Goal: Task Accomplishment & Management: Use online tool/utility

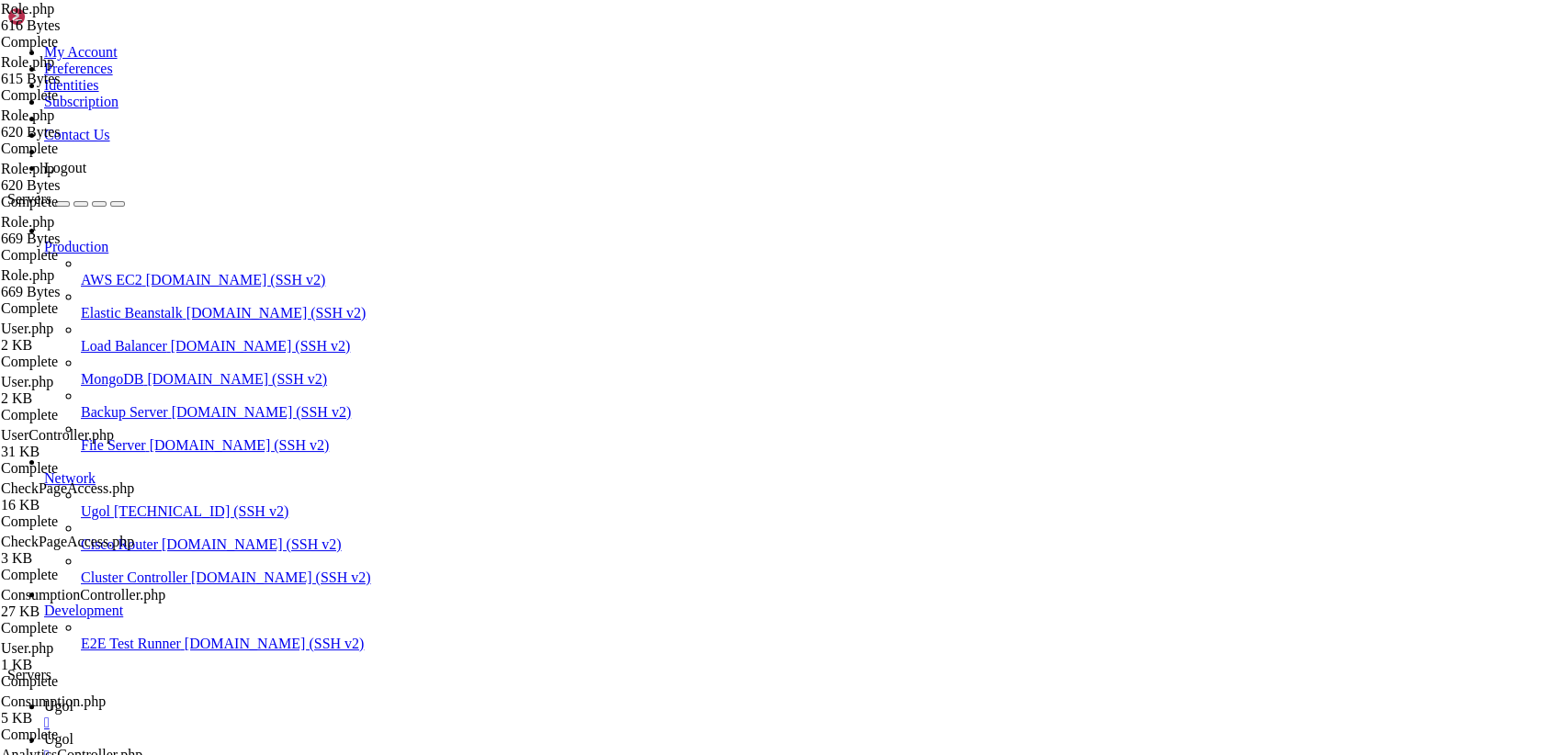
scroll to position [5245, 0]
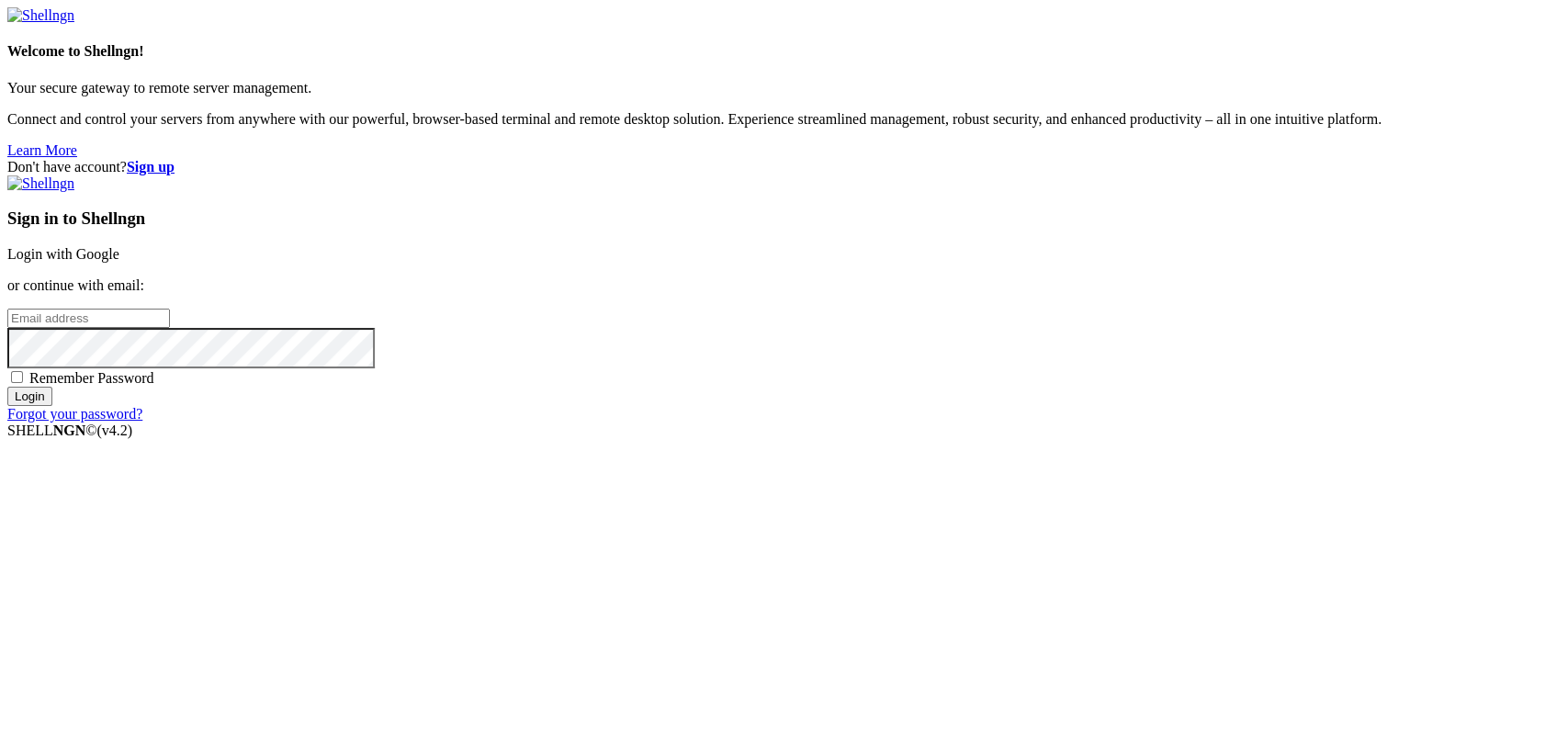
type input "[TECHNICAL_ID]"
click at [120, 261] on link "Login with Google" at bounding box center [64, 253] width 112 height 16
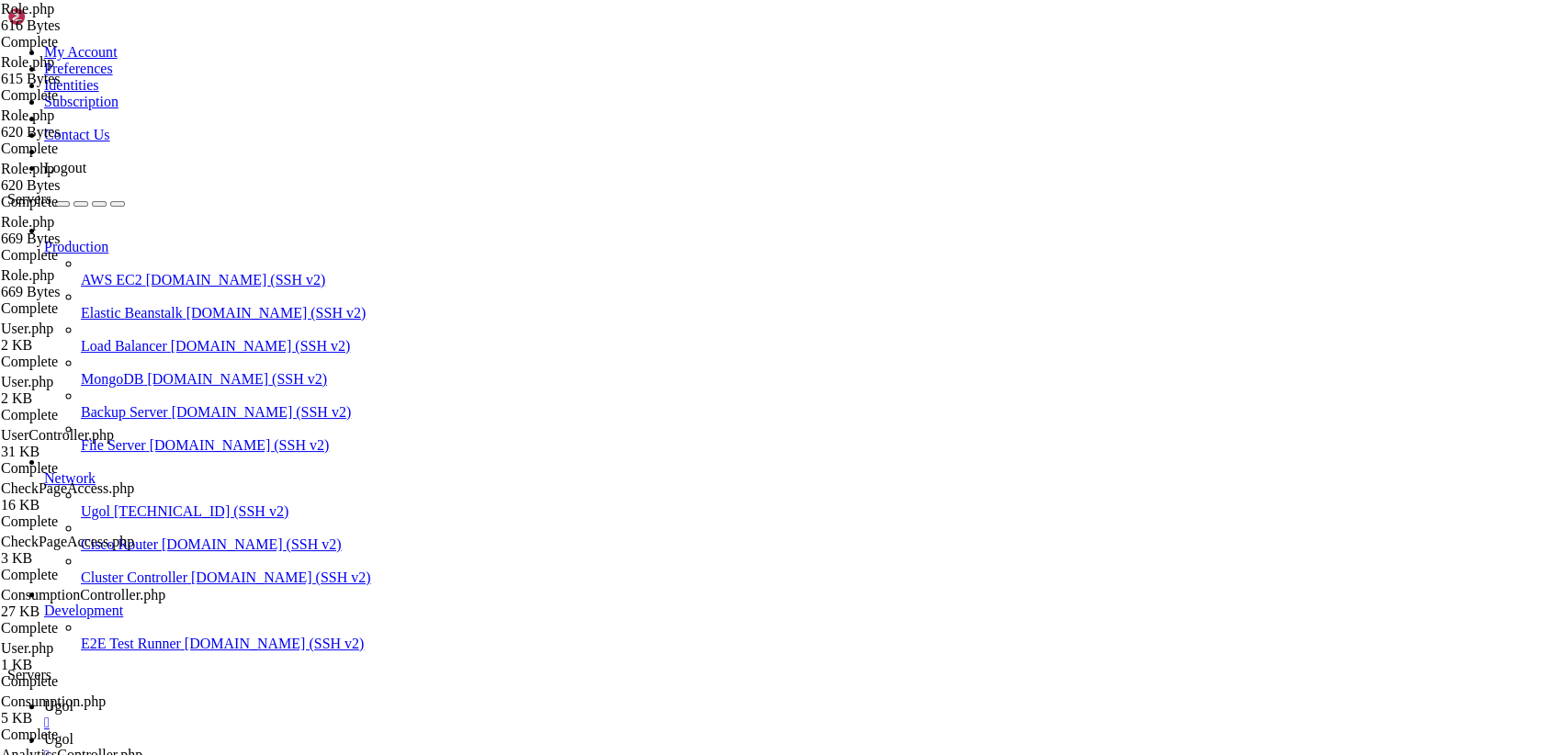
scroll to position [5245, 0]
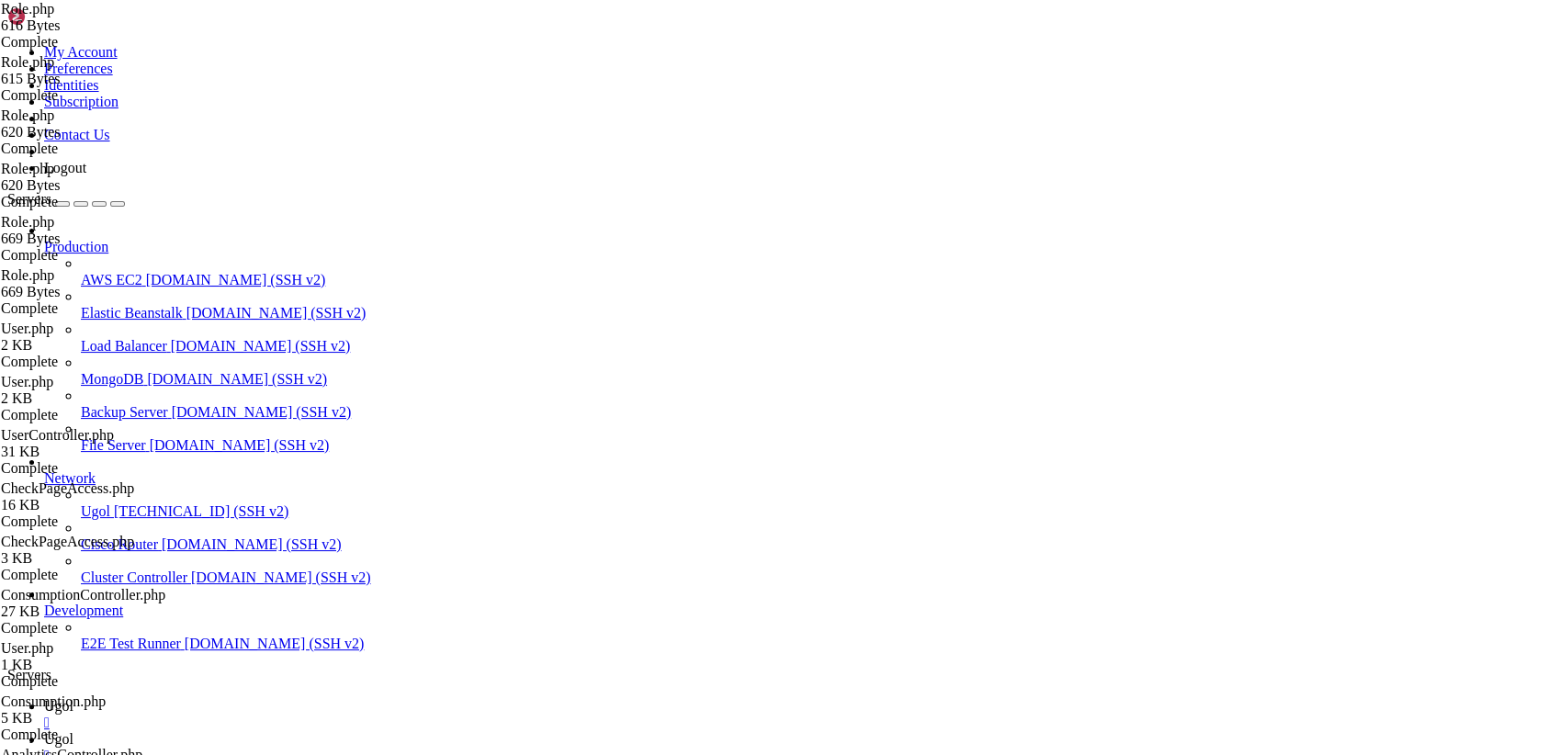
drag, startPoint x: 23, startPoint y: 1077, endPoint x: 279, endPoint y: 1672, distance: 647.7
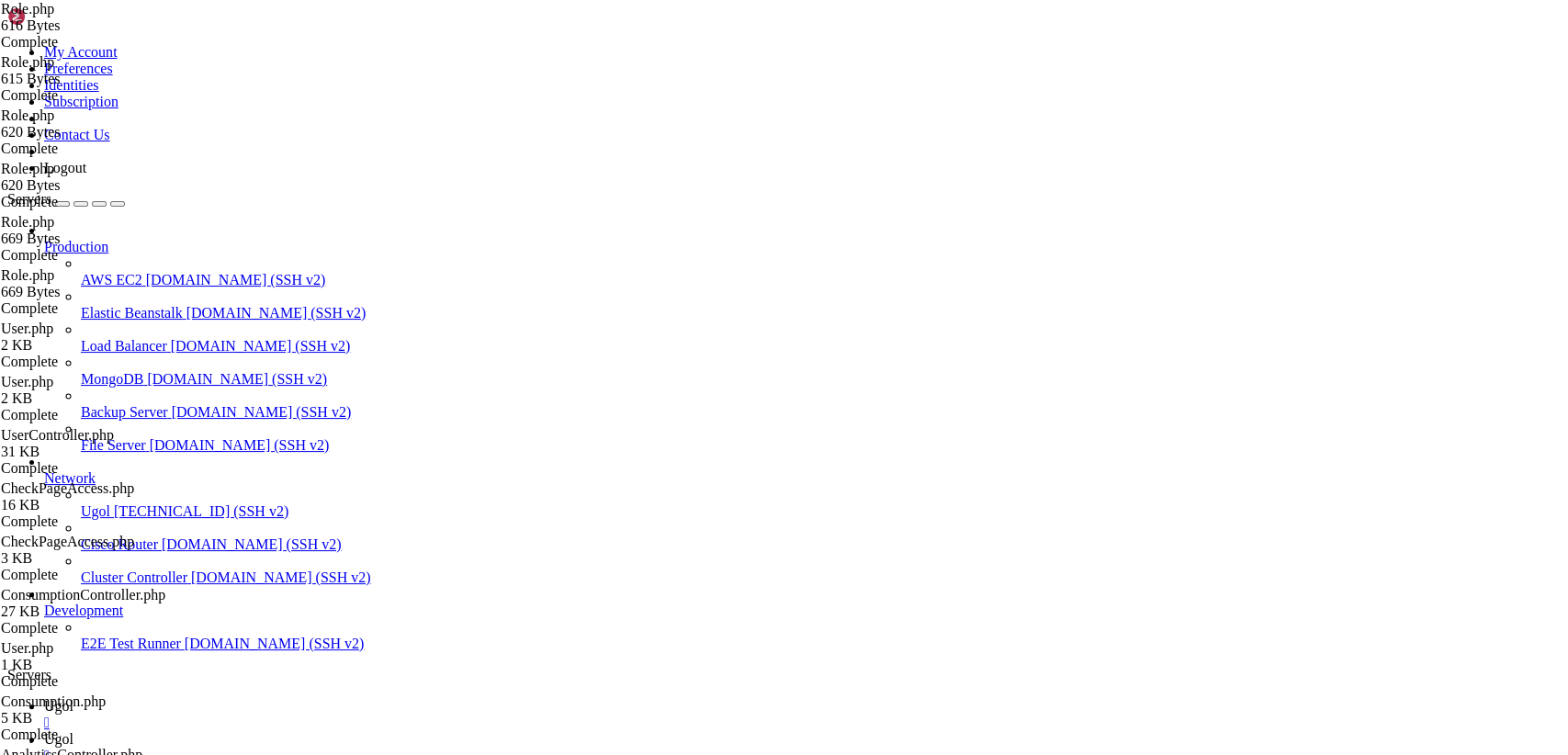
click at [44, 731] on icon at bounding box center [44, 738] width 0 height 16
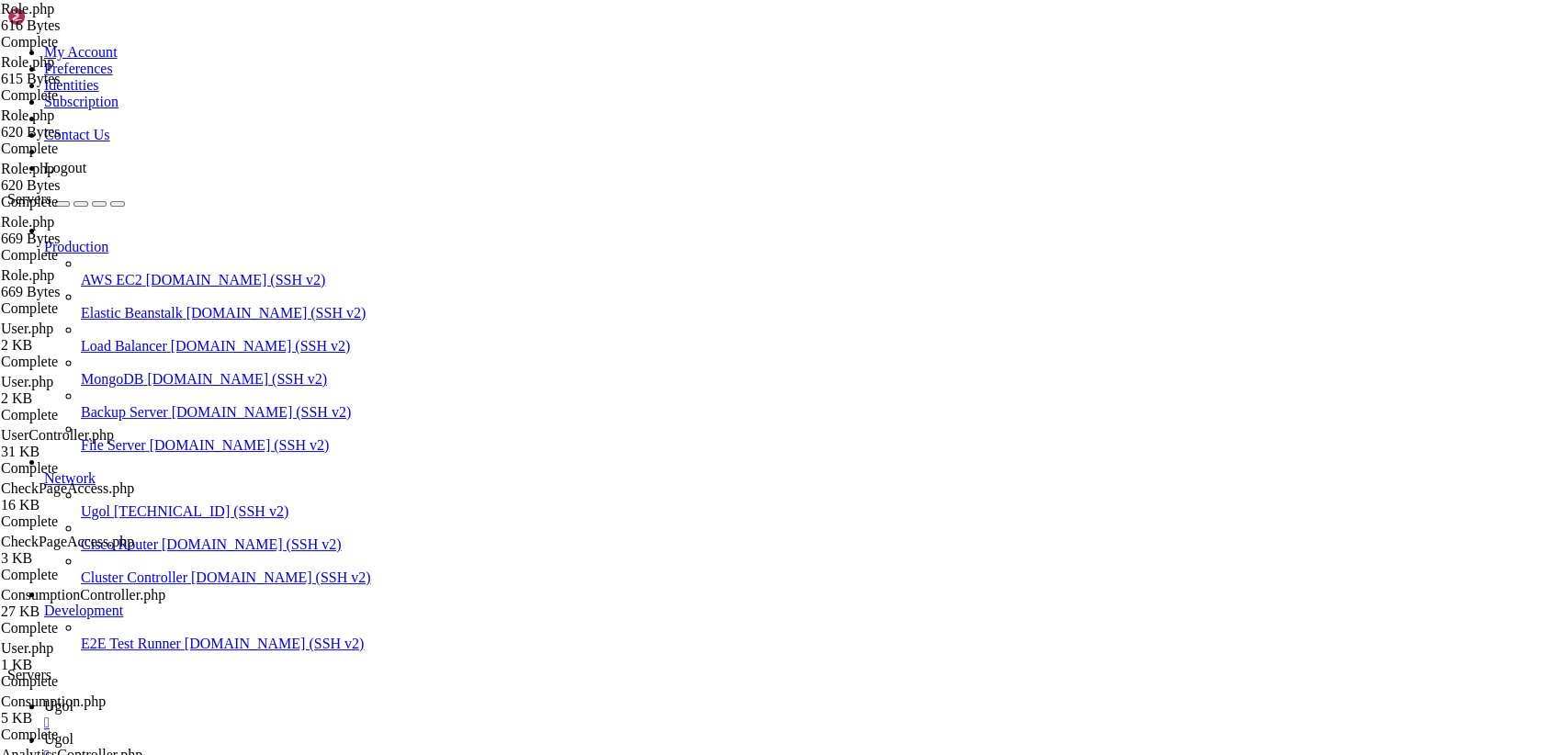
type input "/var/www/my-old-laravel-app/app/Models"
drag, startPoint x: 273, startPoint y: 92, endPoint x: 728, endPoint y: 772, distance: 818.2
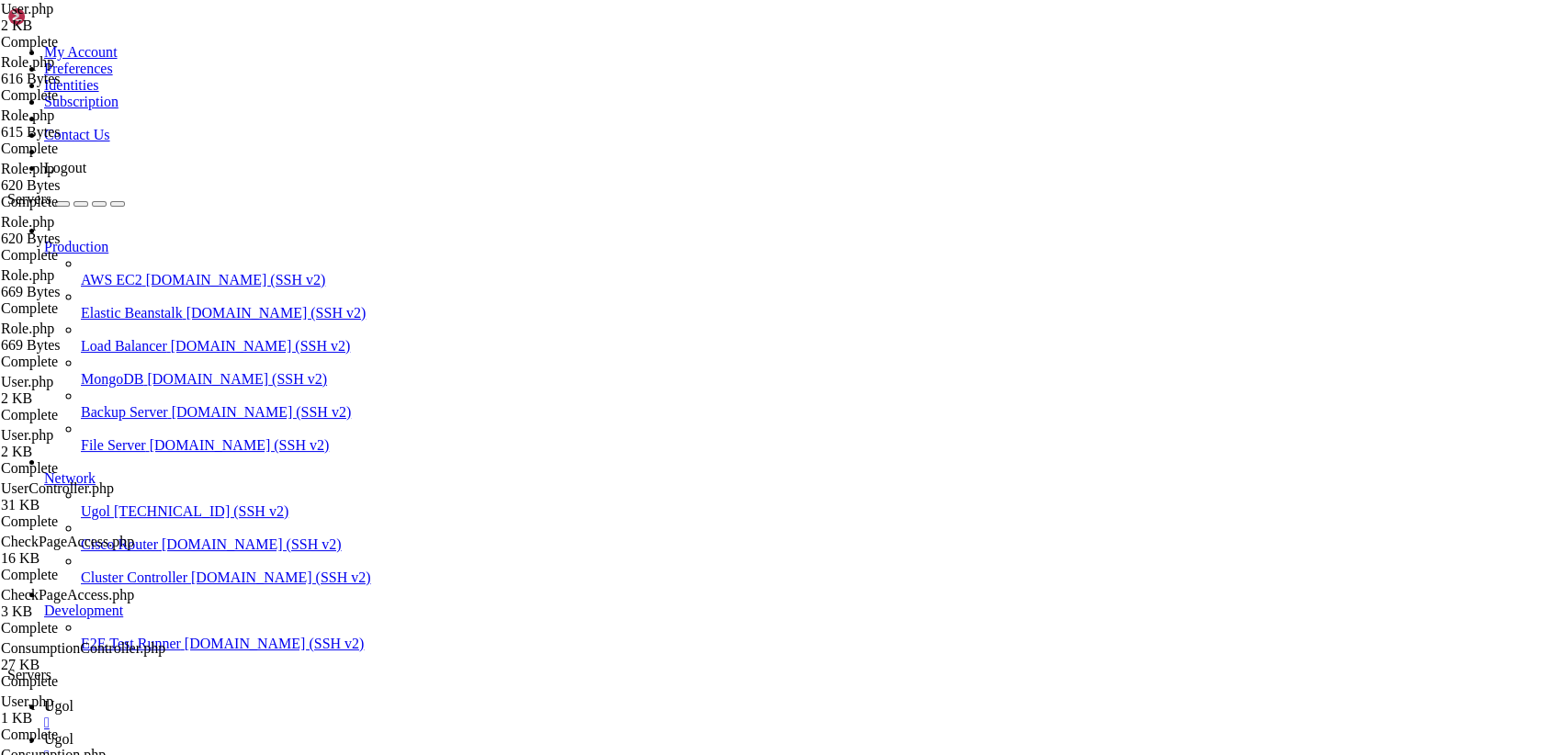
paste textarea
type textarea "}"
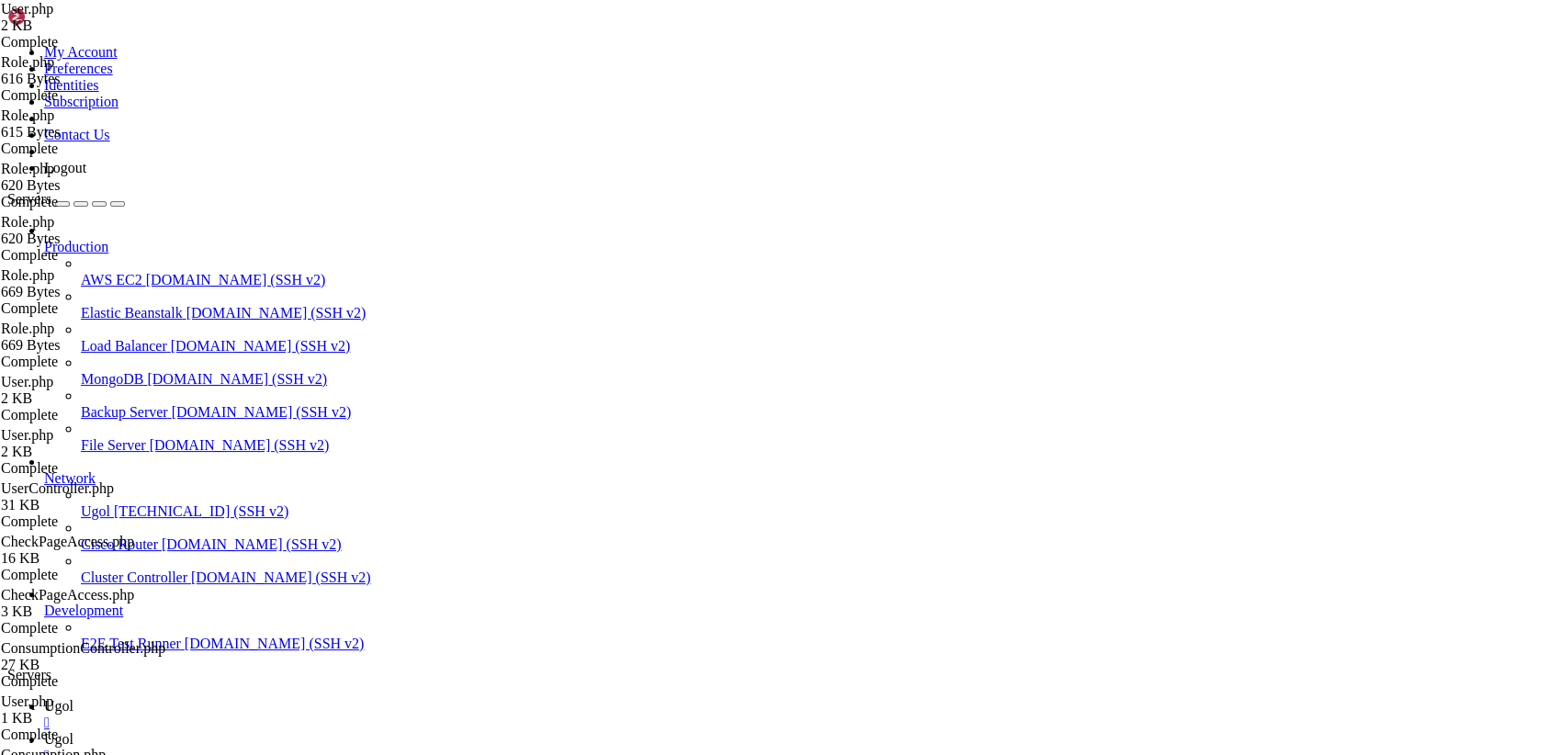
drag, startPoint x: 274, startPoint y: 89, endPoint x: 543, endPoint y: 471, distance: 467.2
paste textarea
type textarea "}"
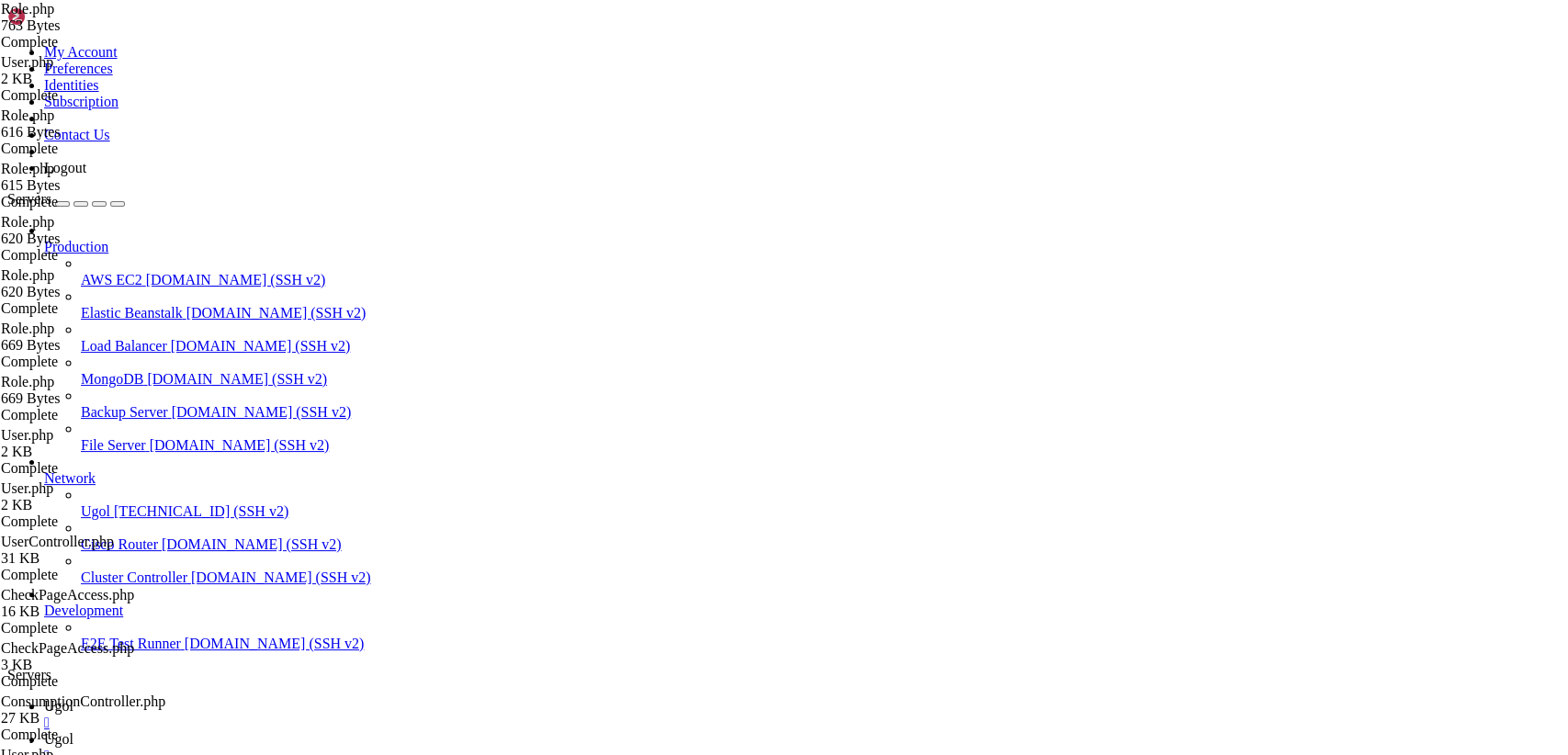
type input "/var/www/my-old-laravel-app/app/Models"
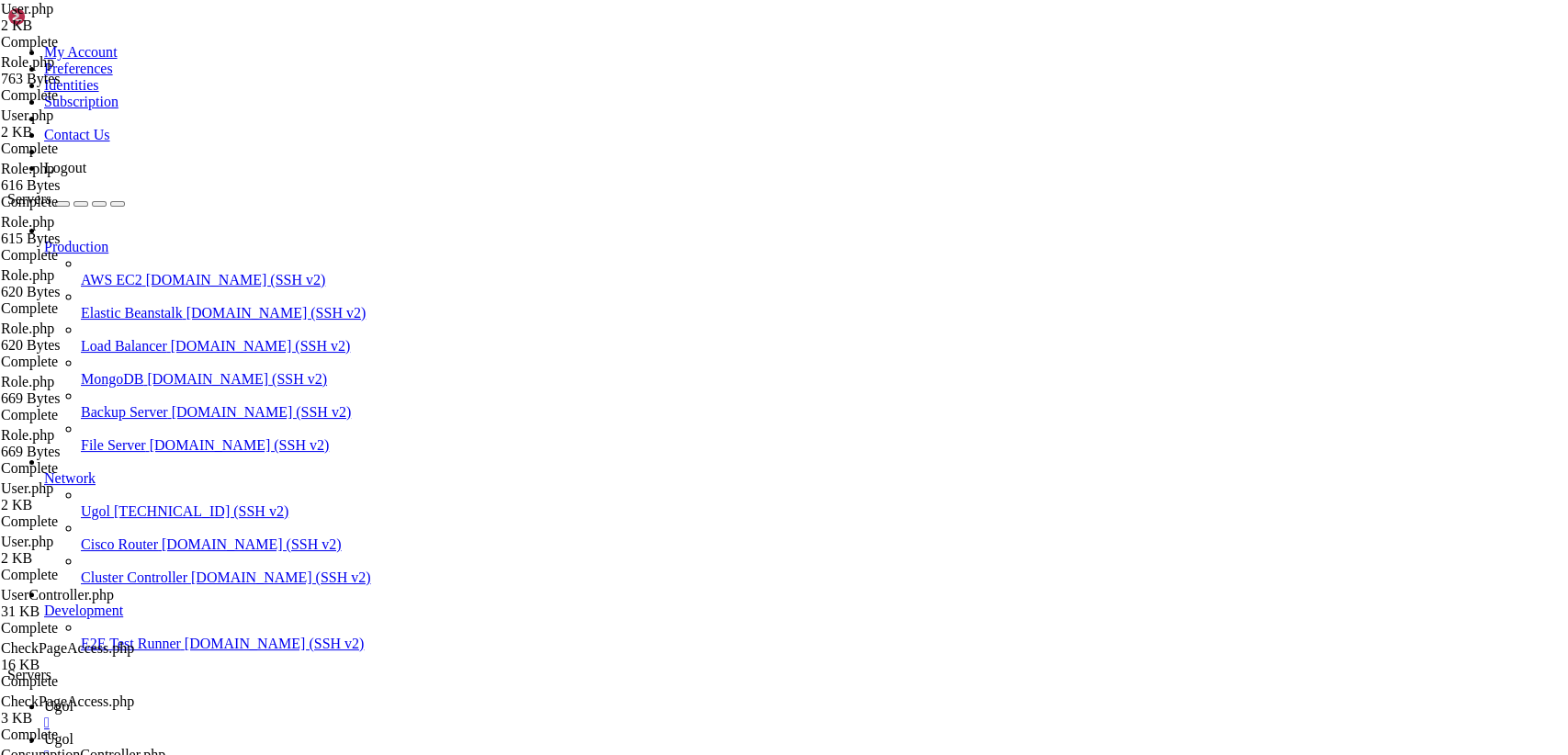
drag, startPoint x: 283, startPoint y: 101, endPoint x: 694, endPoint y: 803, distance: 813.5
drag, startPoint x: 434, startPoint y: 59, endPoint x: 226, endPoint y: 51, distance: 208.2
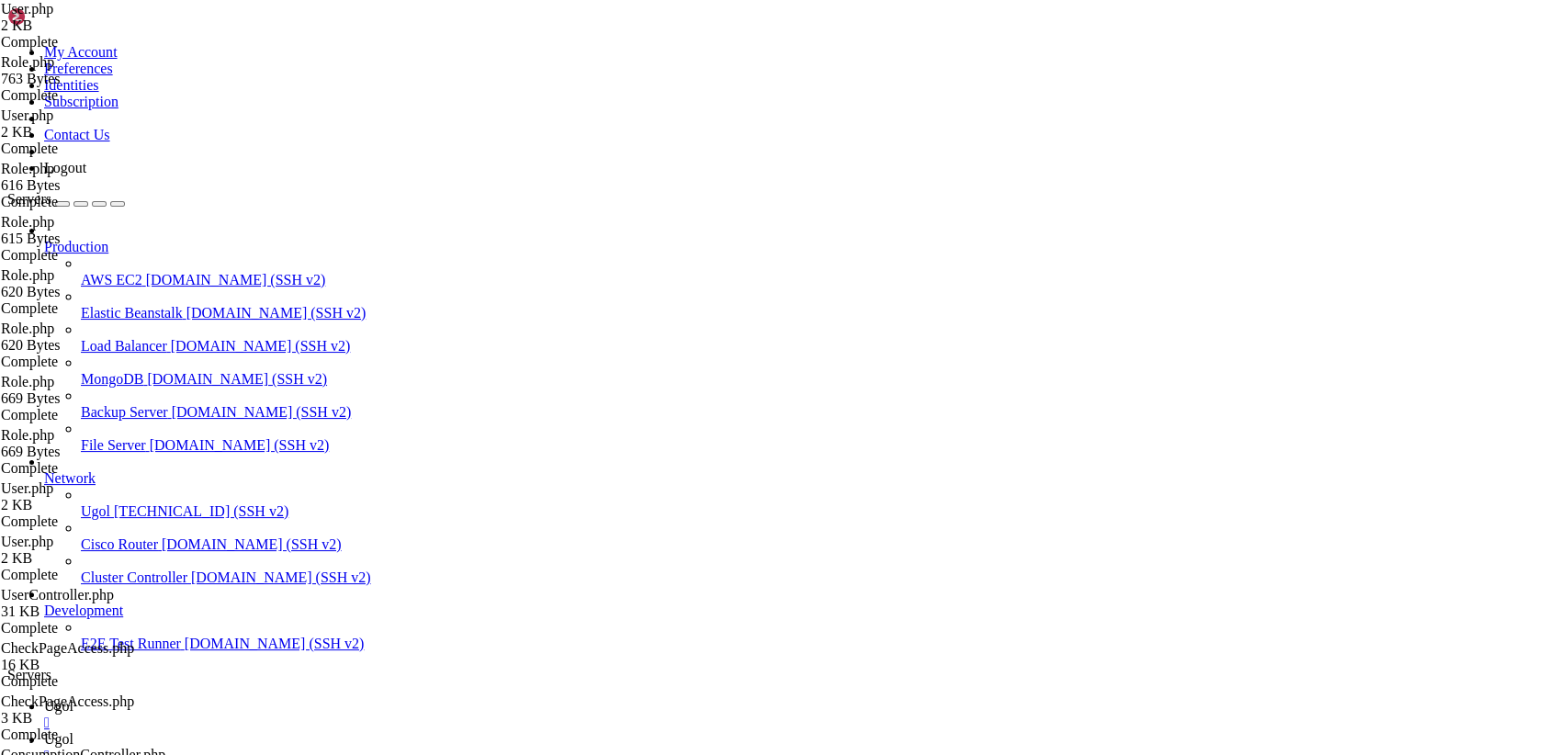
drag, startPoint x: 274, startPoint y: 89, endPoint x: 722, endPoint y: 803, distance: 842.9
paste textarea
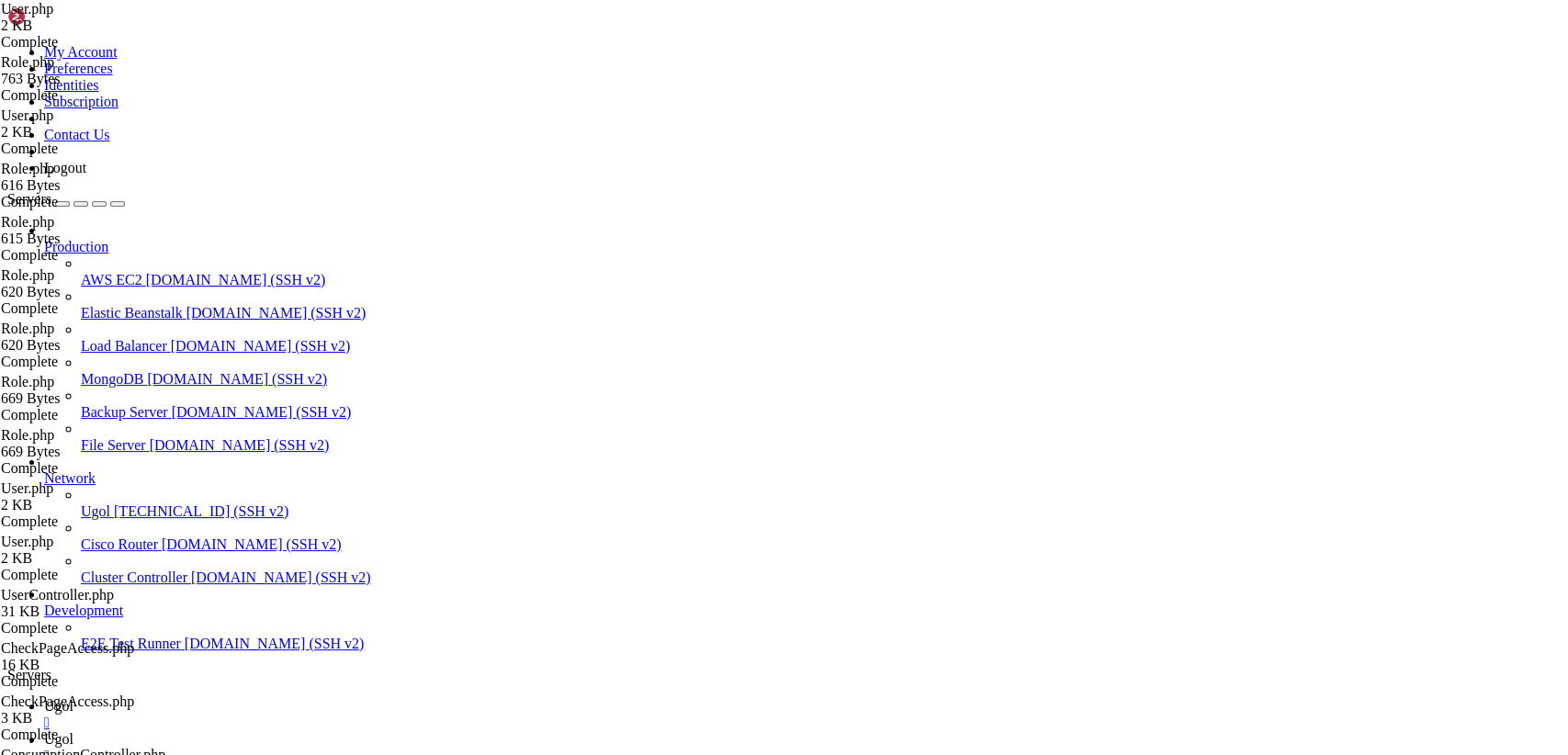
drag, startPoint x: 272, startPoint y: 109, endPoint x: 633, endPoint y: 803, distance: 782.3
paste textarea
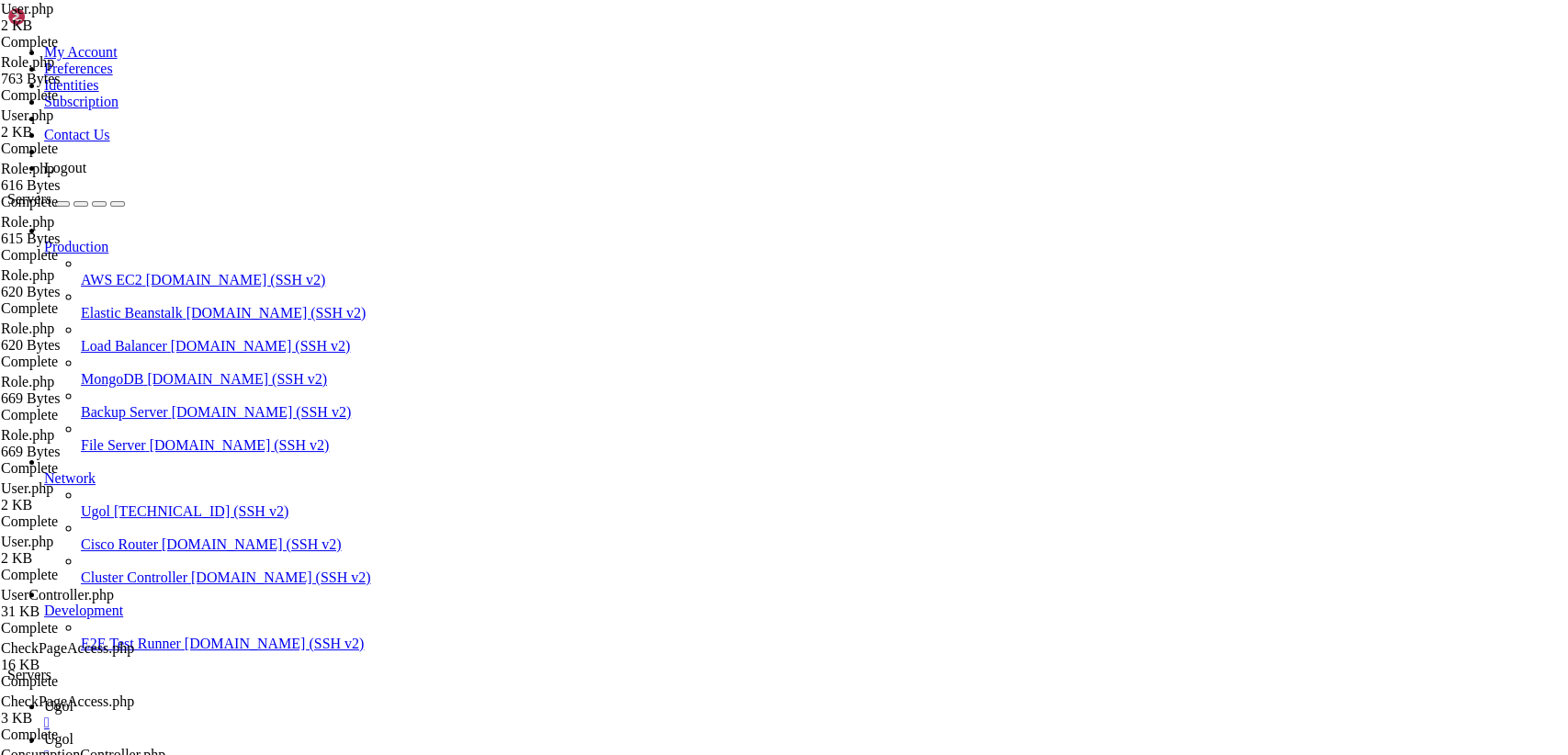
type textarea "}"
drag, startPoint x: 274, startPoint y: 90, endPoint x: 734, endPoint y: 803, distance: 848.5
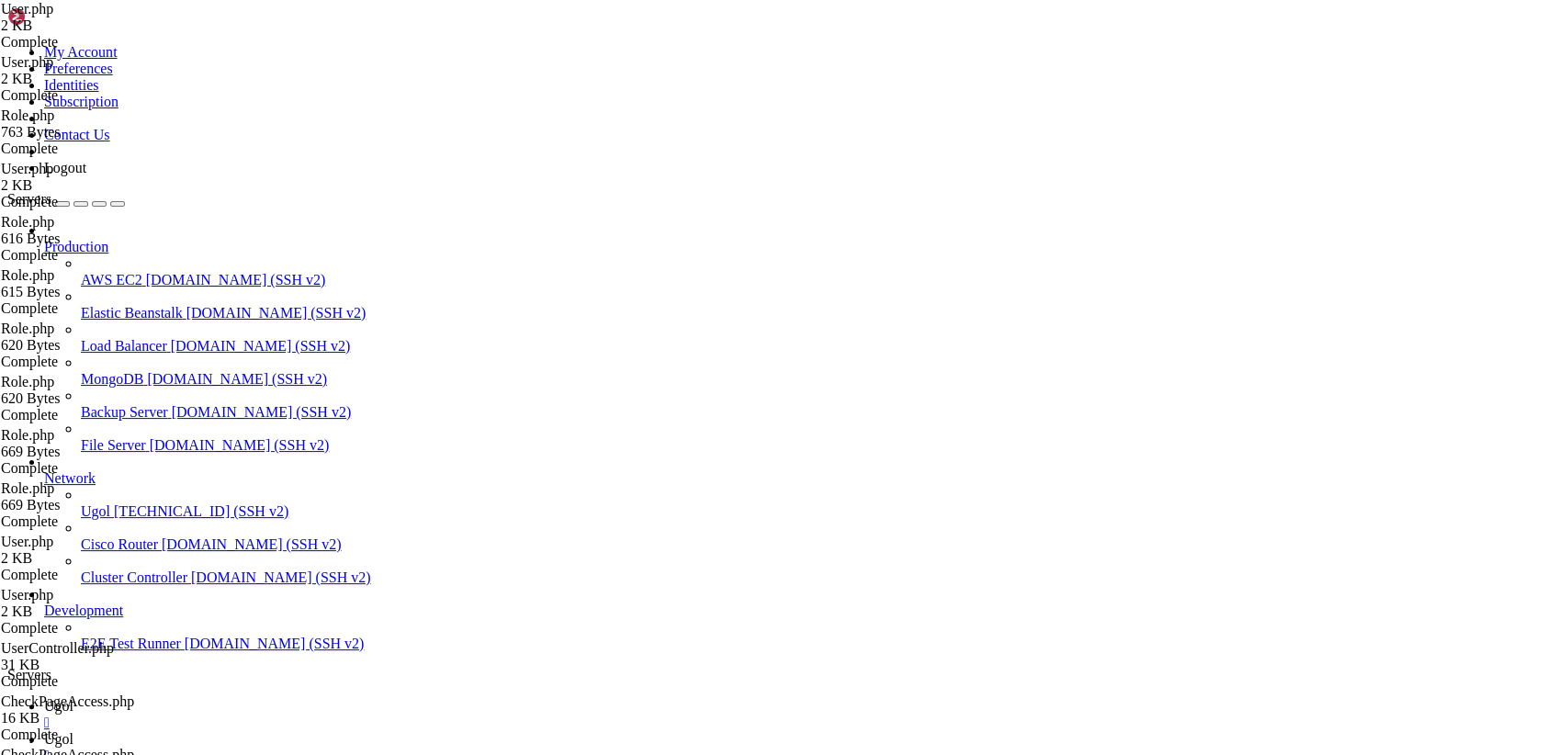
type textarea "}"
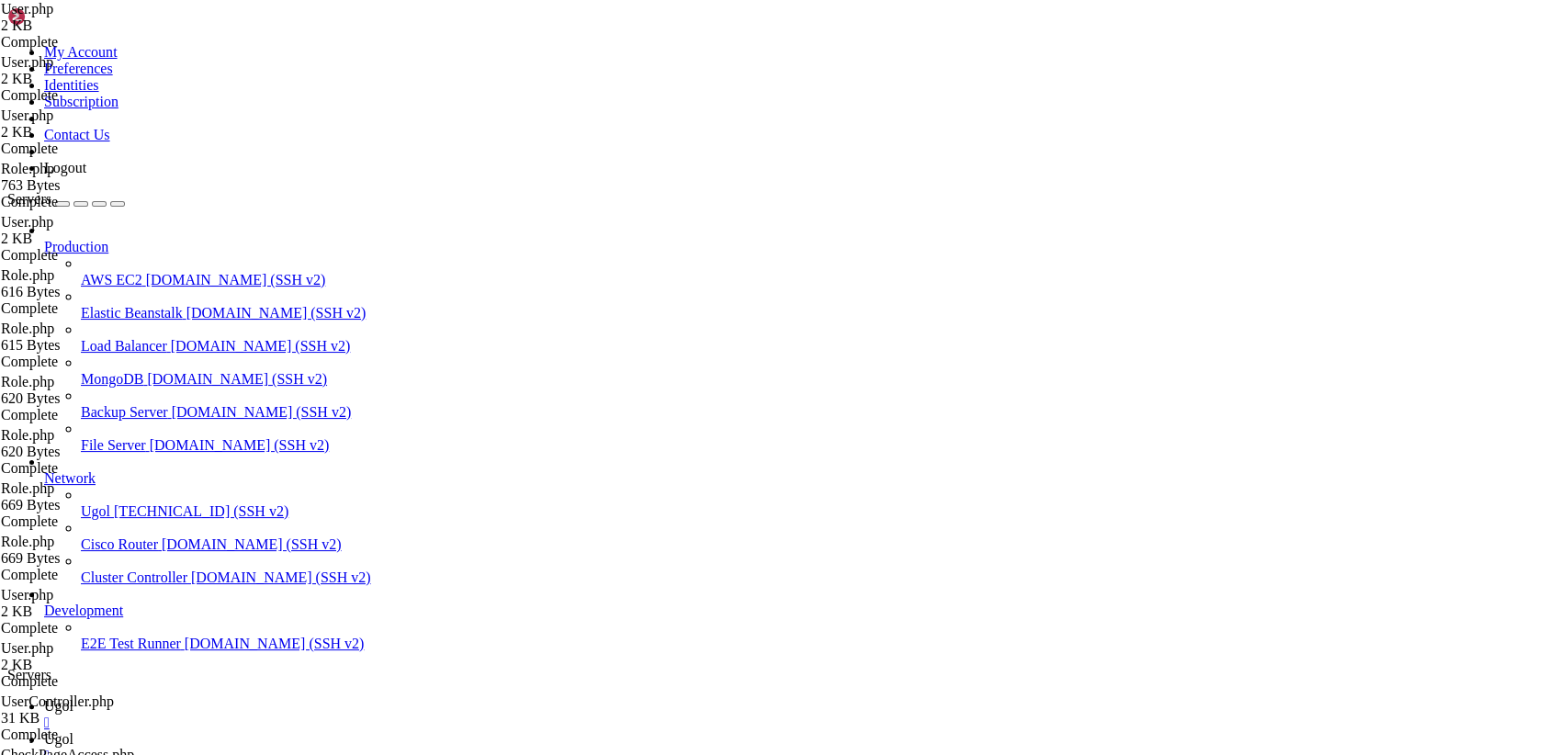
drag, startPoint x: 278, startPoint y: 91, endPoint x: 705, endPoint y: 803, distance: 830.2
type textarea "}"
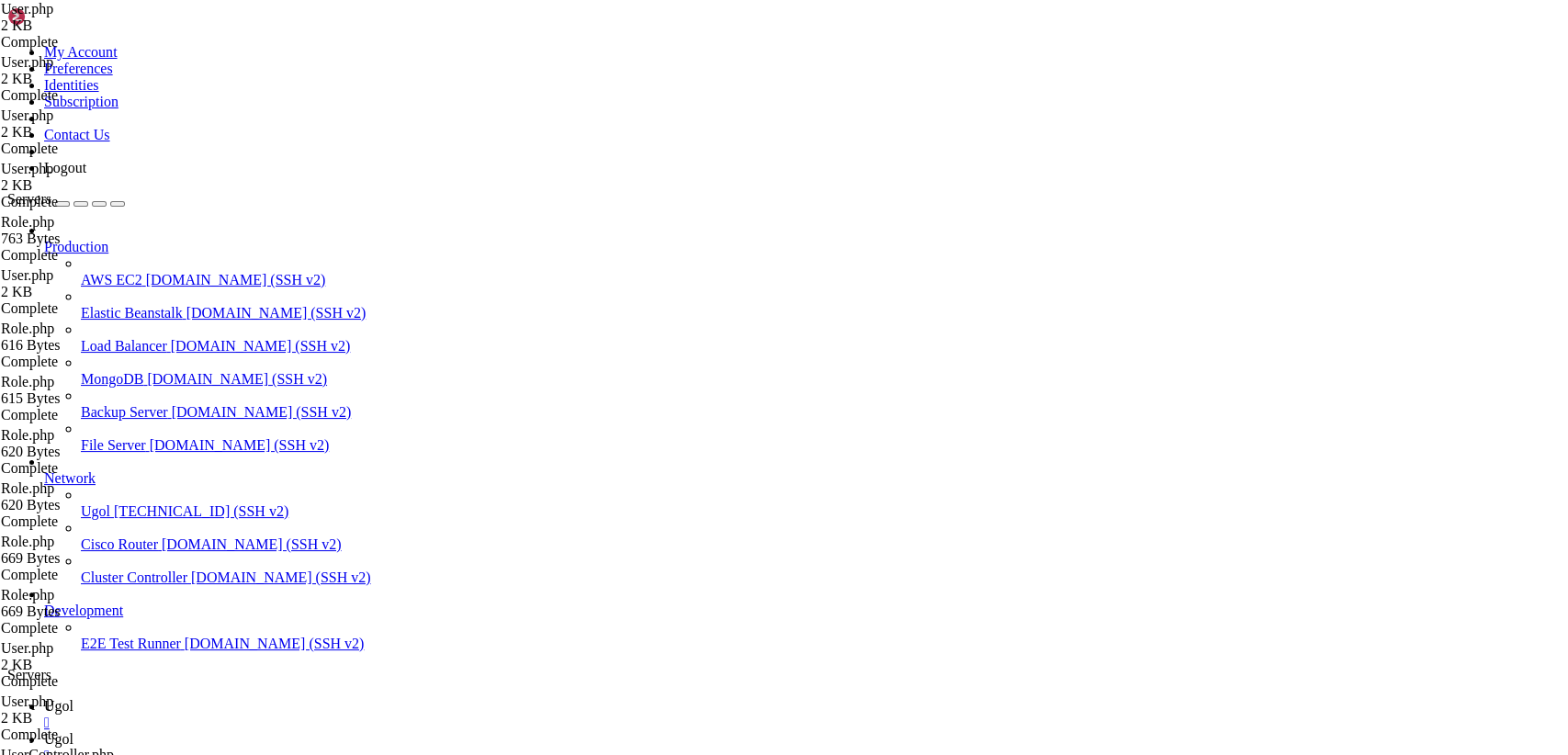
drag, startPoint x: 273, startPoint y: 95, endPoint x: 695, endPoint y: 803, distance: 824.2
drag, startPoint x: 273, startPoint y: 88, endPoint x: 737, endPoint y: 803, distance: 852.4
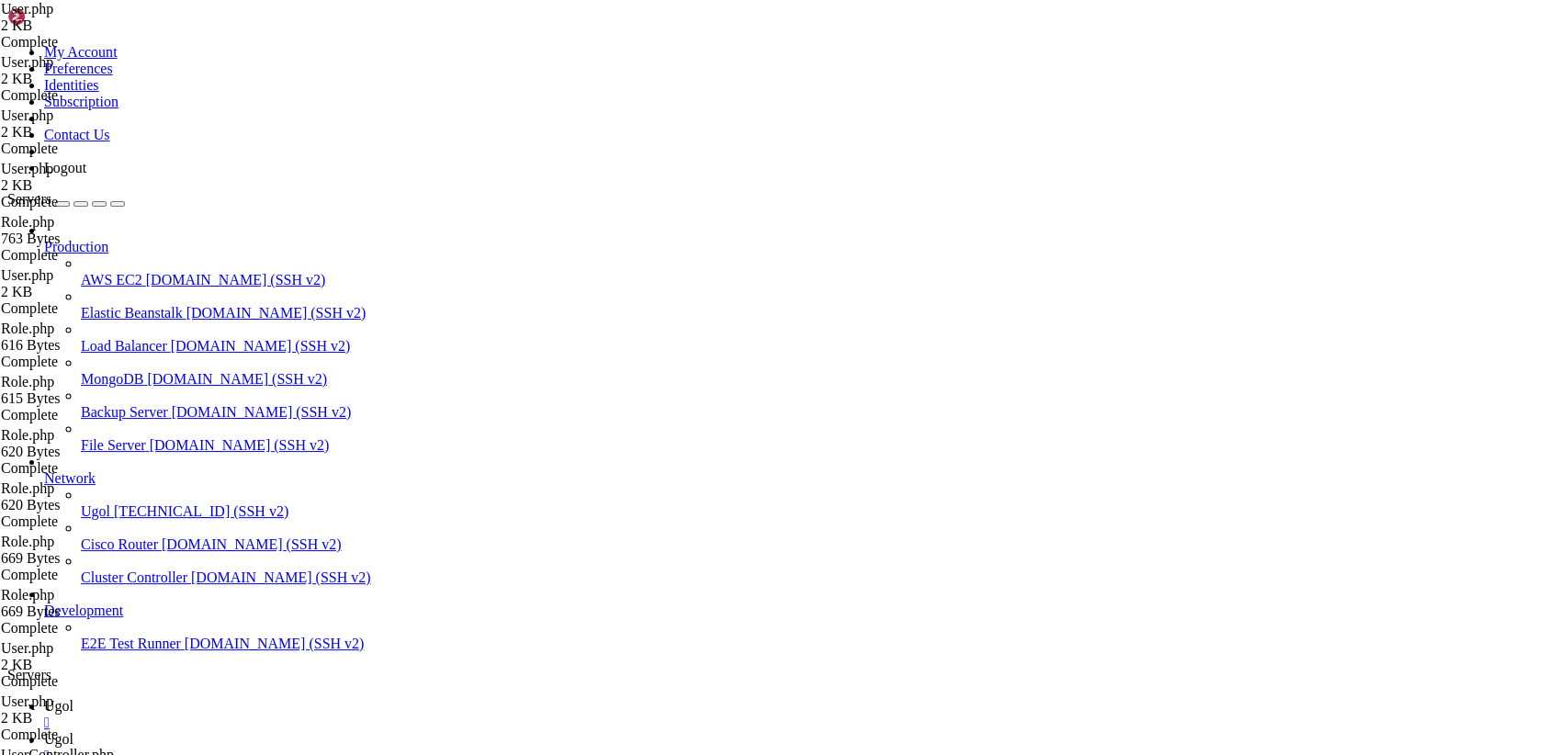
type textarea "} }"
paste textarea "}"
type textarea "}"
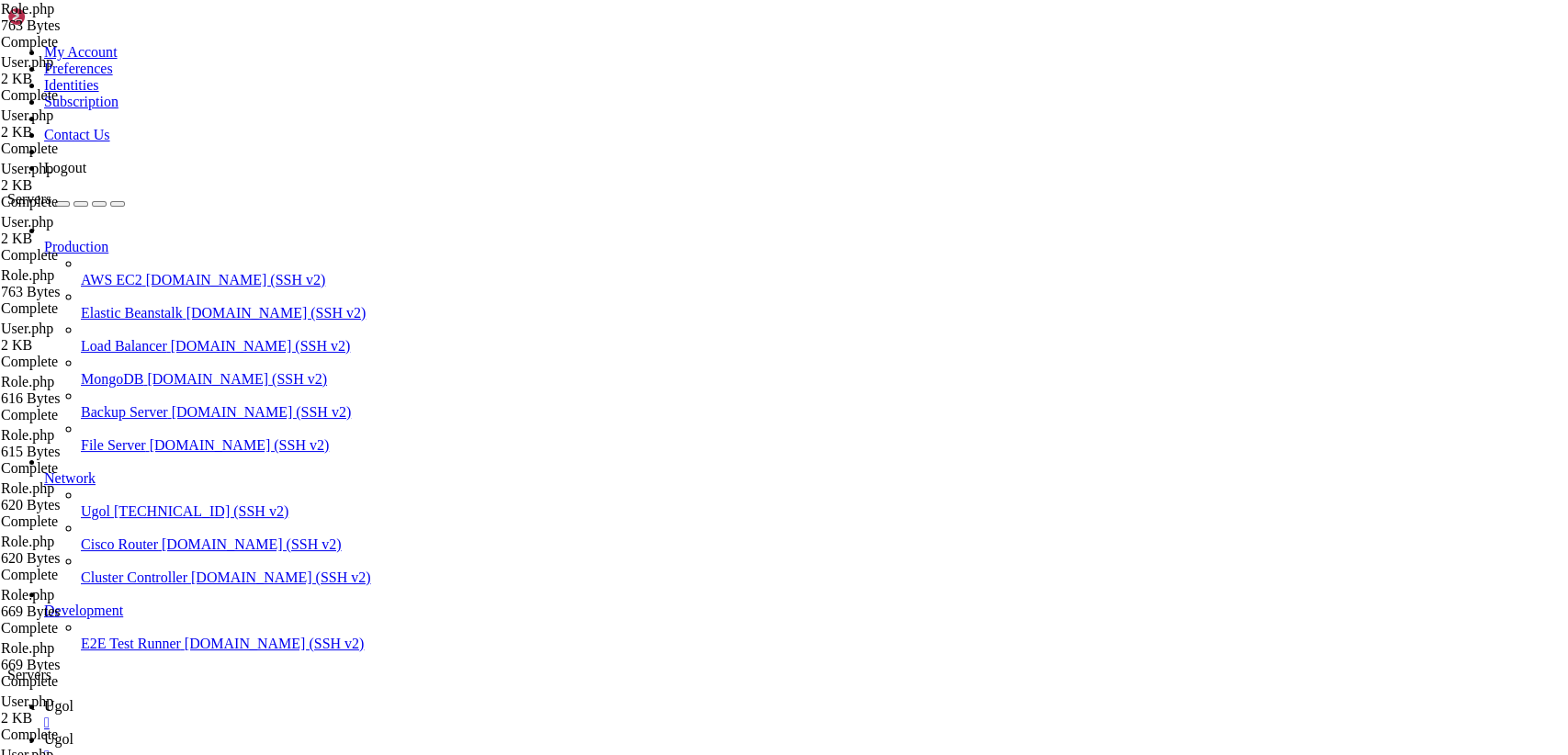
drag, startPoint x: 274, startPoint y: 87, endPoint x: 700, endPoint y: 803, distance: 833.1
type textarea "}"
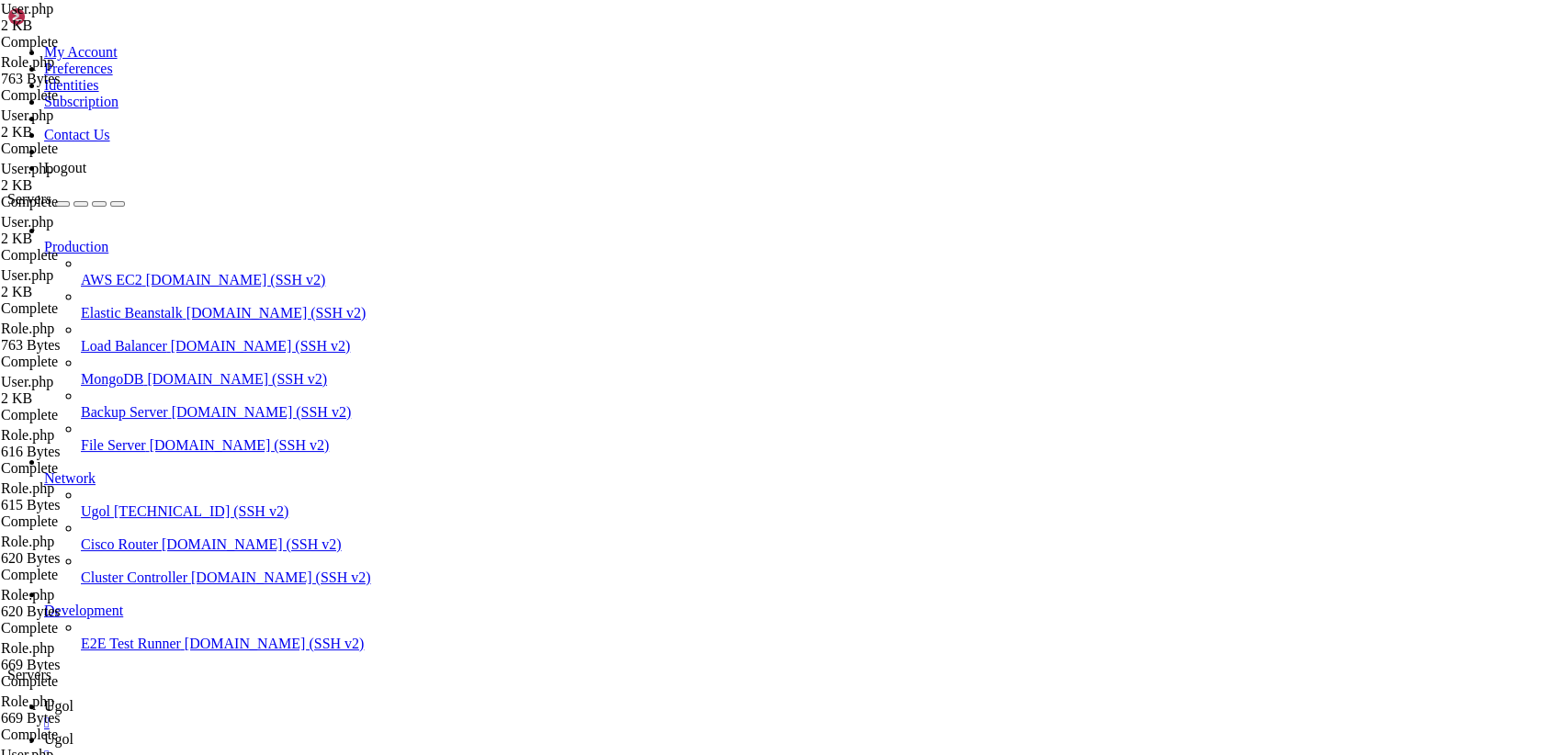
scroll to position [236, 0]
type textarea "}"
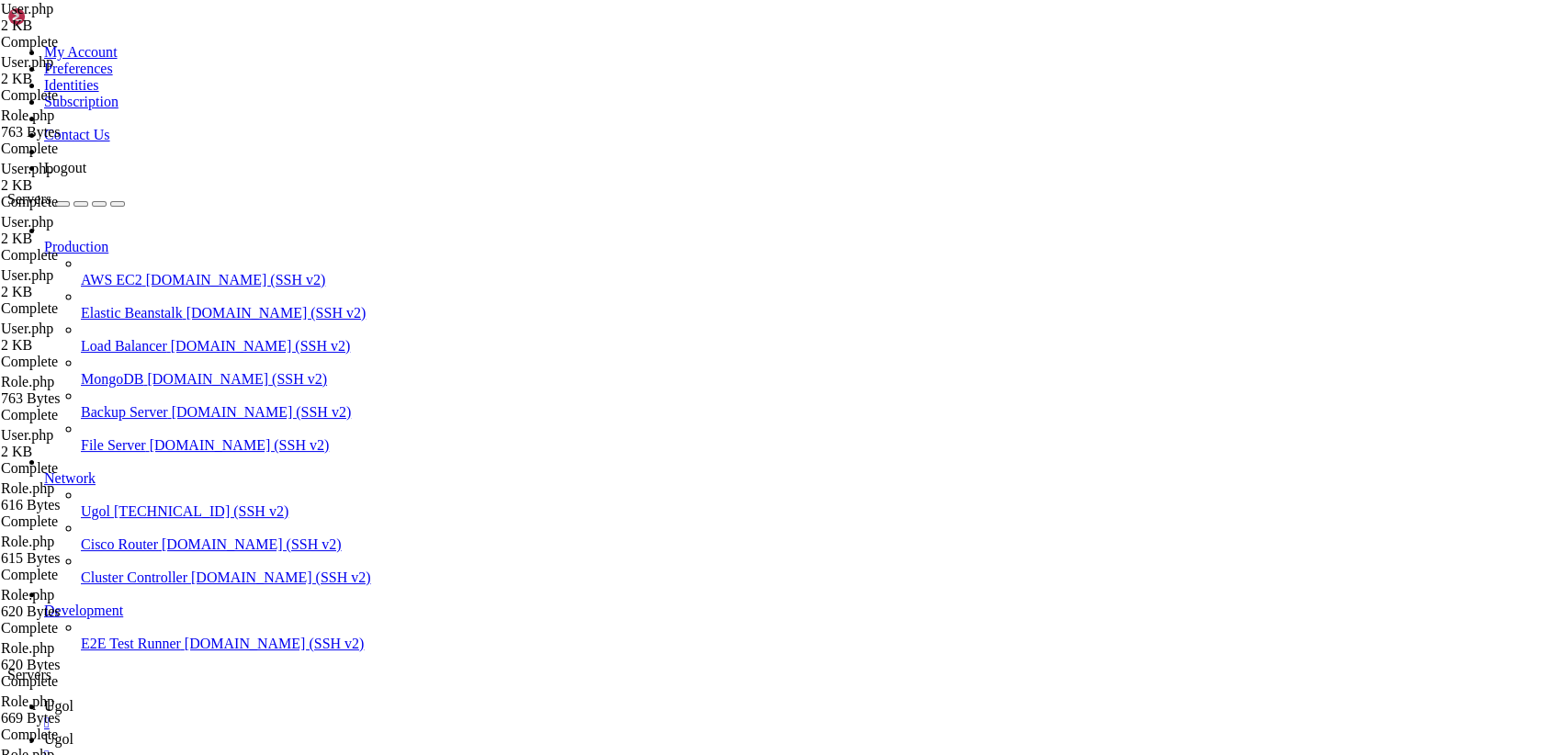
scroll to position [0, 0]
click at [74, 698] on span "Ugol" at bounding box center [59, 705] width 29 height 16
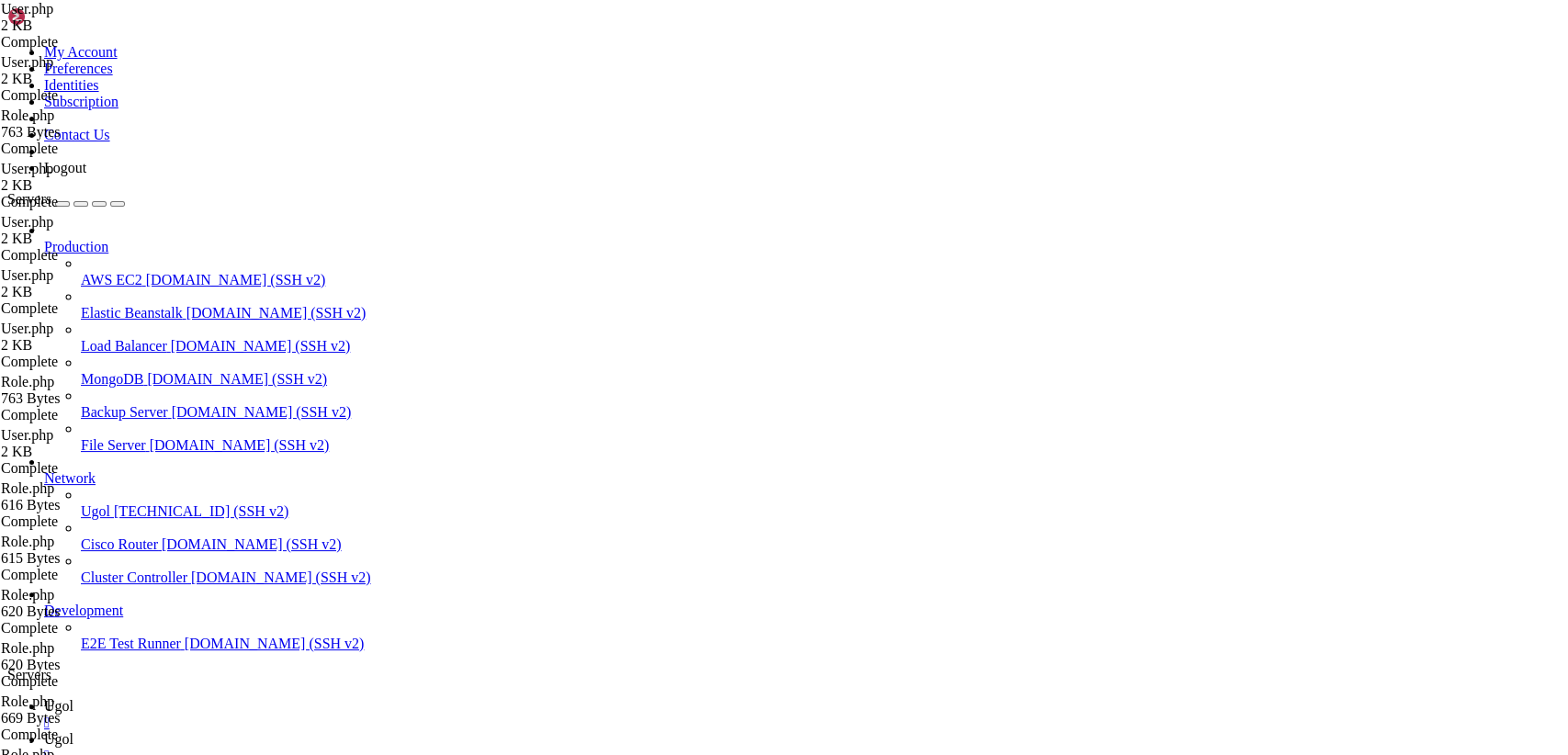
drag, startPoint x: 32, startPoint y: 1260, endPoint x: 248, endPoint y: 1644, distance: 440.6
click at [358, 731] on link "Ugol " at bounding box center [802, 748] width 1516 height 33
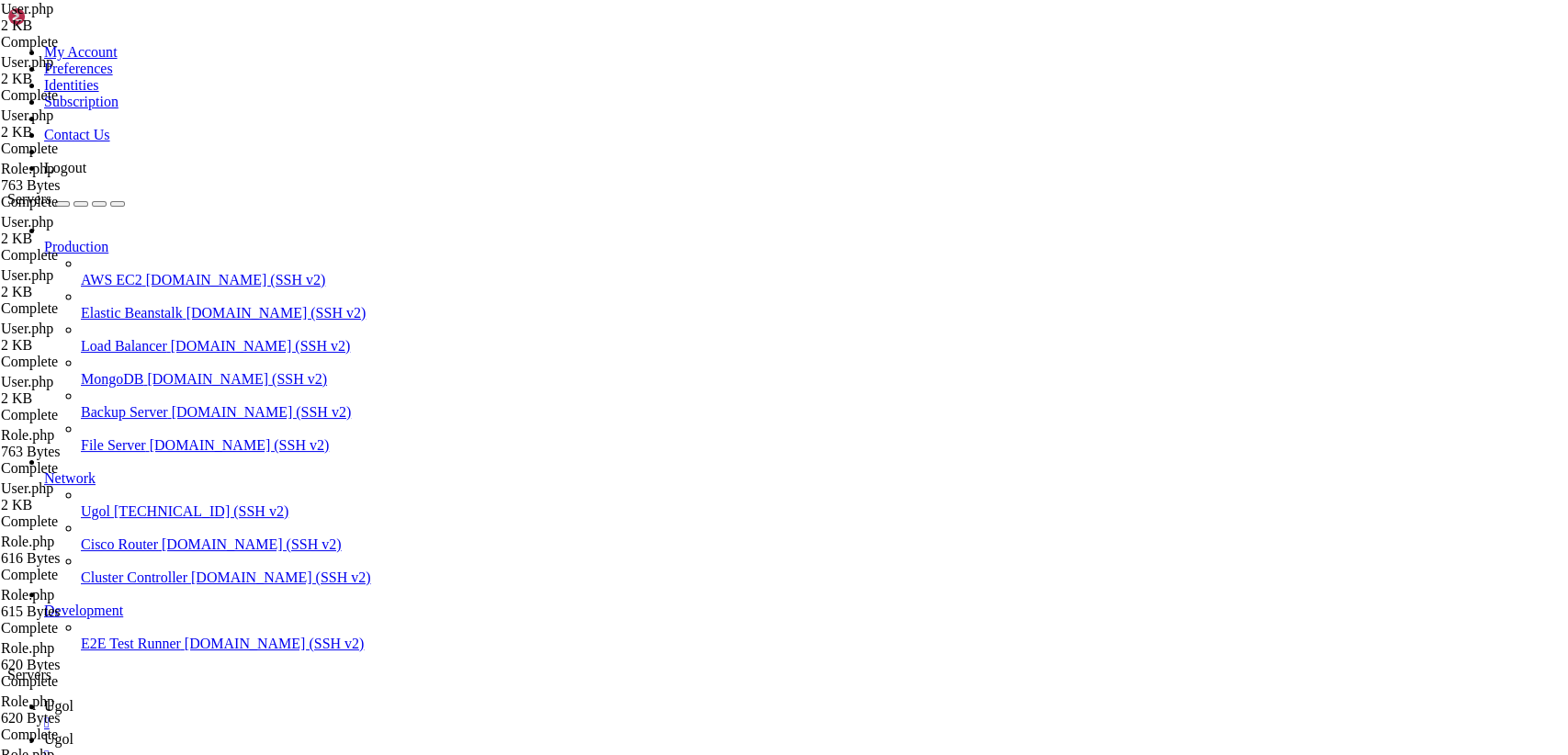
drag, startPoint x: 274, startPoint y: 91, endPoint x: 715, endPoint y: 803, distance: 837.5
type textarea "}"
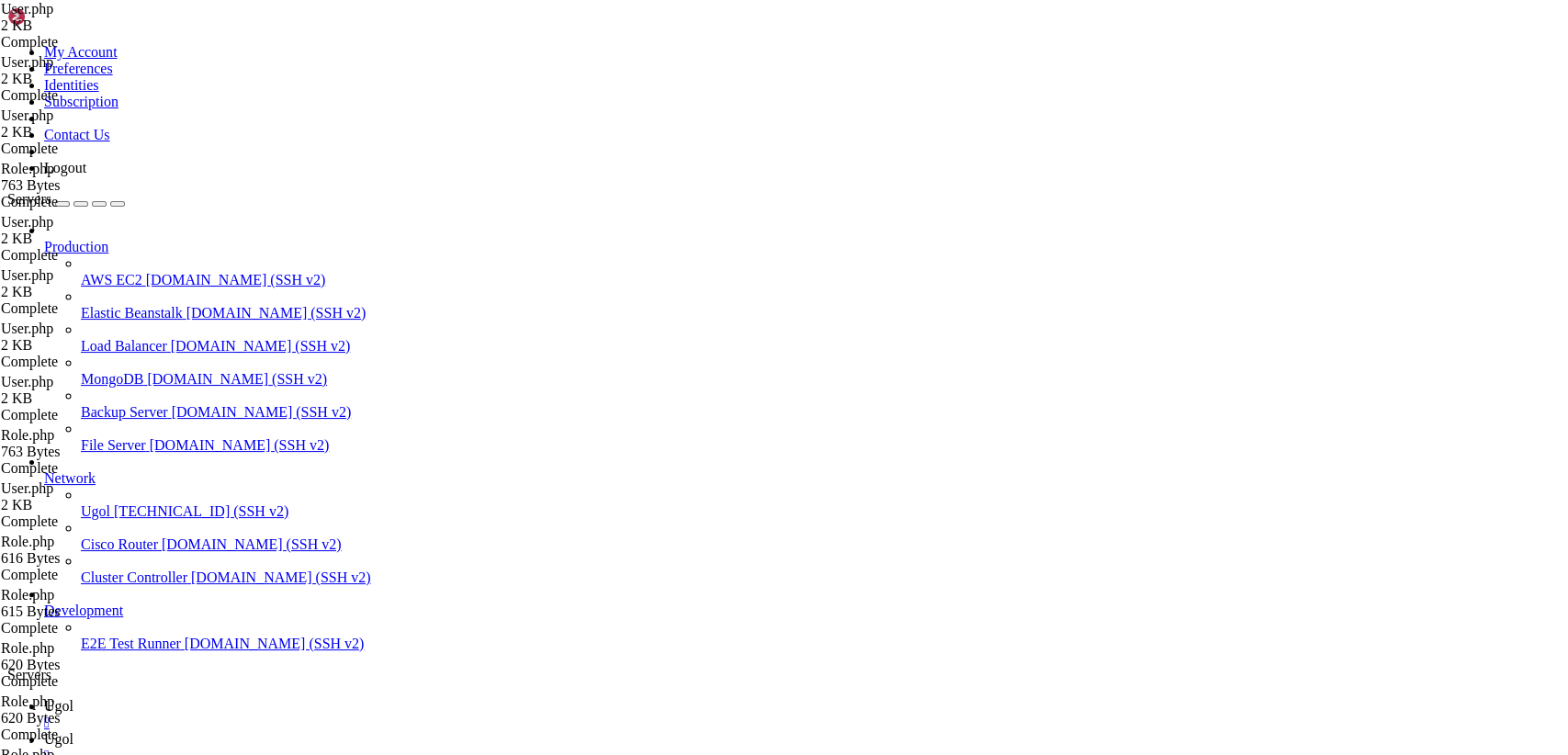
drag, startPoint x: 273, startPoint y: 89, endPoint x: 732, endPoint y: 803, distance: 848.8
type textarea "}"
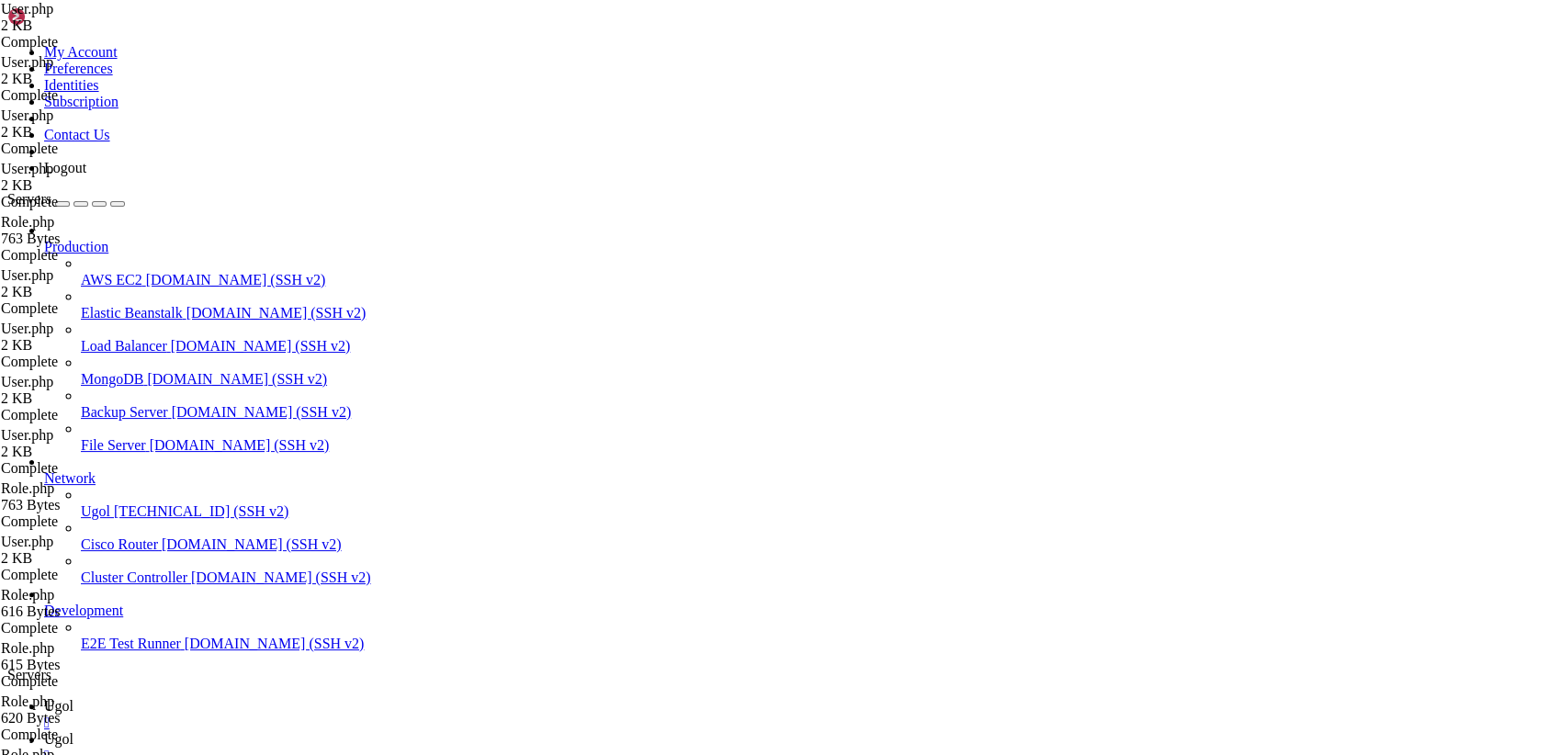
drag, startPoint x: 299, startPoint y: 470, endPoint x: 236, endPoint y: 77, distance: 398.0
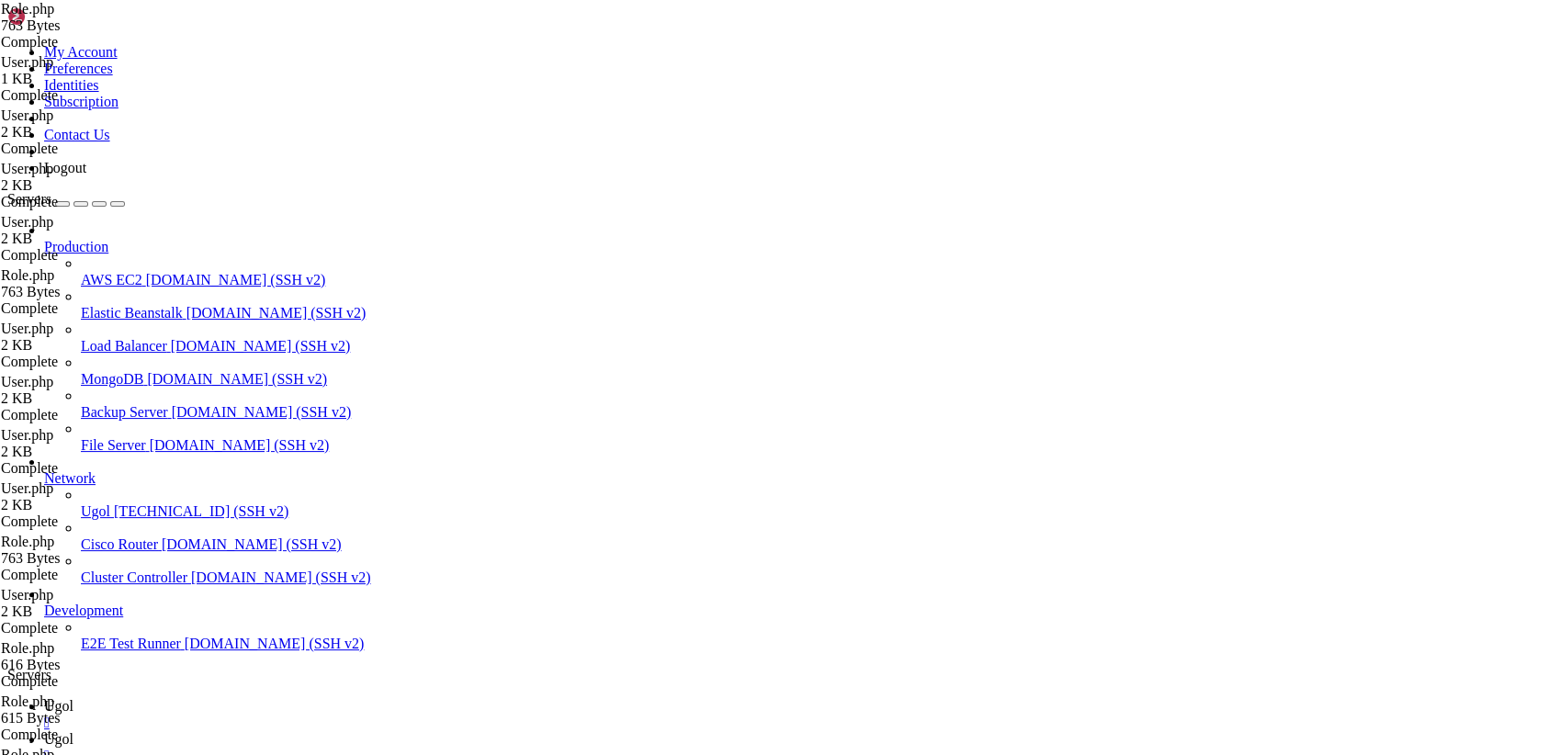
paste textarea "}"
type textarea "}"
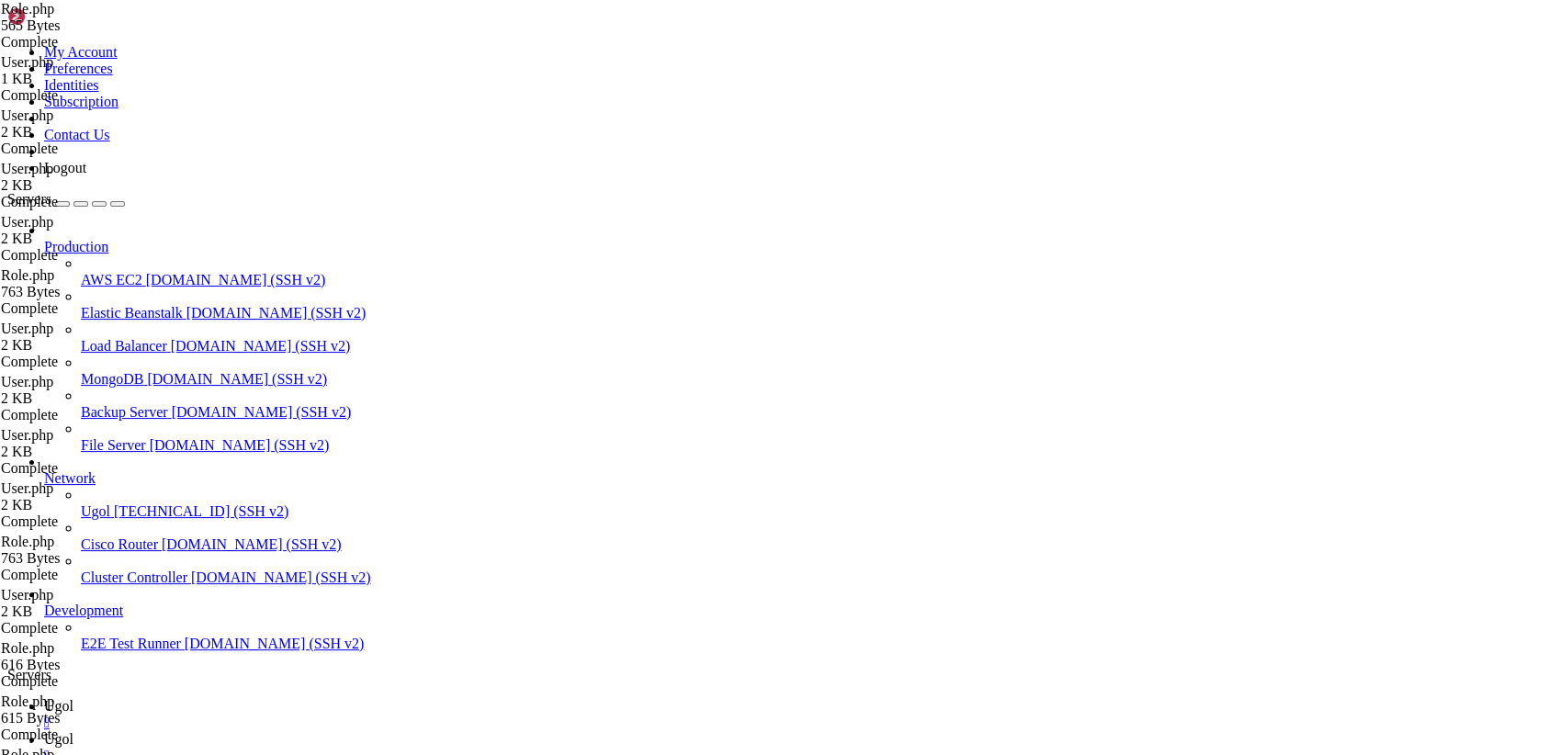
scroll to position [0, 0]
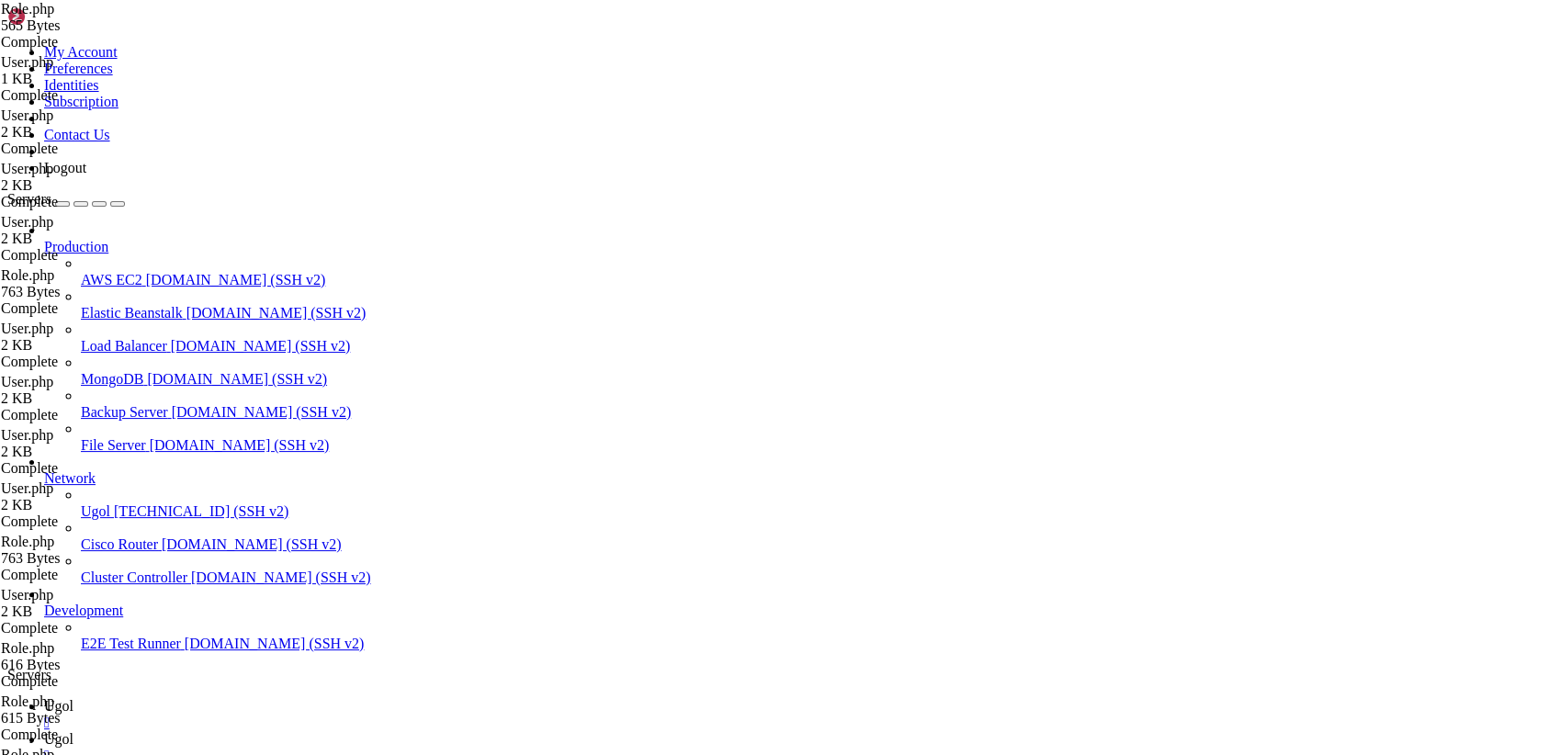
type input "/var/www/my-old-laravel-app/app/Http/Controllers"
drag, startPoint x: 274, startPoint y: 88, endPoint x: 780, endPoint y: 803, distance: 875.9
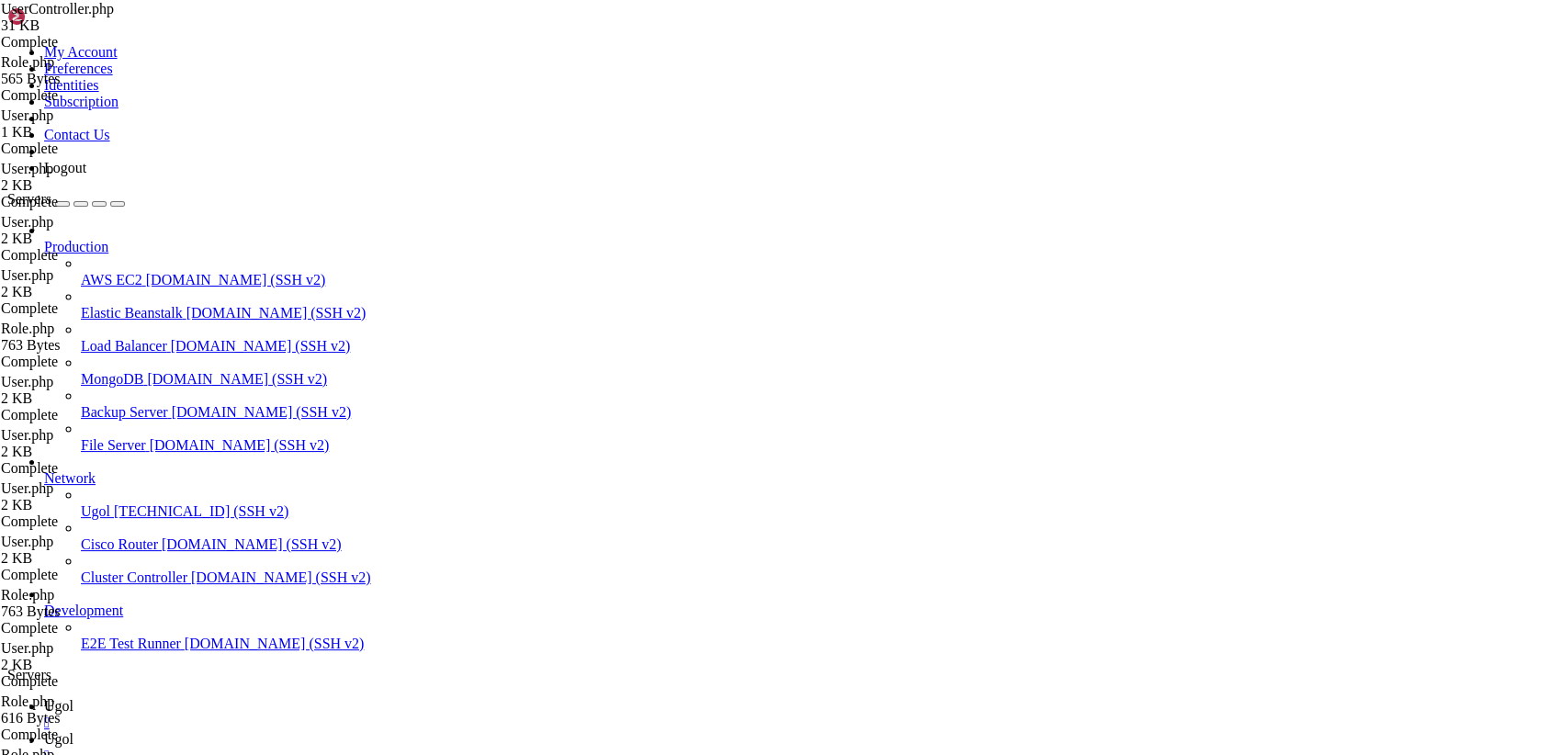
drag, startPoint x: 298, startPoint y: 726, endPoint x: 198, endPoint y: -71, distance: 803.2
paste textarea "}"
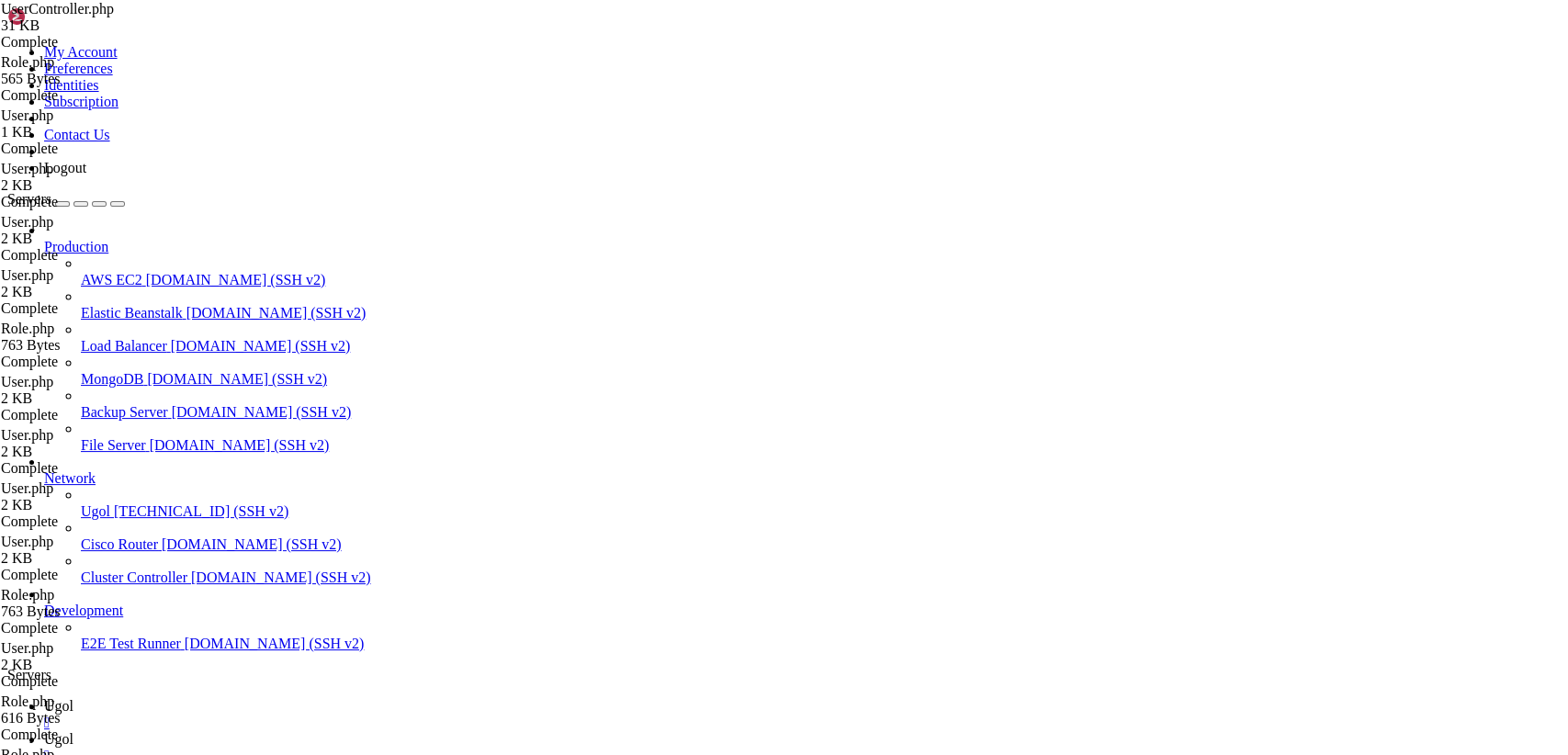
scroll to position [6760, 0]
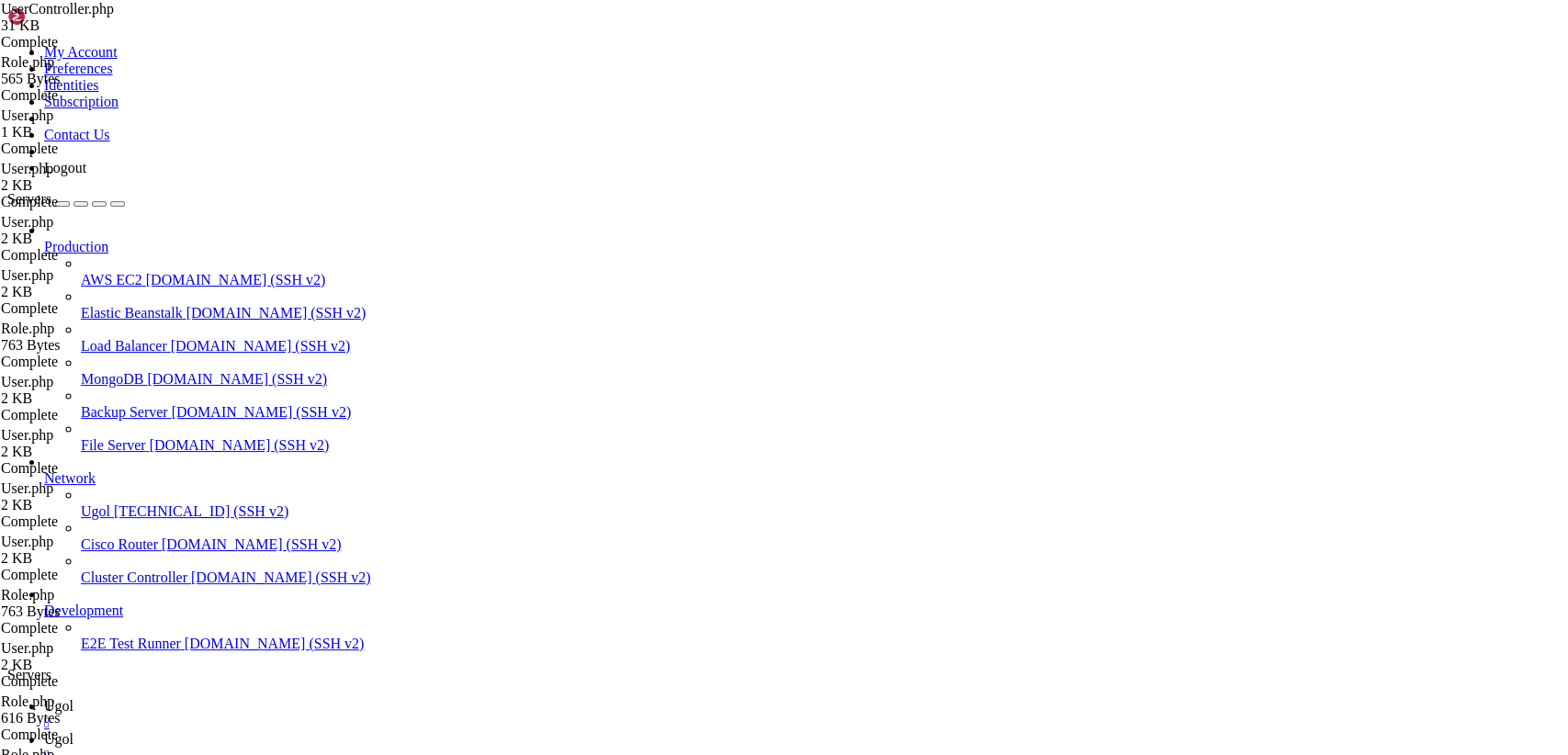
drag, startPoint x: 276, startPoint y: 90, endPoint x: 589, endPoint y: 803, distance: 778.7
type textarea "} }"
paste textarea "}"
type textarea "}"
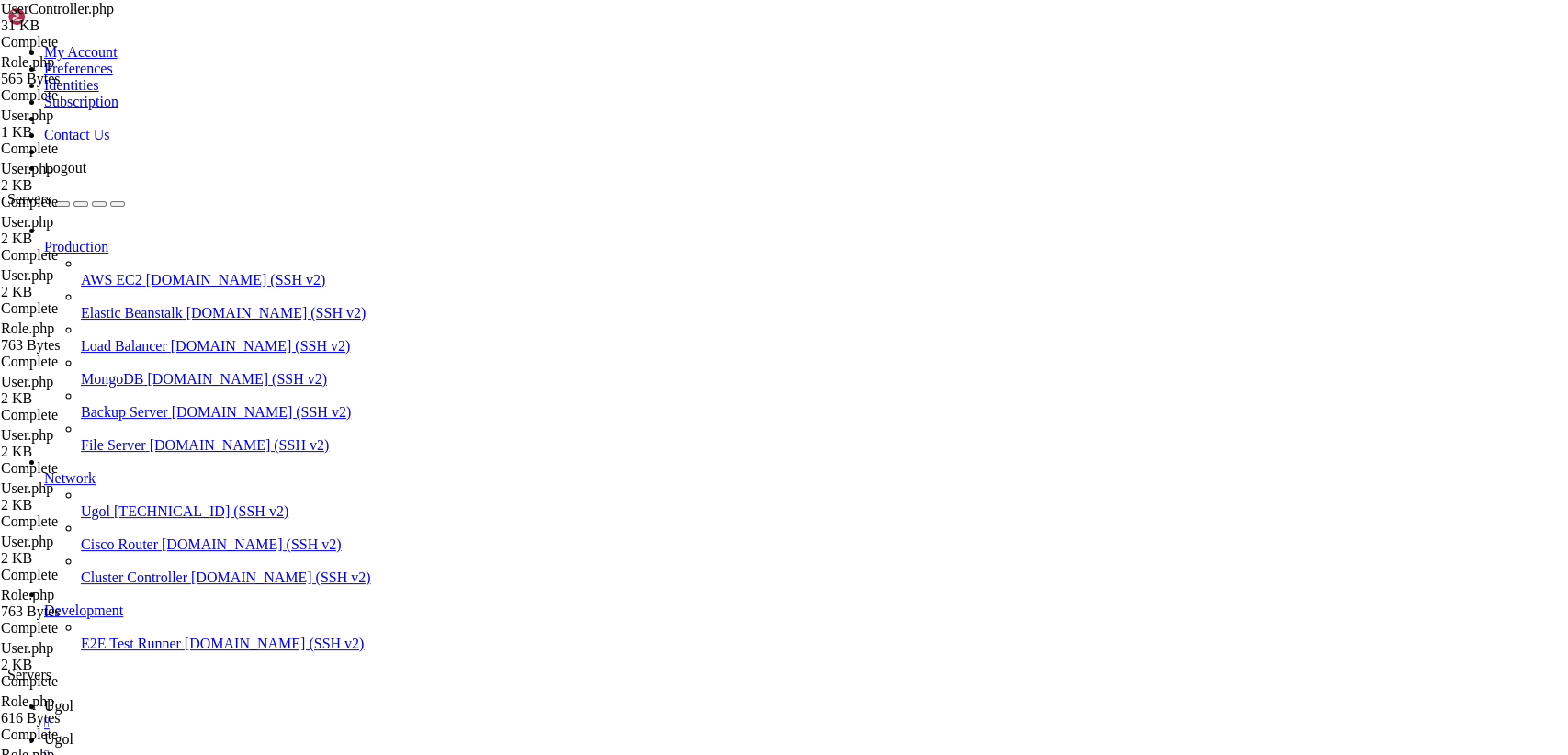
scroll to position [8315, 0]
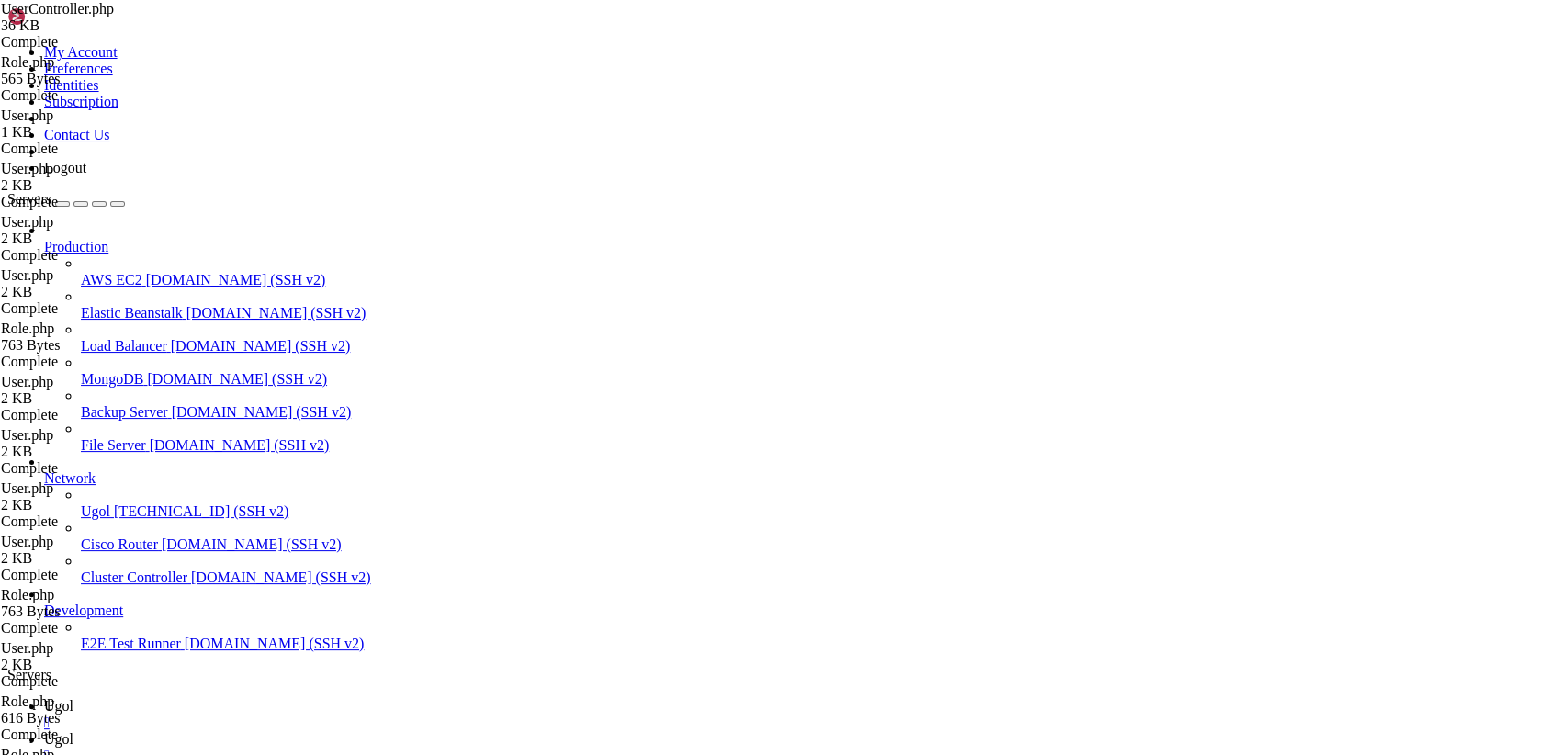
type input "/var/www/my-old-laravel-app/app/Http/Middleware"
drag, startPoint x: 276, startPoint y: 89, endPoint x: 732, endPoint y: 803, distance: 847.2
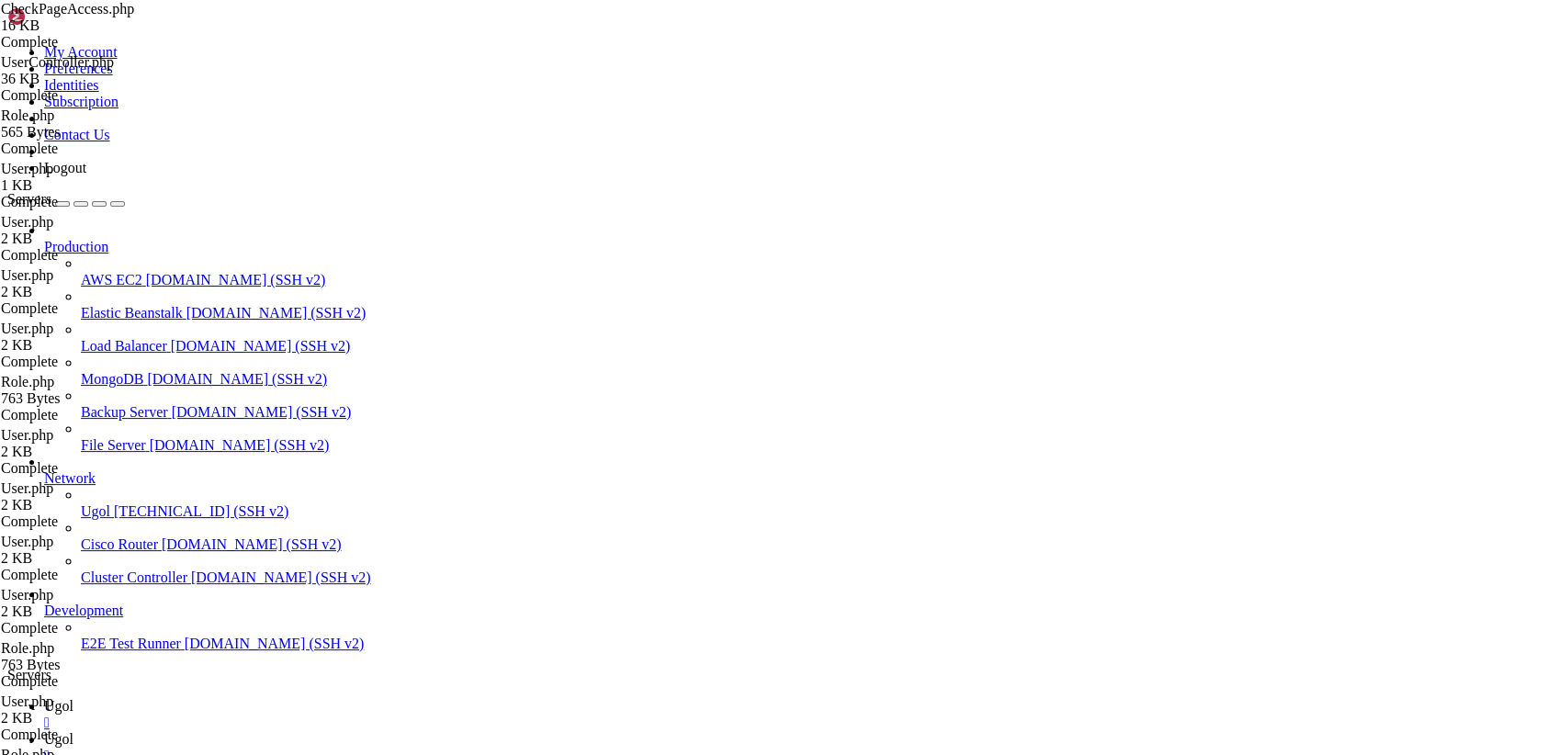
type textarea "}"
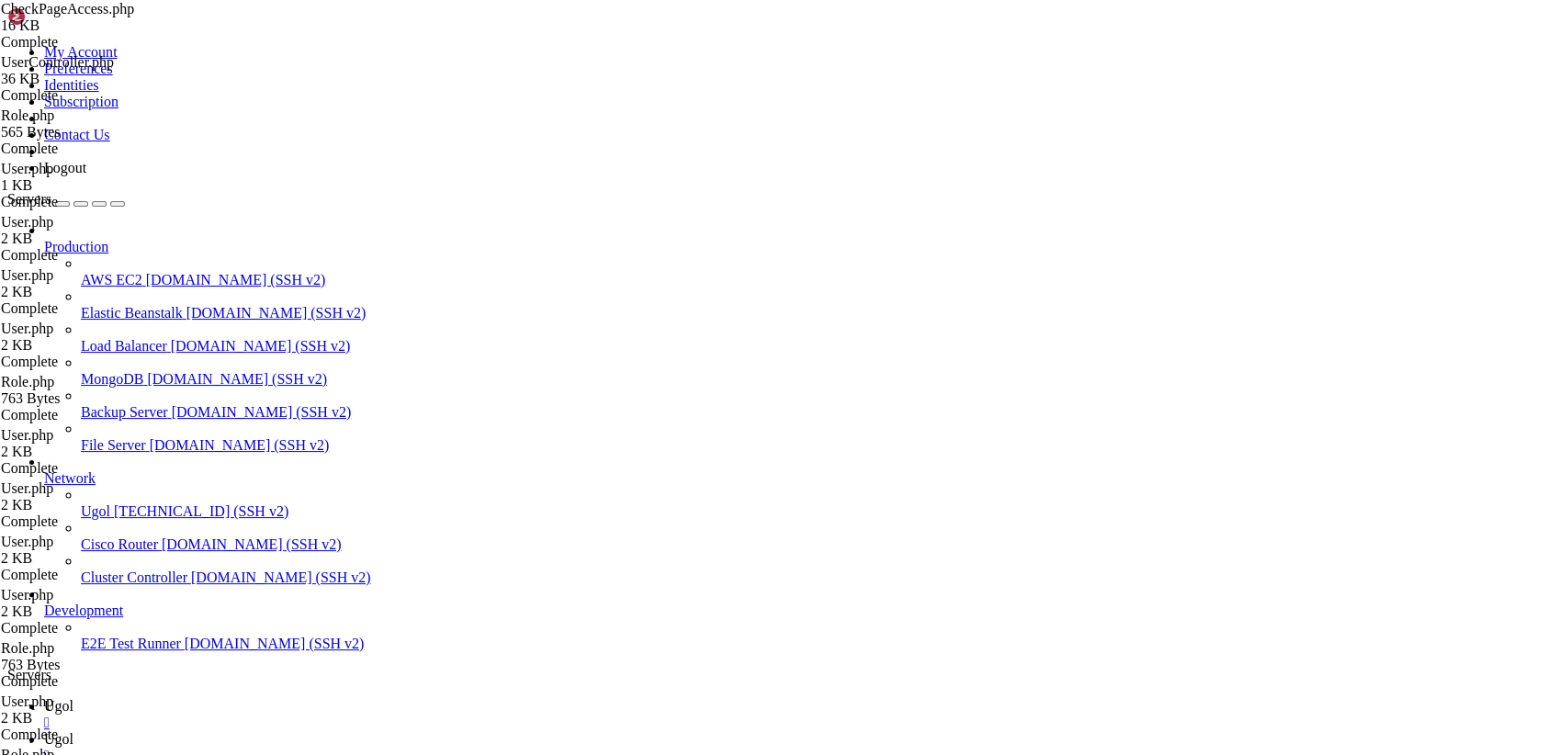
type input "/var/www/my-old-laravel-app/app/Http/Controllers"
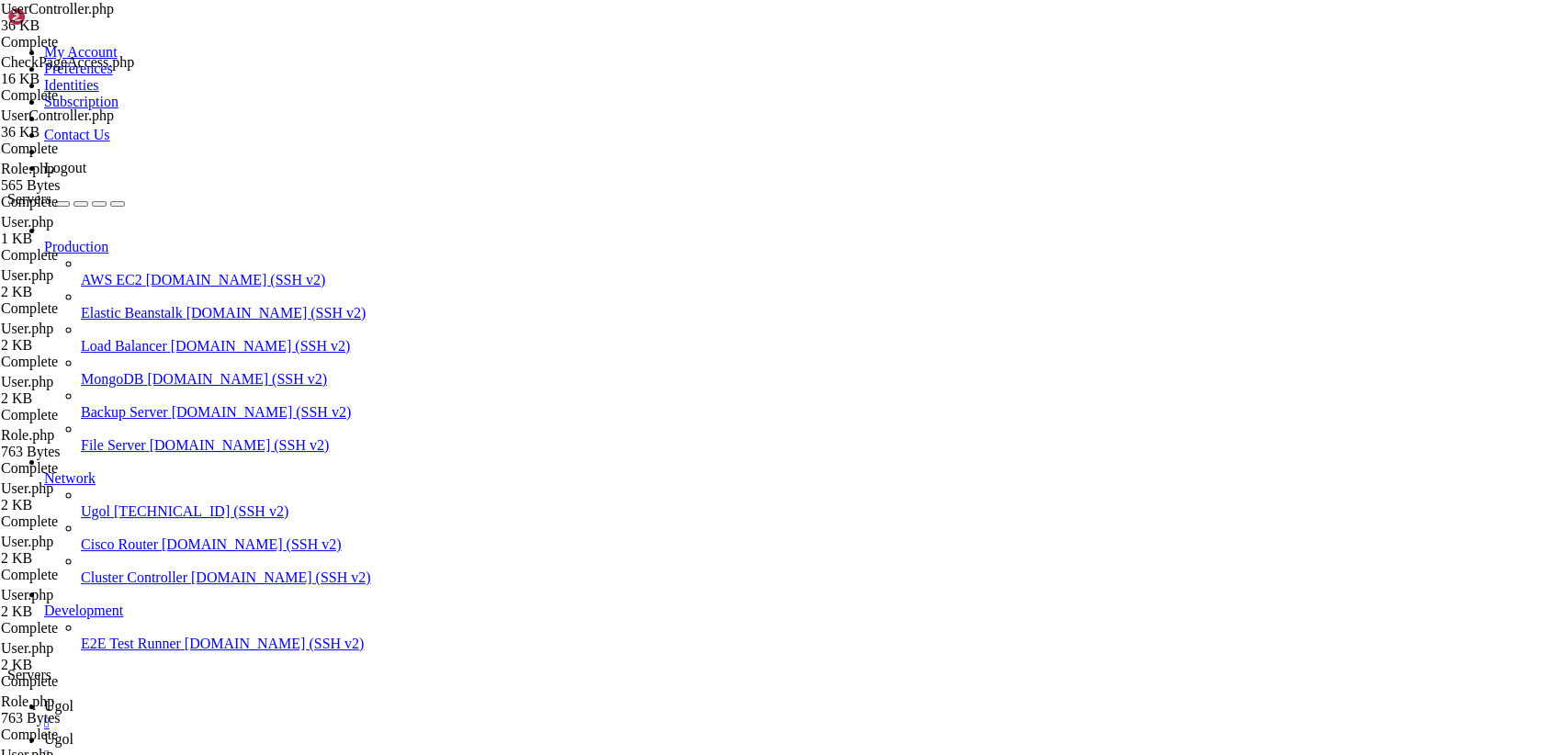
drag, startPoint x: 275, startPoint y: 91, endPoint x: 736, endPoint y: 803, distance: 848.2
type textarea "}"
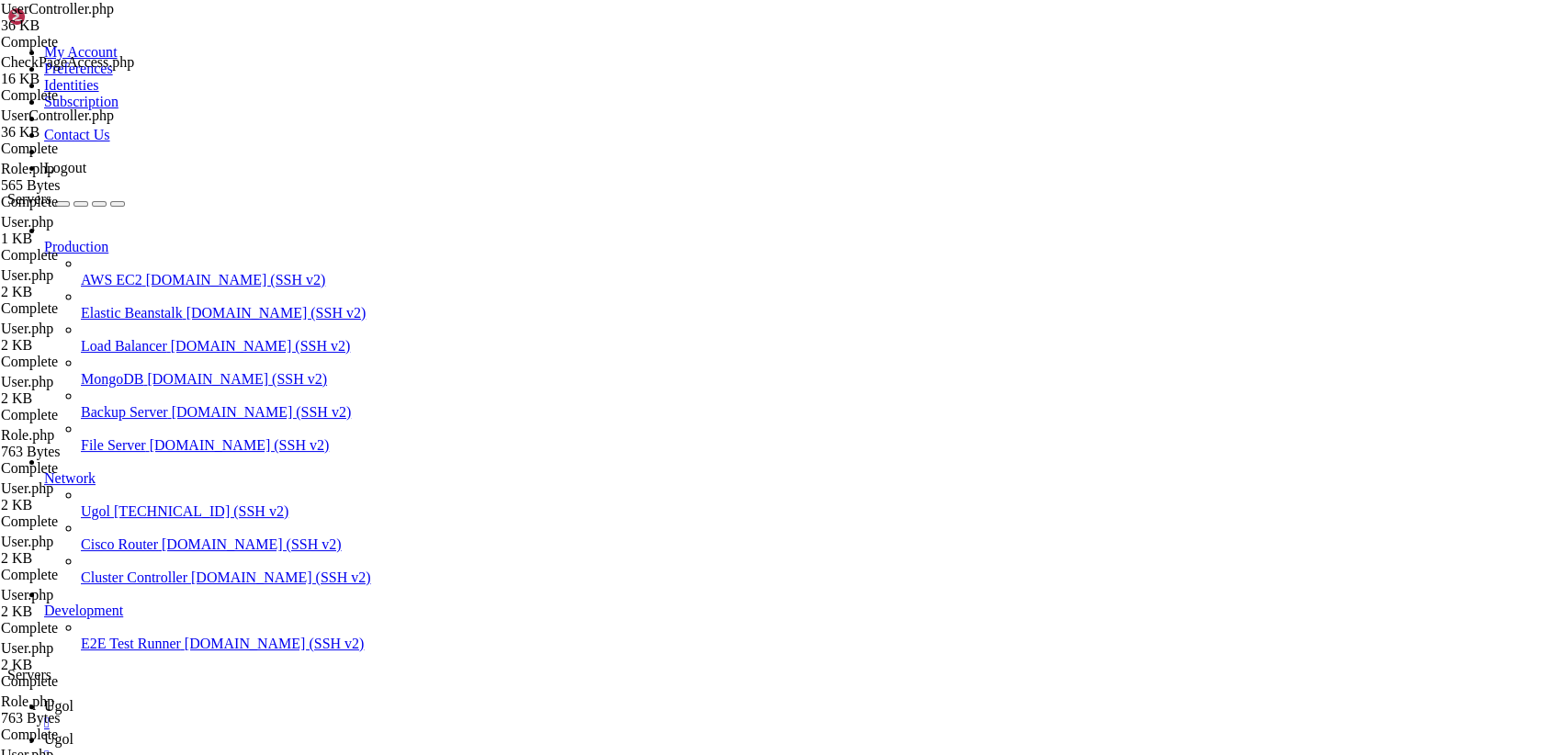
scroll to position [213, 0]
drag, startPoint x: 274, startPoint y: 88, endPoint x: 767, endPoint y: 803, distance: 868.5
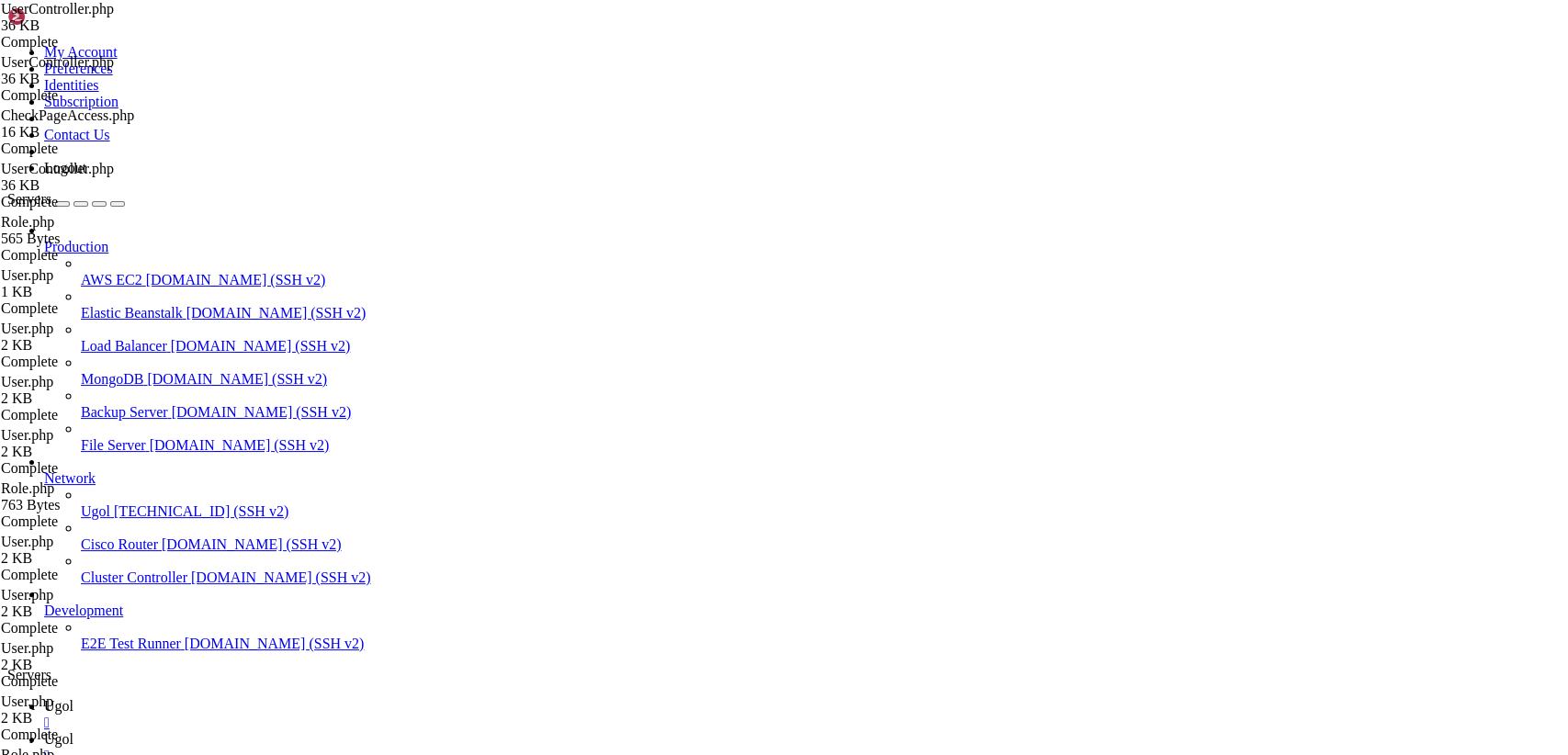
type textarea "}"
click at [260, 698] on link "Ugol " at bounding box center [802, 714] width 1516 height 33
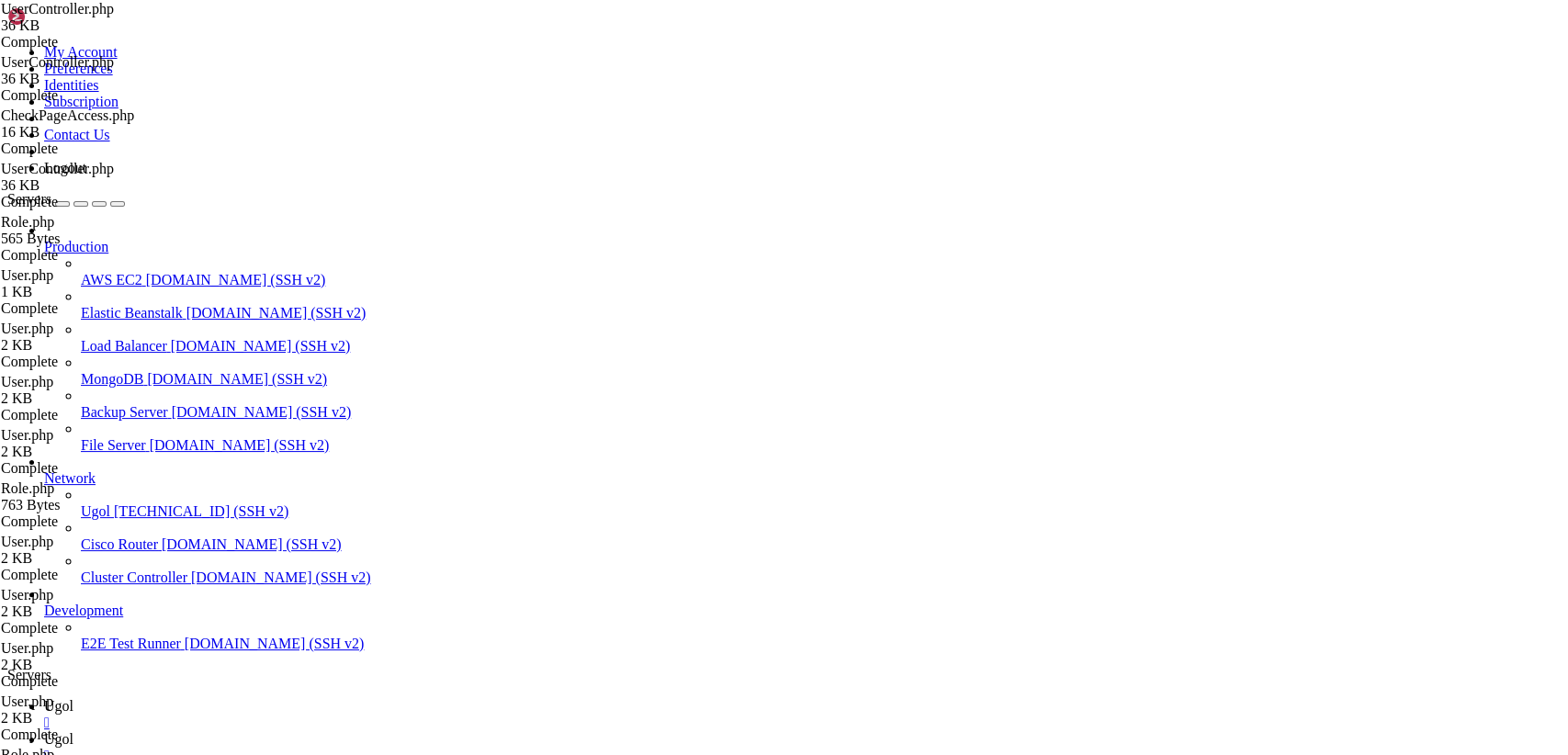
click at [354, 731] on link "Ugol " at bounding box center [802, 748] width 1516 height 33
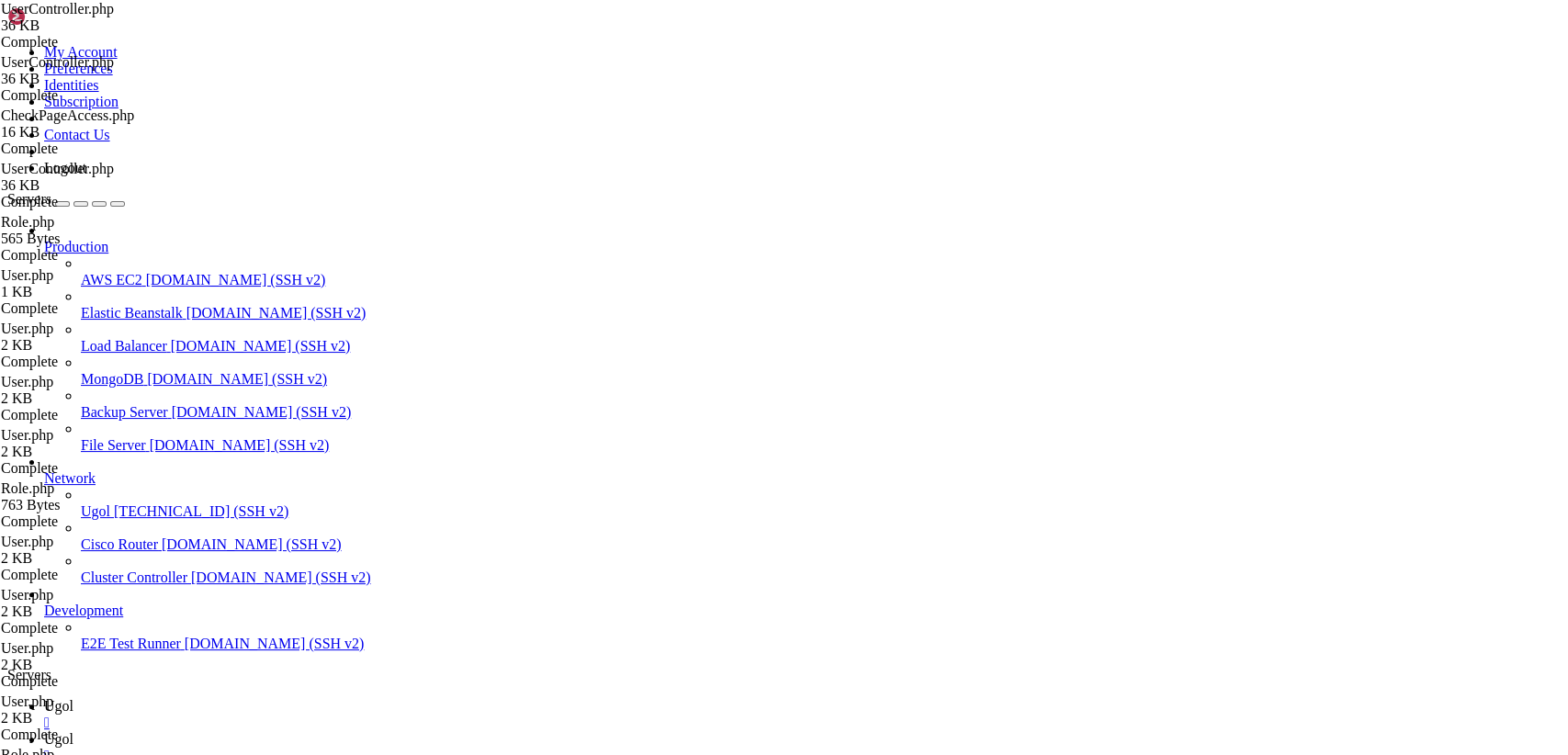
scroll to position [0, 0]
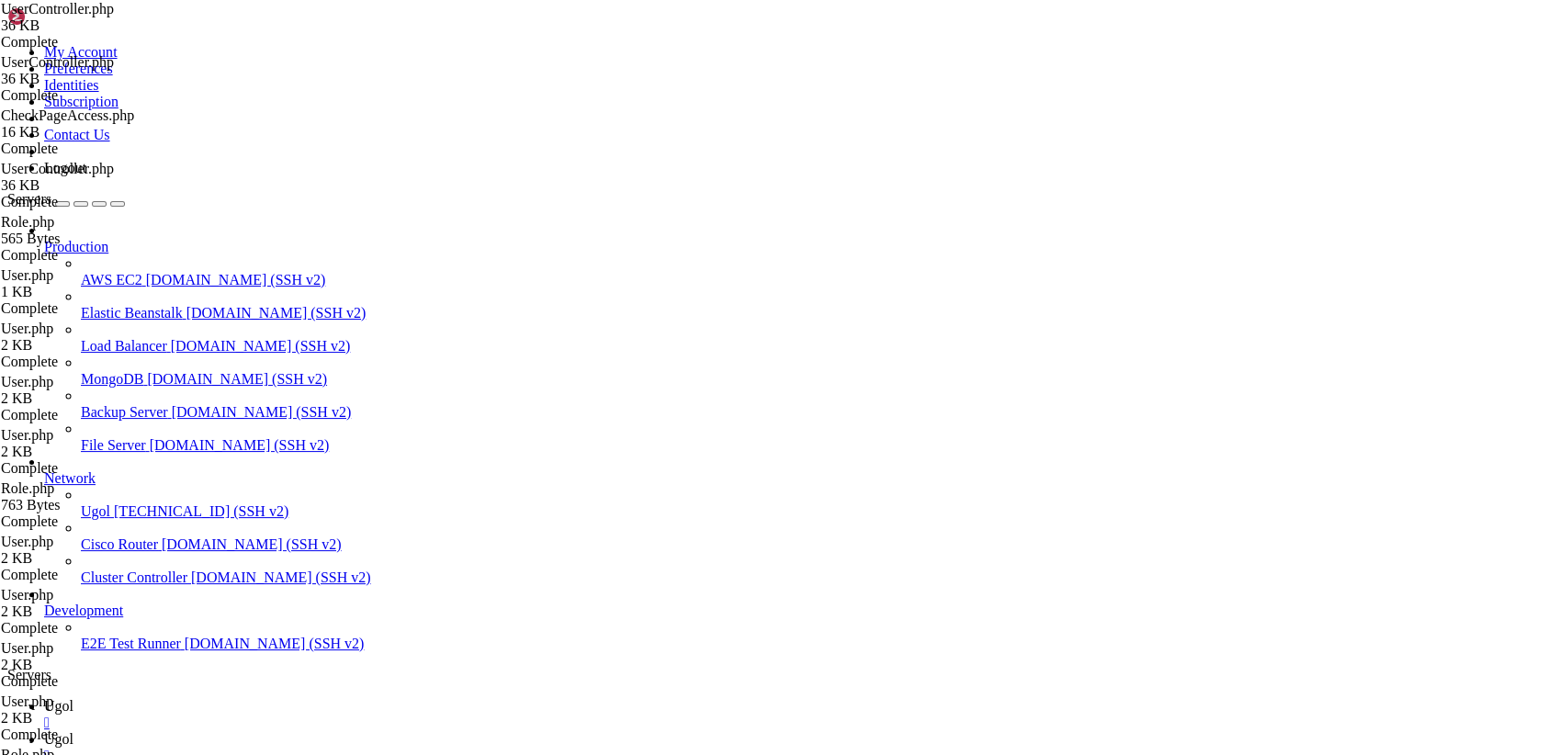
scroll to position [0, 0]
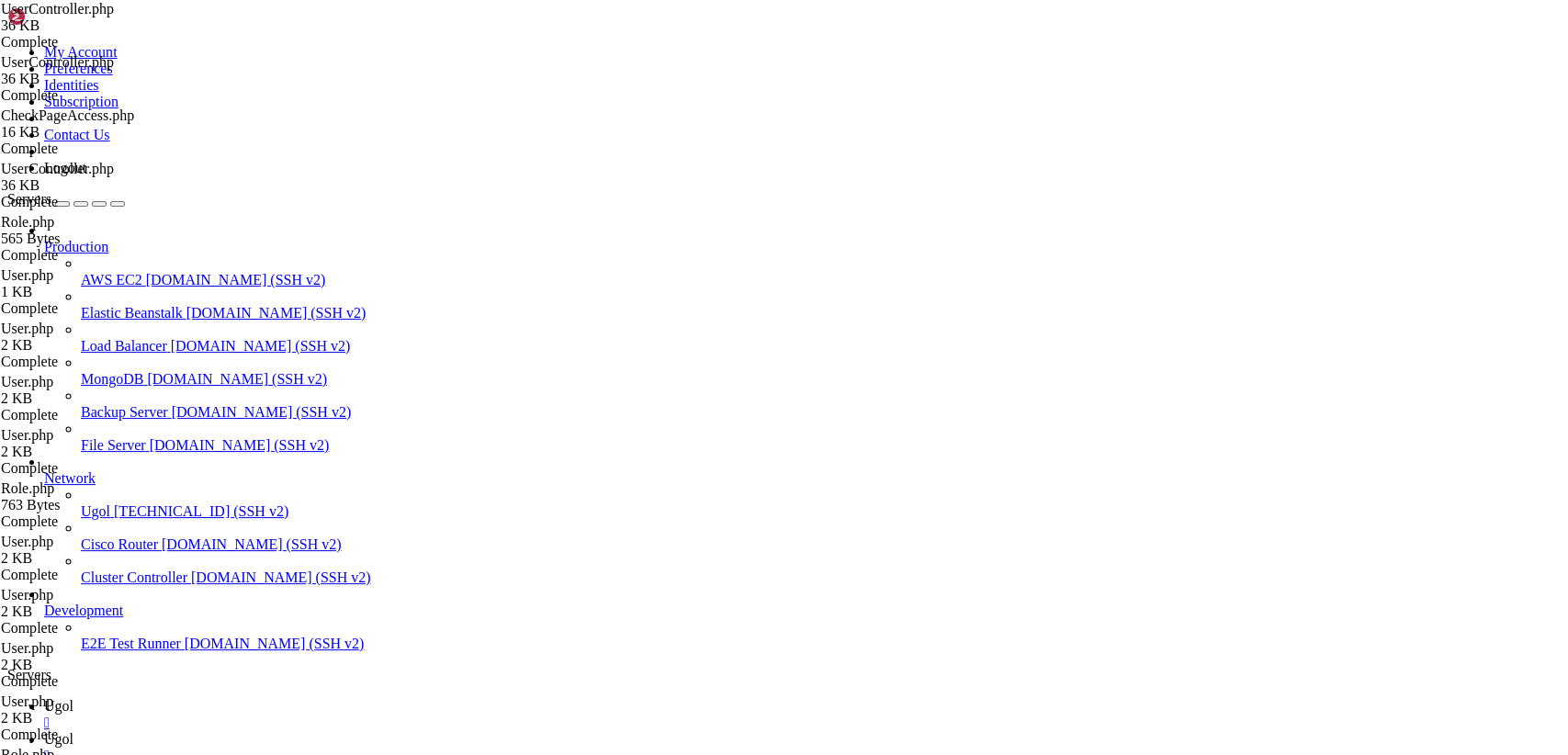
type input "/var/www/my-old-laravel-app/resources/views/includes"
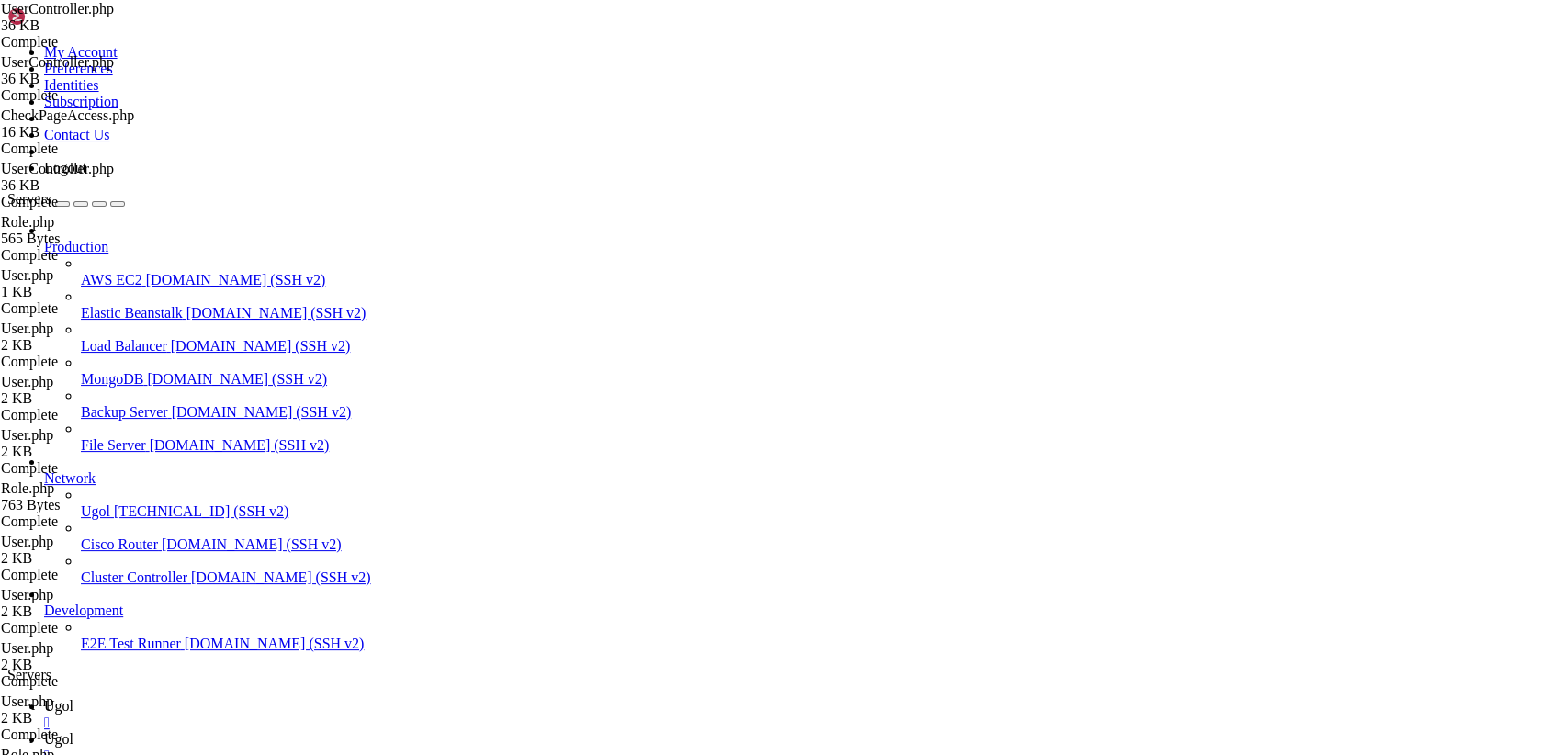
scroll to position [6, 0]
drag, startPoint x: 279, startPoint y: 92, endPoint x: 776, endPoint y: 803, distance: 867.5
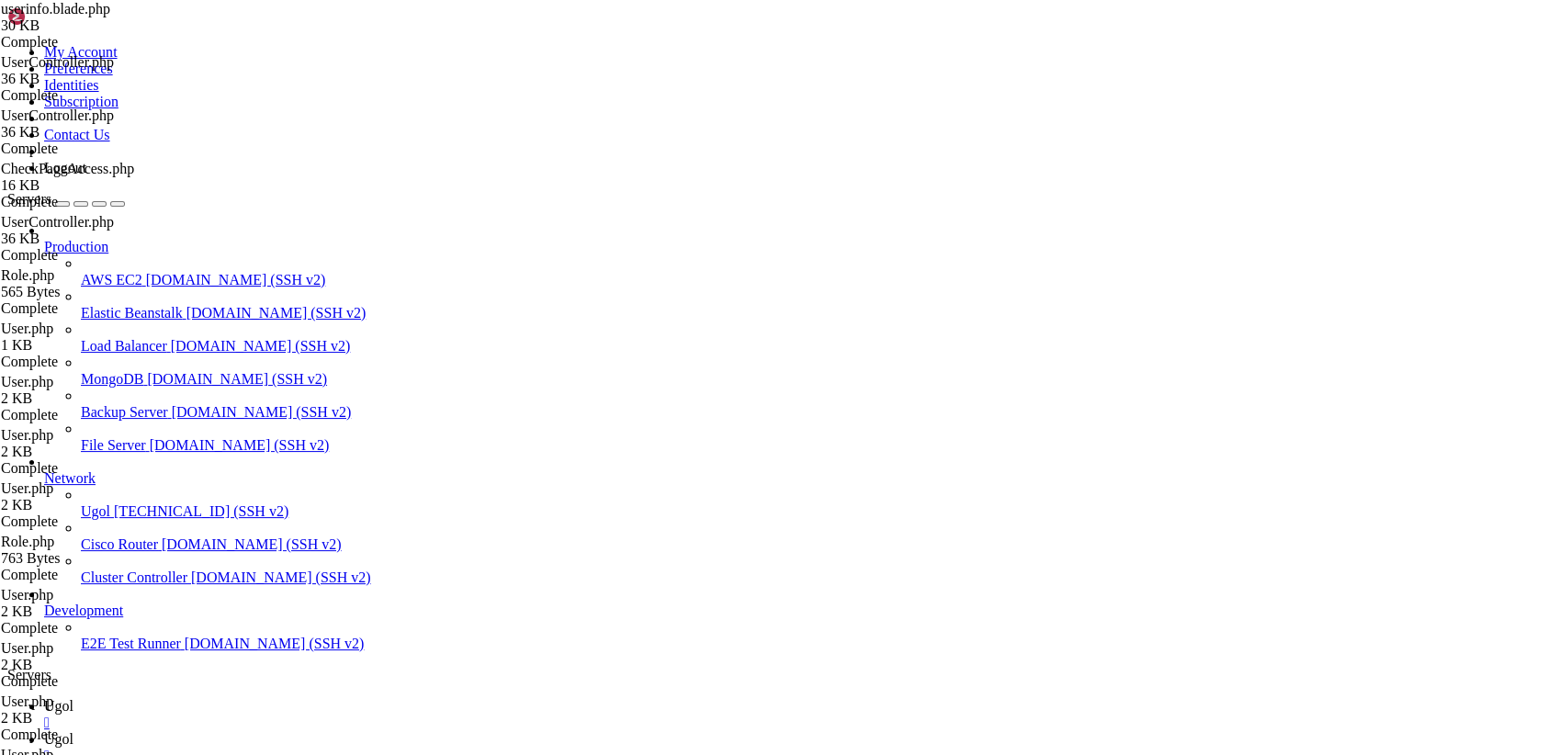
drag, startPoint x: 718, startPoint y: 65, endPoint x: 235, endPoint y: 45, distance: 483.4
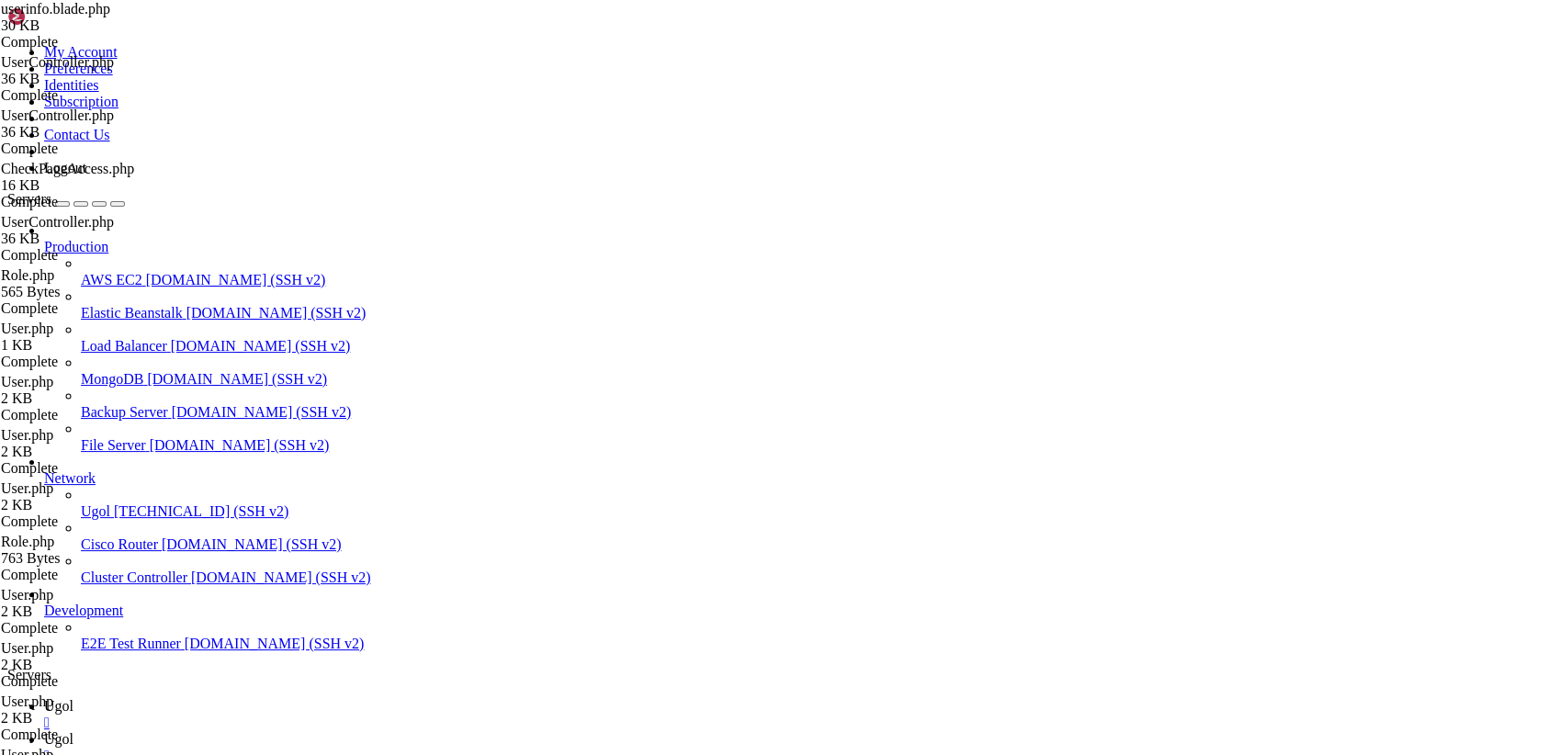
drag, startPoint x: 343, startPoint y: 698, endPoint x: 203, endPoint y: -78, distance: 788.5
type textarea "{{-- ВАЖНО: Убедитесь, что этот файл (userinfo.blade.php) включается ВНУТРИ"
paste textarea "}"
type textarea "}"
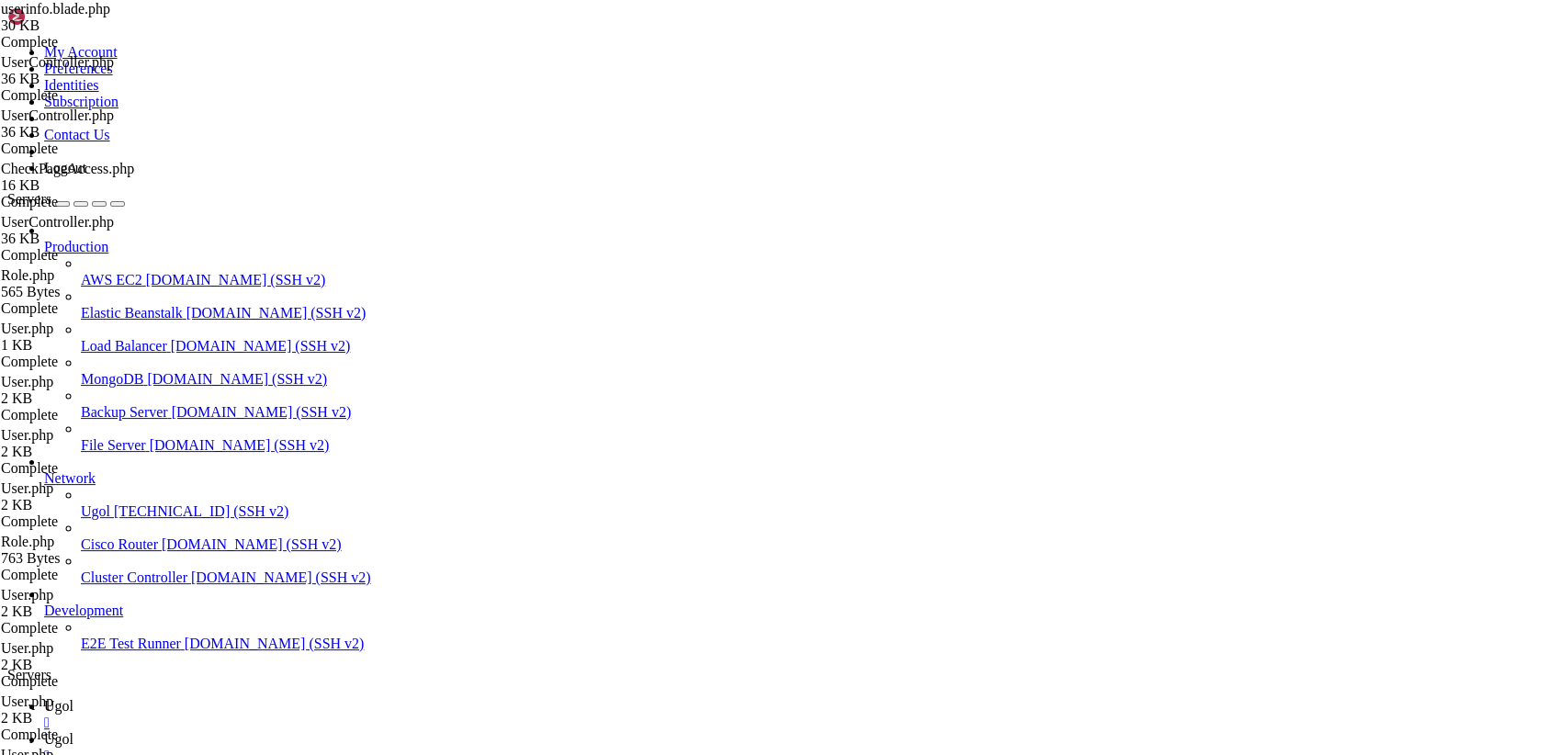
scroll to position [265, 0]
drag, startPoint x: 1522, startPoint y: 62, endPoint x: 542, endPoint y: 41, distance: 980.2
click at [251, 698] on link "Ugol " at bounding box center [802, 714] width 1516 height 33
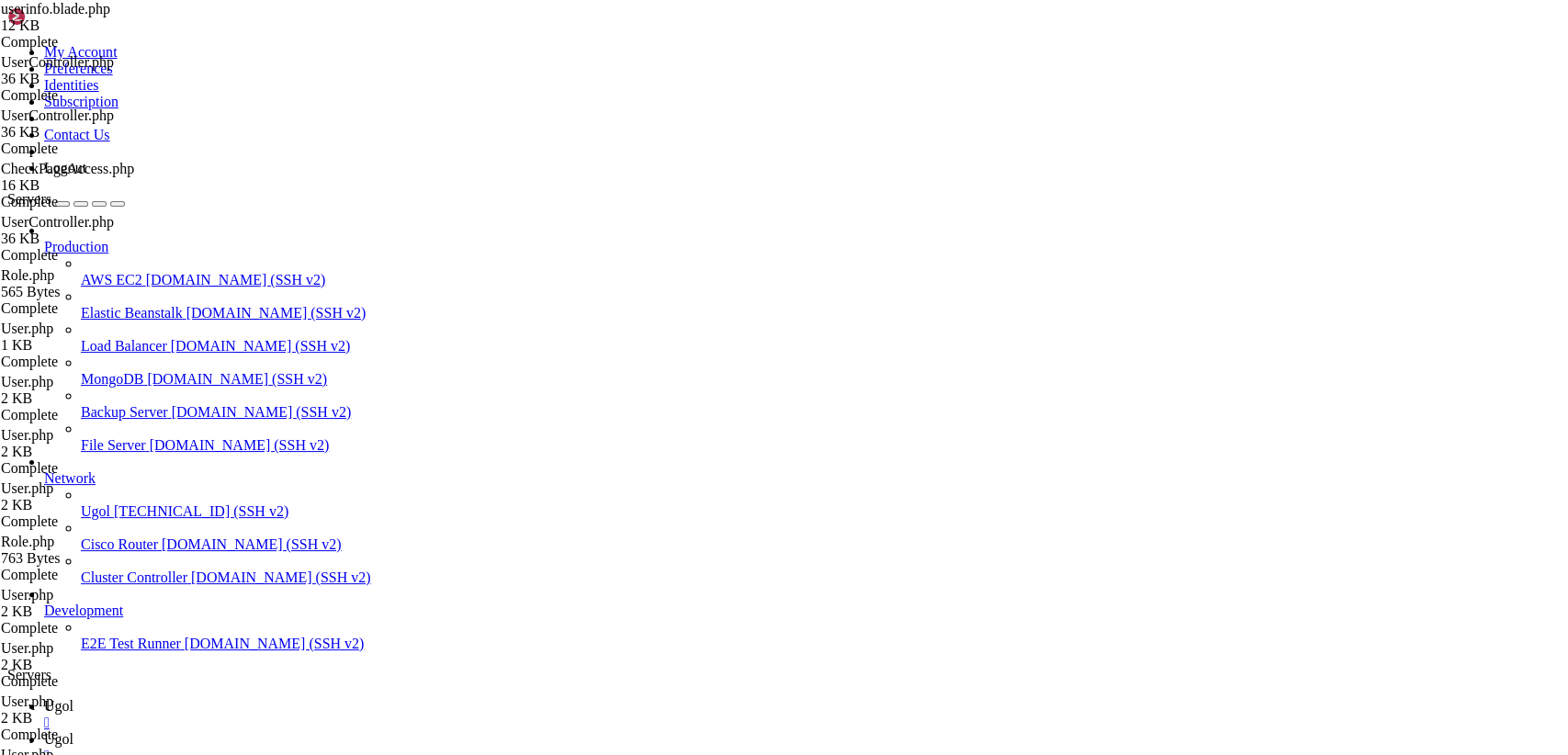
drag, startPoint x: 60, startPoint y: 1655, endPoint x: 16, endPoint y: 1632, distance: 49.6
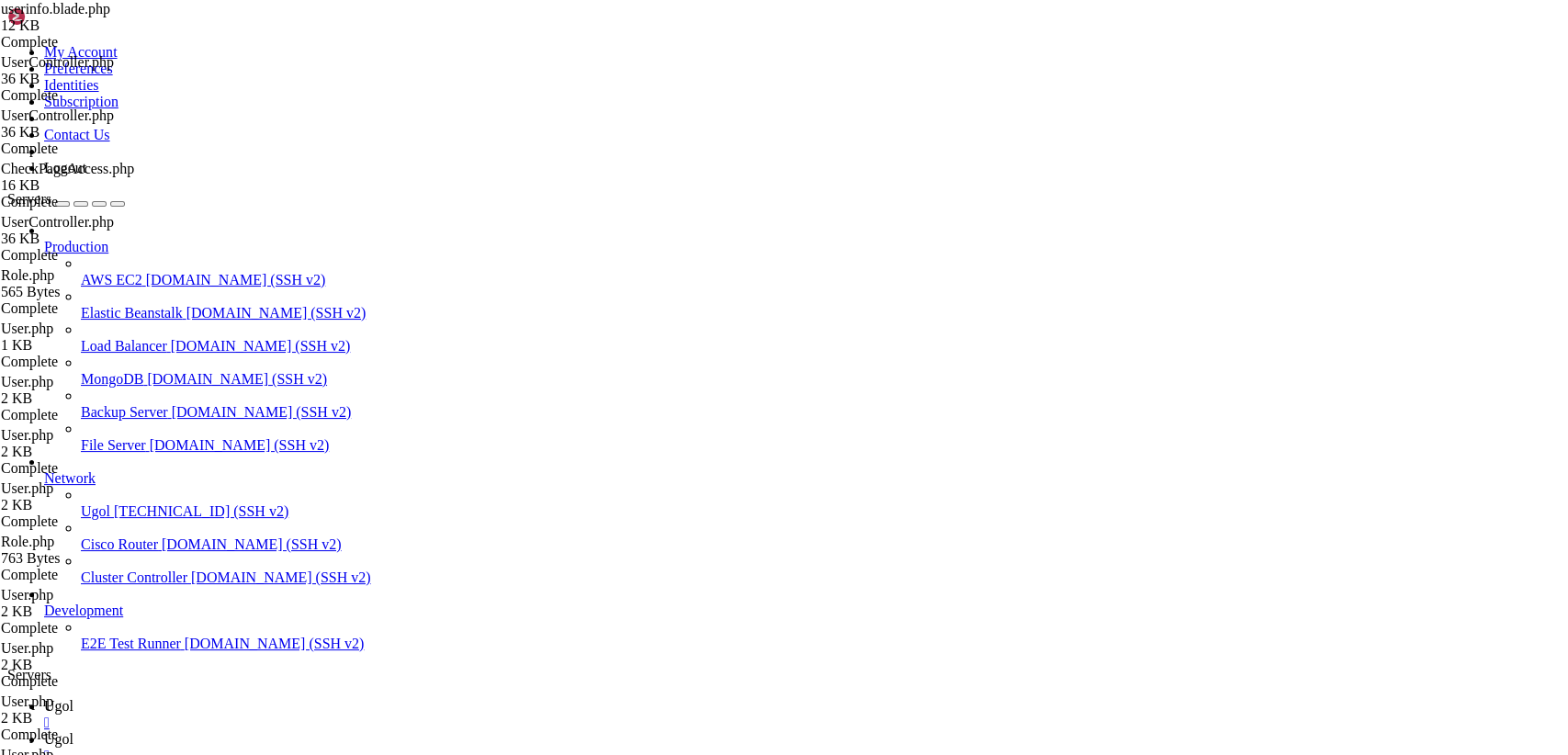
click at [74, 731] on span "Ugol" at bounding box center [59, 738] width 29 height 16
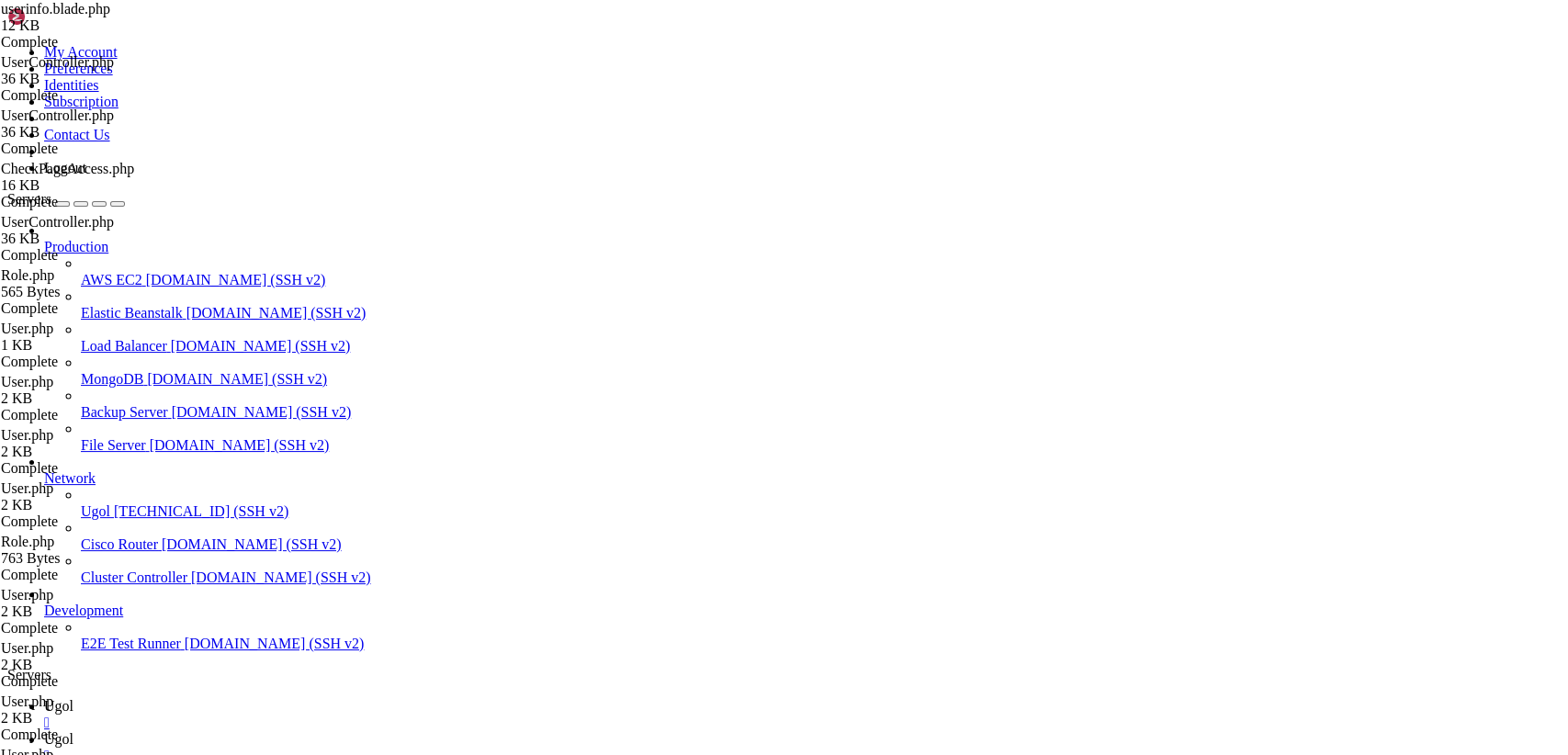
type input "/var/www/my-old-laravel-app/app/Http/Controllers"
drag, startPoint x: 325, startPoint y: 627, endPoint x: 304, endPoint y: 246, distance: 381.6
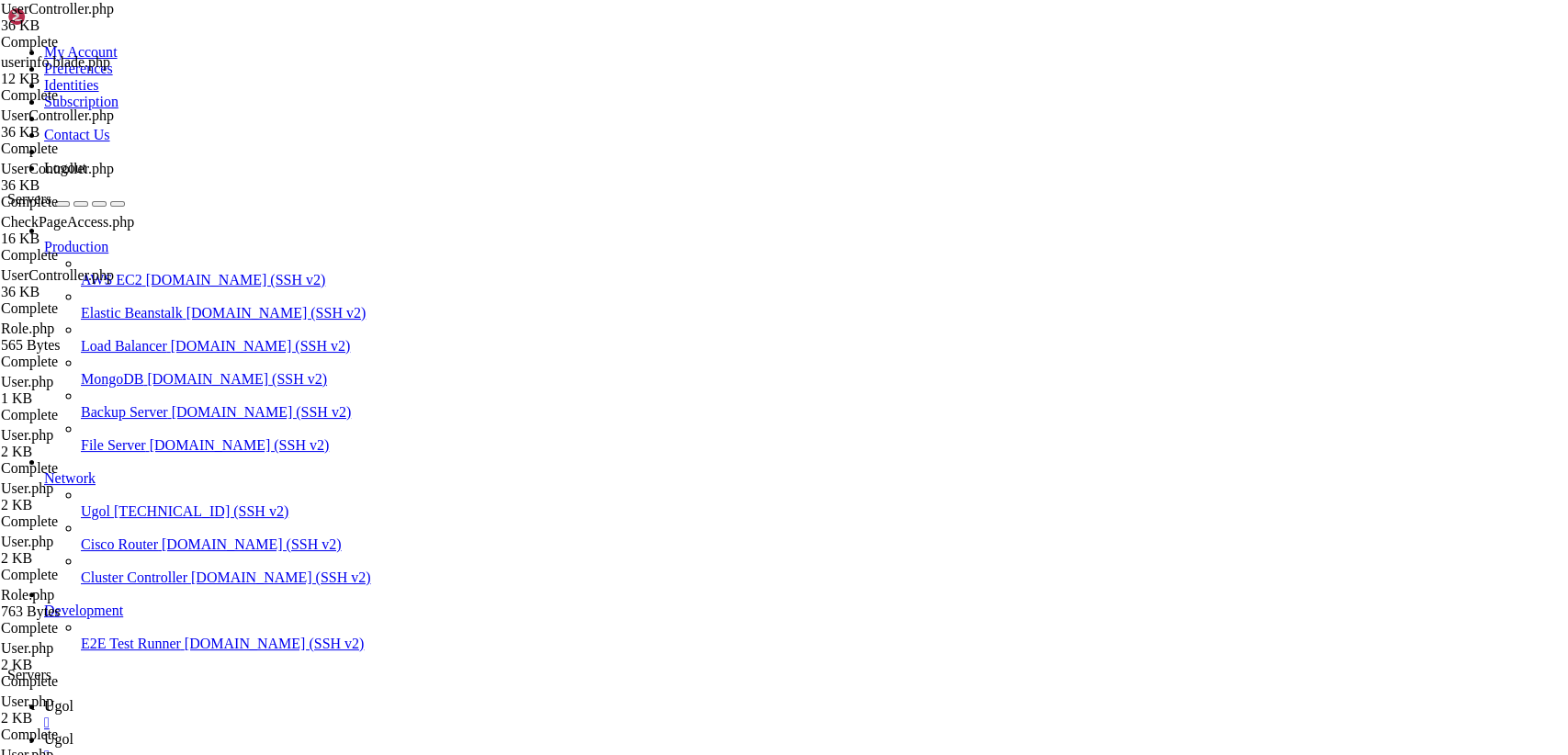
paste textarea "}"
type textarea "}"
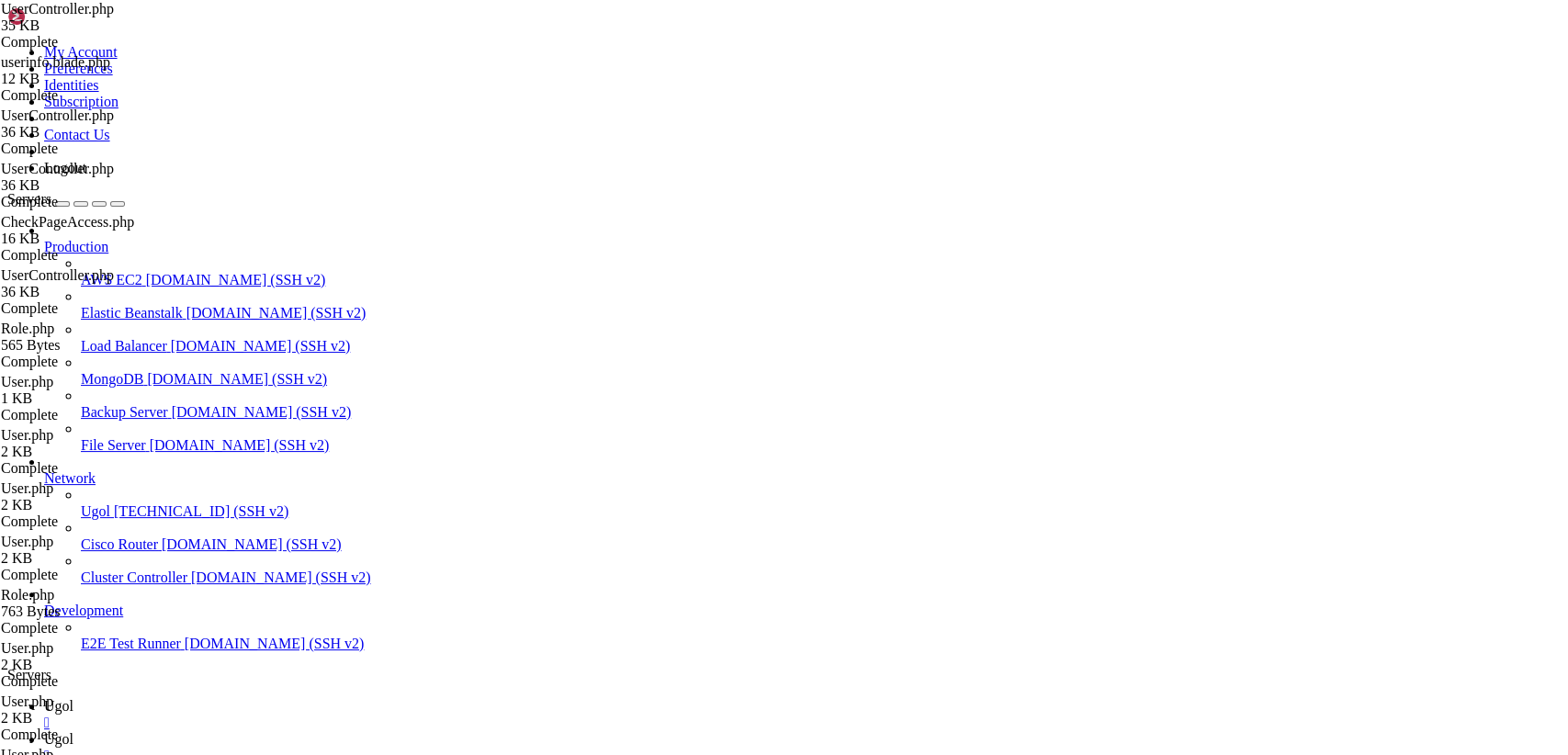
drag, startPoint x: 274, startPoint y: 89, endPoint x: 964, endPoint y: 803, distance: 992.9
type textarea "} }"
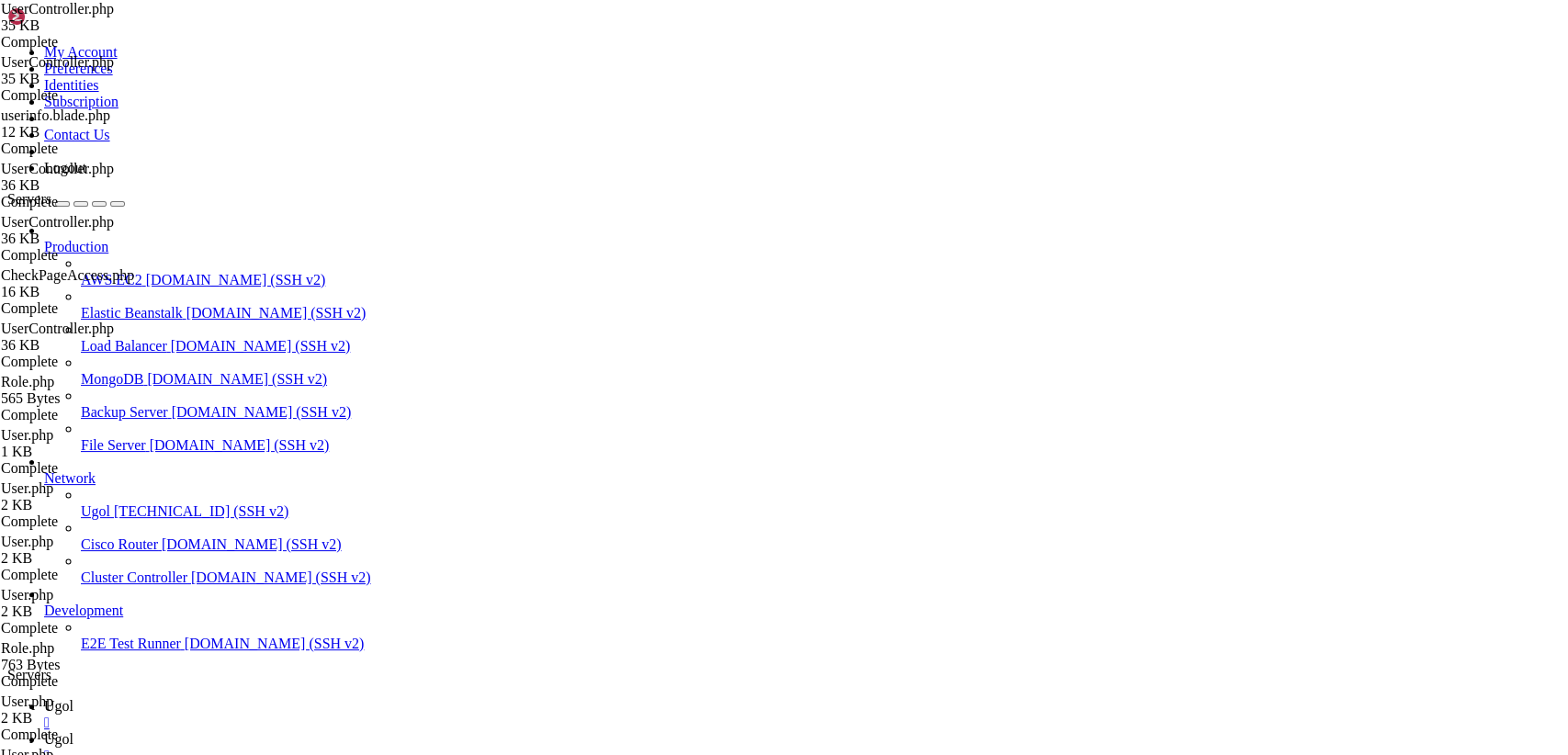
type input "/var/www/my-old-laravel-app/routes"
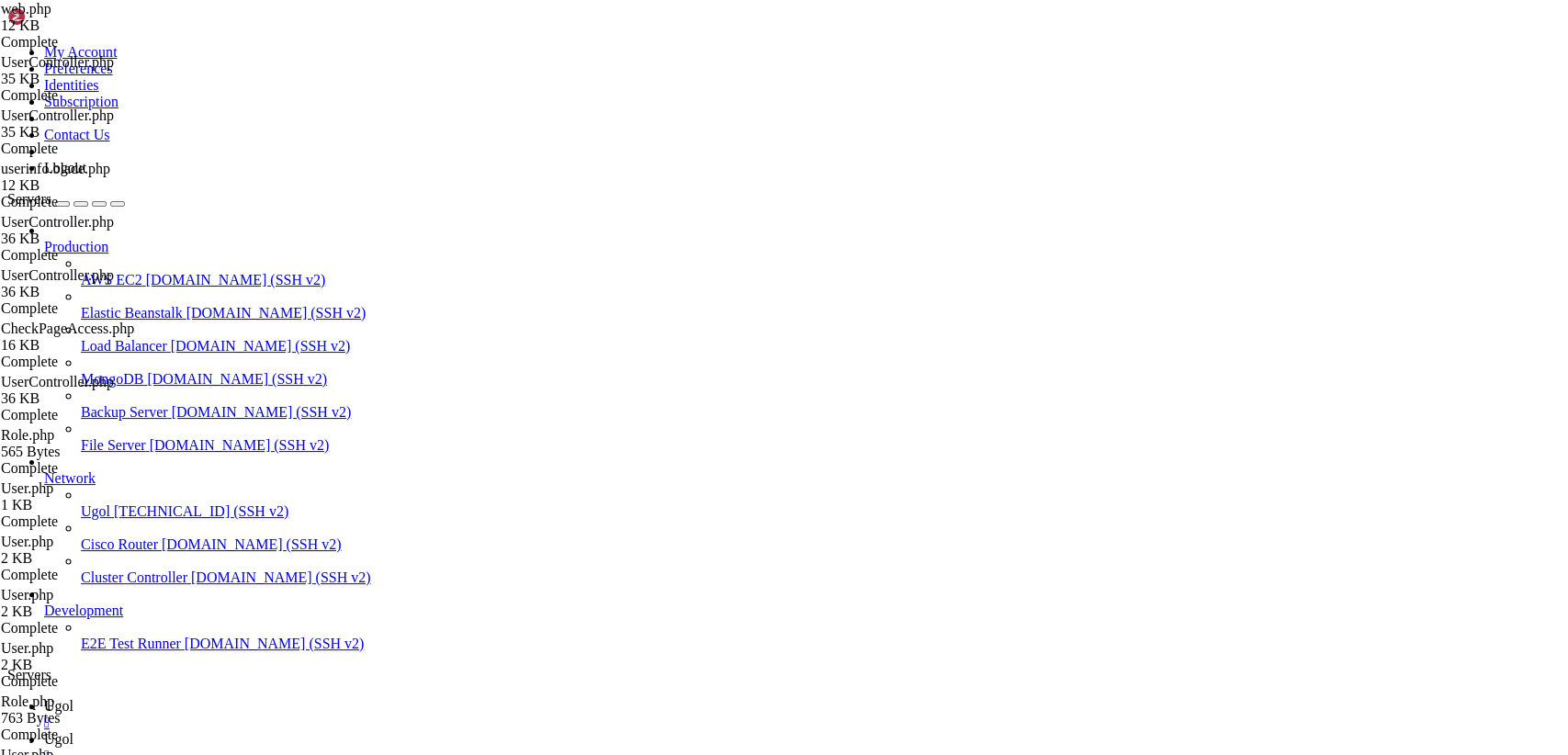
drag, startPoint x: 276, startPoint y: 88, endPoint x: 657, endPoint y: 803, distance: 810.2
type textarea "Route::get('/some-restricted-page/{page_id}', [PageController::class, 'viewRest…"
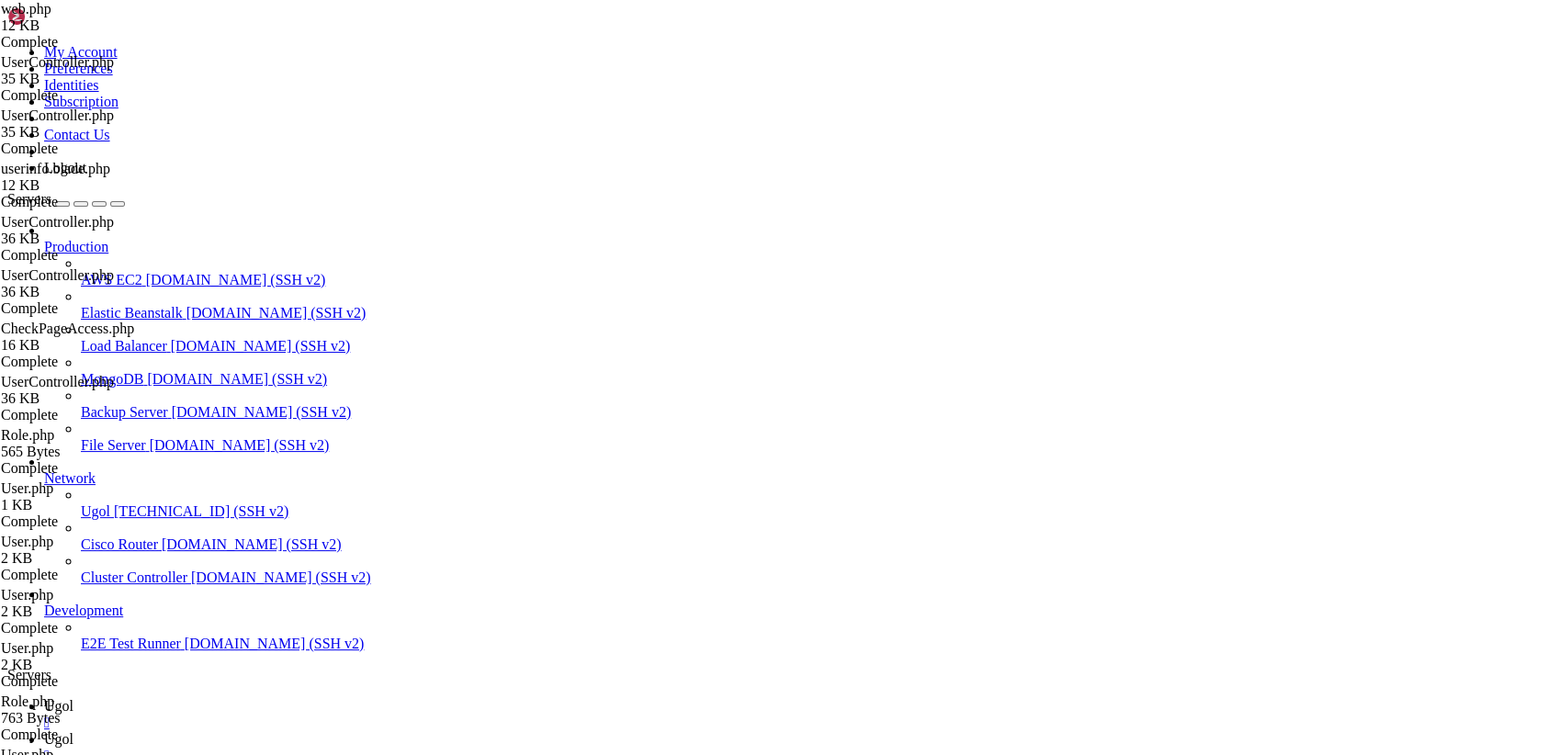
type input "/var/www/my-old-laravel-app/app/Http/Controllers"
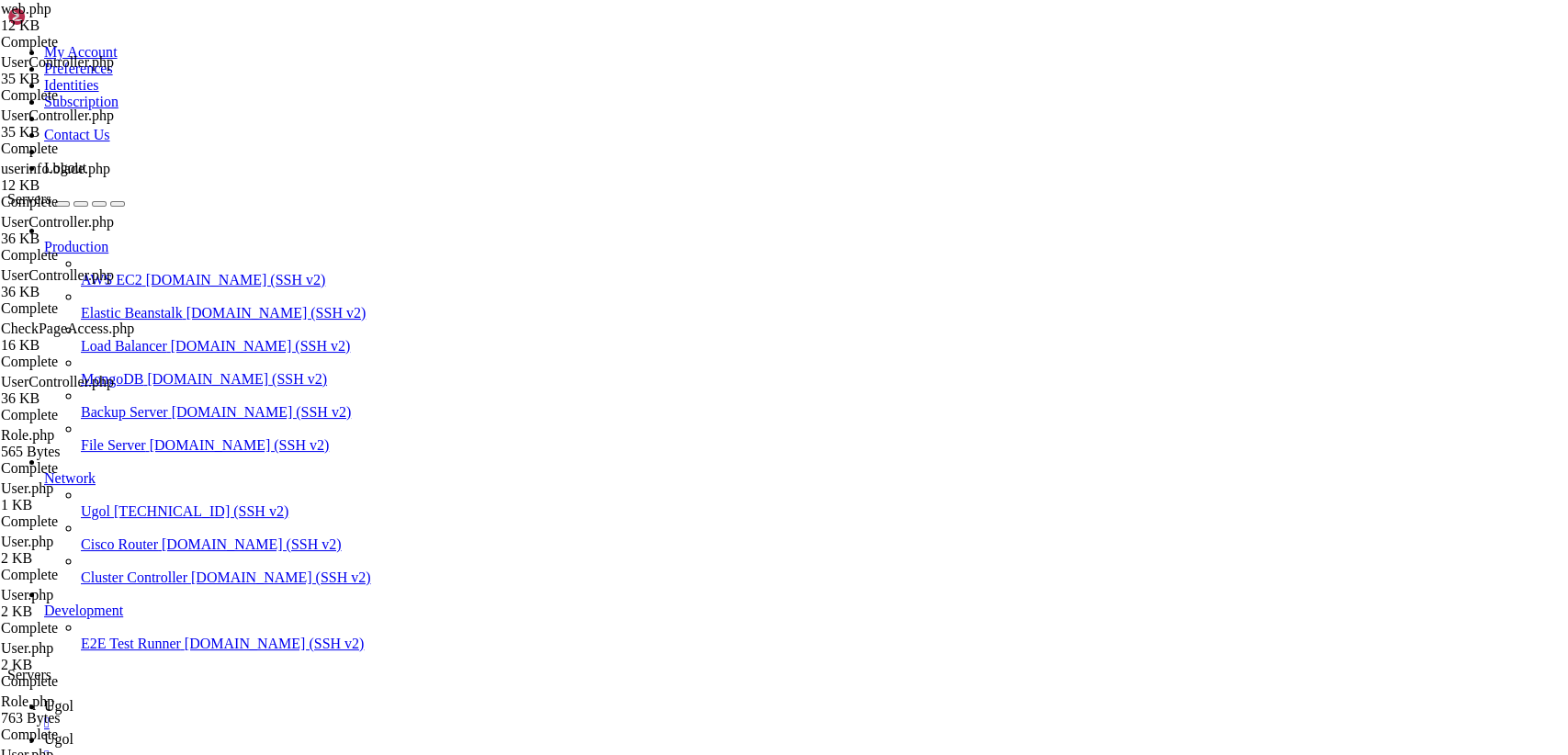
drag, startPoint x: 273, startPoint y: 93, endPoint x: 756, endPoint y: 803, distance: 858.7
type textarea "} }"
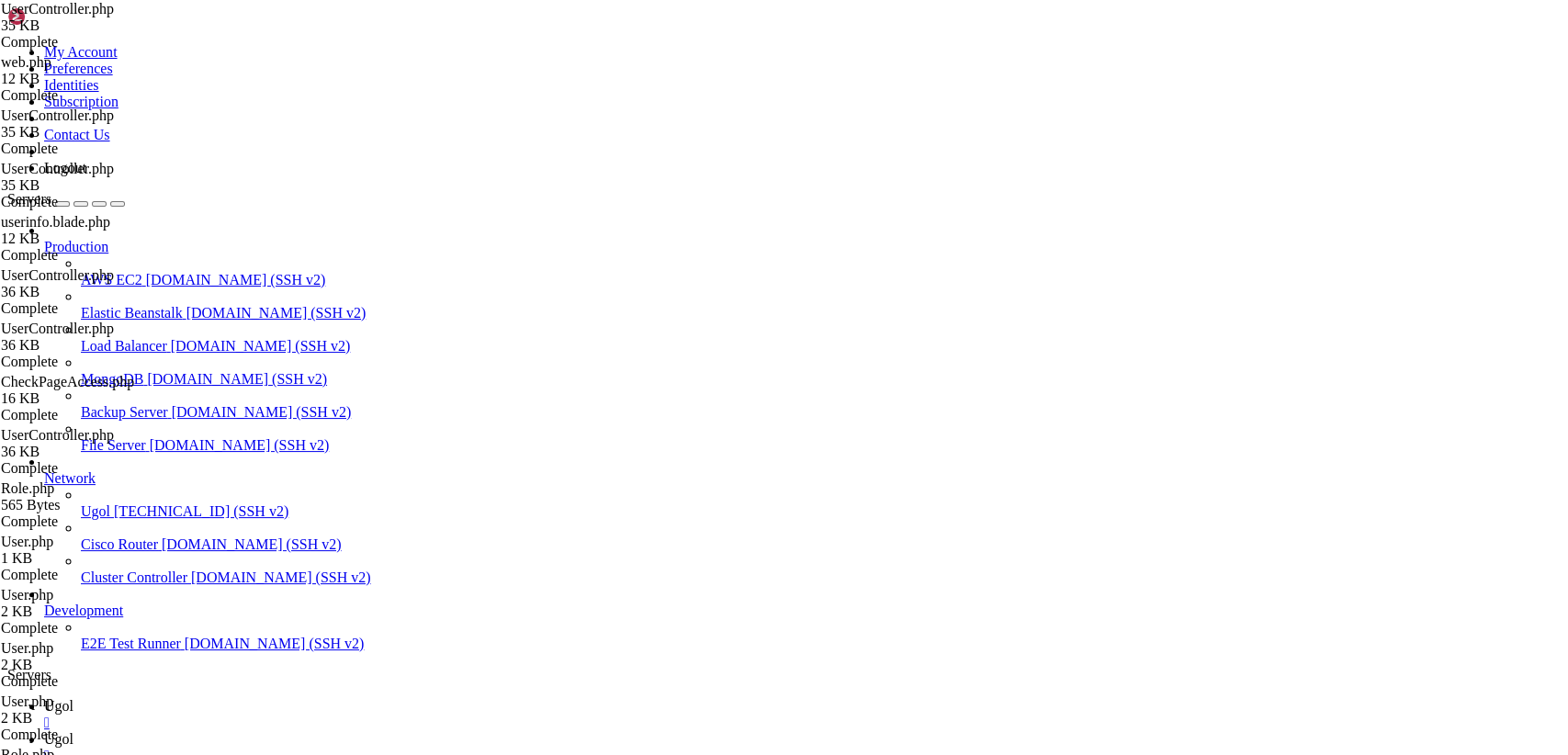
type textarea "}"
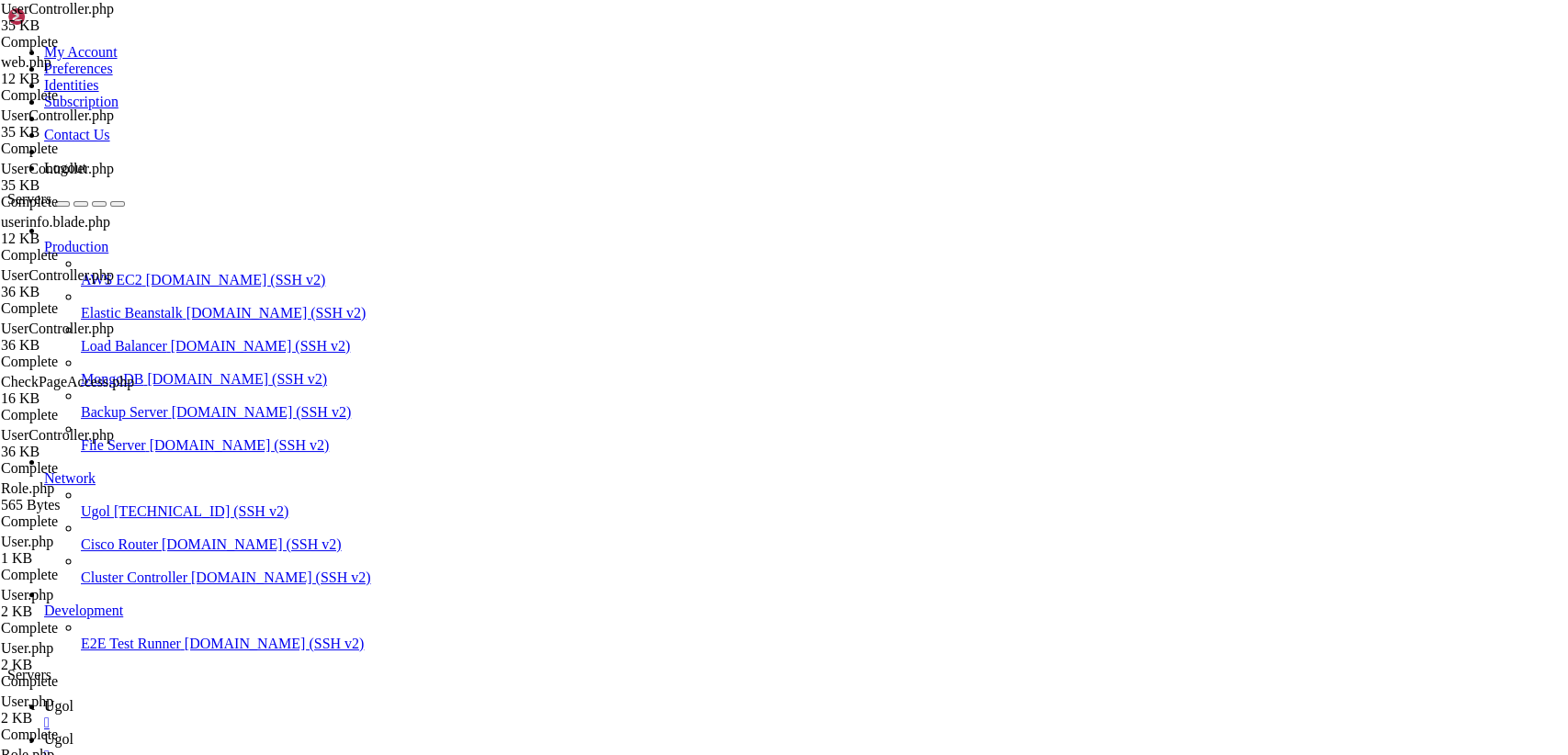
type input "/var/www/my-old-laravel-app/routes"
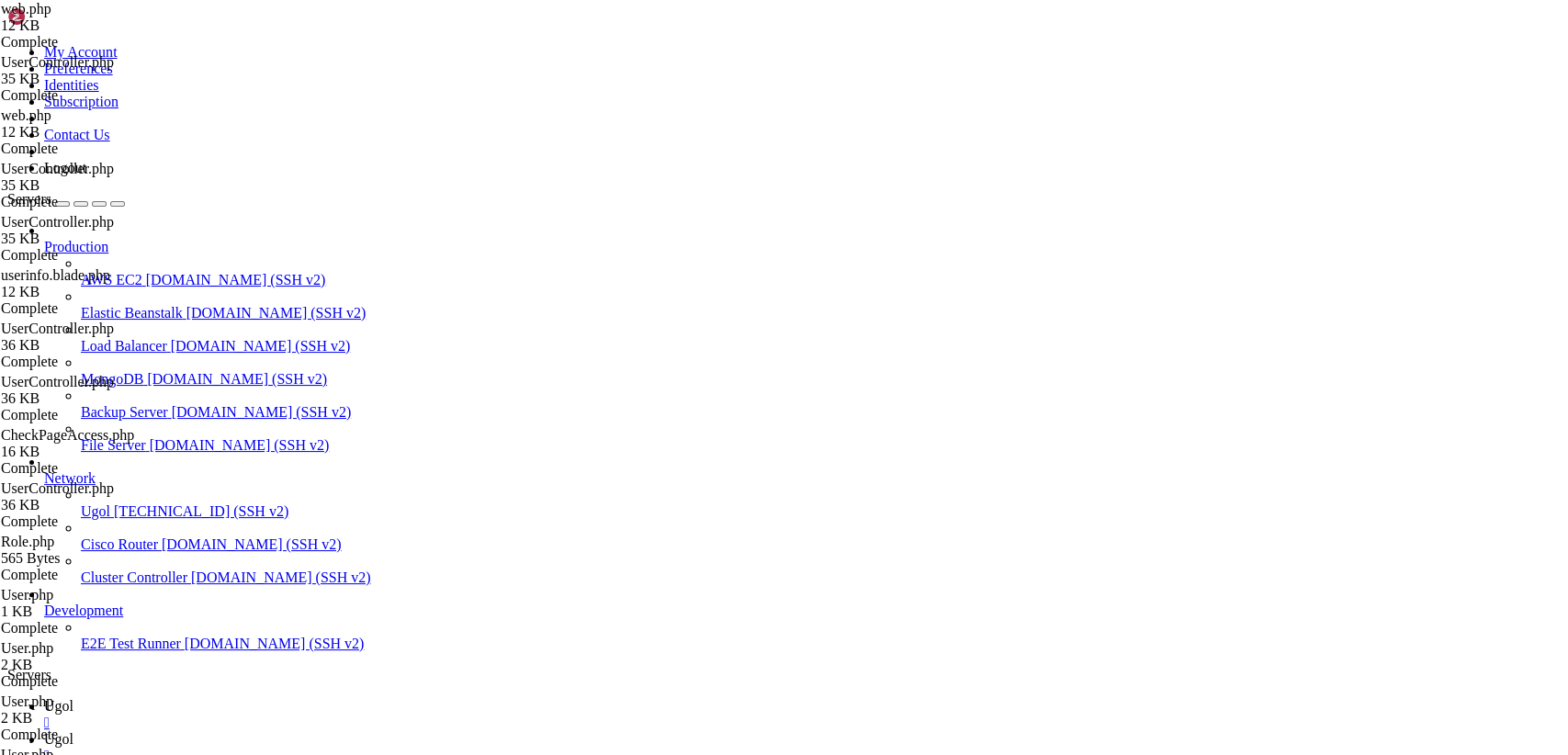
drag, startPoint x: 278, startPoint y: 88, endPoint x: 621, endPoint y: 803, distance: 793.0
paste textarea
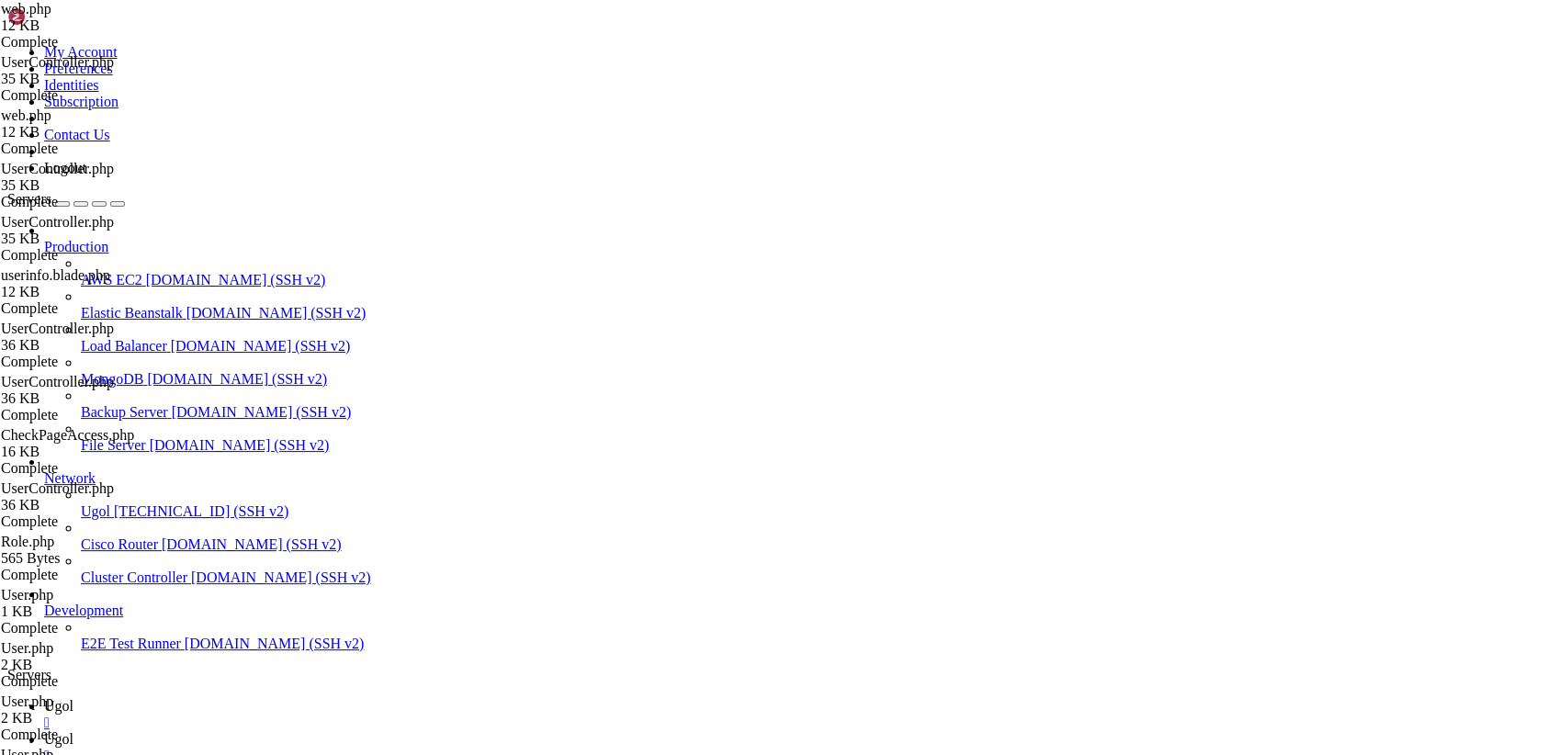
type textarea "});"
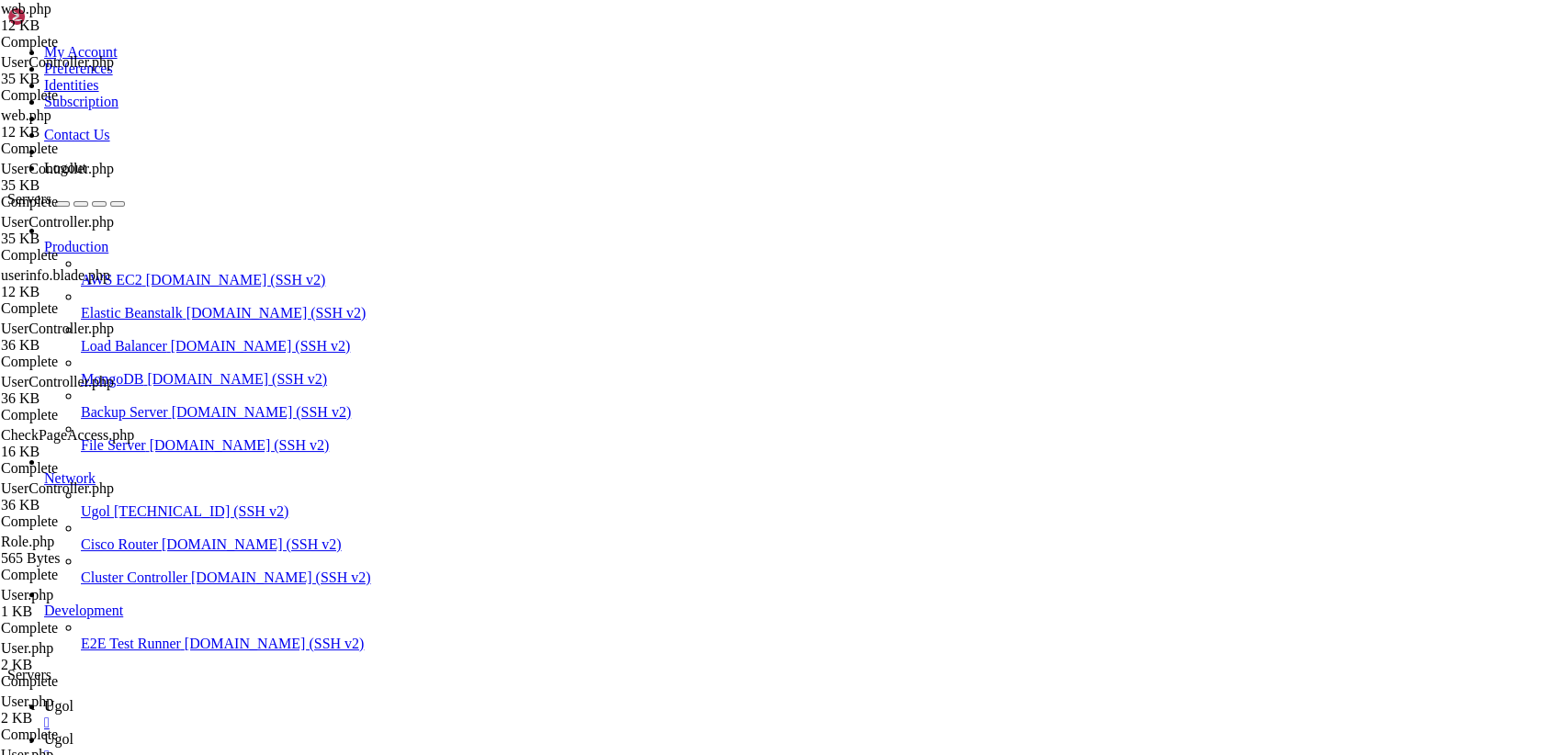
type input "/var/www/my-old-laravel-app/app/Http/Controllers"
drag, startPoint x: 273, startPoint y: 89, endPoint x: 741, endPoint y: 803, distance: 853.7
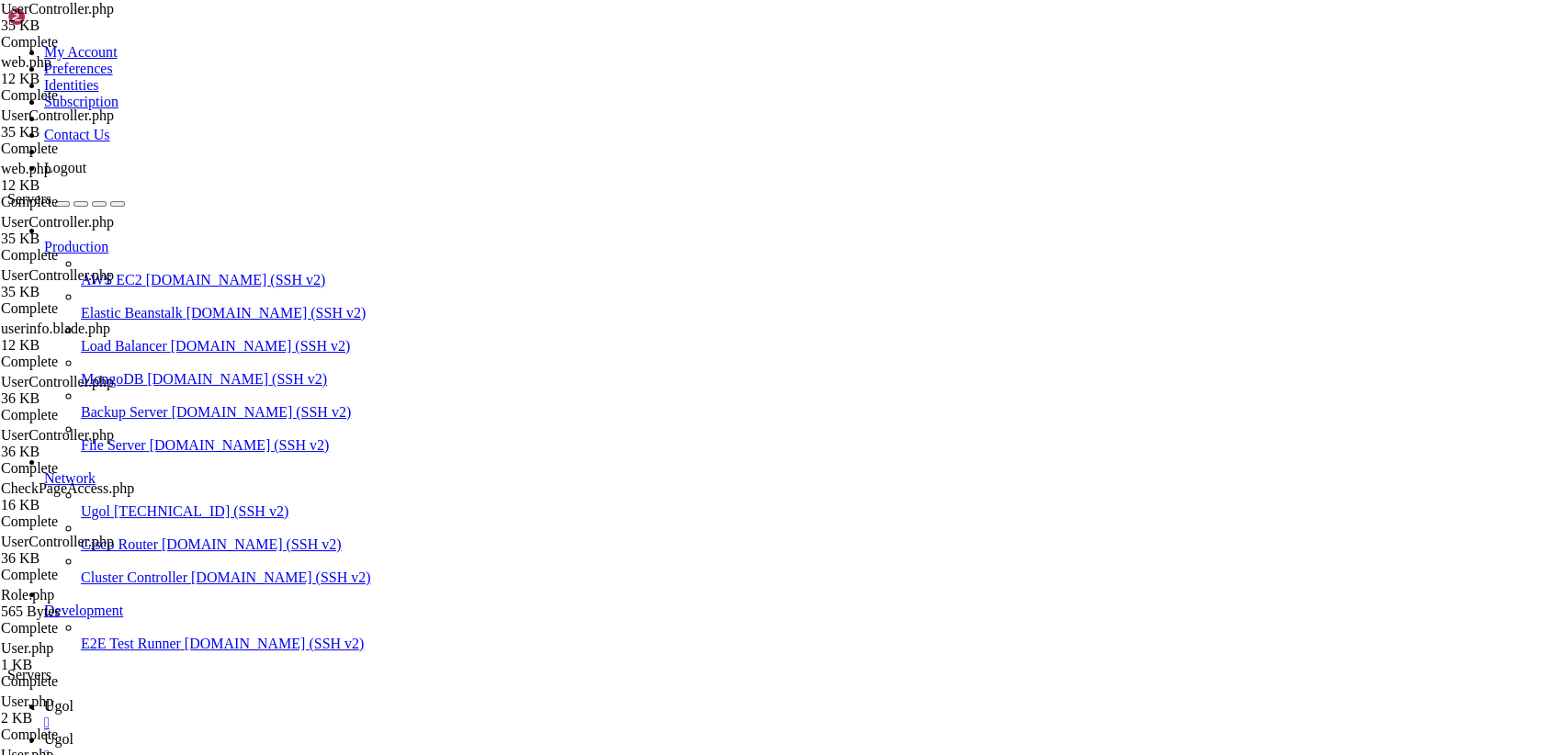
scroll to position [0, 0]
drag, startPoint x: 274, startPoint y: 92, endPoint x: 772, endPoint y: 803, distance: 868.1
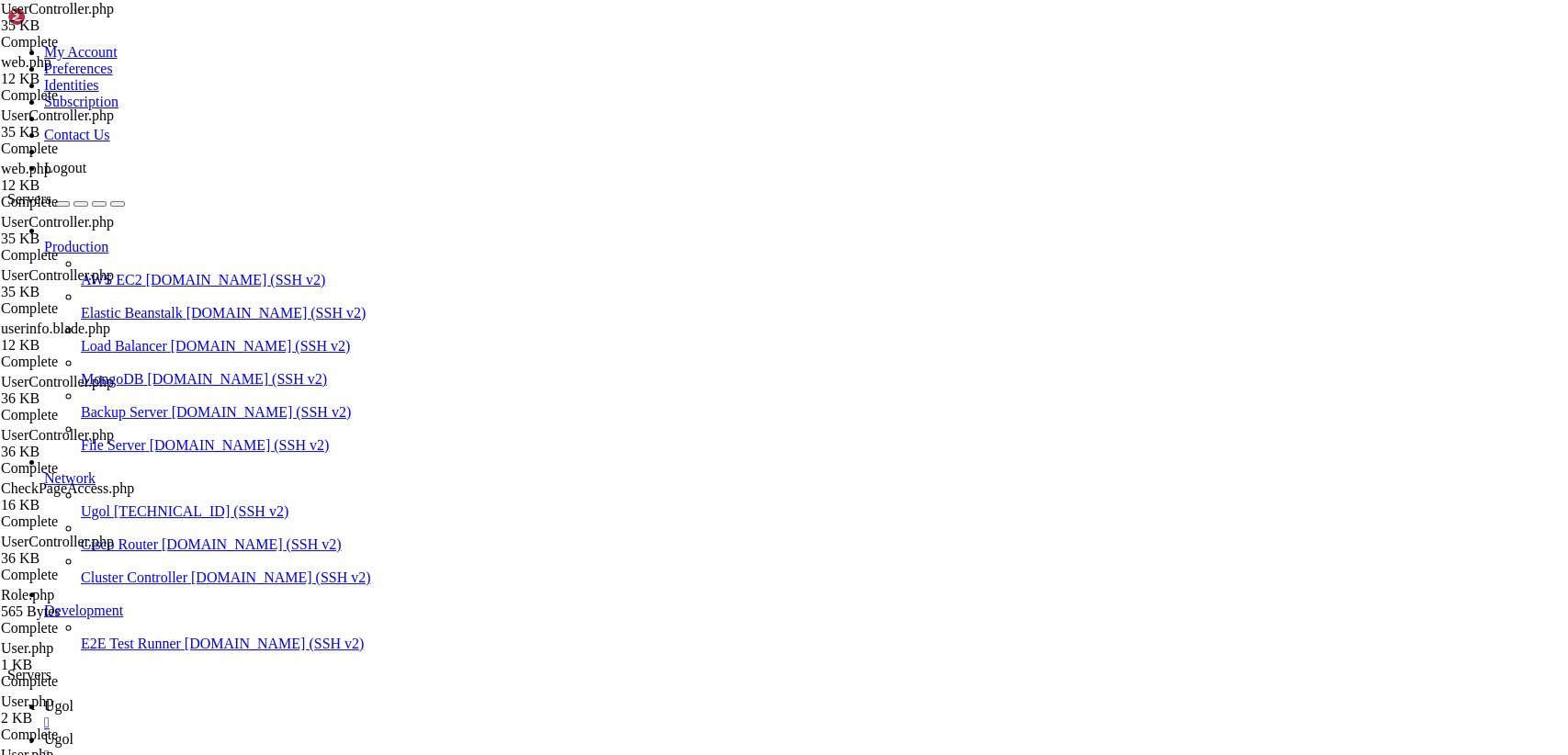
drag, startPoint x: 296, startPoint y: 726, endPoint x: 204, endPoint y: -78, distance: 809.2
type textarea "<?php"
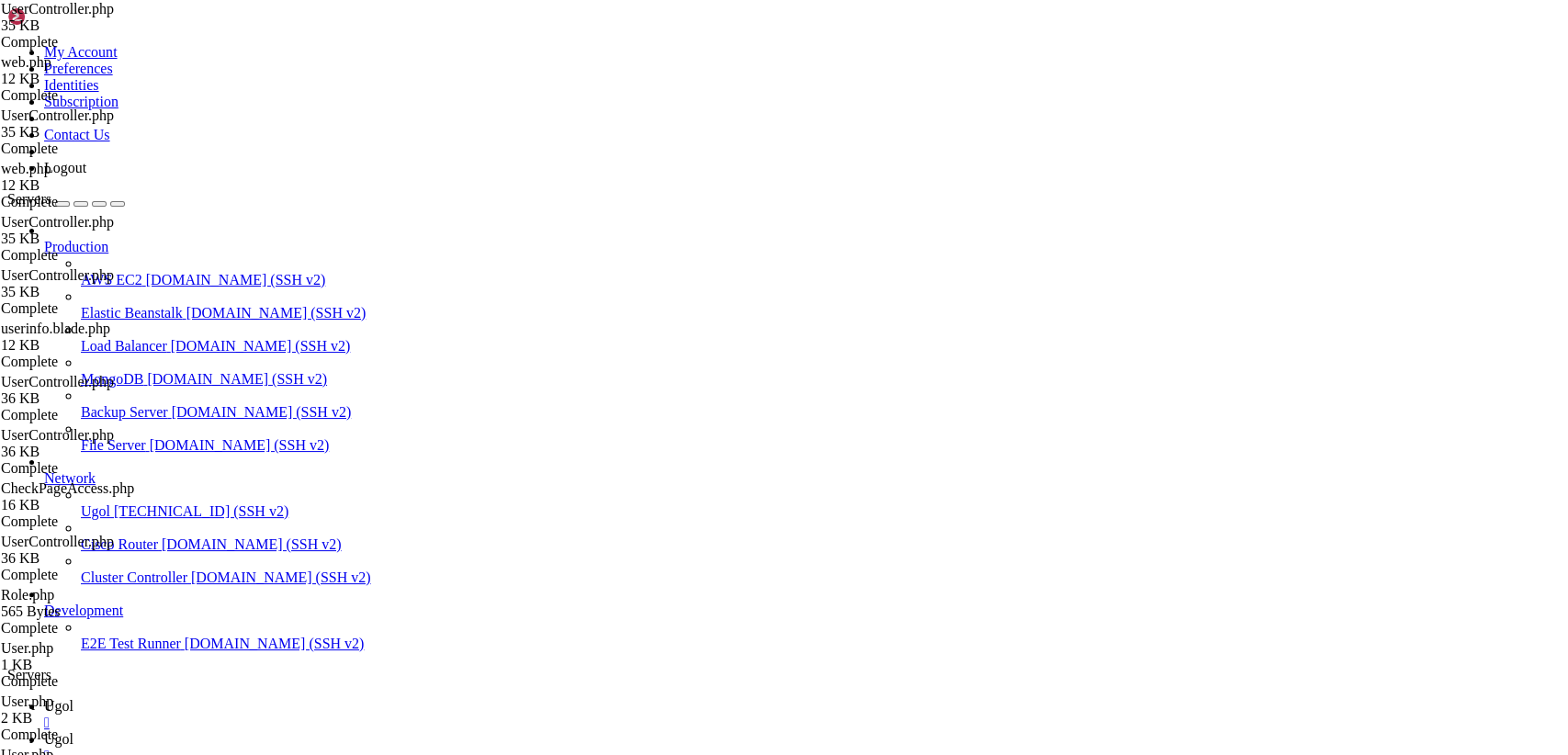
drag, startPoint x: 364, startPoint y: 103, endPoint x: 347, endPoint y: 127, distance: 29.4
paste textarea "}"
type textarea "}"
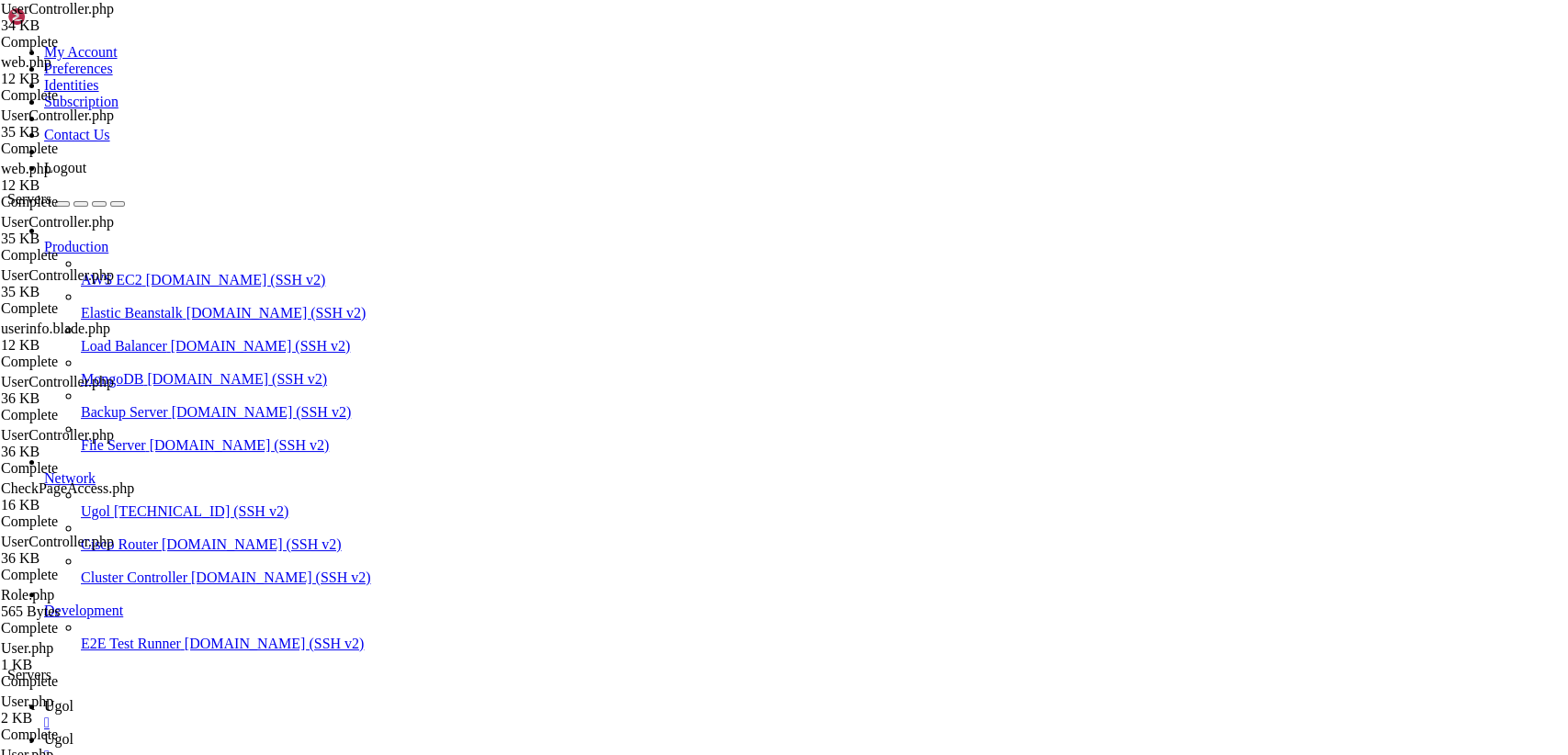
type input "/var/www/my-old-laravel-app/routes"
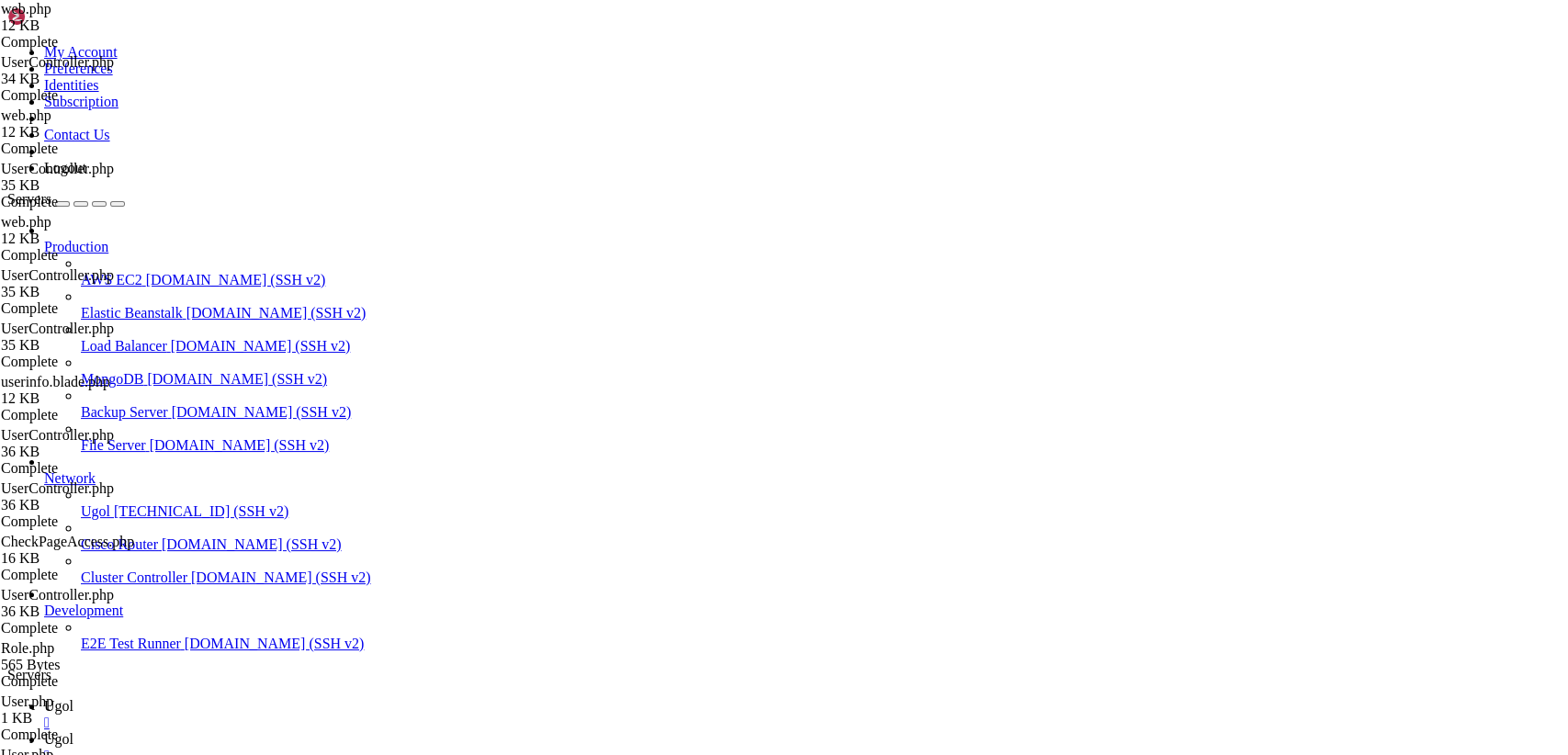
drag, startPoint x: 272, startPoint y: 88, endPoint x: 562, endPoint y: 803, distance: 771.6
drag, startPoint x: 251, startPoint y: 294, endPoint x: 306, endPoint y: 727, distance: 436.5
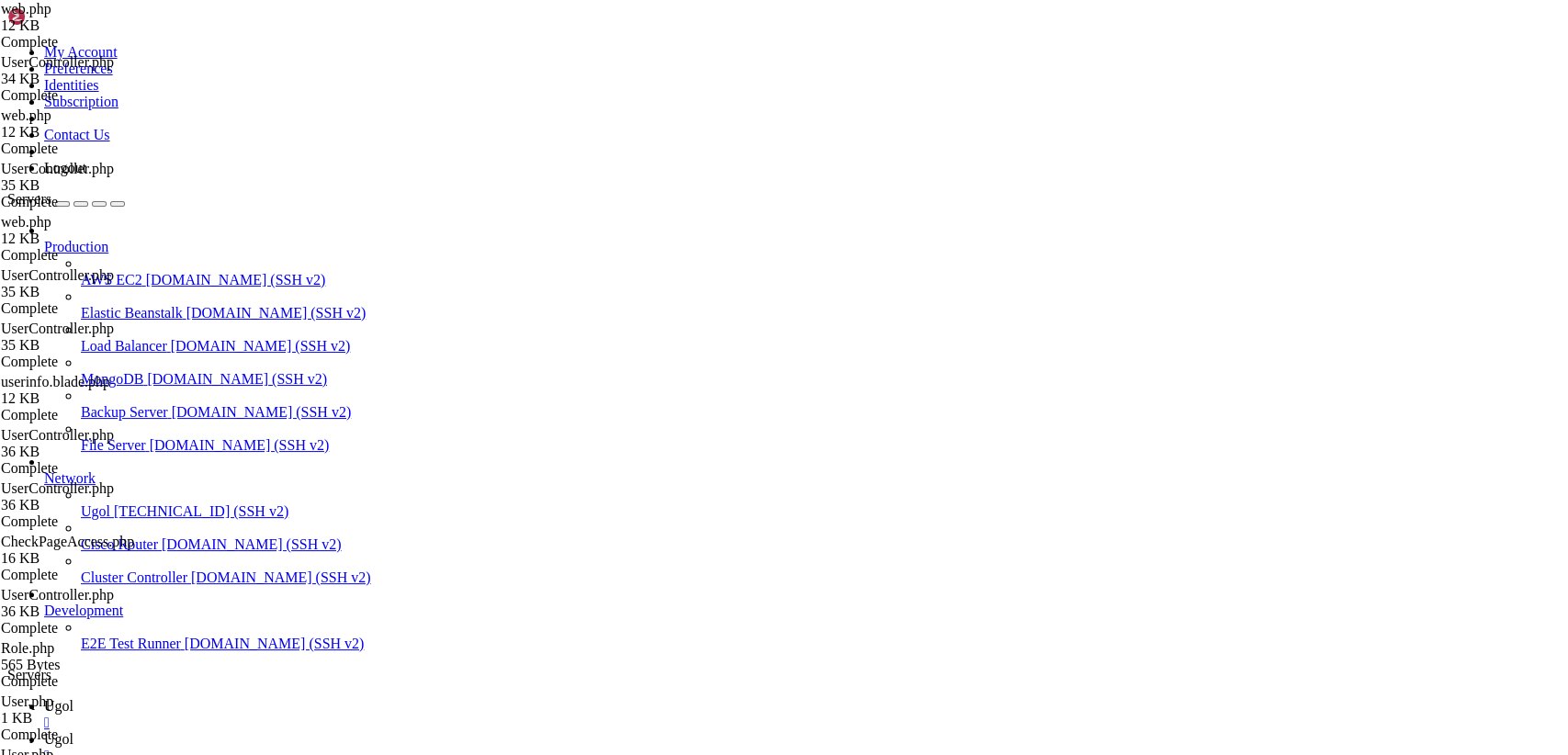
drag, startPoint x: 319, startPoint y: 723, endPoint x: 121, endPoint y: -78, distance: 825.1
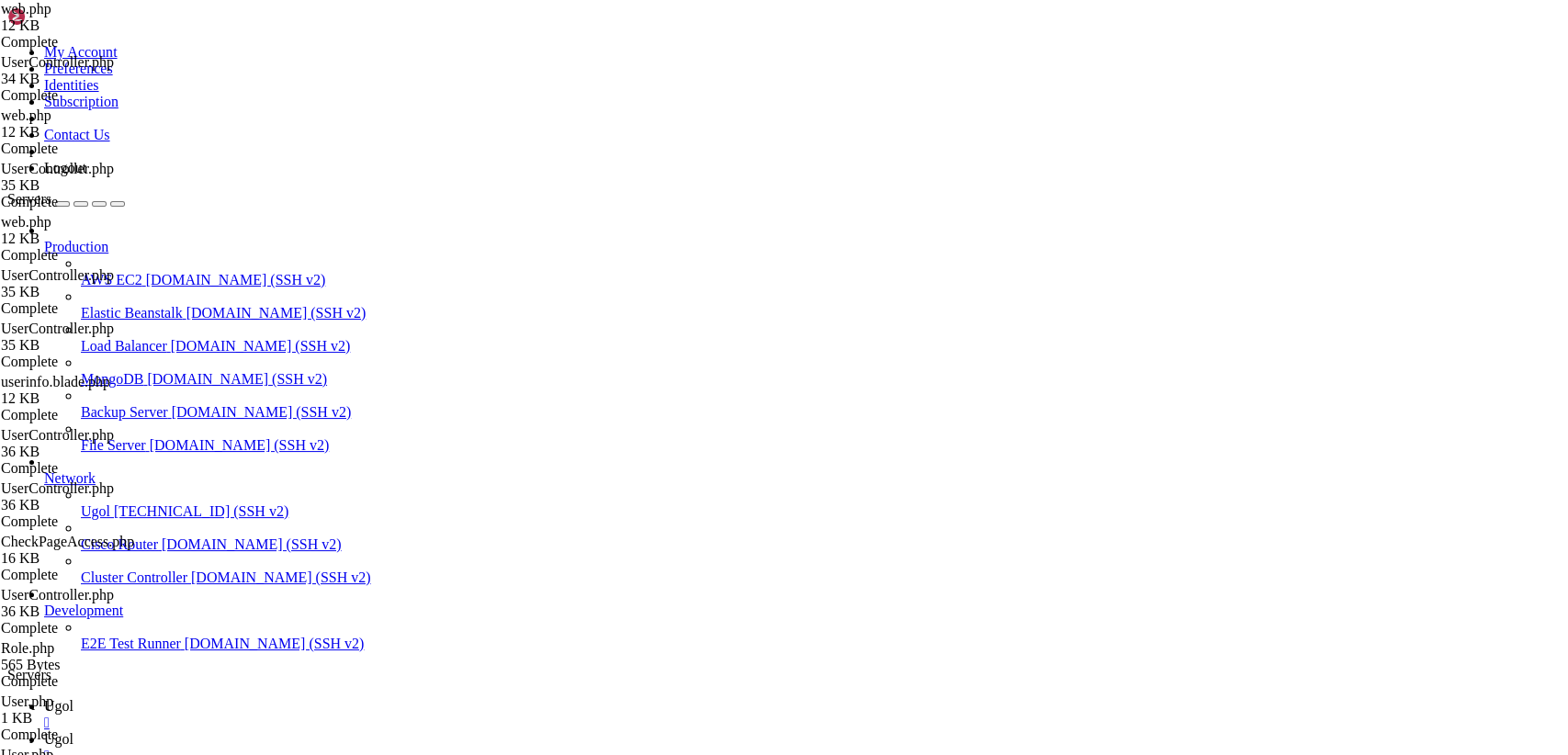
type textarea "<?php"
paste textarea "Route::post('/profile/change-password', [UserController::class, 'changePassword…"
type textarea "Route::post('/profile/change-password', [UserController::class, 'changePassword…"
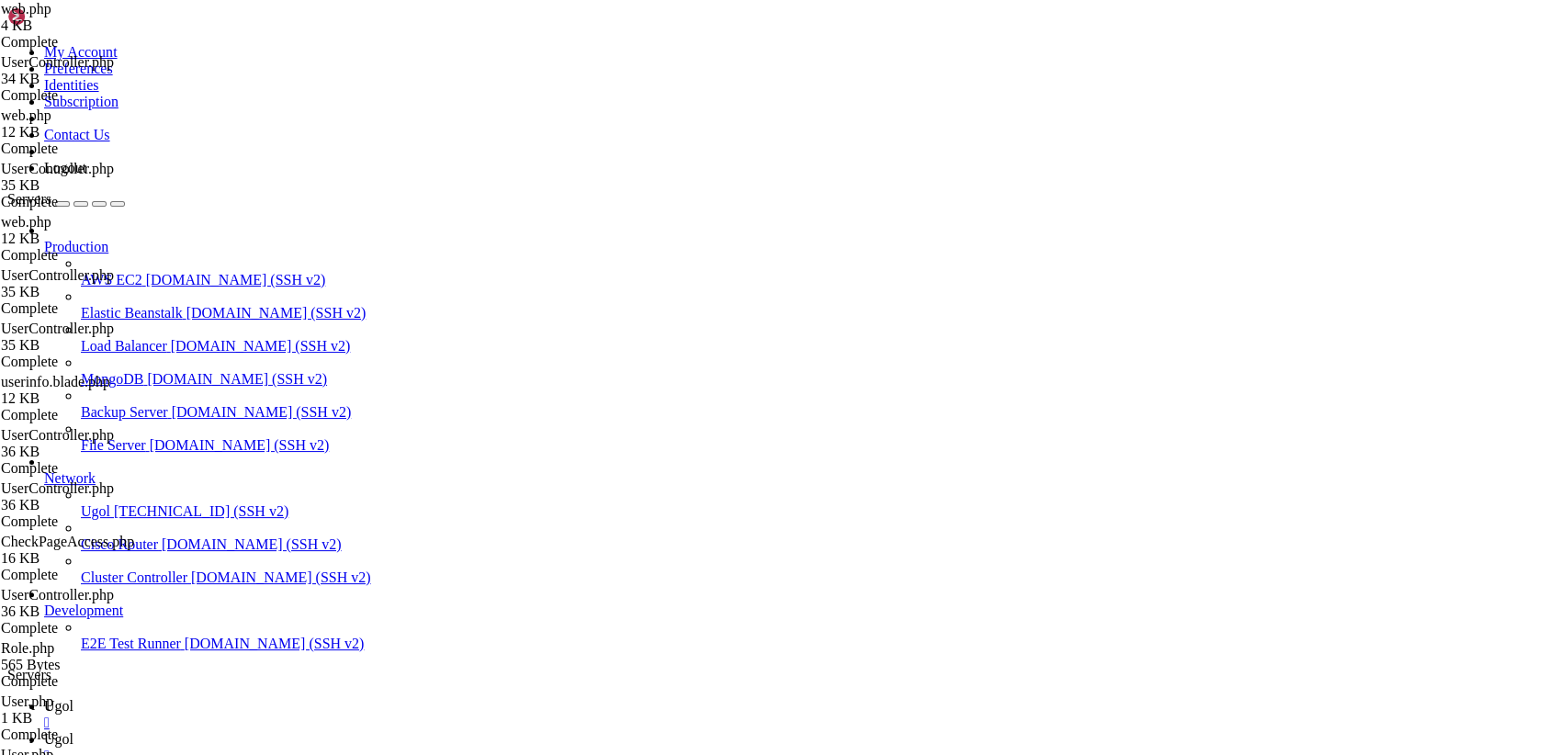
scroll to position [0, 0]
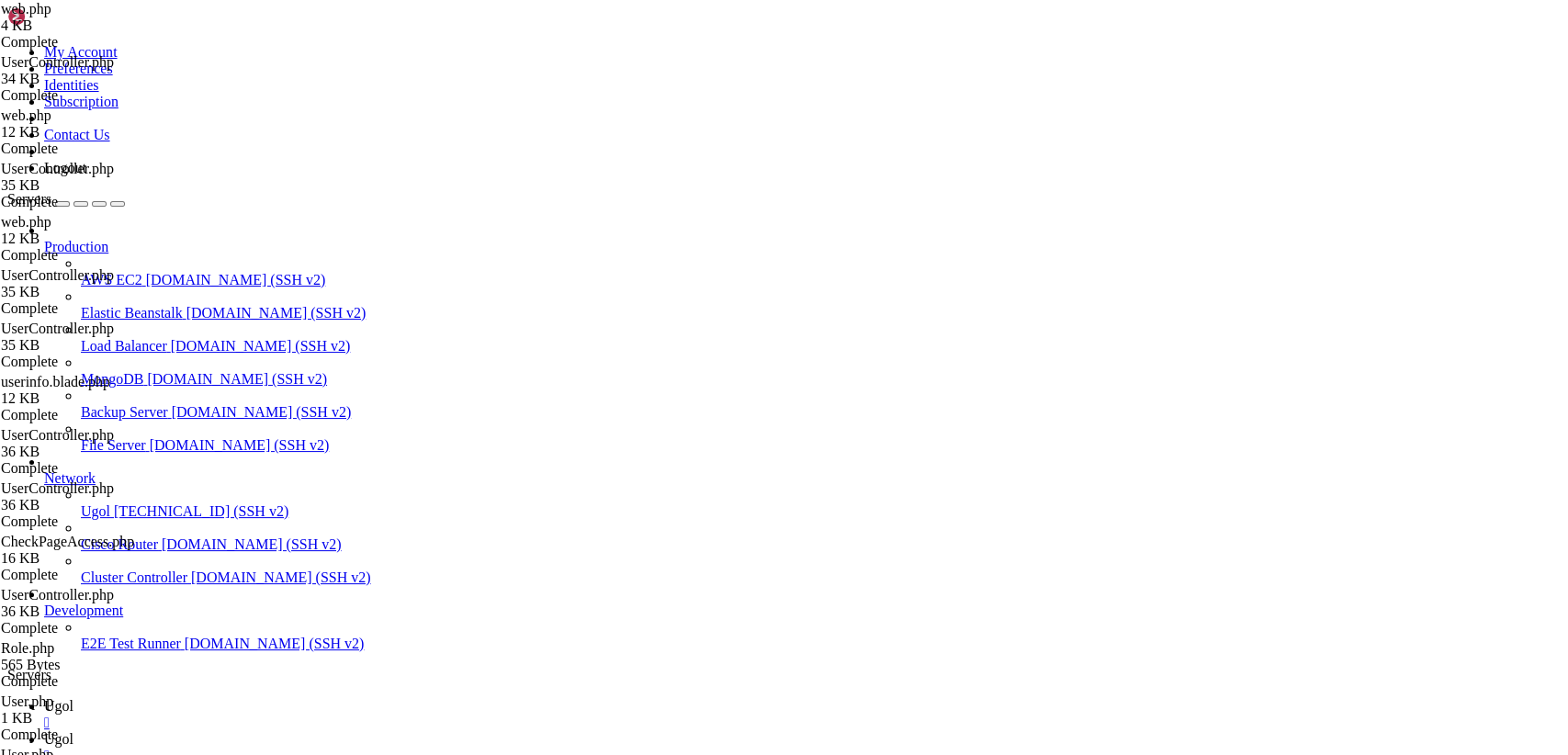
type input "/var/www/my-old-laravel-app/app/Http/Controllers"
drag, startPoint x: 273, startPoint y: 90, endPoint x: 705, endPoint y: 803, distance: 833.7
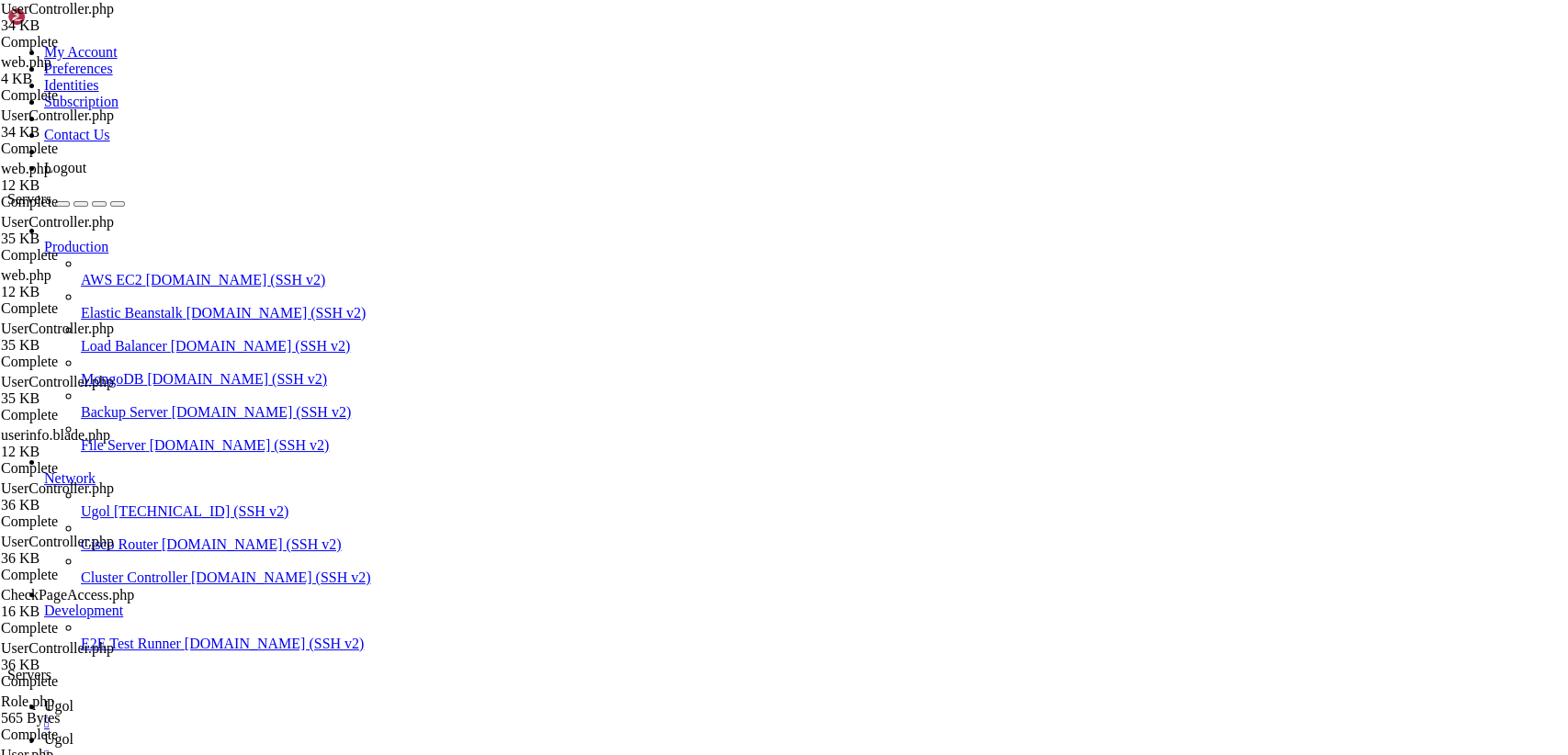
scroll to position [4865, 0]
drag, startPoint x: 339, startPoint y: 727, endPoint x: 235, endPoint y: -78, distance: 811.7
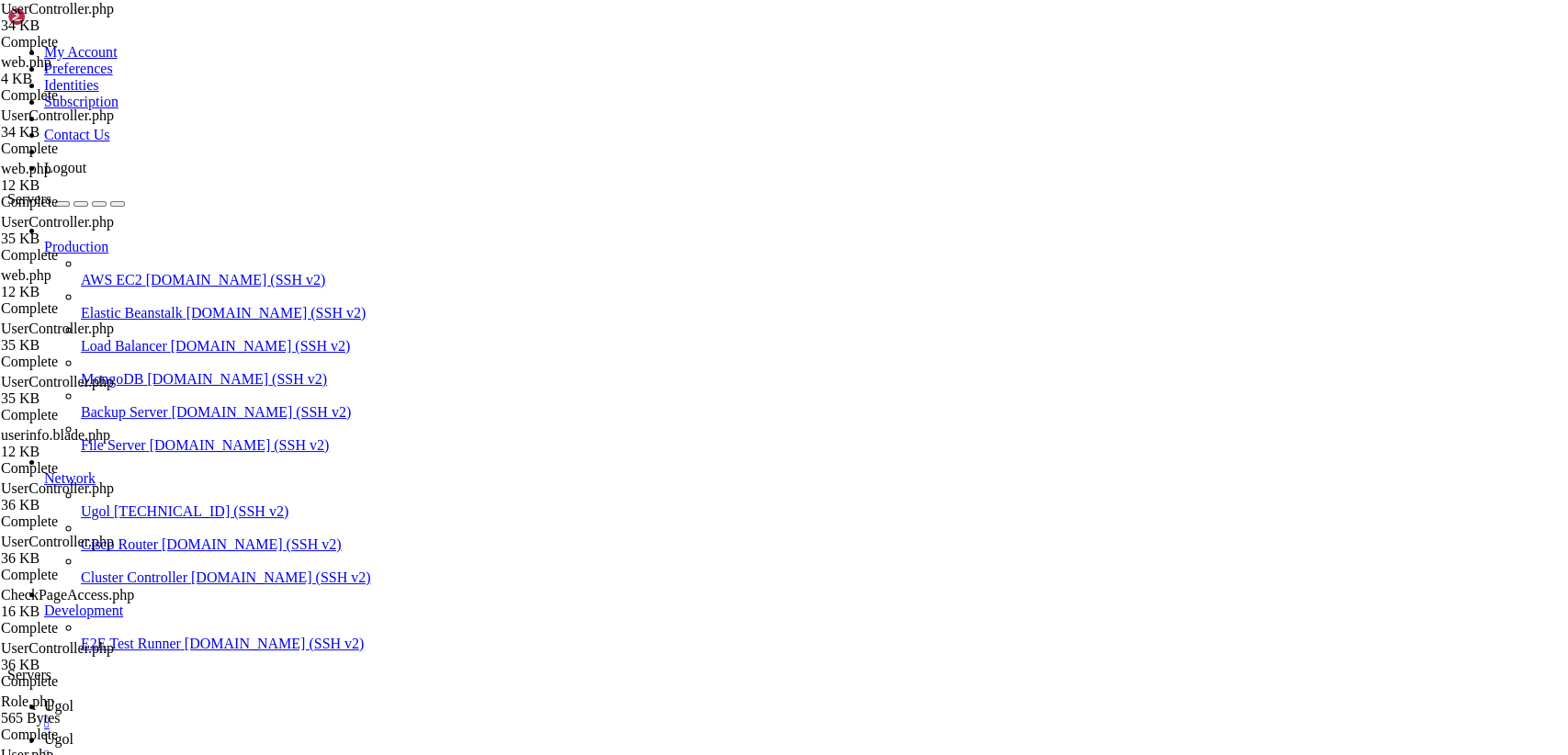
type textarea "<?php"
paste textarea "}"
type textarea "}"
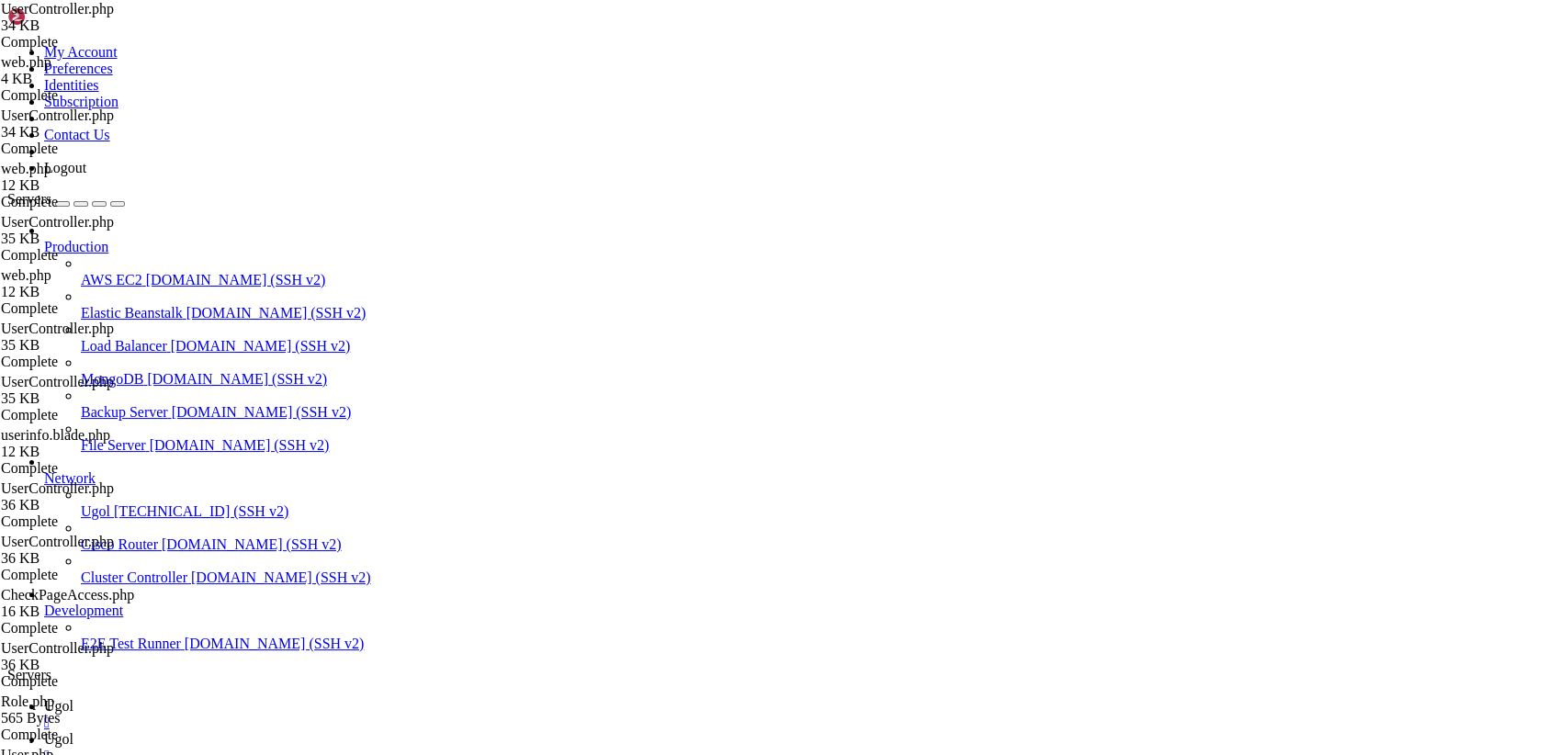
scroll to position [0, 0]
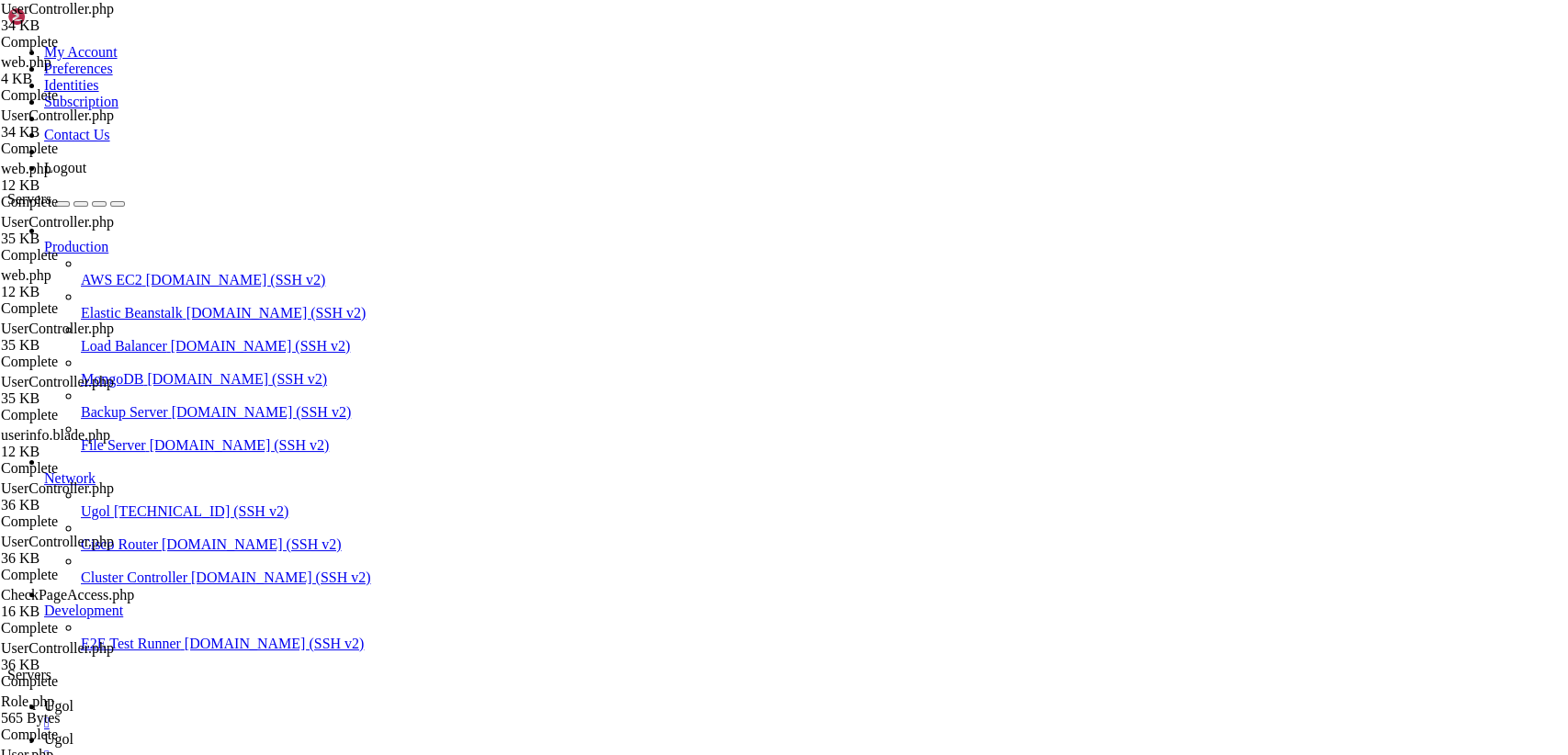
type input "/var/www/my-old-laravel-app/routes"
drag, startPoint x: 273, startPoint y: 94, endPoint x: 701, endPoint y: 803, distance: 828.2
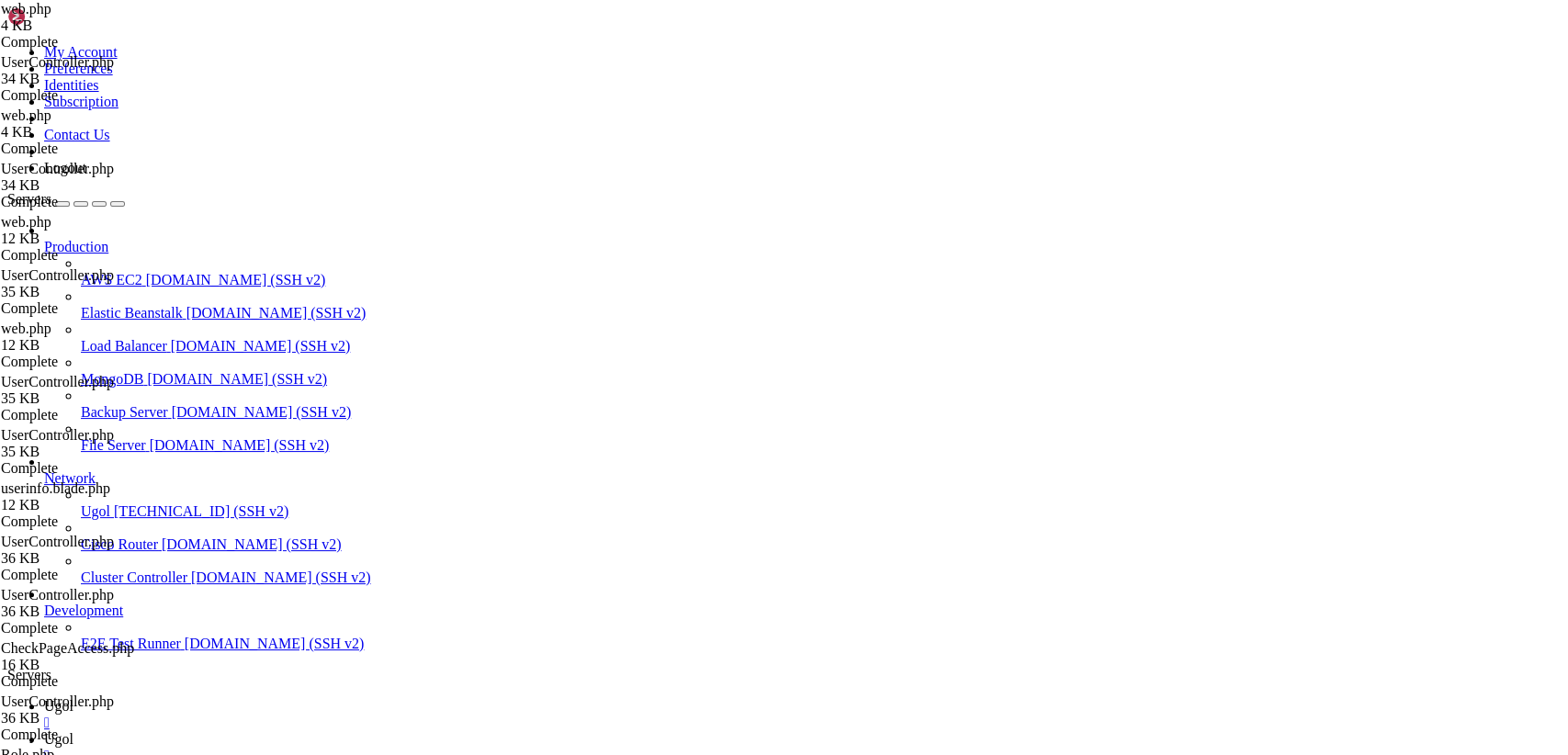
type textarea "});"
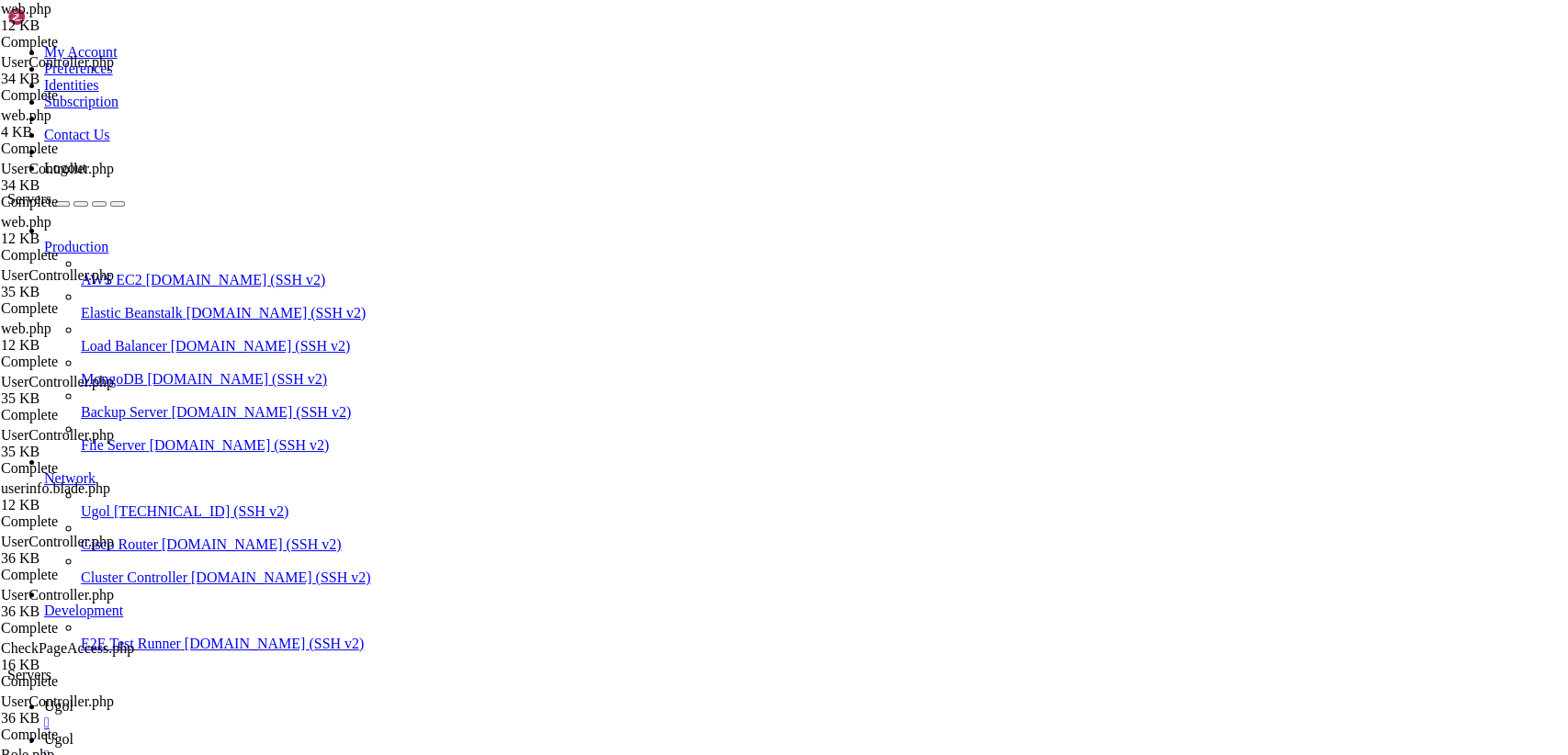
type input "/var/www/my-old-laravel-app/app/Http/Controllers"
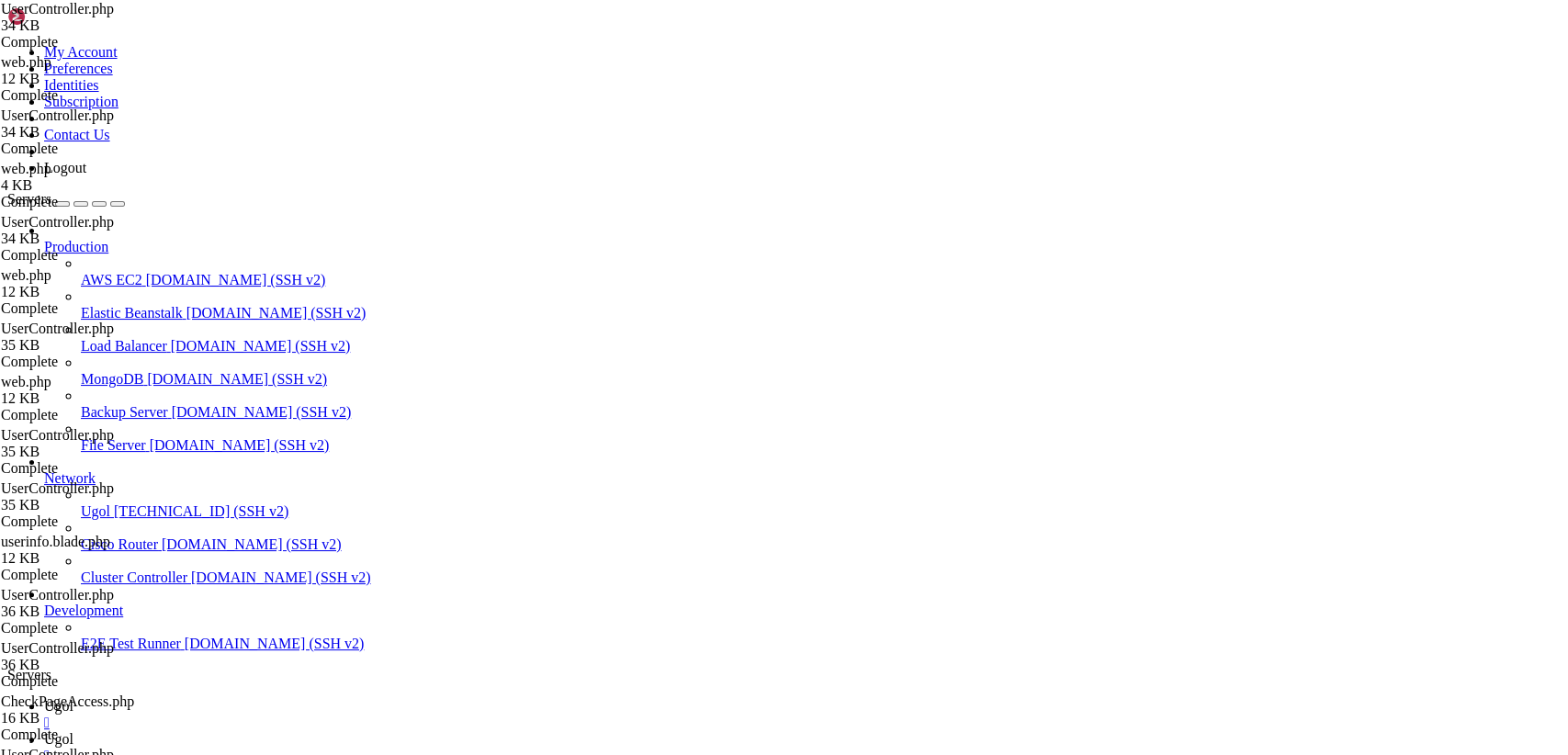
scroll to position [7995, 0]
drag, startPoint x: 272, startPoint y: 87, endPoint x: 668, endPoint y: 803, distance: 818.2
type textarea "}"
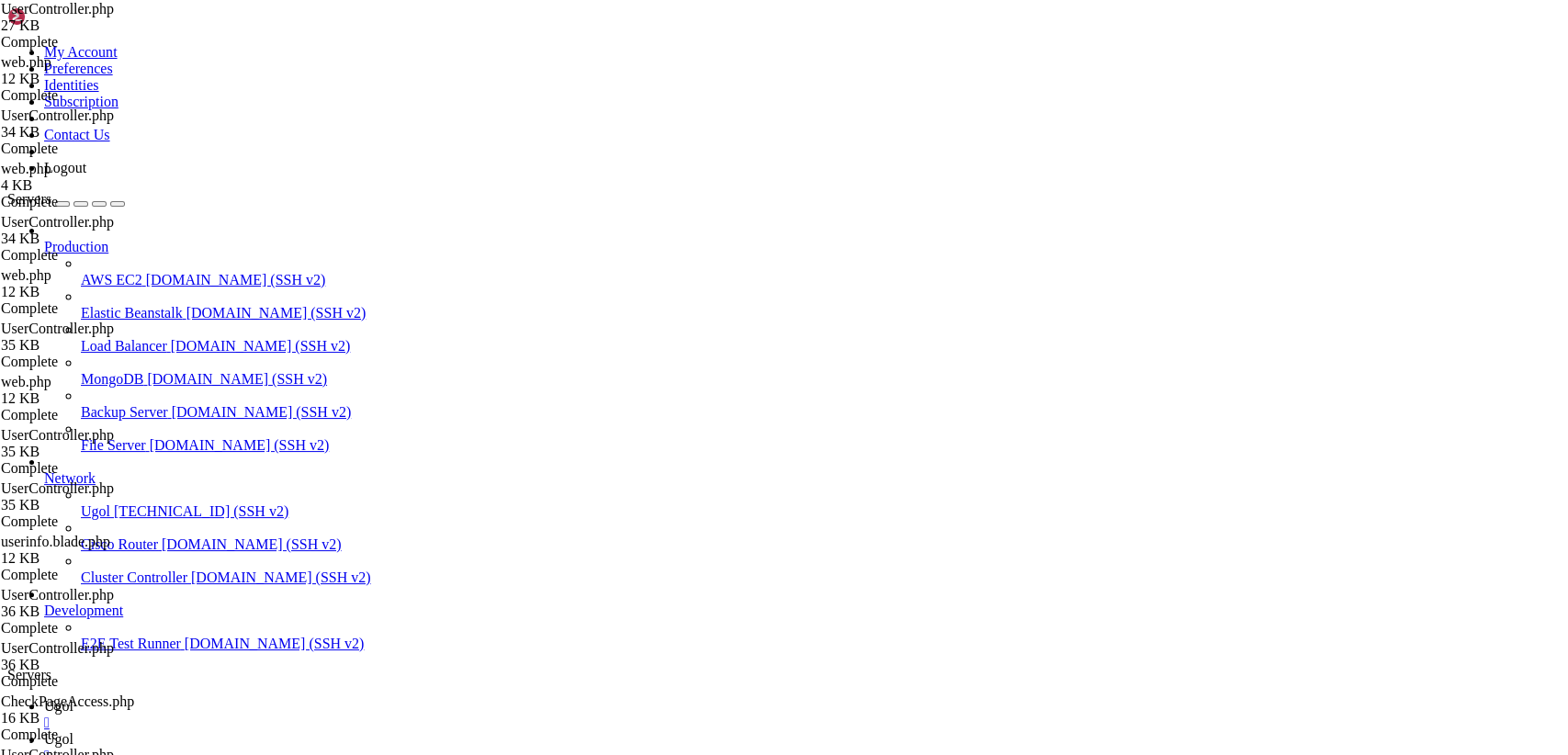
type input "/var/www/my-old-laravel-app/resources/views/partials"
drag, startPoint x: 273, startPoint y: 90, endPoint x: 749, endPoint y: 803, distance: 857.3
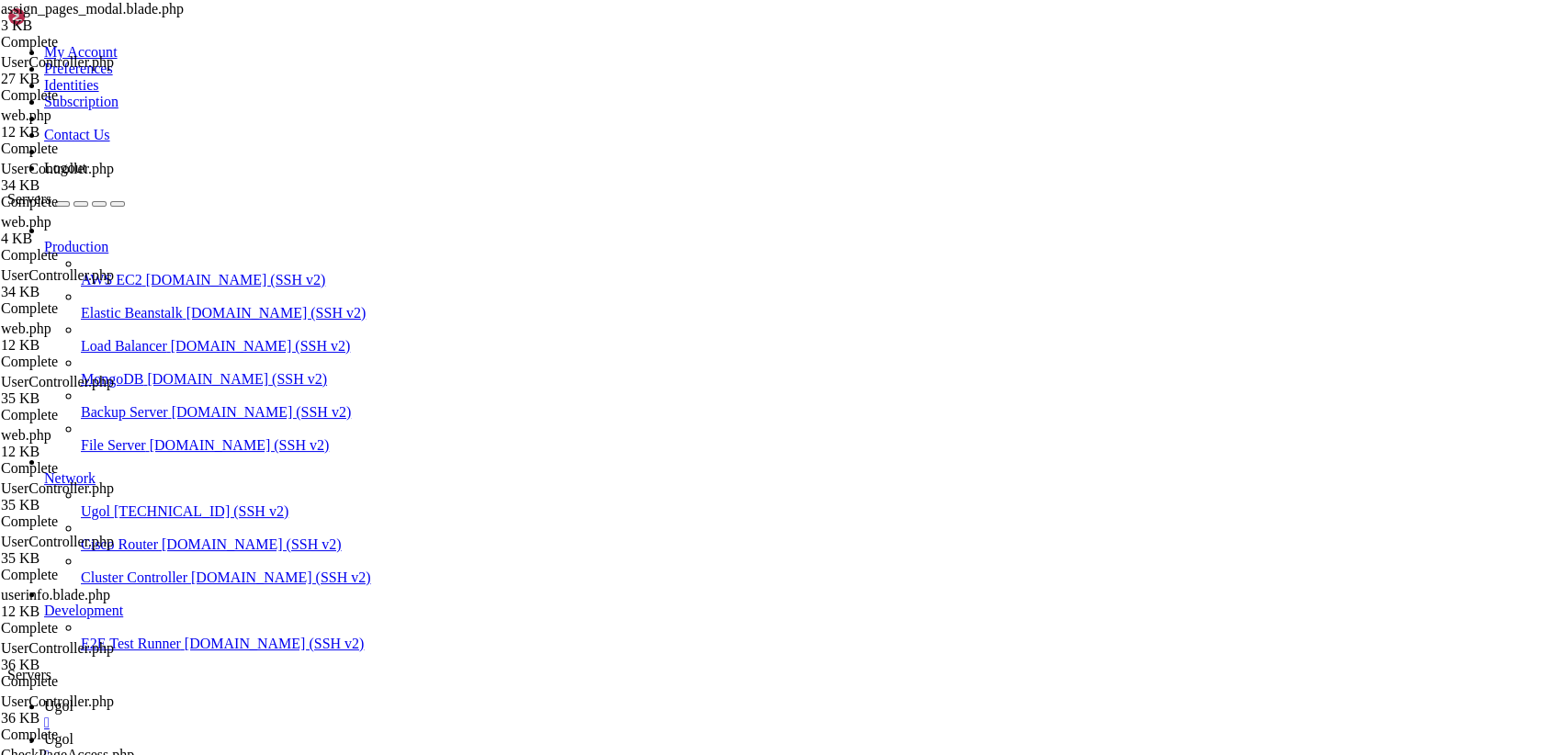
type textarea "</div> </div>"
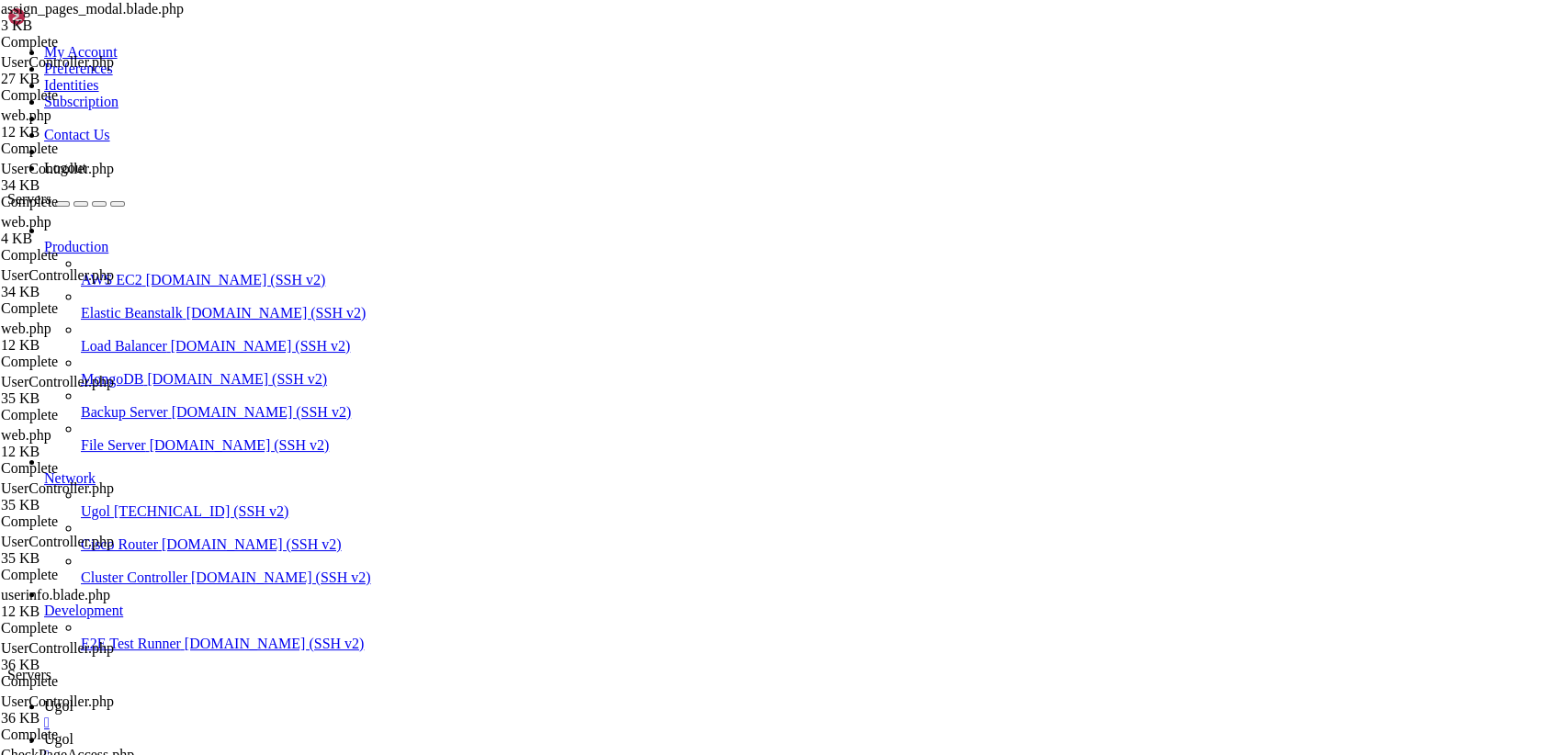
type input "/var/www/my-old-laravel-app/app/Http/Controllers"
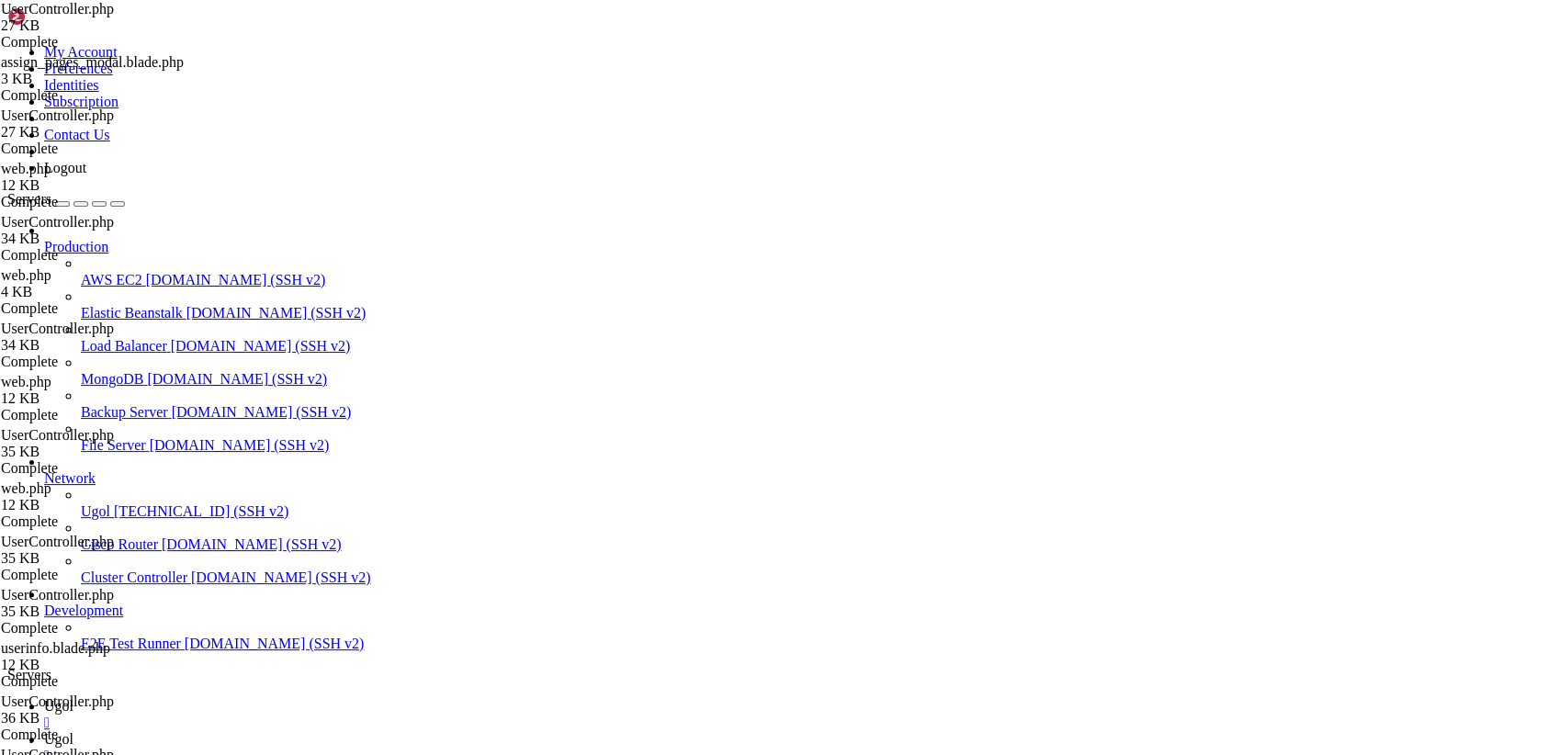
scroll to position [6518, 0]
drag, startPoint x: 276, startPoint y: 87, endPoint x: 678, endPoint y: 803, distance: 821.1
type textarea "}"
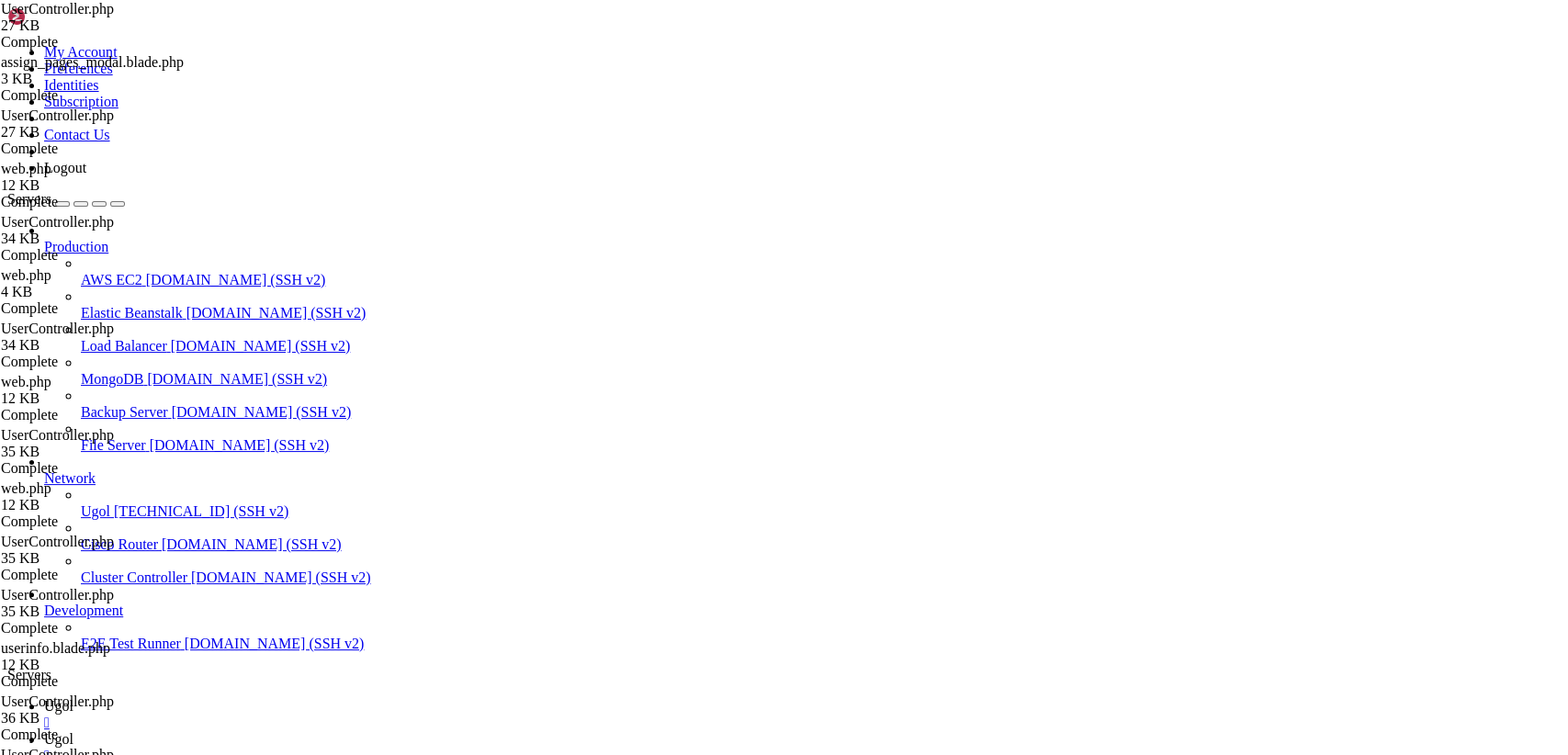
scroll to position [0, 0]
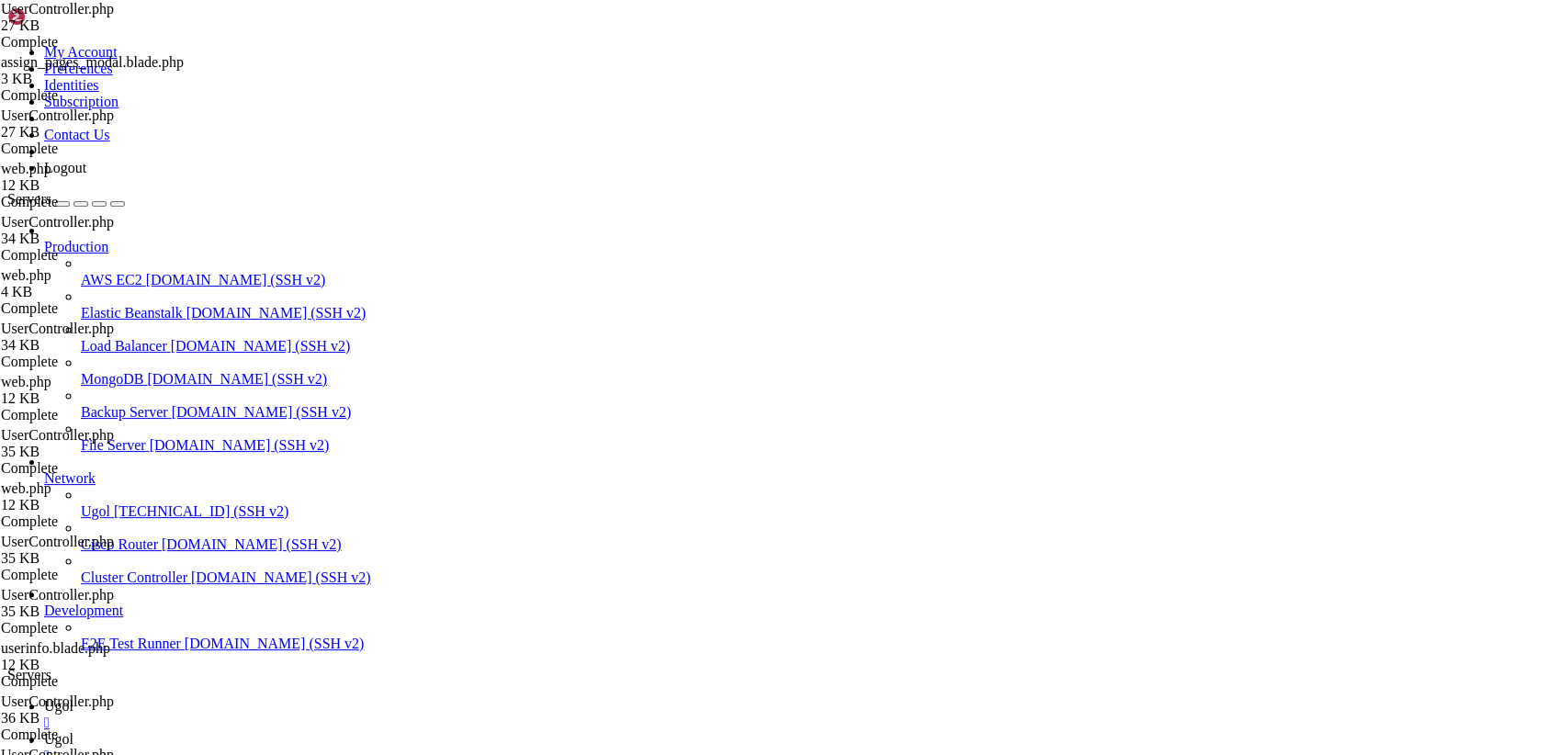
type input "/var/www/my-old-laravel-app/routes"
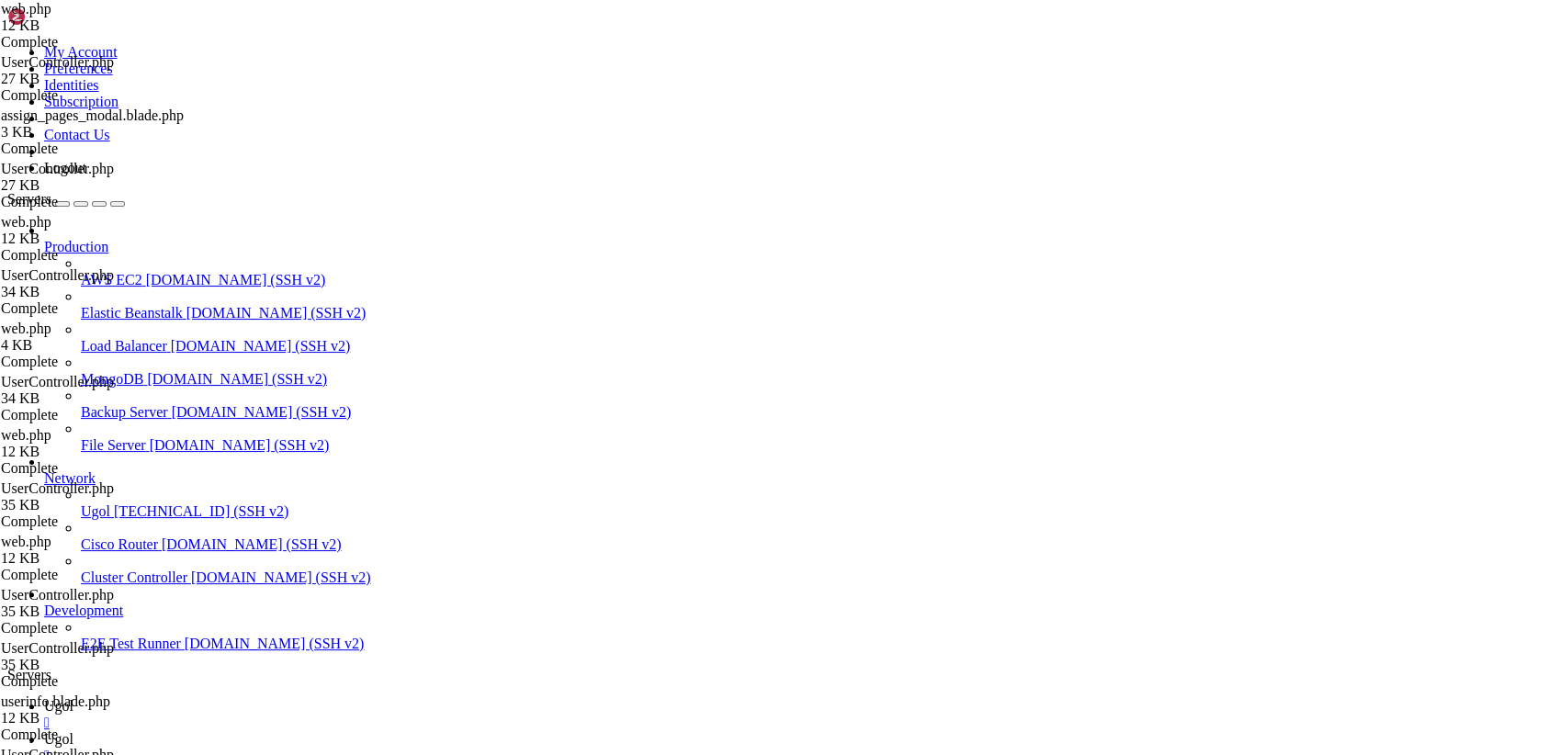
scroll to position [1218, 0]
drag, startPoint x: 273, startPoint y: 92, endPoint x: 808, endPoint y: 803, distance: 889.8
type textarea "Route::get('/some-restricted-page/{page_id}', [PageController::class, 'viewRest…"
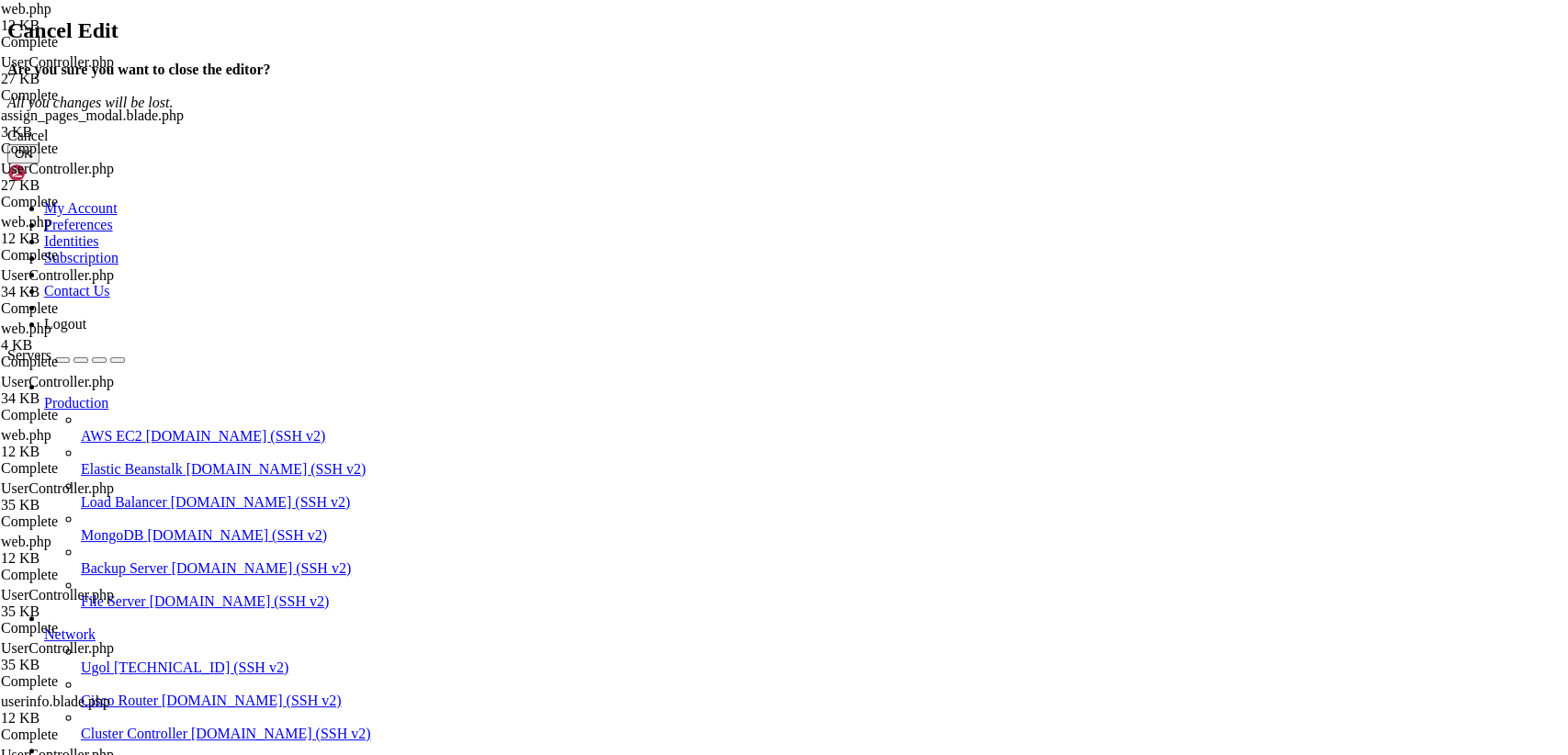
click at [40, 164] on button "OK" at bounding box center [23, 154] width 32 height 19
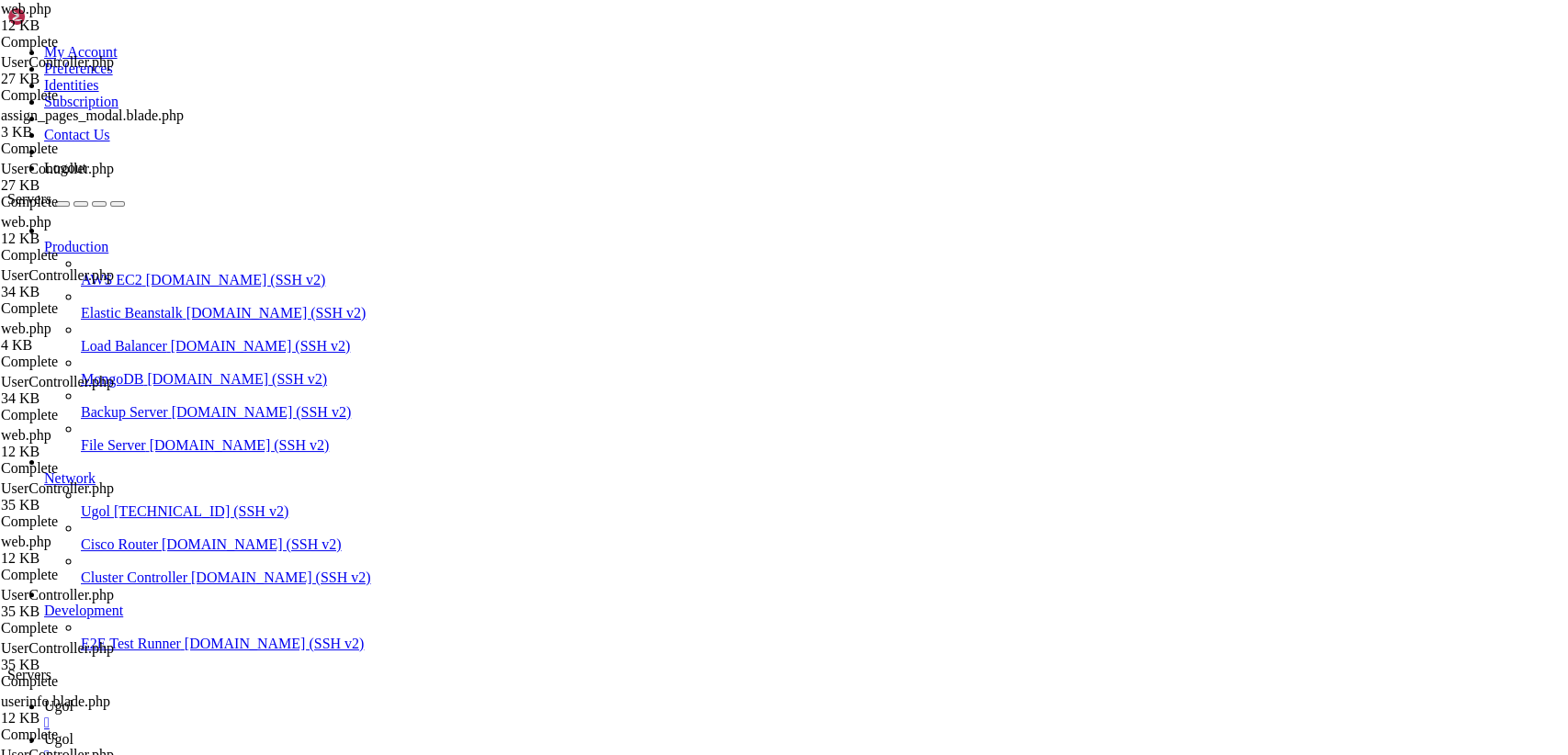
scroll to position [0, 0]
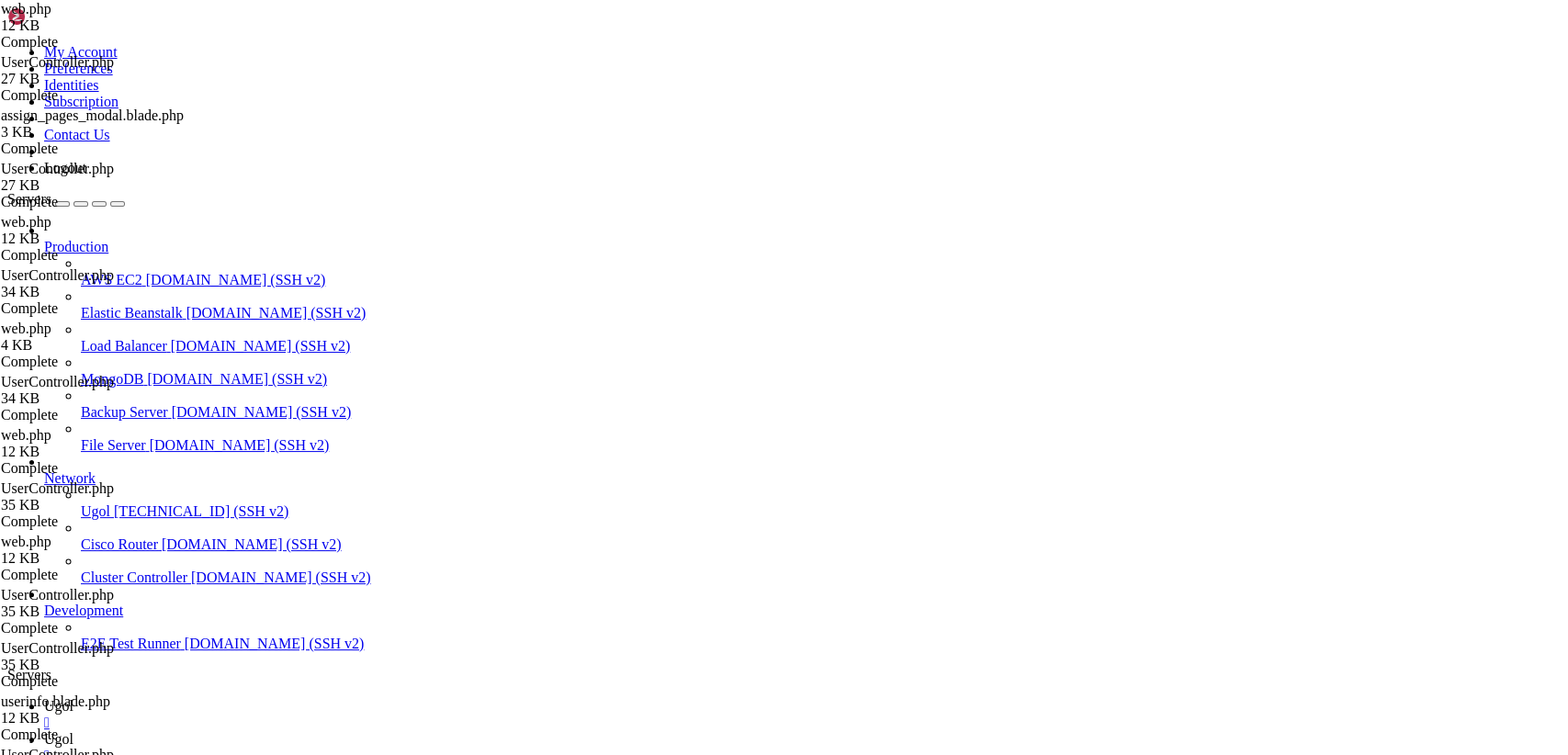
type input "/var/www/my-old-laravel-app/app/Http/Controllers"
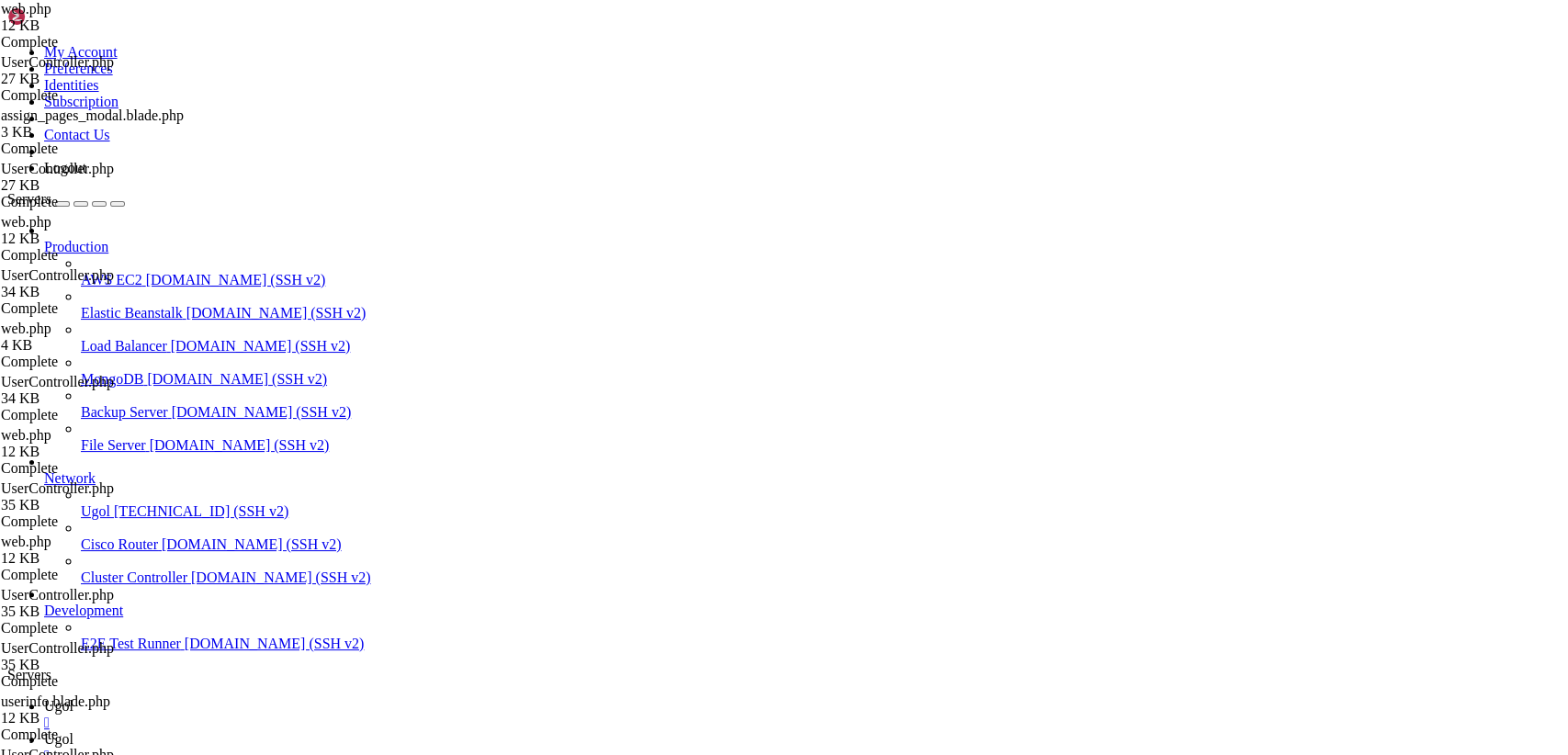
scroll to position [213, 0]
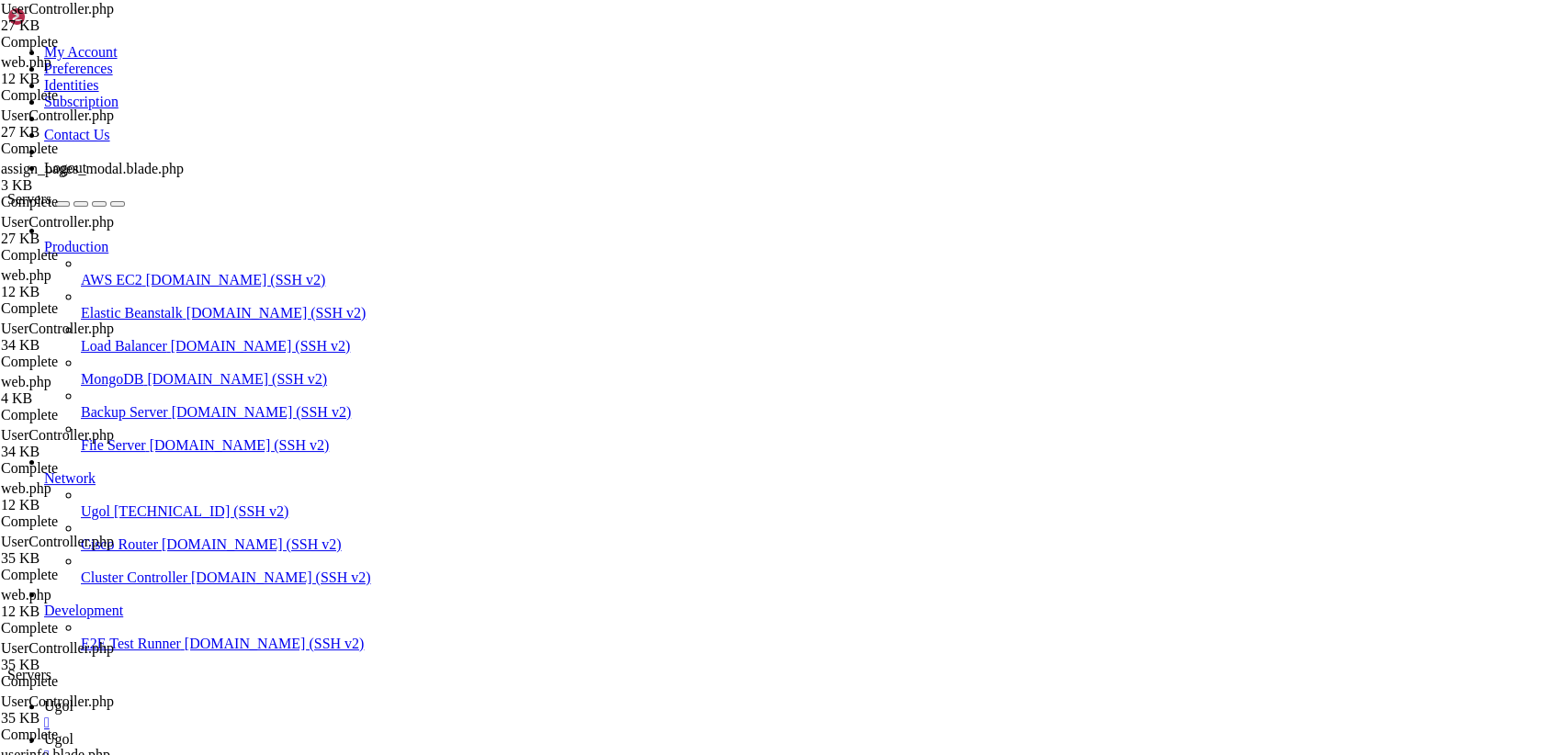
scroll to position [6518, 0]
drag, startPoint x: 272, startPoint y: 93, endPoint x: 691, endPoint y: 785, distance: 809.0
type textarea "}"
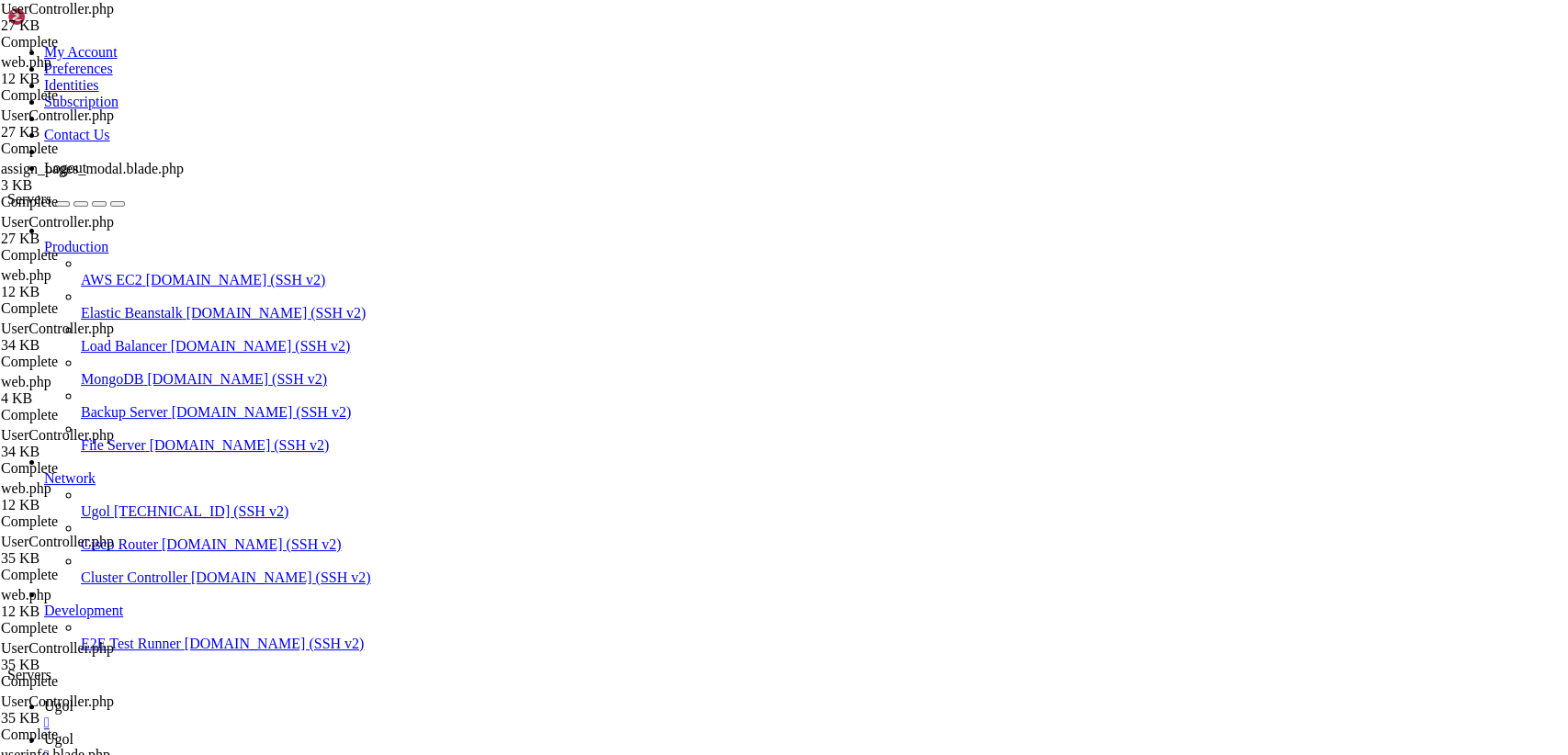
scroll to position [0, 0]
click at [74, 698] on span "Ugol" at bounding box center [59, 705] width 29 height 16
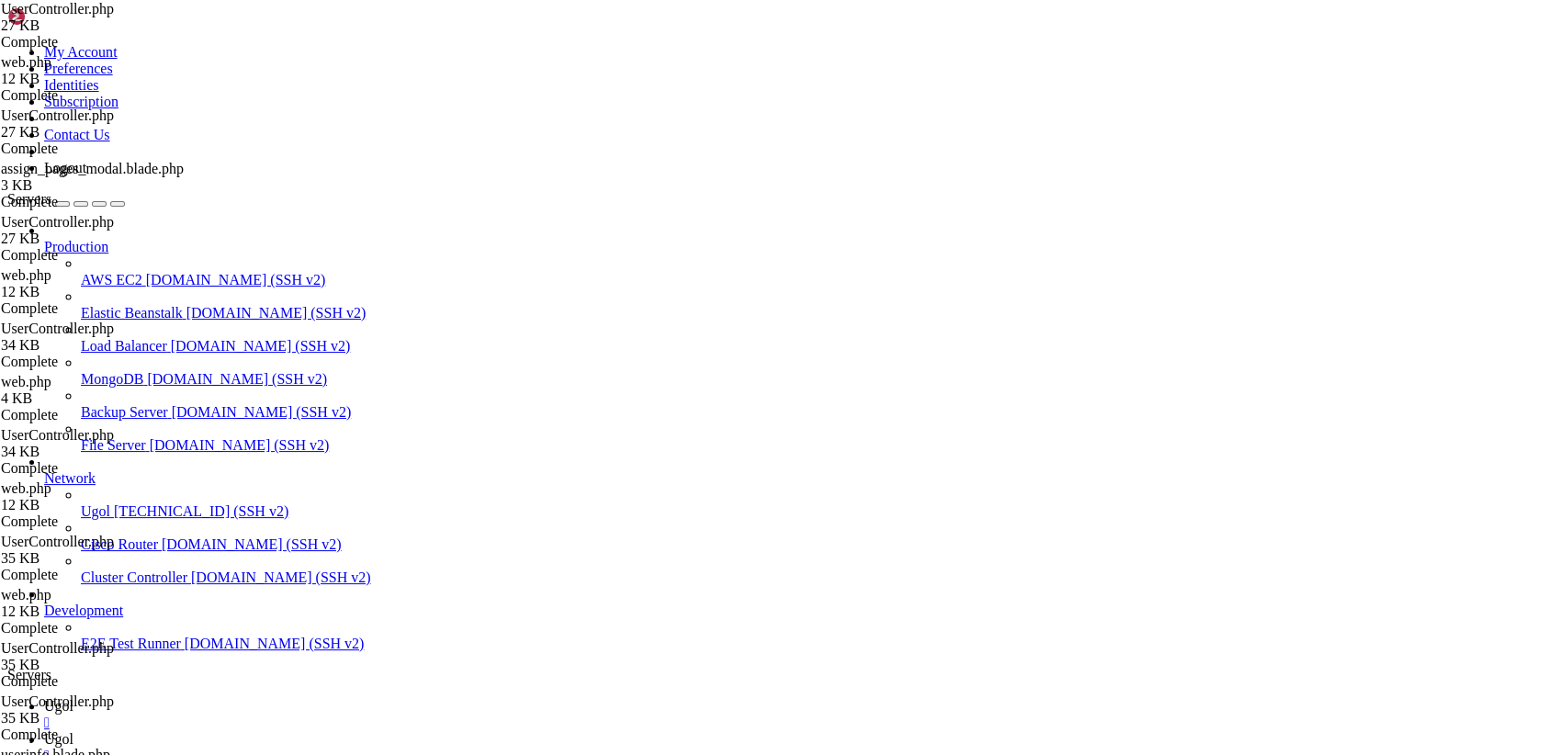
click at [350, 731] on link "Ugol " at bounding box center [802, 748] width 1516 height 33
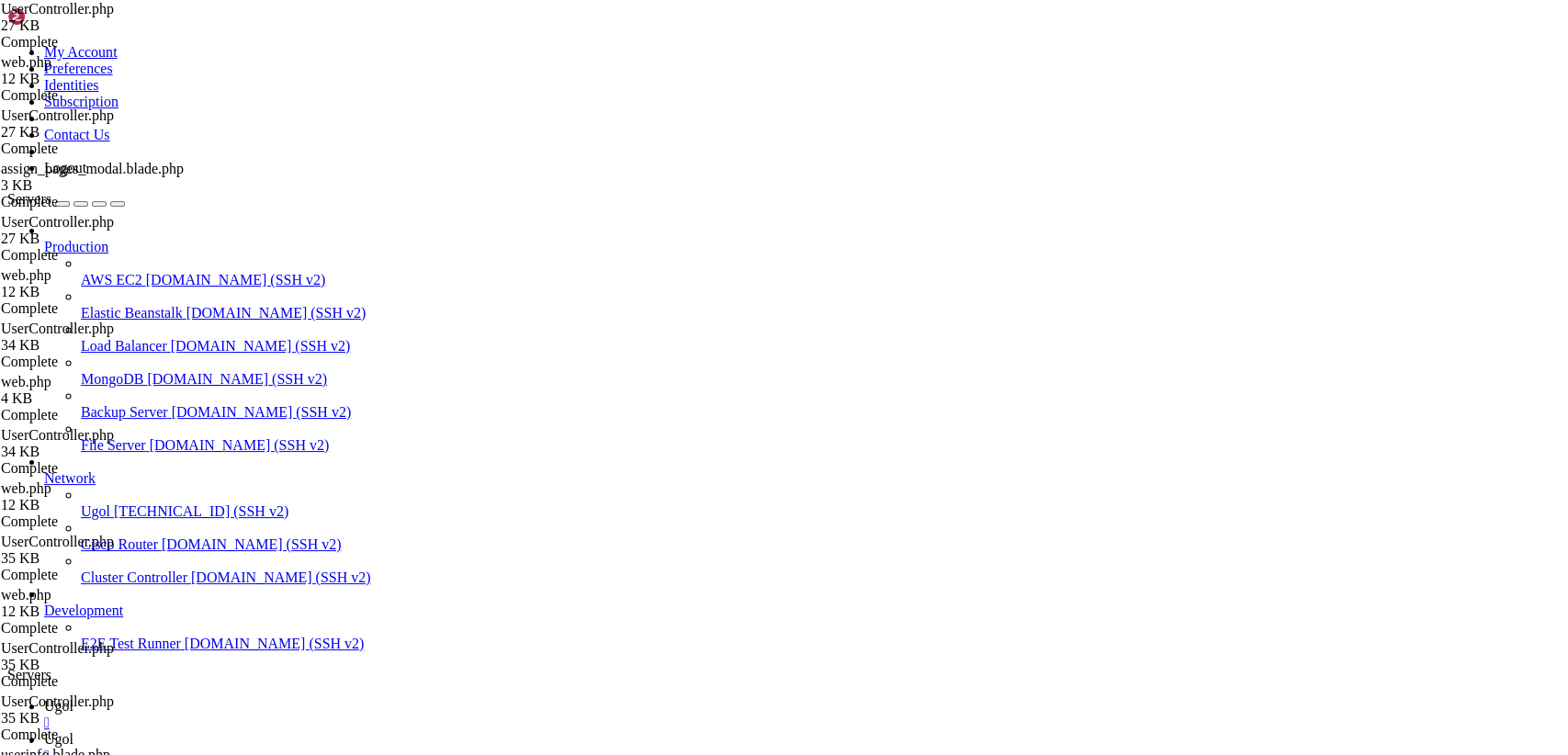
type input "/var/www/my-old-laravel-app/routes"
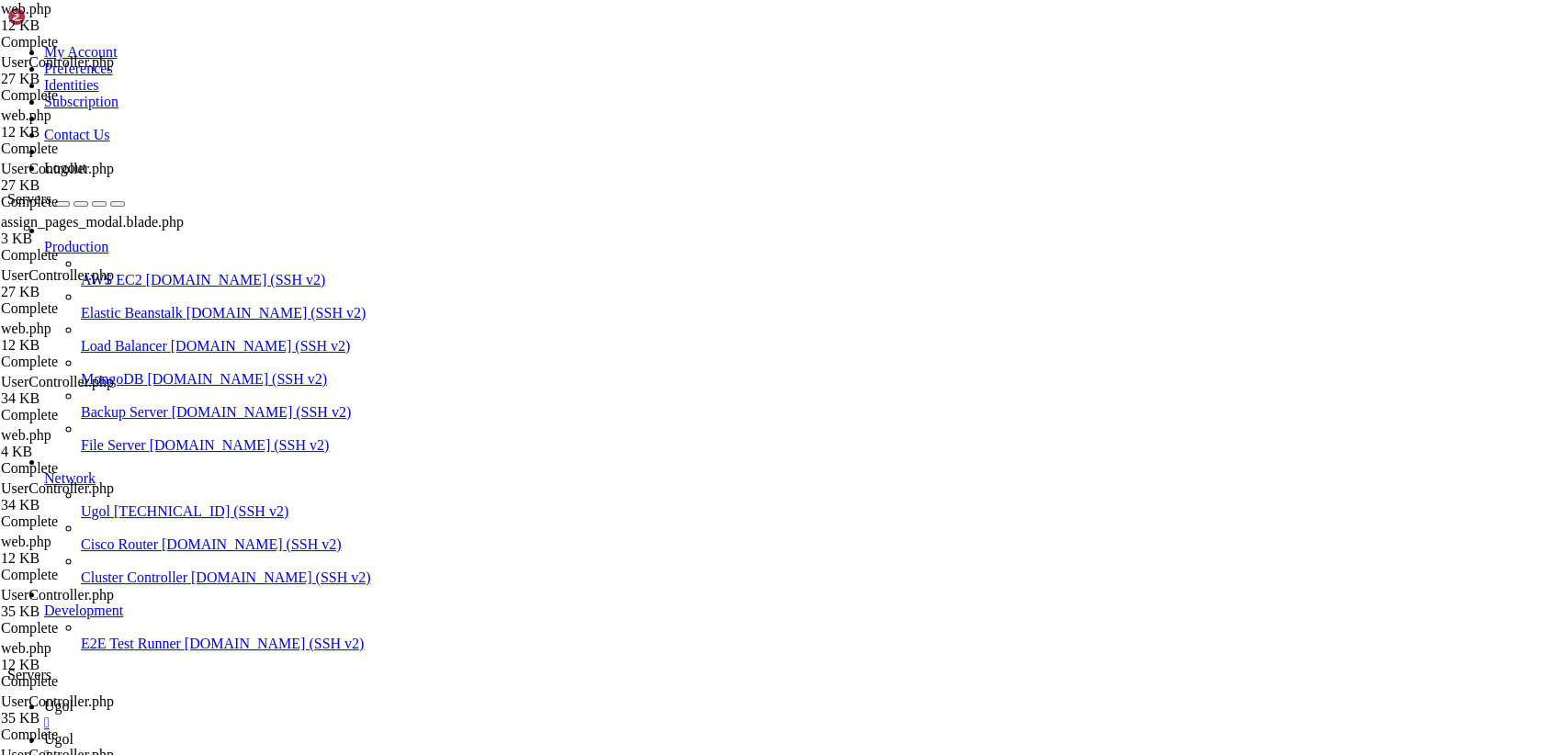
scroll to position [1218, 0]
drag, startPoint x: 275, startPoint y: 89, endPoint x: 703, endPoint y: 803, distance: 832.5
click at [293, 698] on link "Ugol " at bounding box center [802, 714] width 1516 height 33
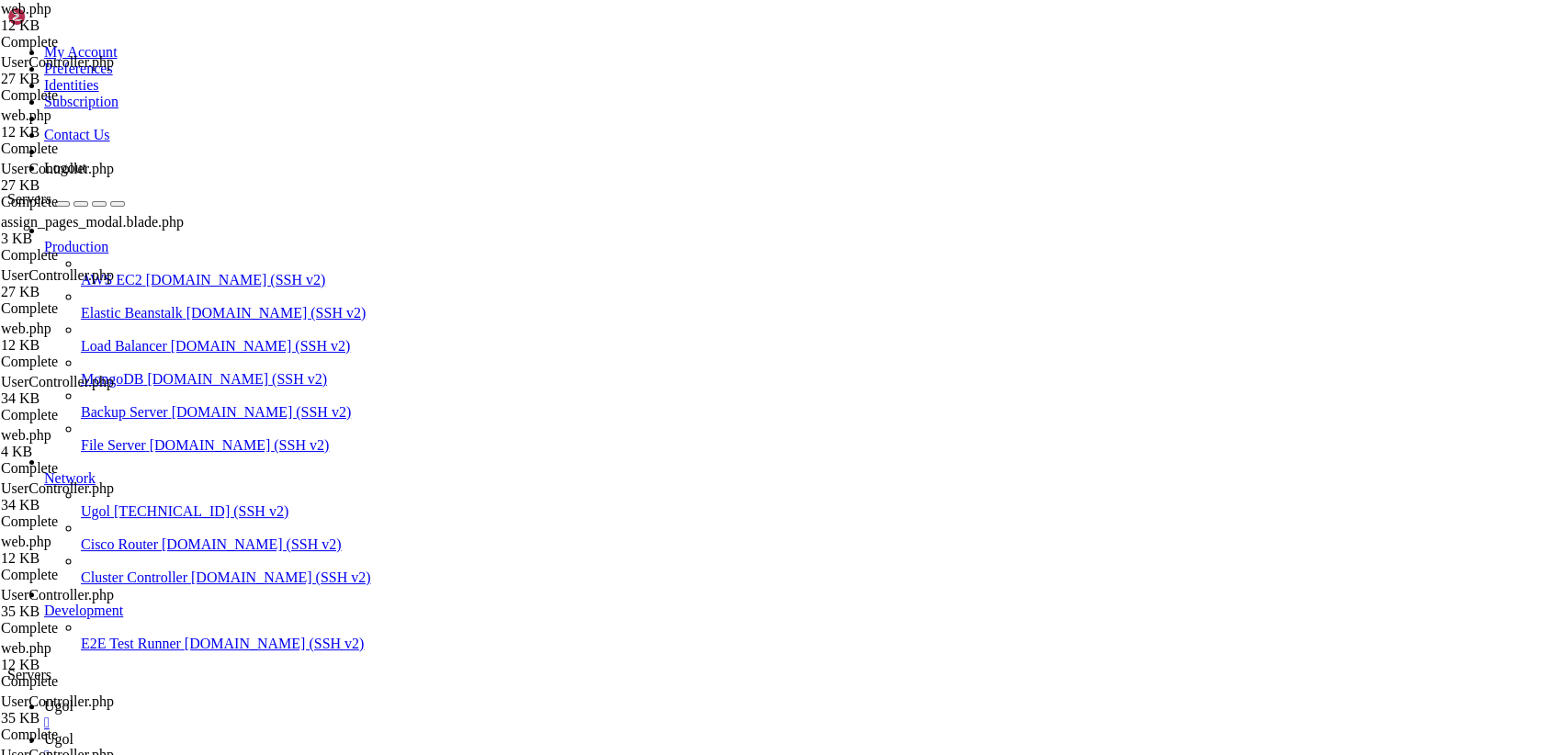
drag, startPoint x: 163, startPoint y: 1533, endPoint x: 148, endPoint y: 1521, distance: 19.2
click at [74, 731] on span "Ugol" at bounding box center [59, 738] width 29 height 16
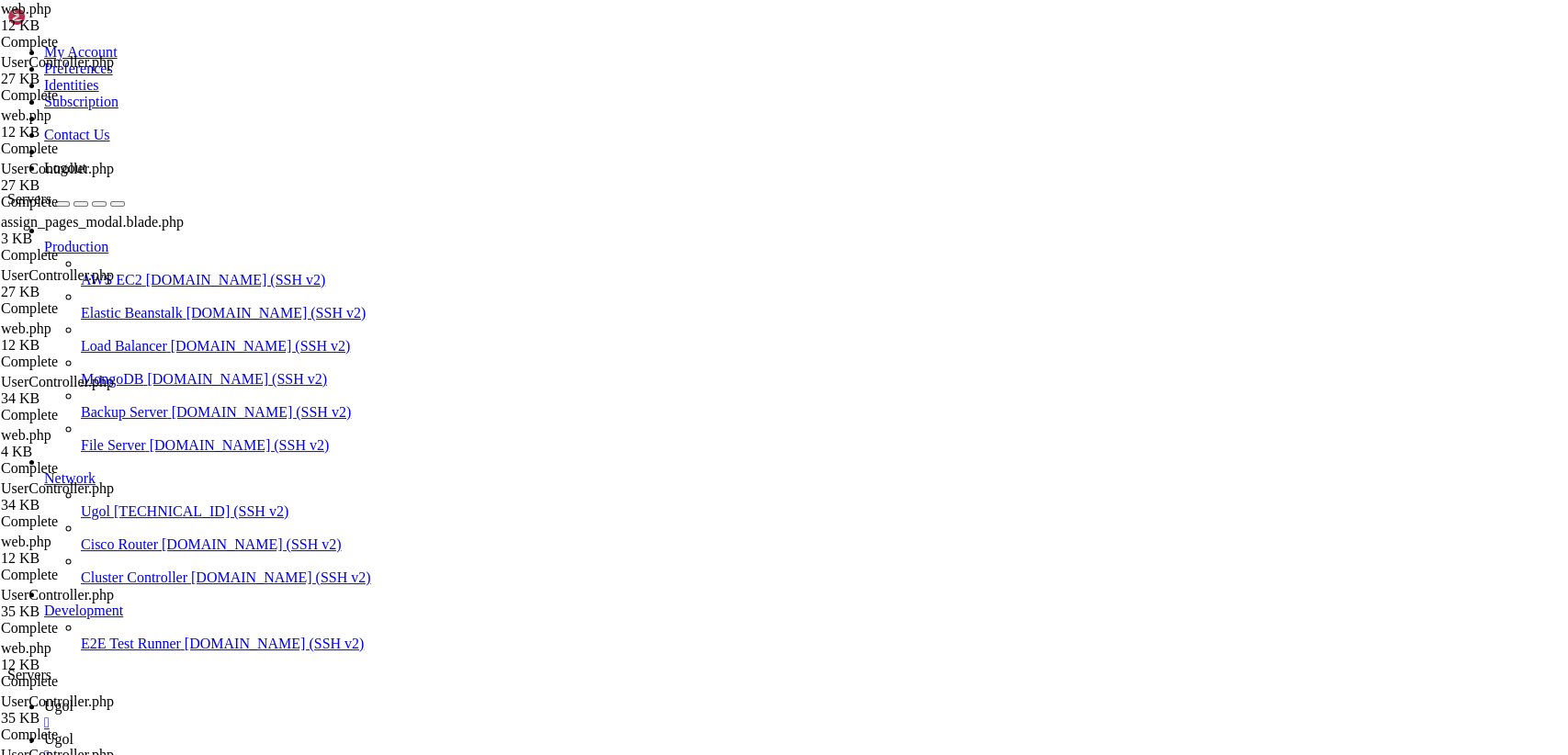
drag, startPoint x: 327, startPoint y: 727, endPoint x: 196, endPoint y: -78, distance: 815.6
type textarea "<?php"
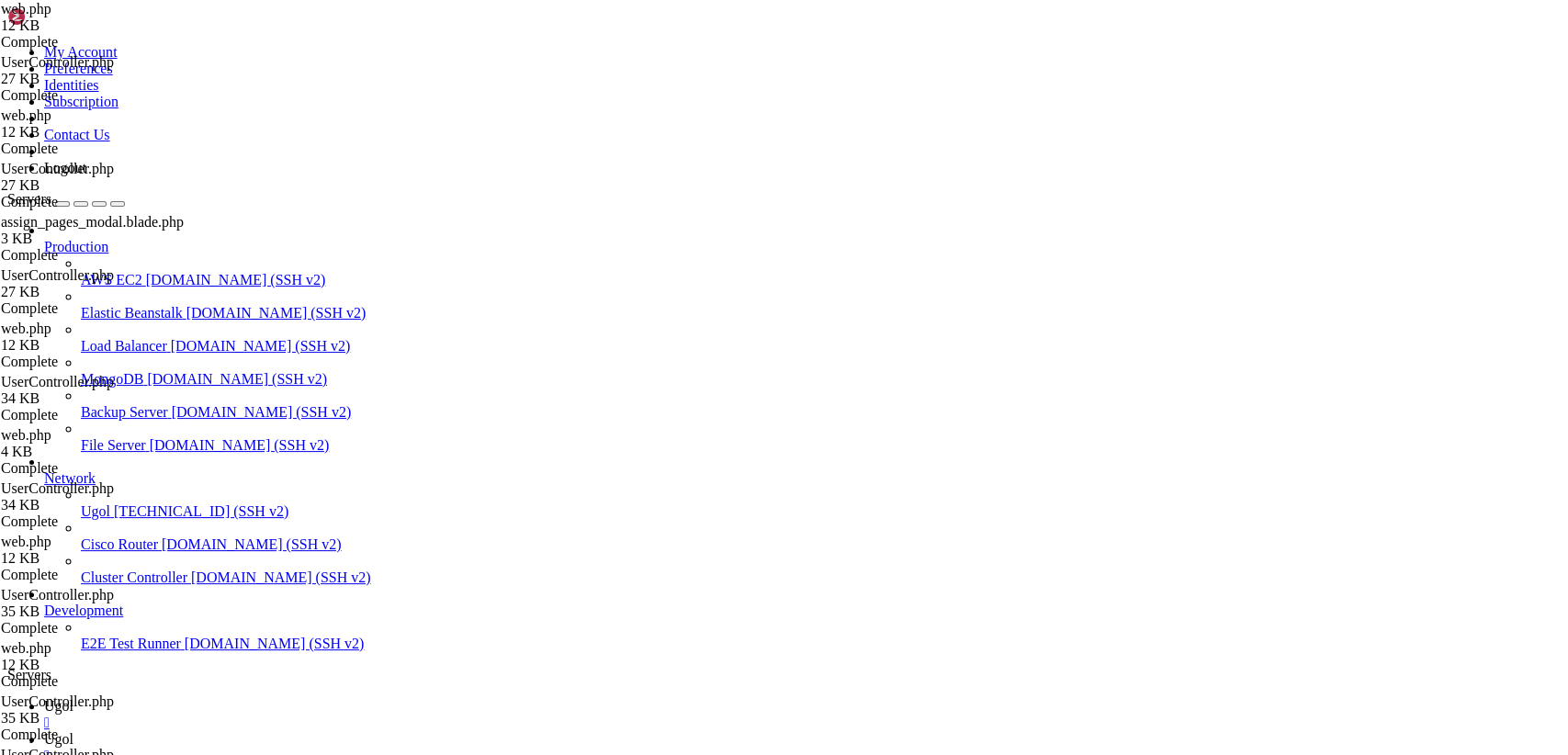
paste textarea "});"
type textarea "});"
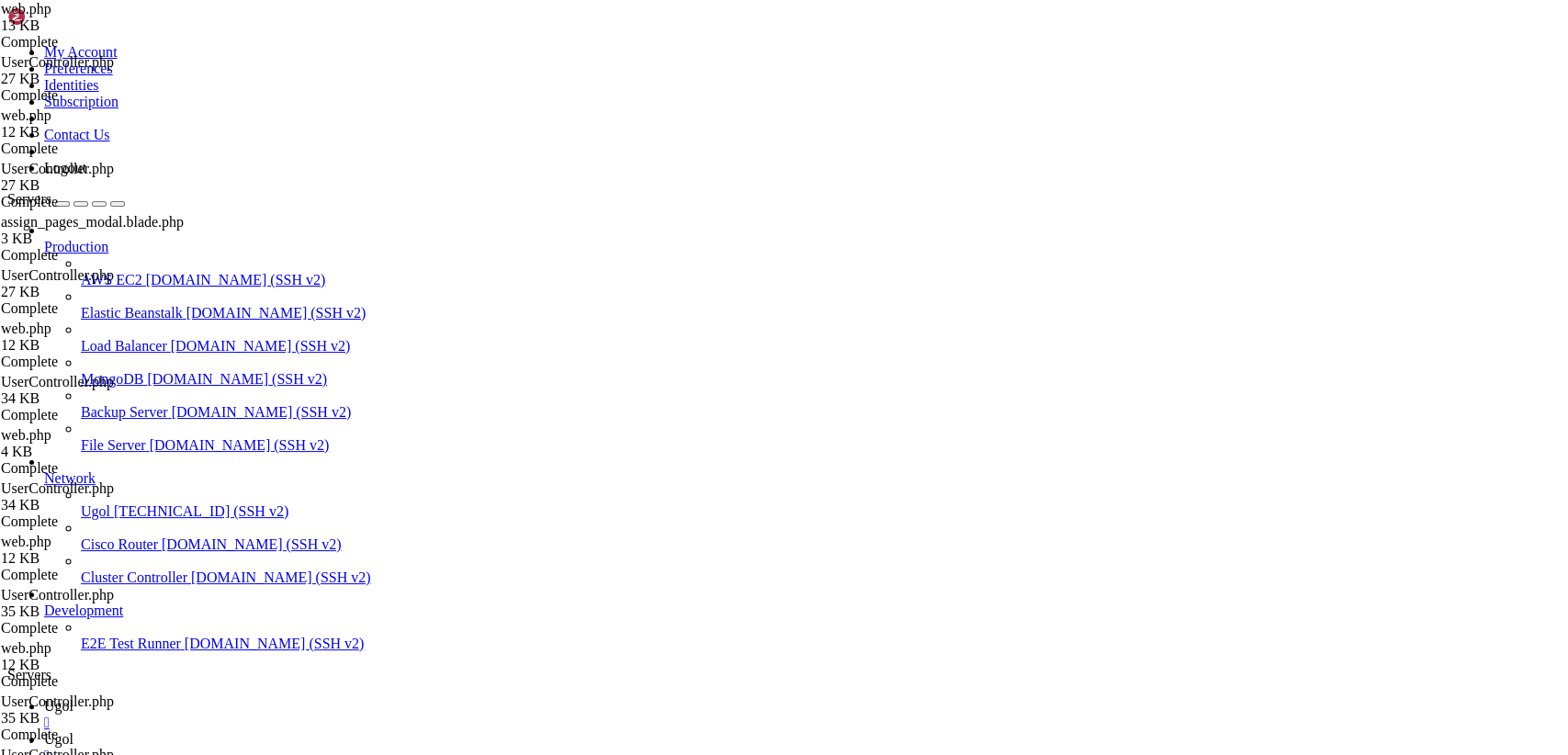
type input "/var/www/my-old-laravel-app/app"
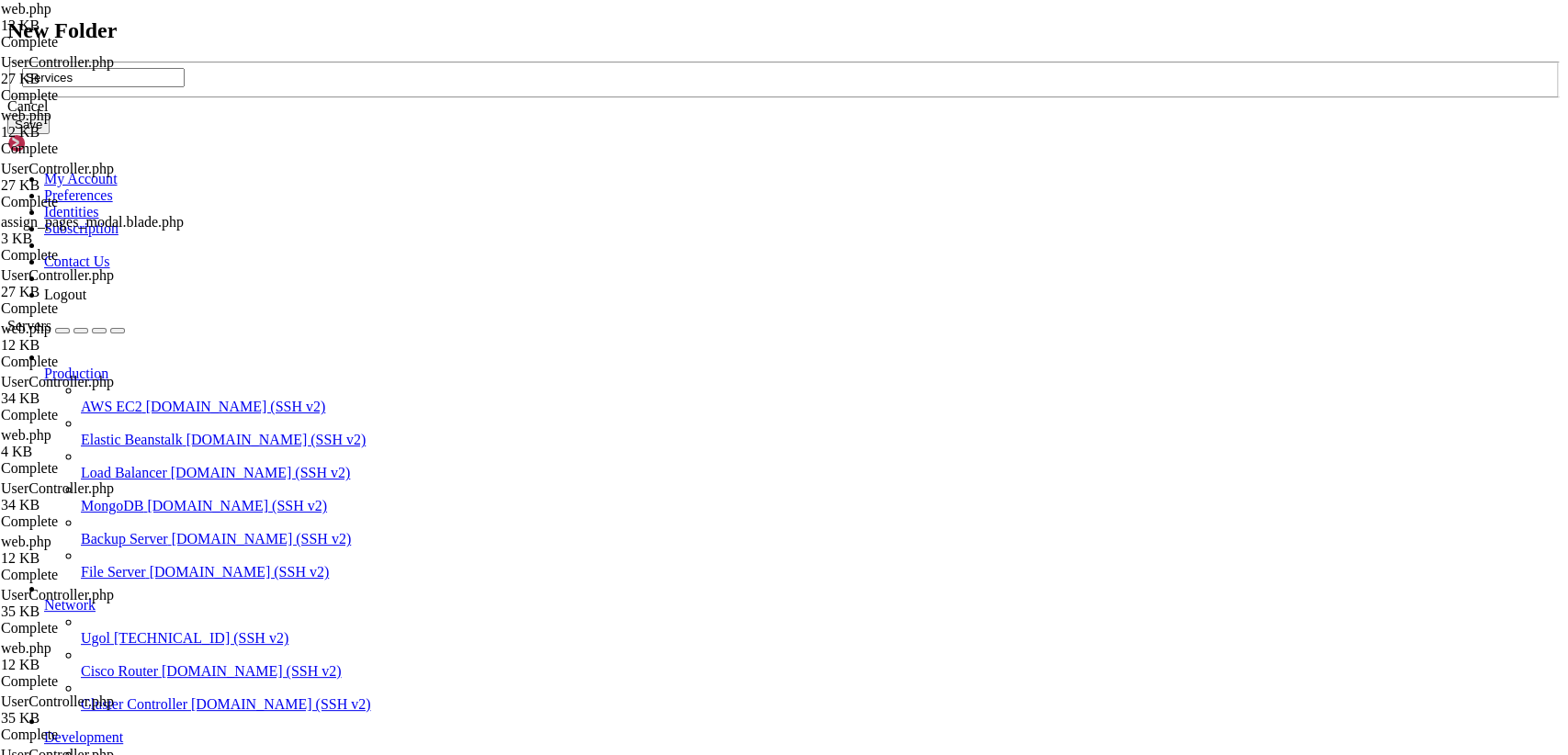
type input "Services"
click at [50, 134] on button "Save" at bounding box center [29, 124] width 42 height 19
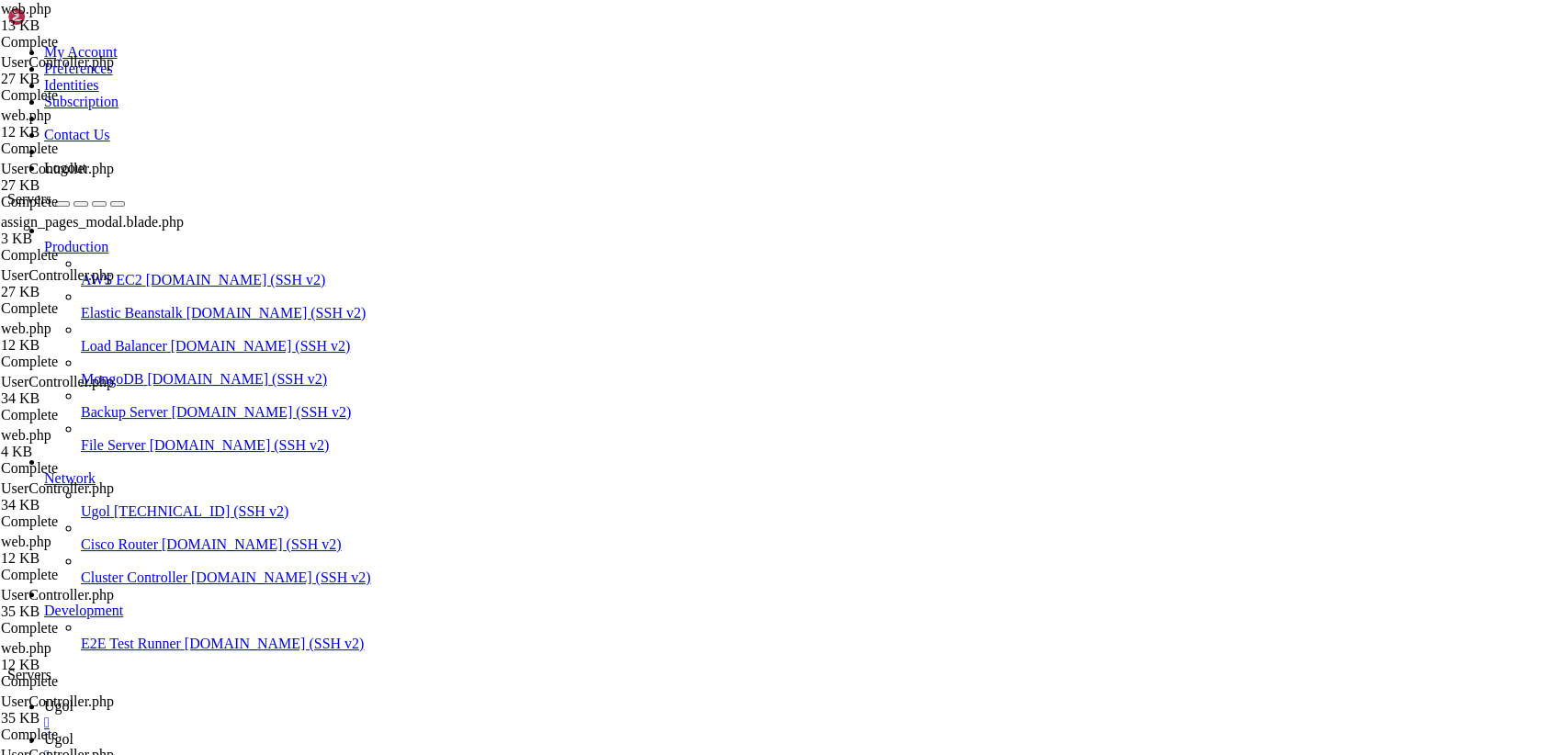
drag, startPoint x: 1120, startPoint y: 660, endPoint x: 1100, endPoint y: 654, distance: 20.9
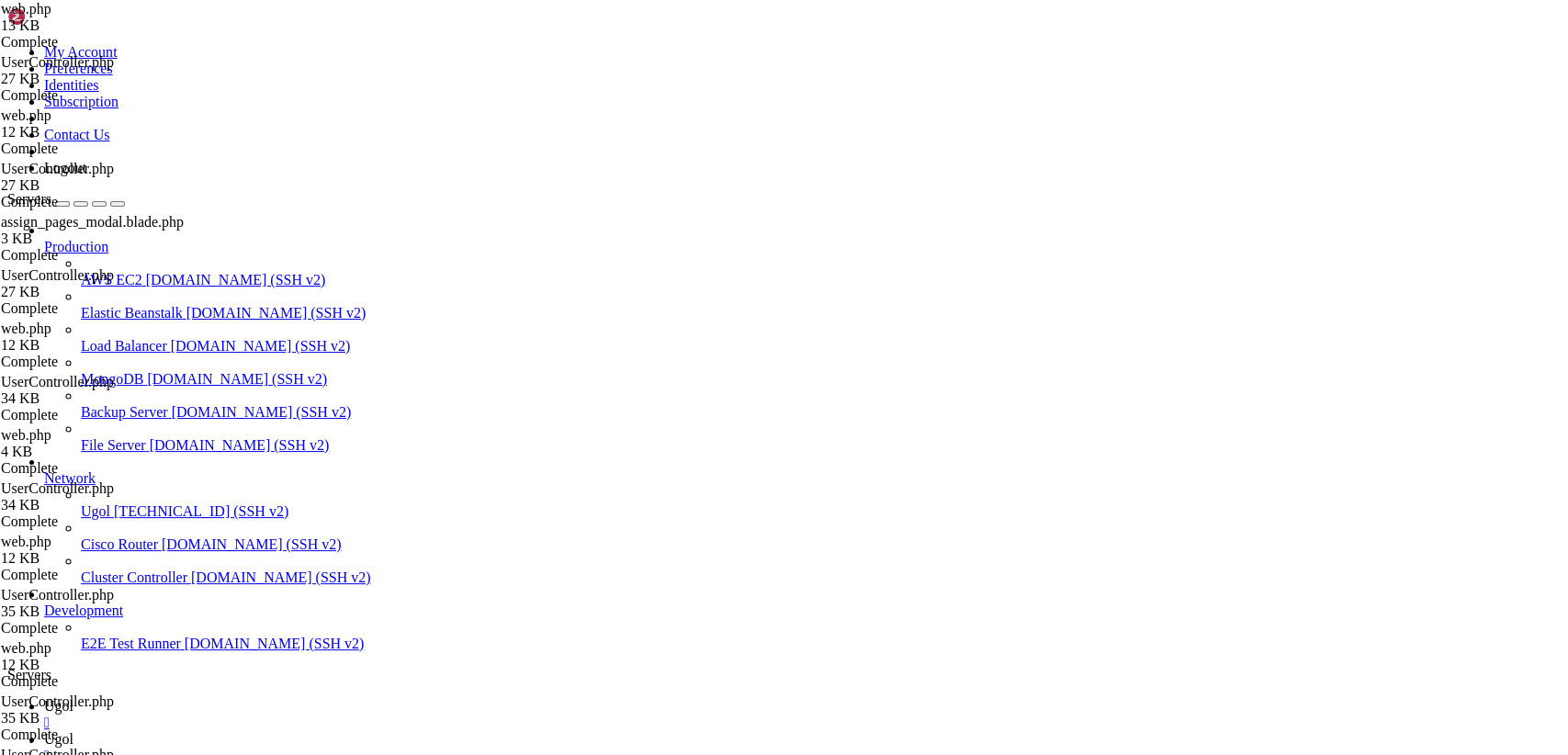
click at [273, 698] on link "Ugol " at bounding box center [802, 714] width 1516 height 33
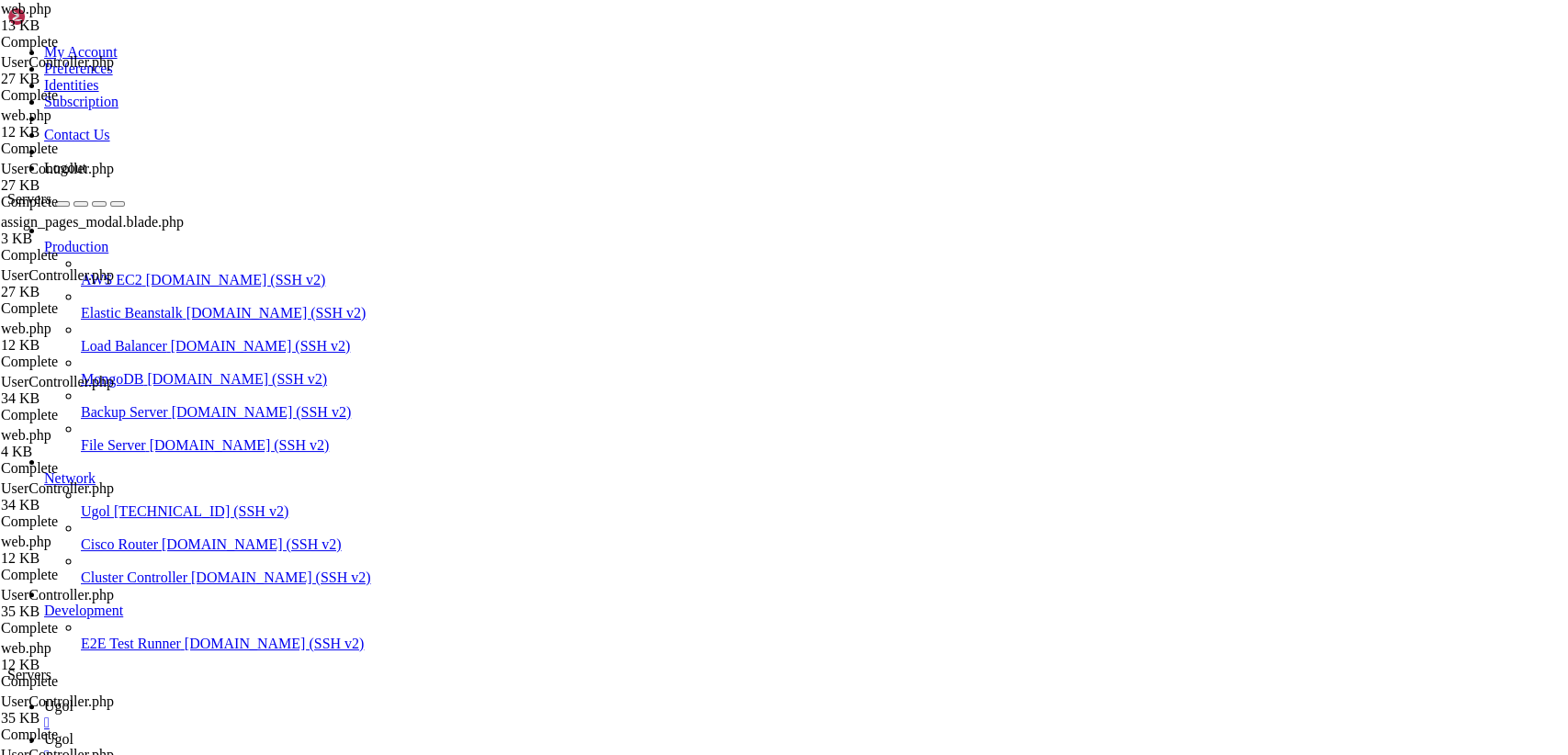
scroll to position [17611, 0]
click at [74, 731] on span "Ugol" at bounding box center [59, 738] width 29 height 16
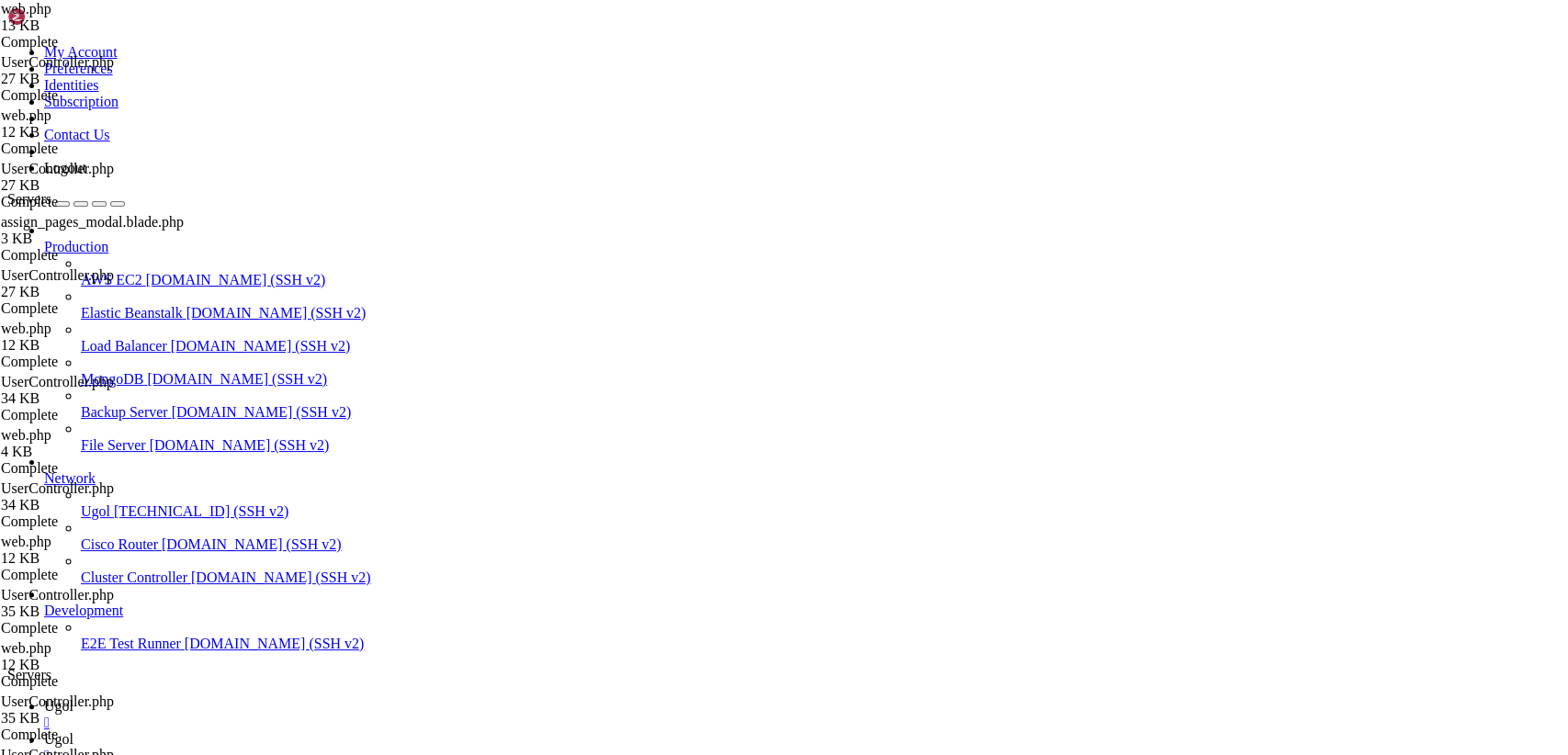
type input "/var/www/my-old-laravel-app/app/Services"
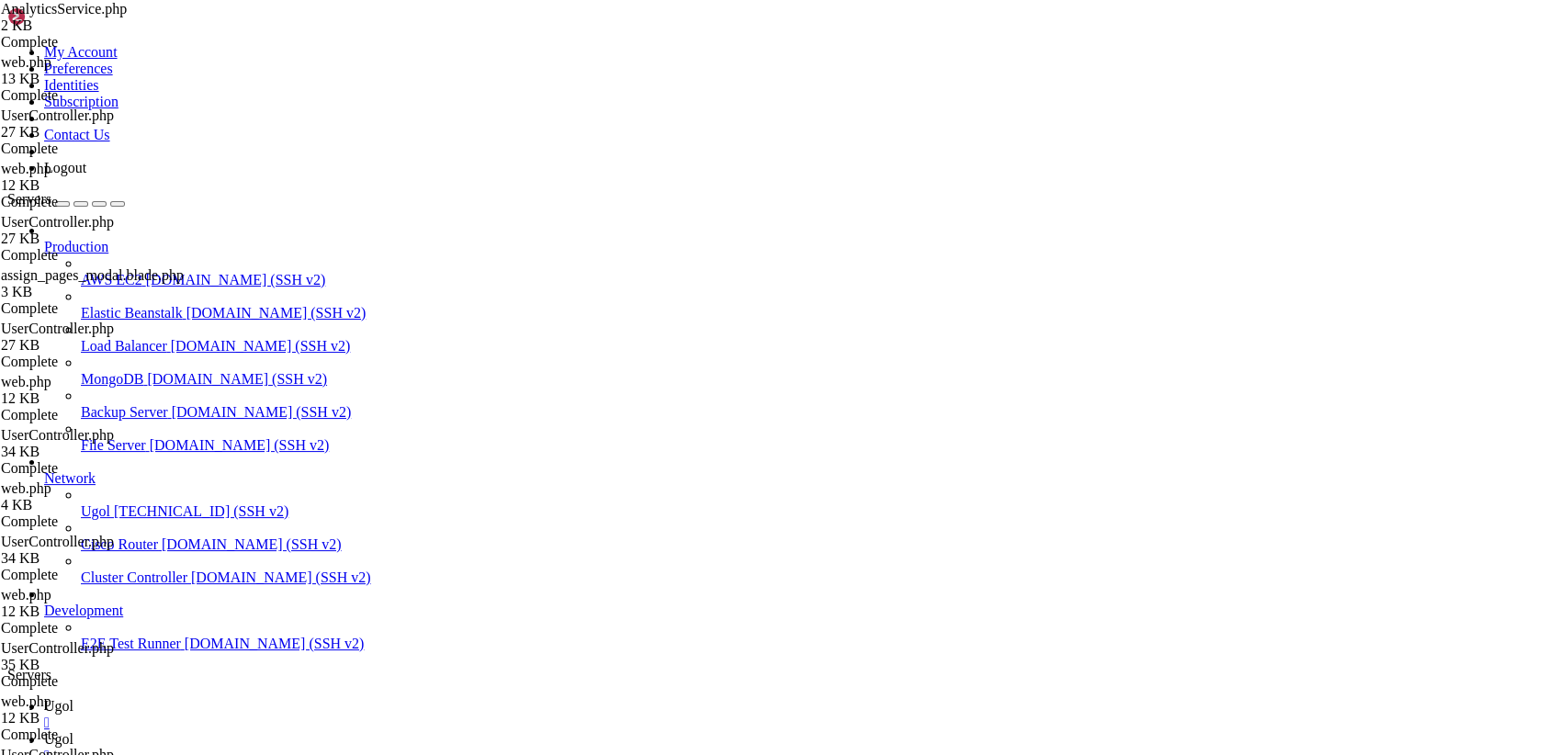
drag, startPoint x: 272, startPoint y: 88, endPoint x: 692, endPoint y: 803, distance: 829.2
paste textarea
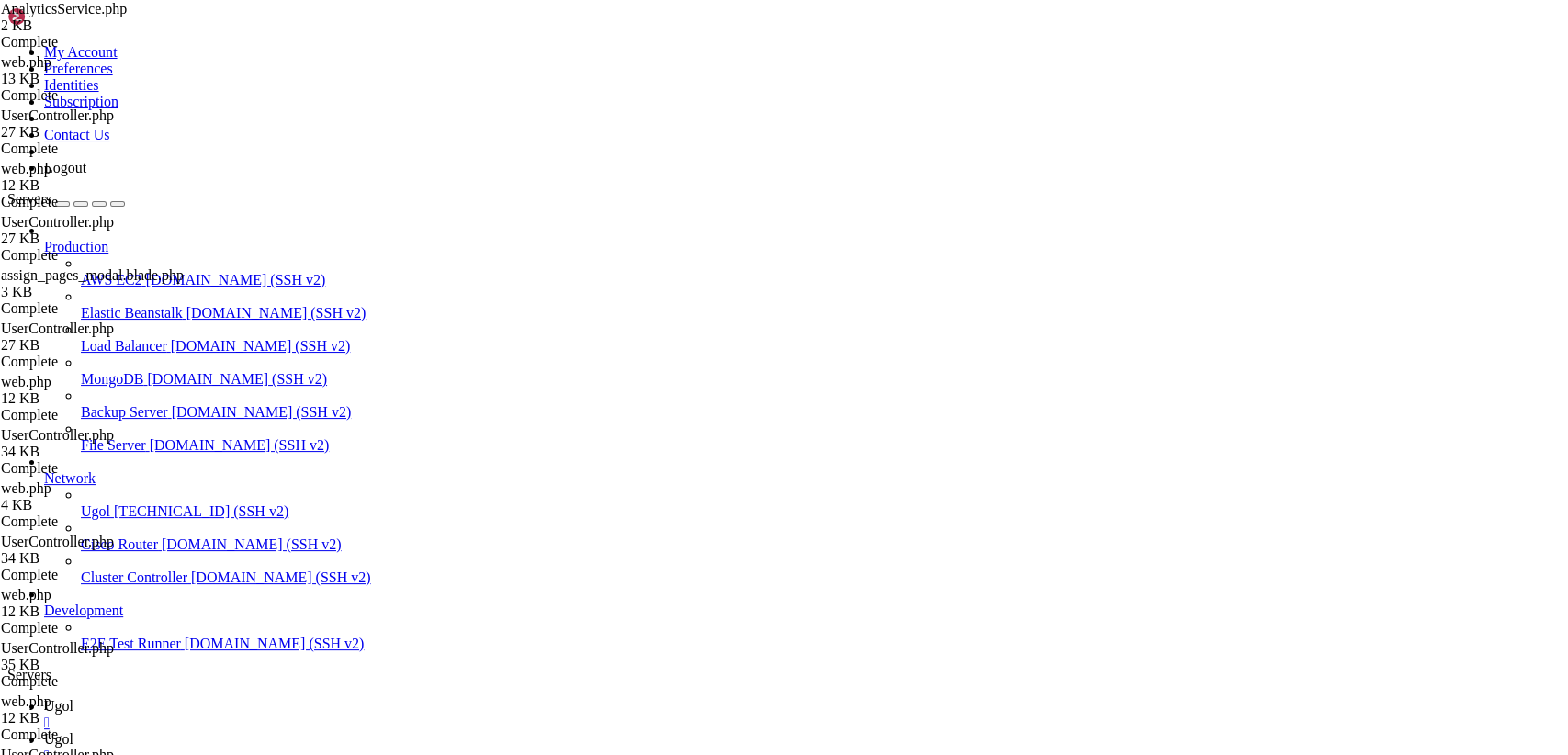
scroll to position [0, 0]
type textarea "} }"
drag, startPoint x: 273, startPoint y: 91, endPoint x: 629, endPoint y: 268, distance: 397.6
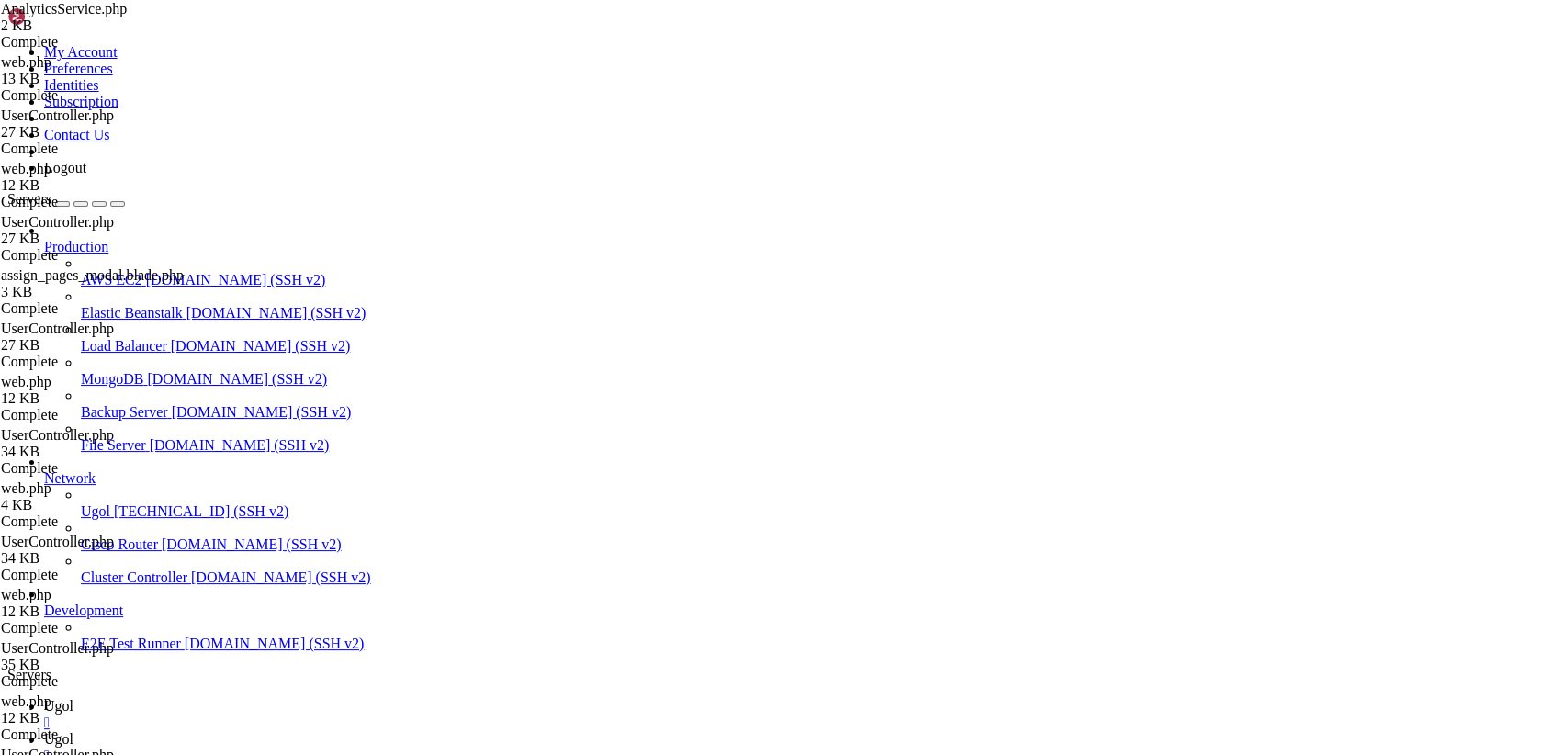
drag, startPoint x: 273, startPoint y: 92, endPoint x: 728, endPoint y: 803, distance: 844.1
paste textarea
type textarea "}"
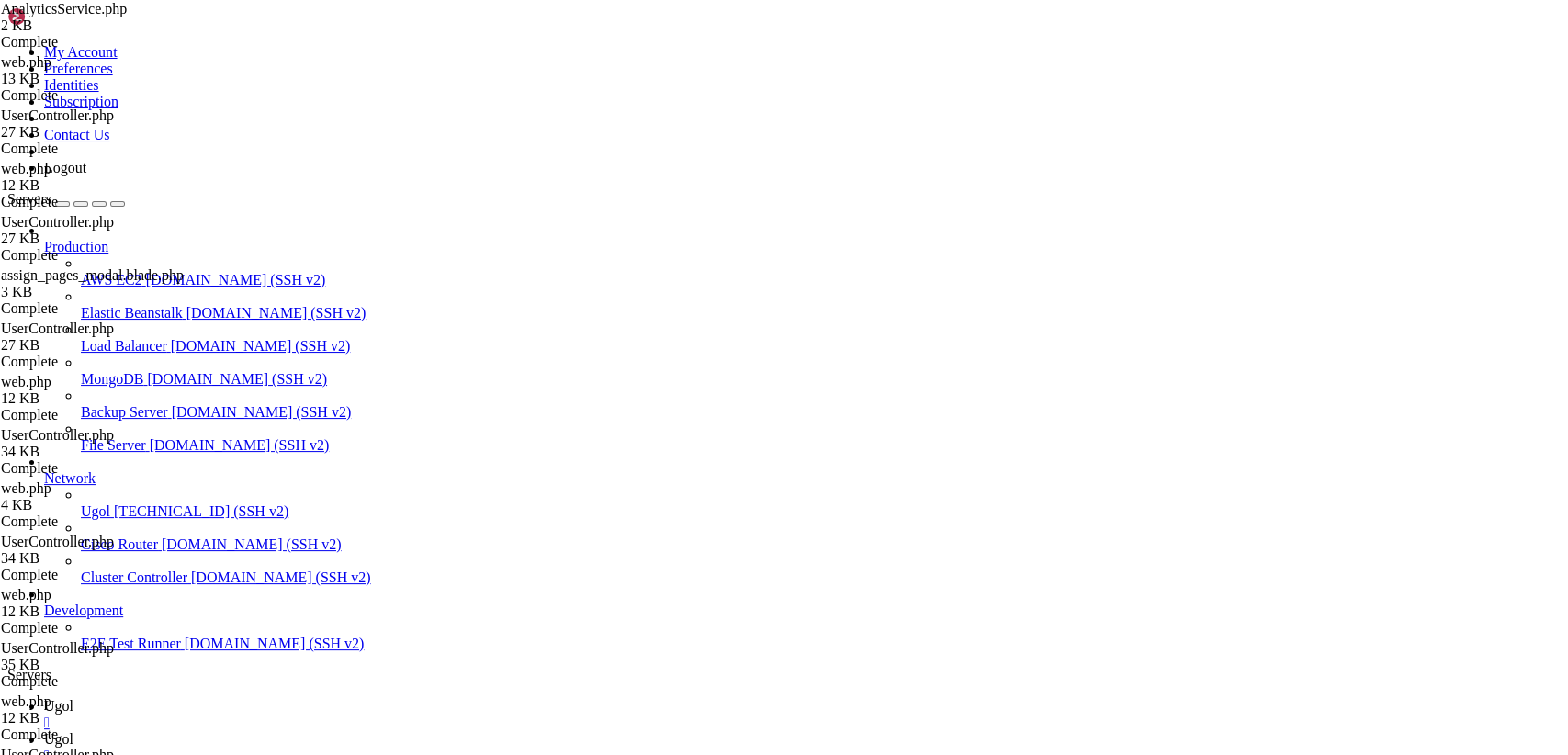
click at [74, 698] on span "Ugol" at bounding box center [59, 705] width 29 height 16
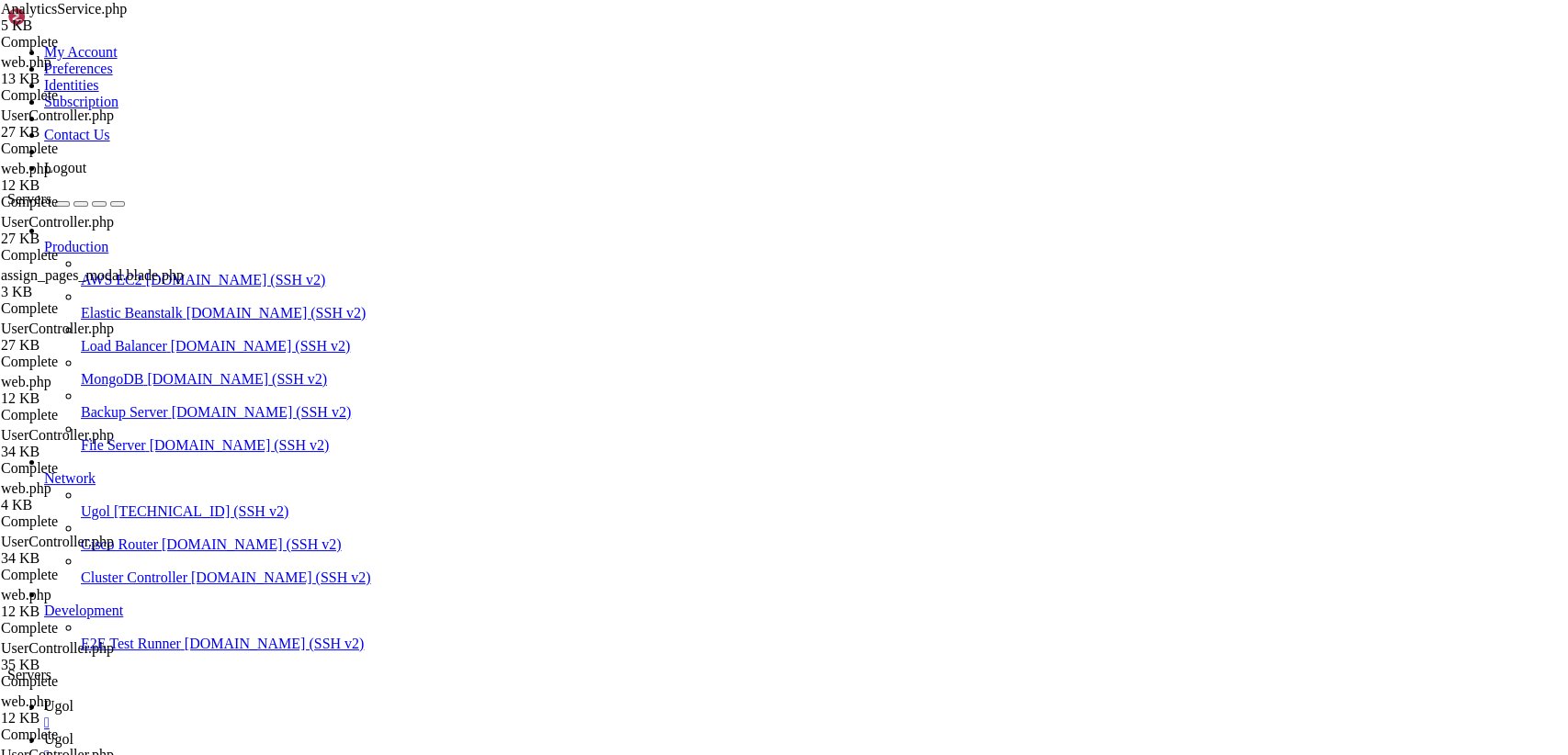
click at [337, 731] on link "Ugol " at bounding box center [802, 748] width 1516 height 33
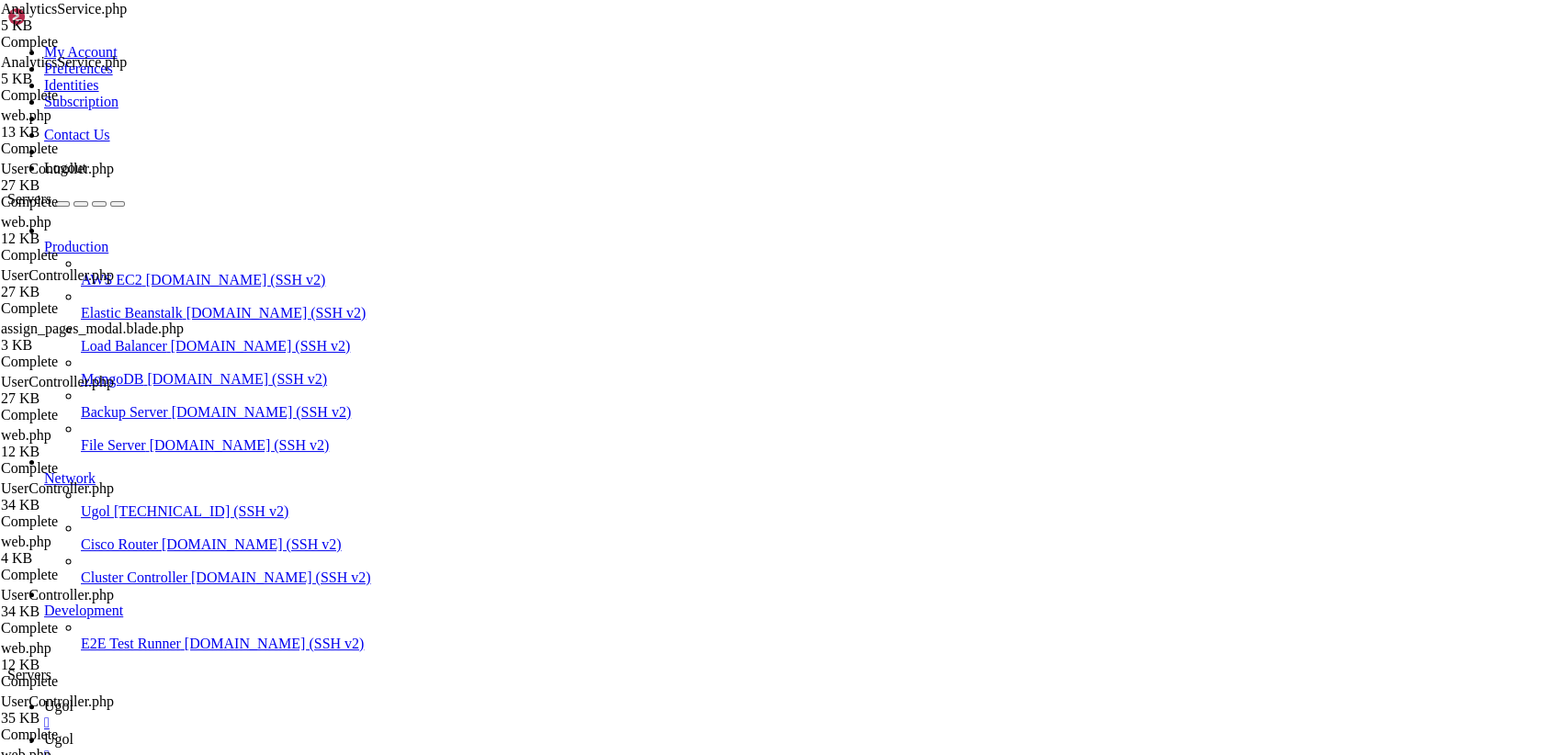
scroll to position [226, 0]
drag, startPoint x: 276, startPoint y: 92, endPoint x: 611, endPoint y: 803, distance: 786.0
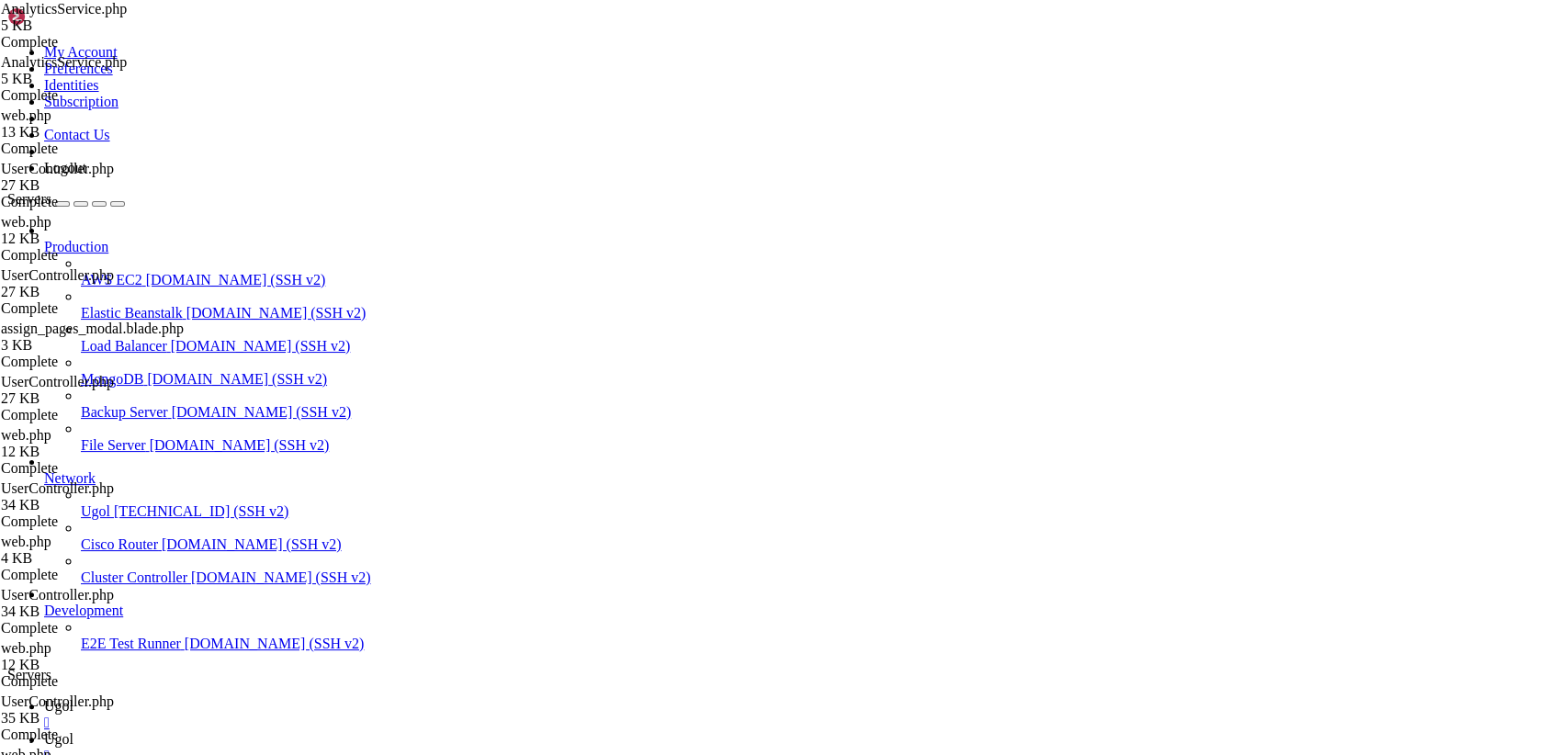
type textarea "'date' => Carbon::parse($request->input('date')),"
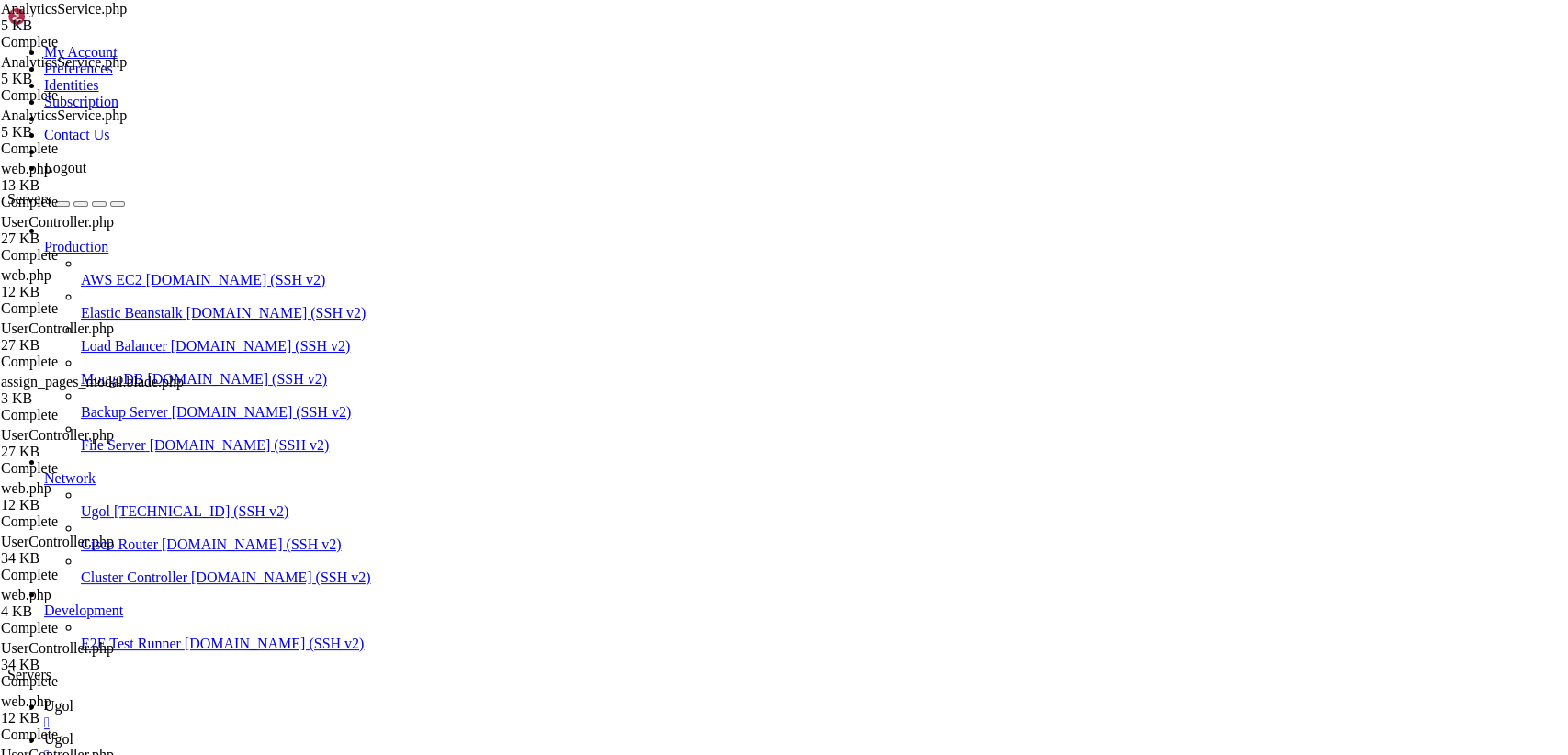
scroll to position [876, 0]
drag, startPoint x: 273, startPoint y: 91, endPoint x: 665, endPoint y: 803, distance: 812.8
type textarea "} }"
type textarea "}"
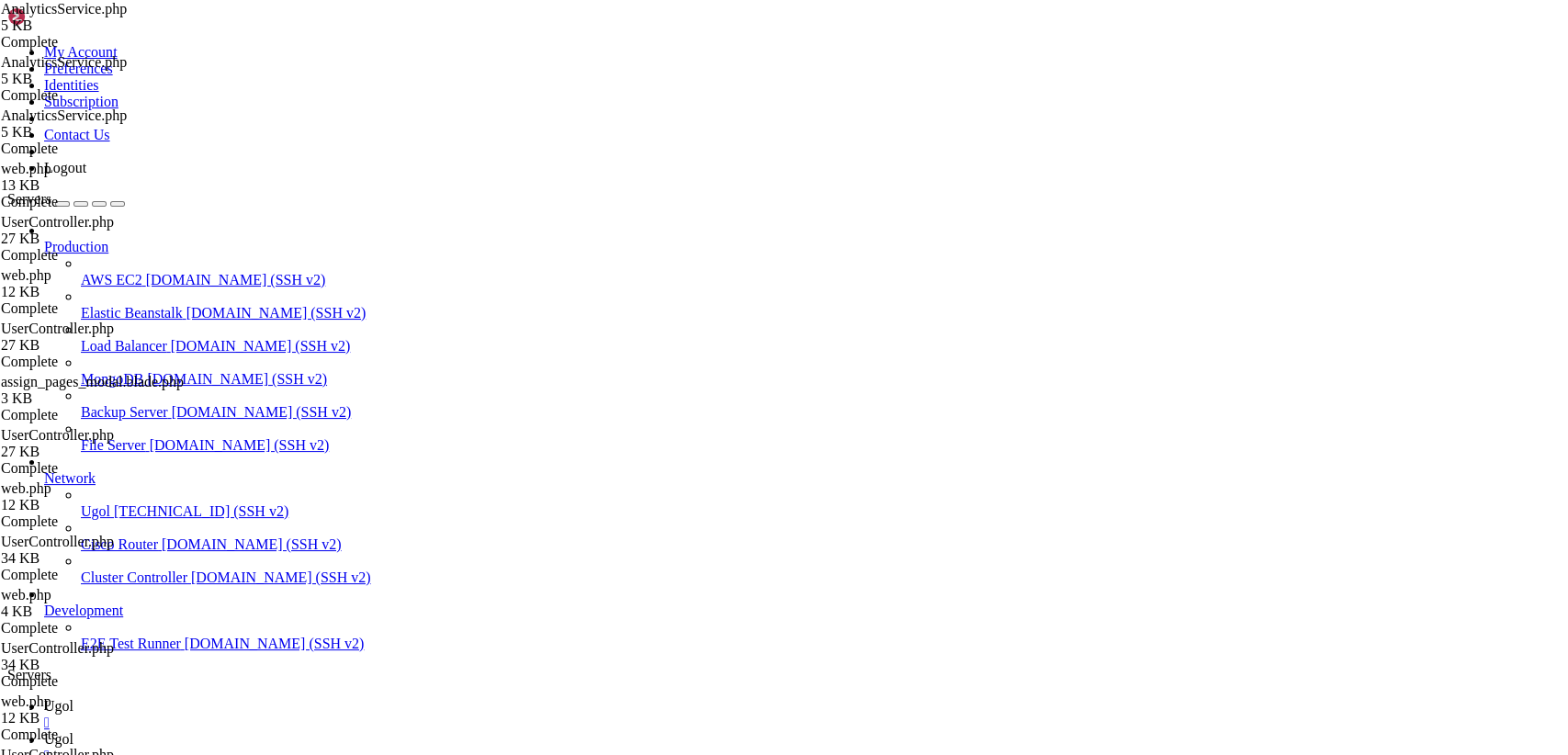
scroll to position [28, 0]
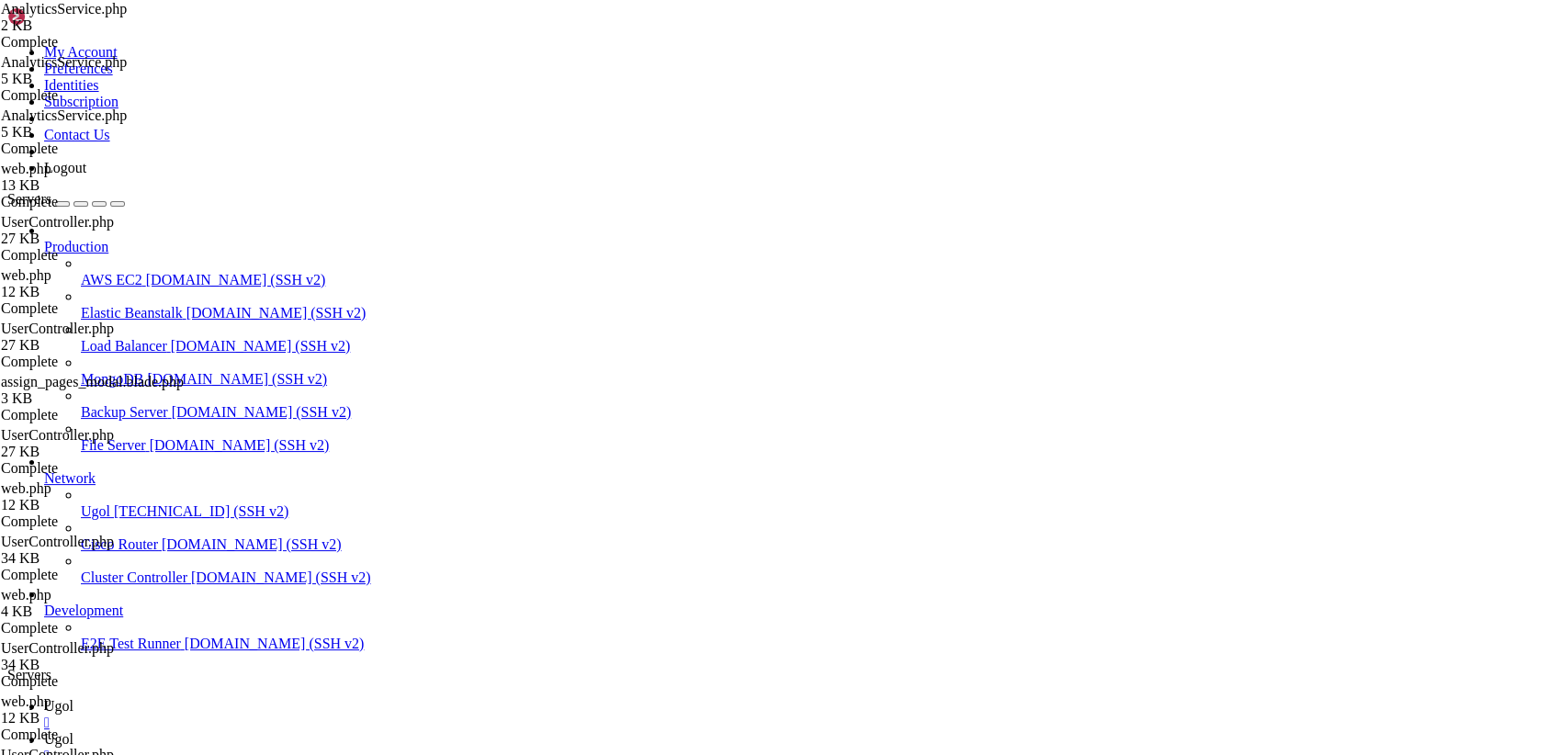
type input "/var/www/my-old-laravel-app/app/Http/Controllers"
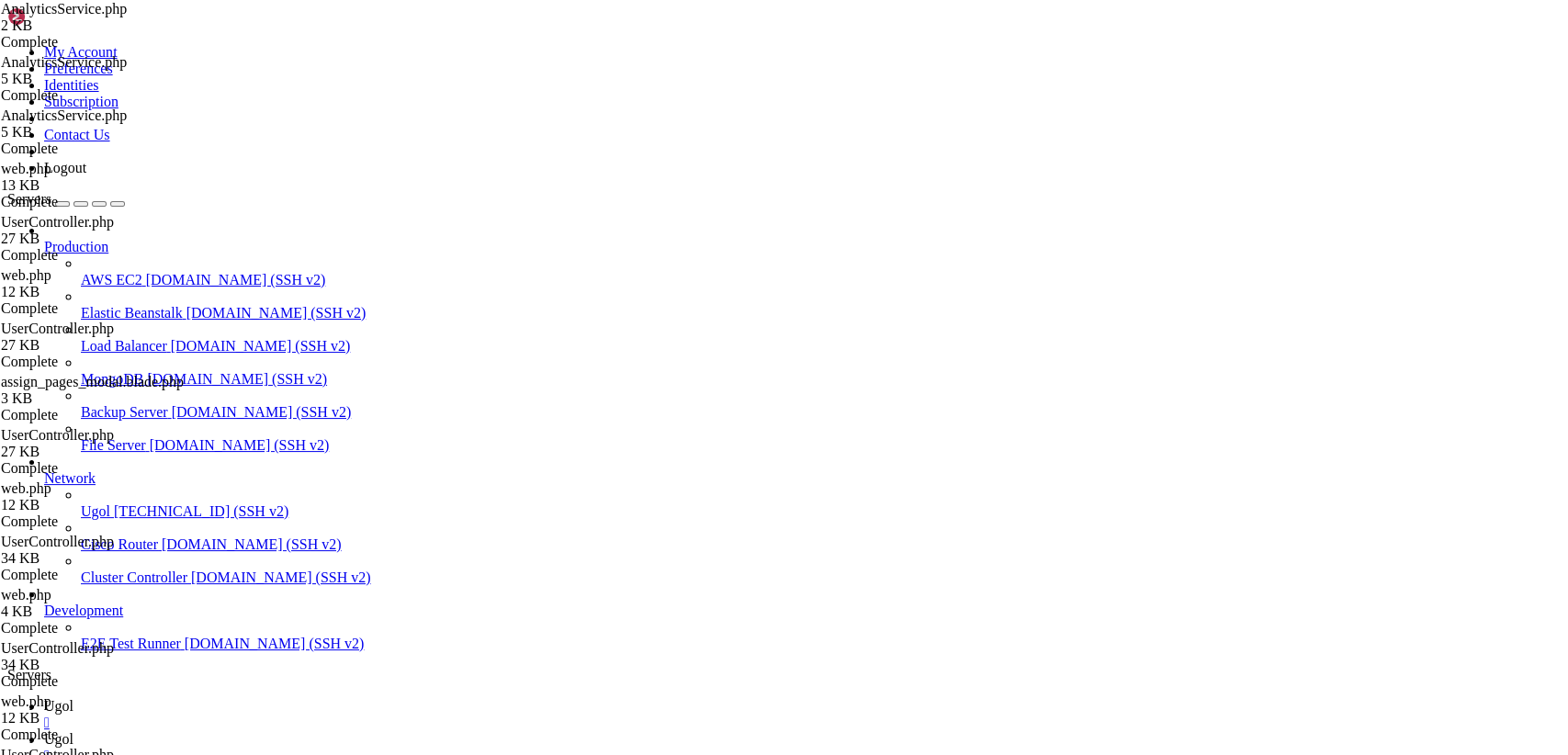
scroll to position [8, 0]
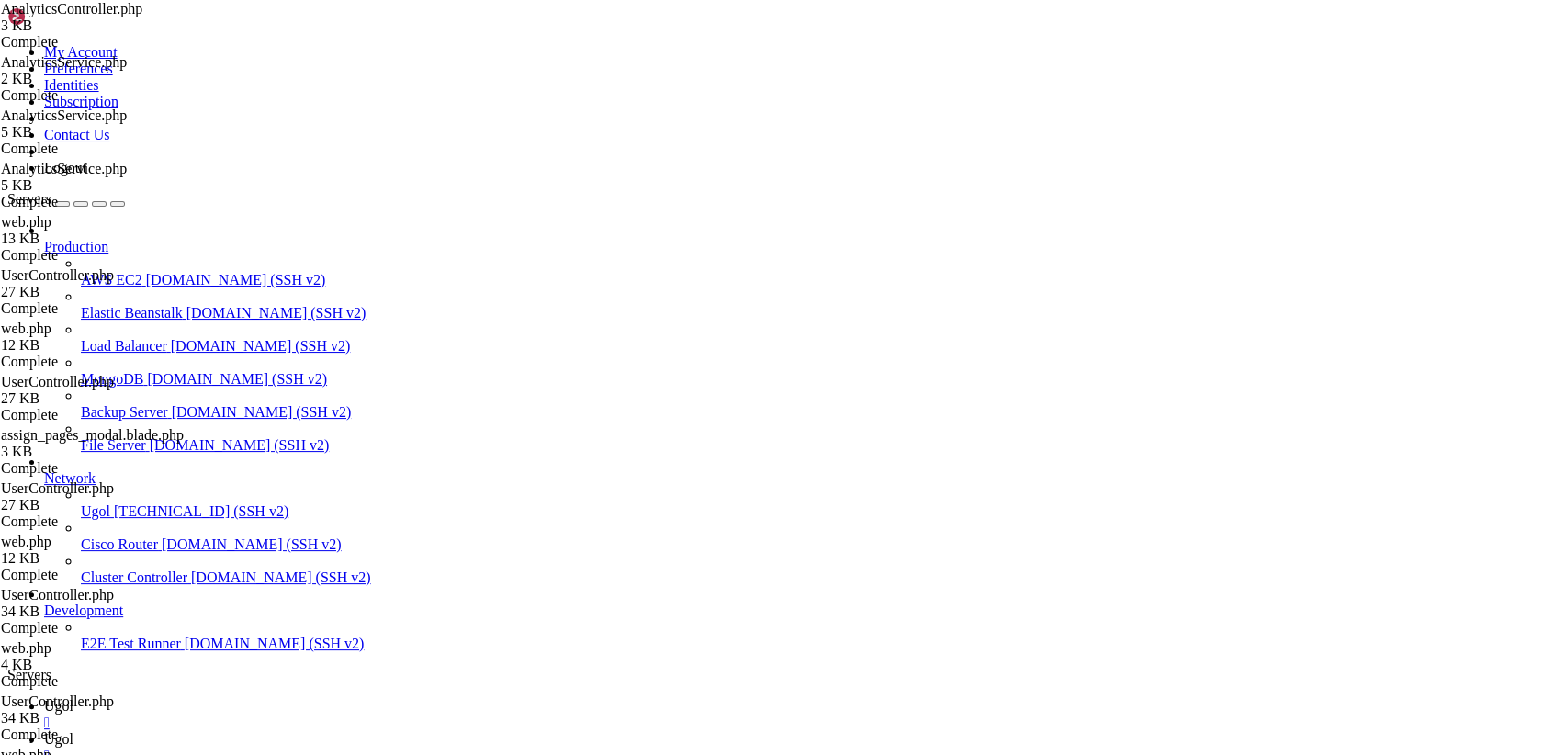
scroll to position [402, 0]
drag, startPoint x: 273, startPoint y: 91, endPoint x: 749, endPoint y: 803, distance: 856.5
type textarea "}"
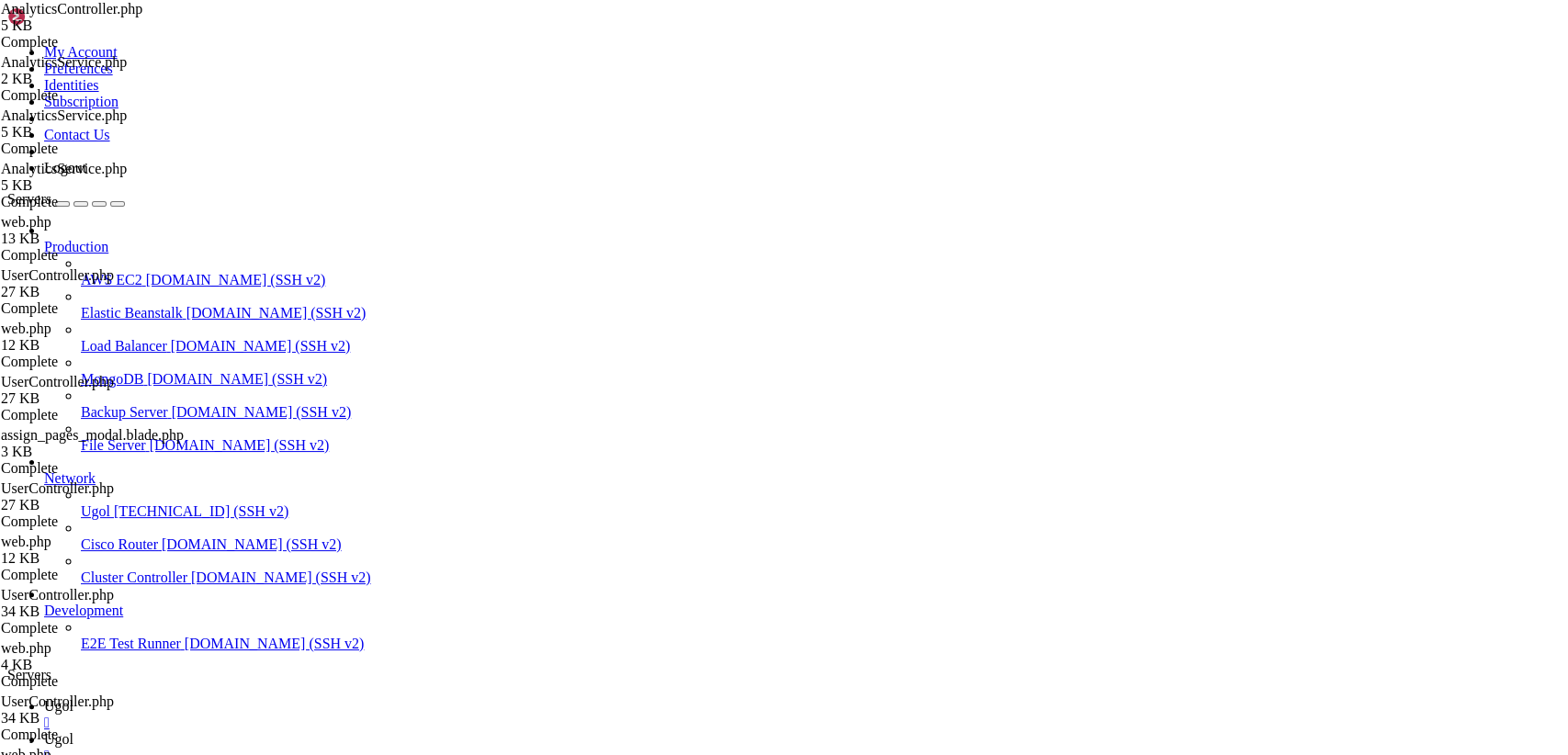
type input "/var/www/my-old-laravel-app/resources/views/includes"
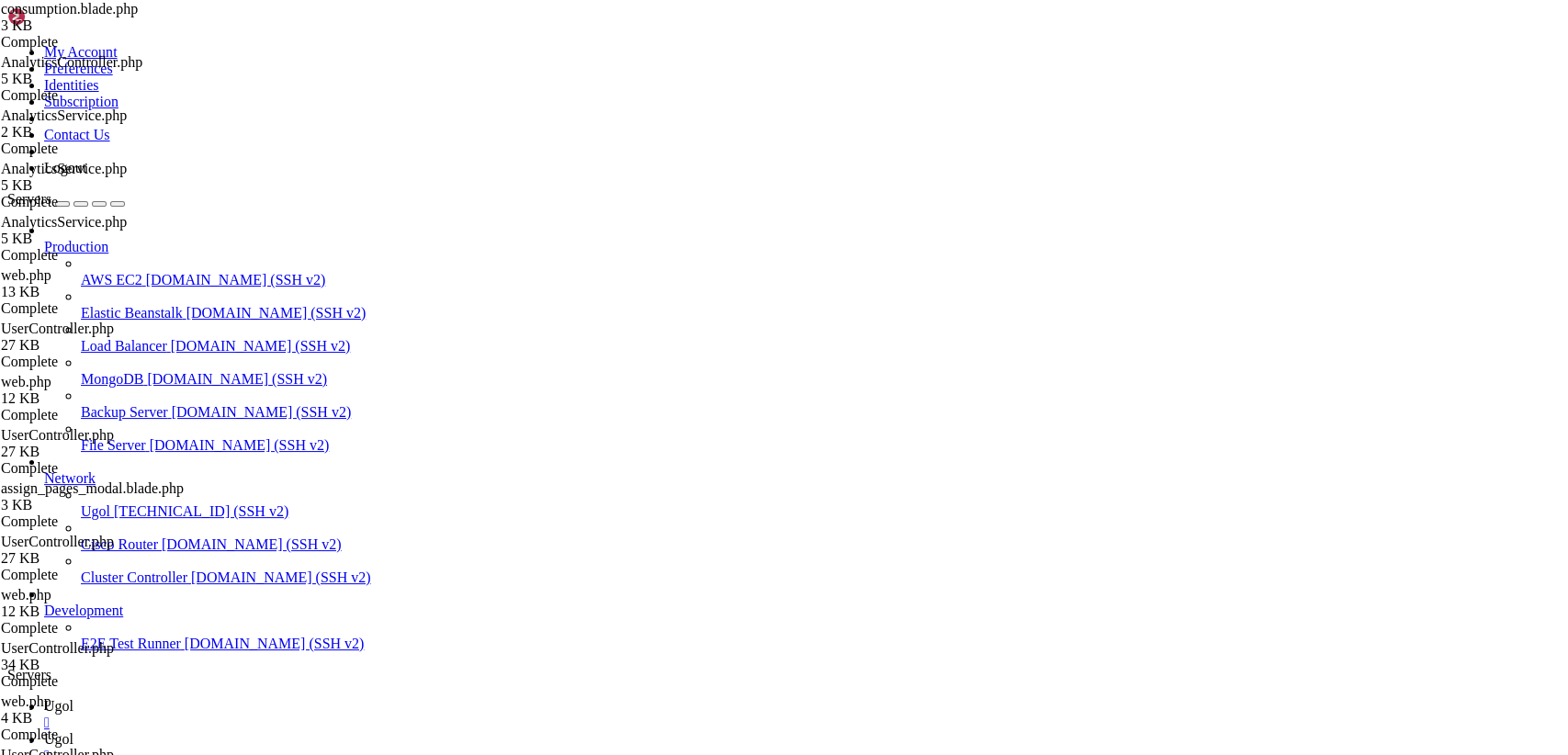
scroll to position [148, 0]
drag, startPoint x: 275, startPoint y: 97, endPoint x: 904, endPoint y: 803, distance: 945.6
type textarea "@endif"
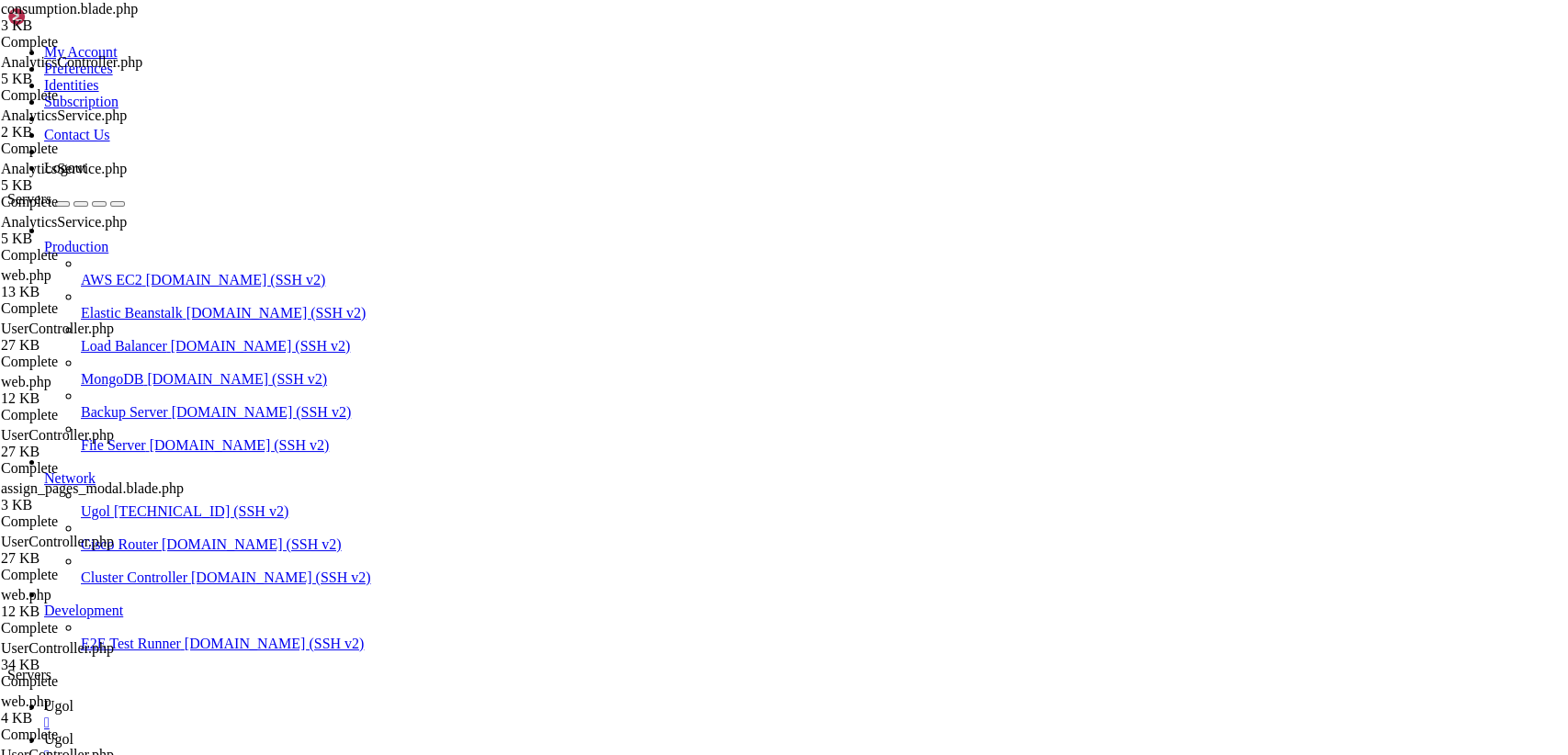
drag, startPoint x: 745, startPoint y: 71, endPoint x: 228, endPoint y: 81, distance: 517.1
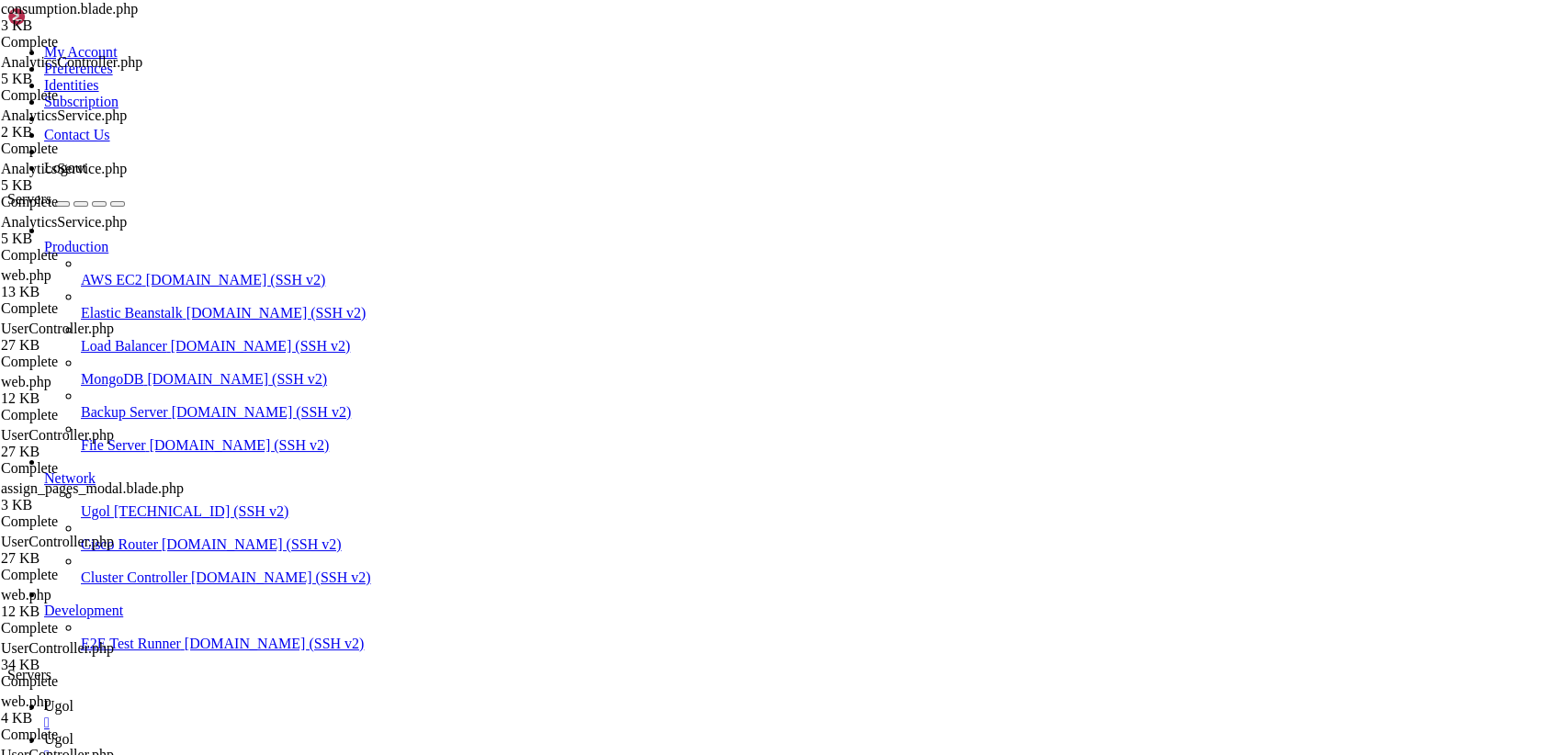
type input "/var/www/my-old-laravel-app/app/Http/Controllers"
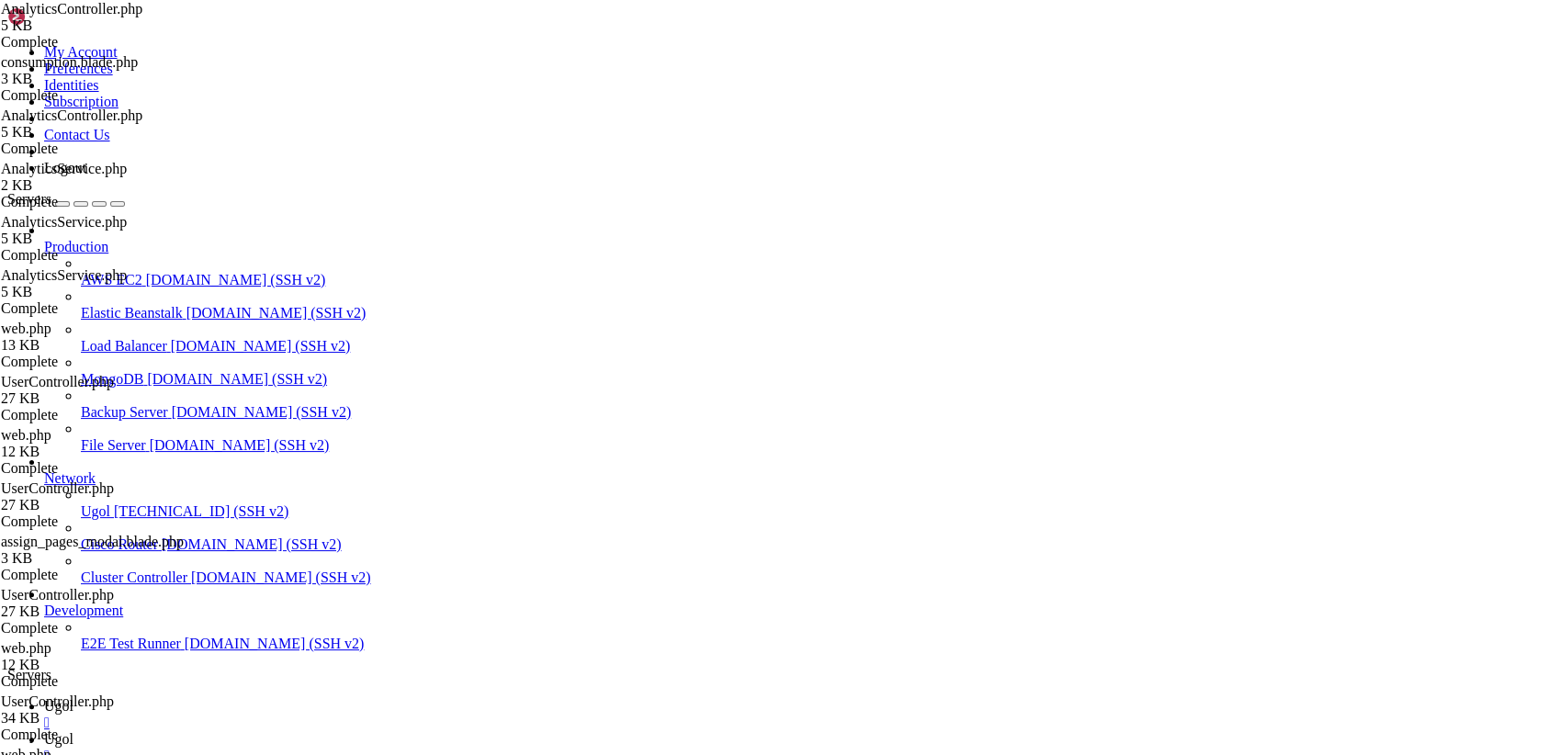
scroll to position [888, 0]
drag, startPoint x: 273, startPoint y: 87, endPoint x: 721, endPoint y: 803, distance: 844.6
paste textarea
type textarea "}"
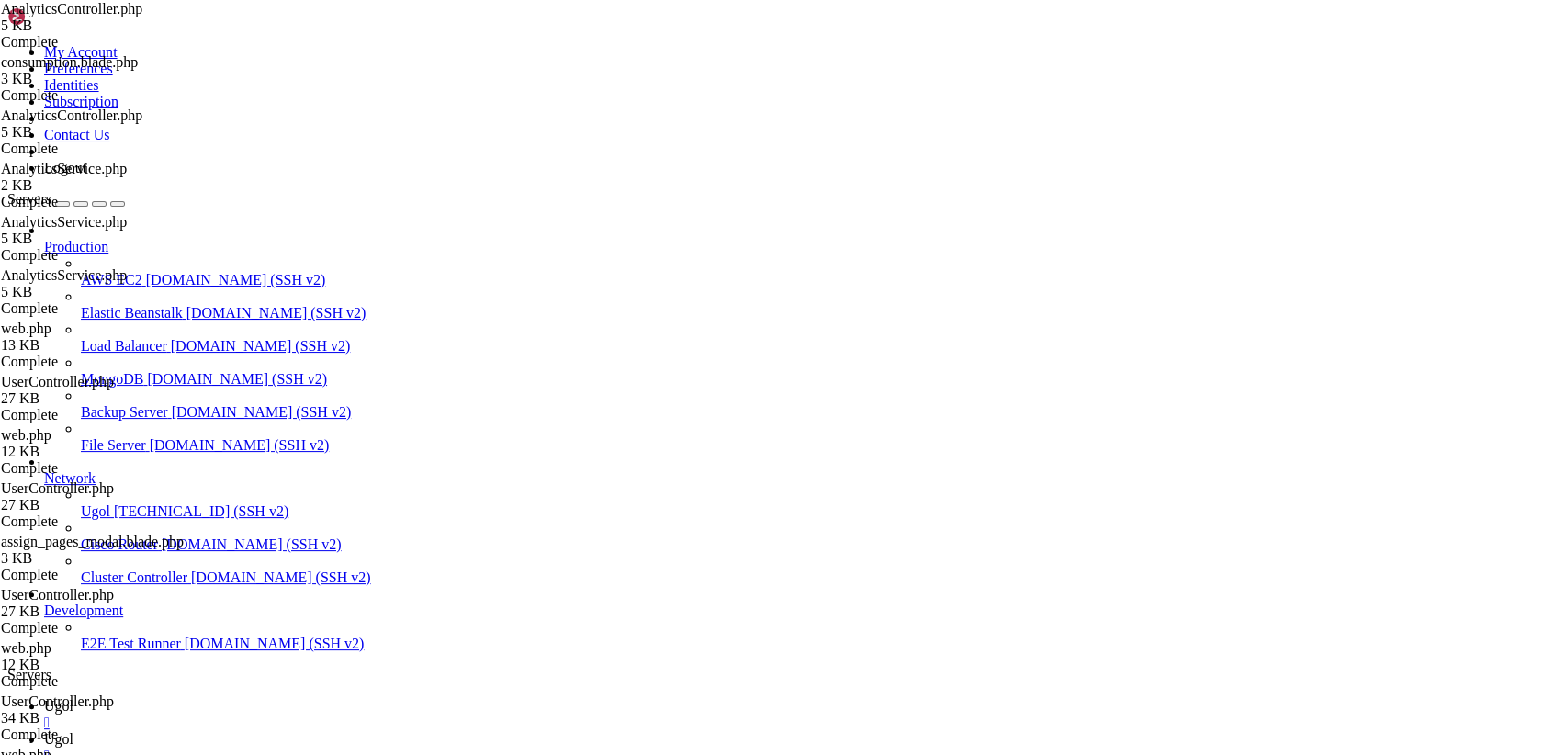
scroll to position [854, 0]
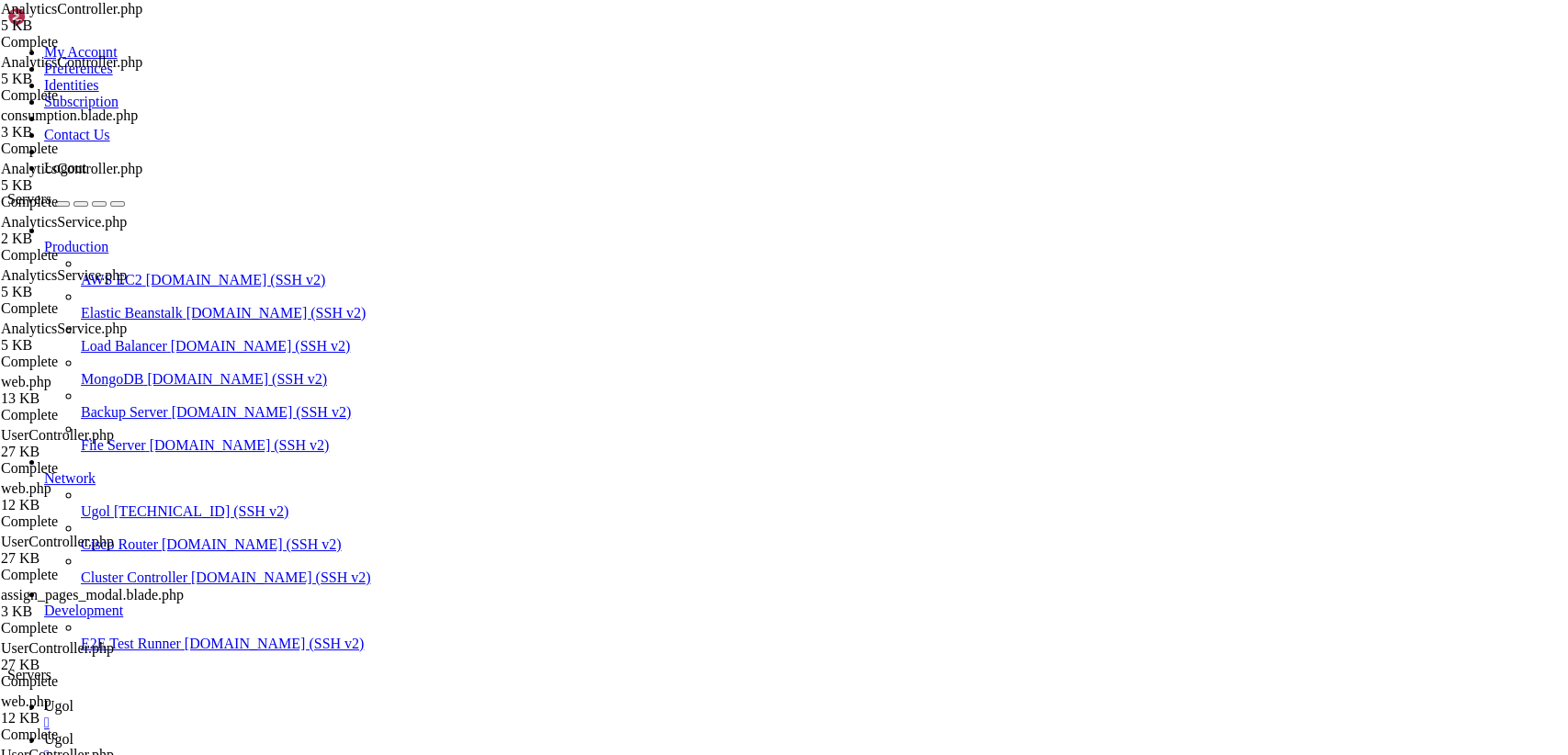
drag, startPoint x: 277, startPoint y: 88, endPoint x: 667, endPoint y: 803, distance: 814.4
type textarea "}"
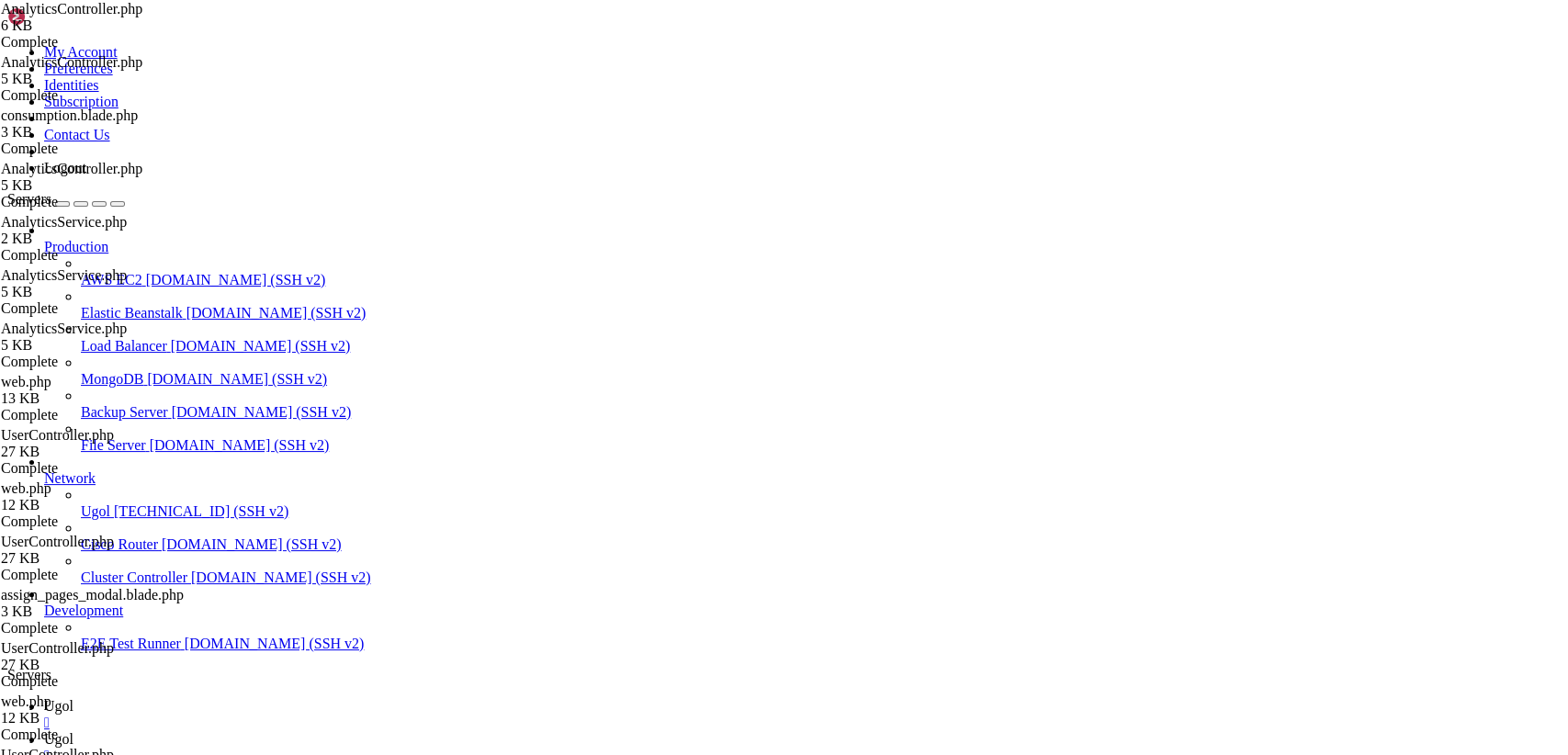
click at [74, 698] on span "Ugol" at bounding box center [59, 705] width 29 height 16
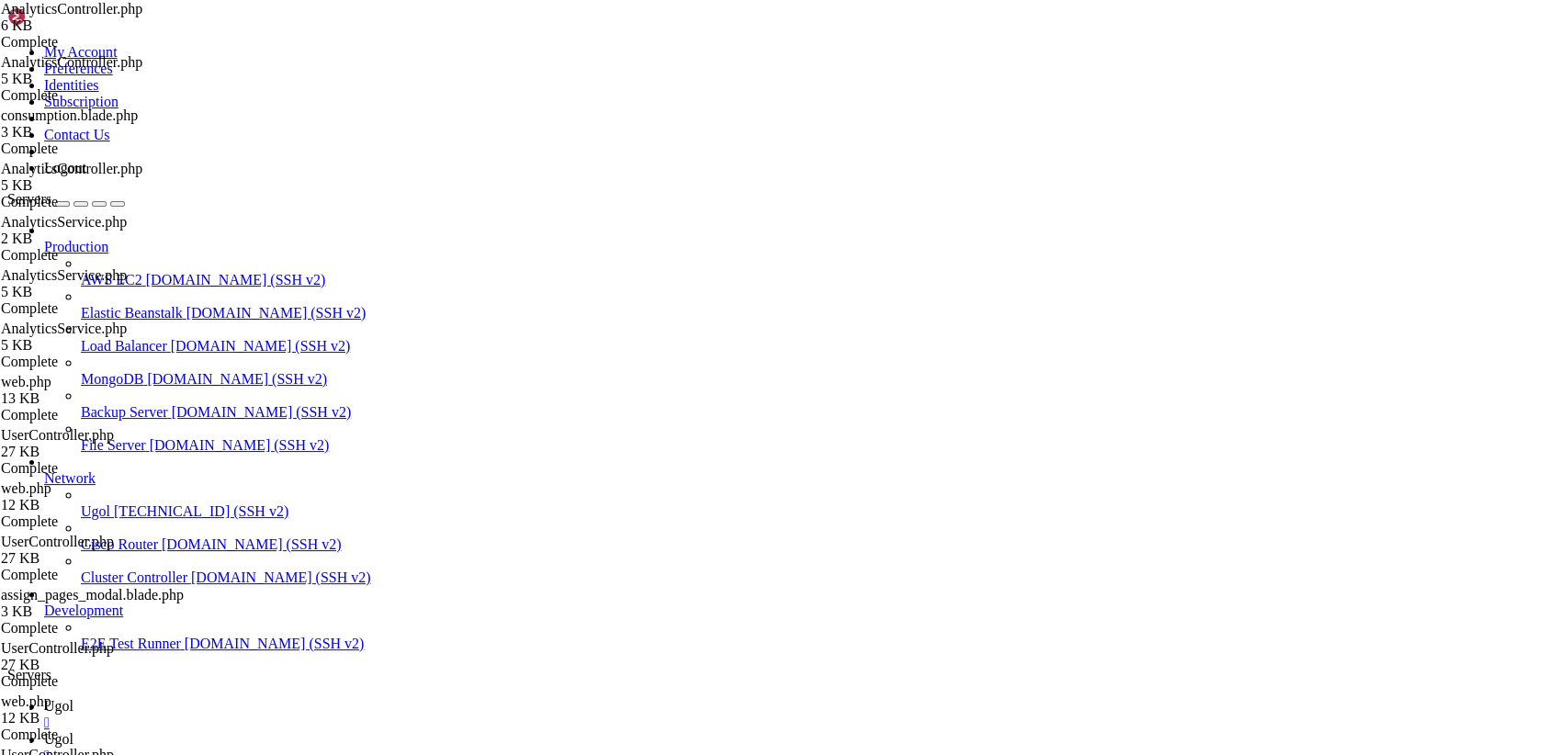
scroll to position [19610, 0]
drag, startPoint x: 67, startPoint y: 1679, endPoint x: 16, endPoint y: 1217, distance: 464.8
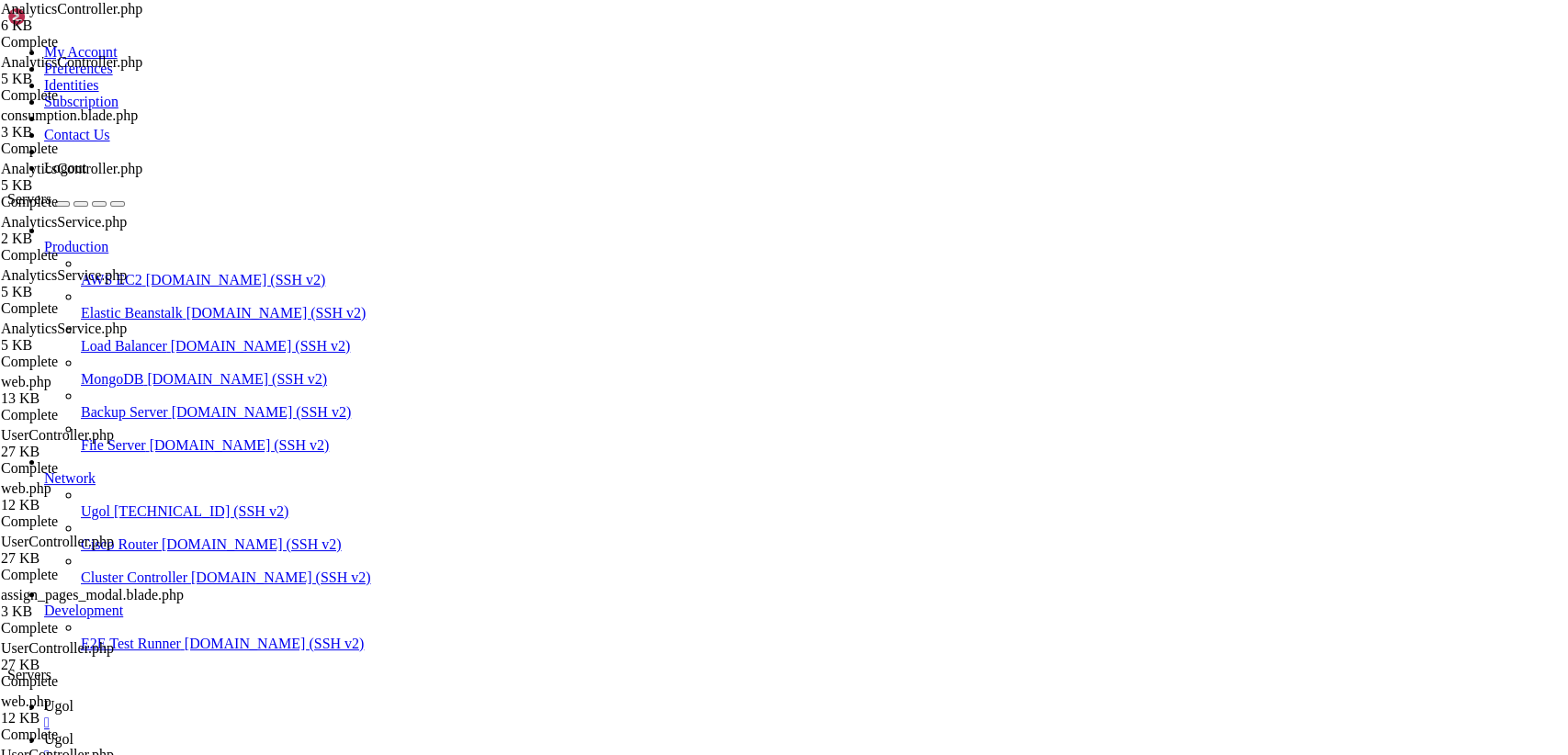
scroll to position [19797, 0]
click at [44, 731] on icon at bounding box center [44, 738] width 0 height 16
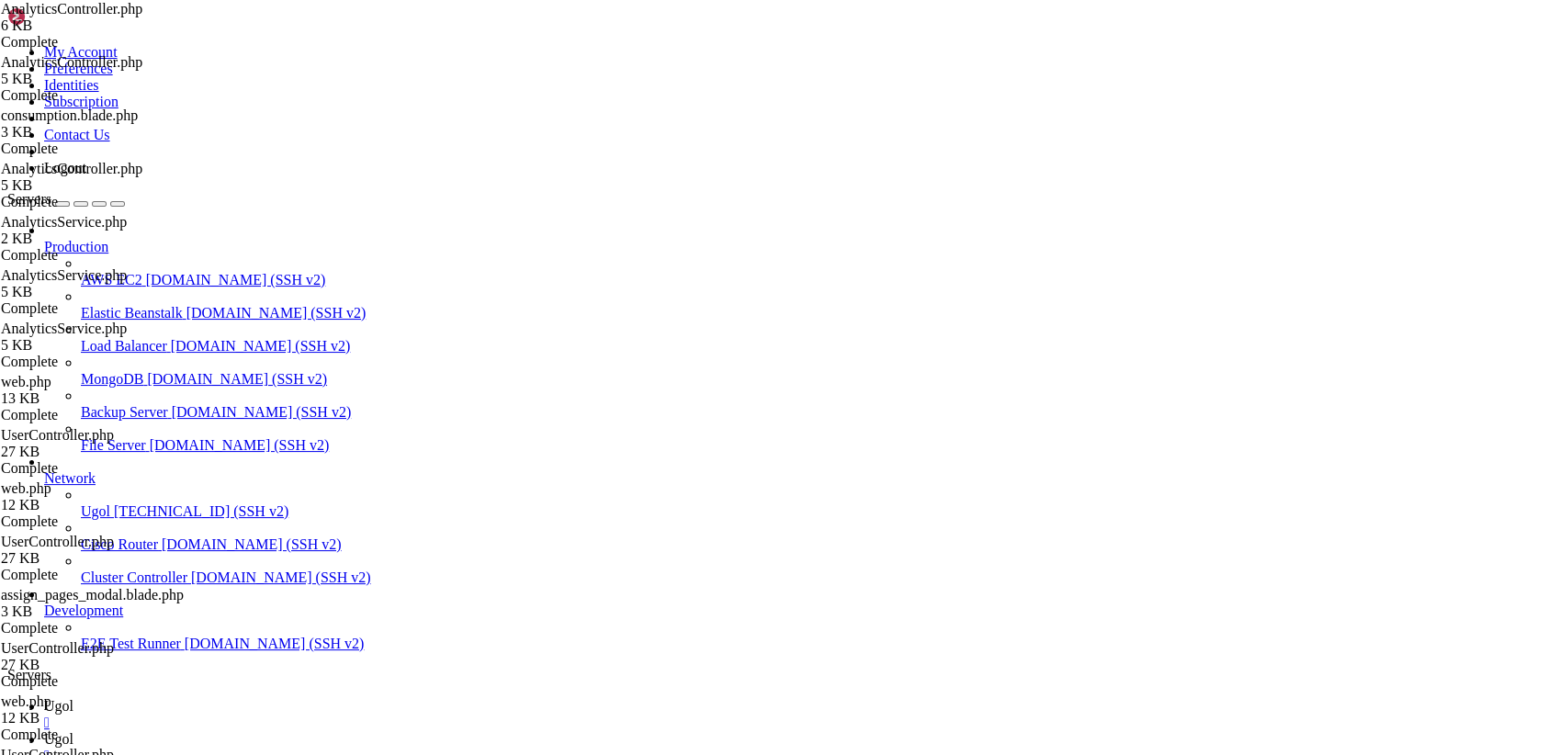
type input "/var/www/my-old-laravel-app/app/Models"
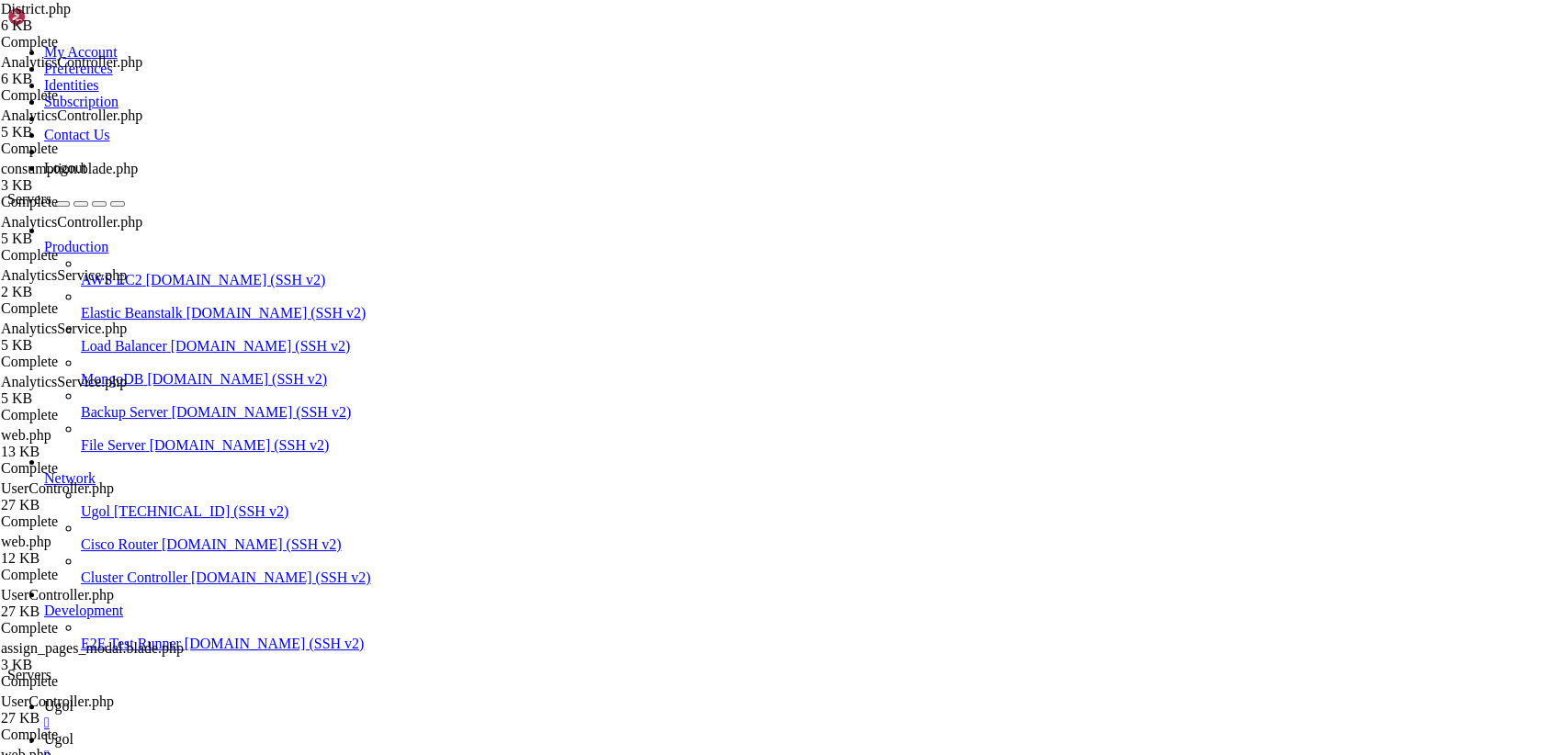
drag, startPoint x: 297, startPoint y: 713, endPoint x: 299, endPoint y: 683, distance: 30.1
type textarea "->where([['user_district.district_id', '=', $this->id], ['user_role.role_id', '…"
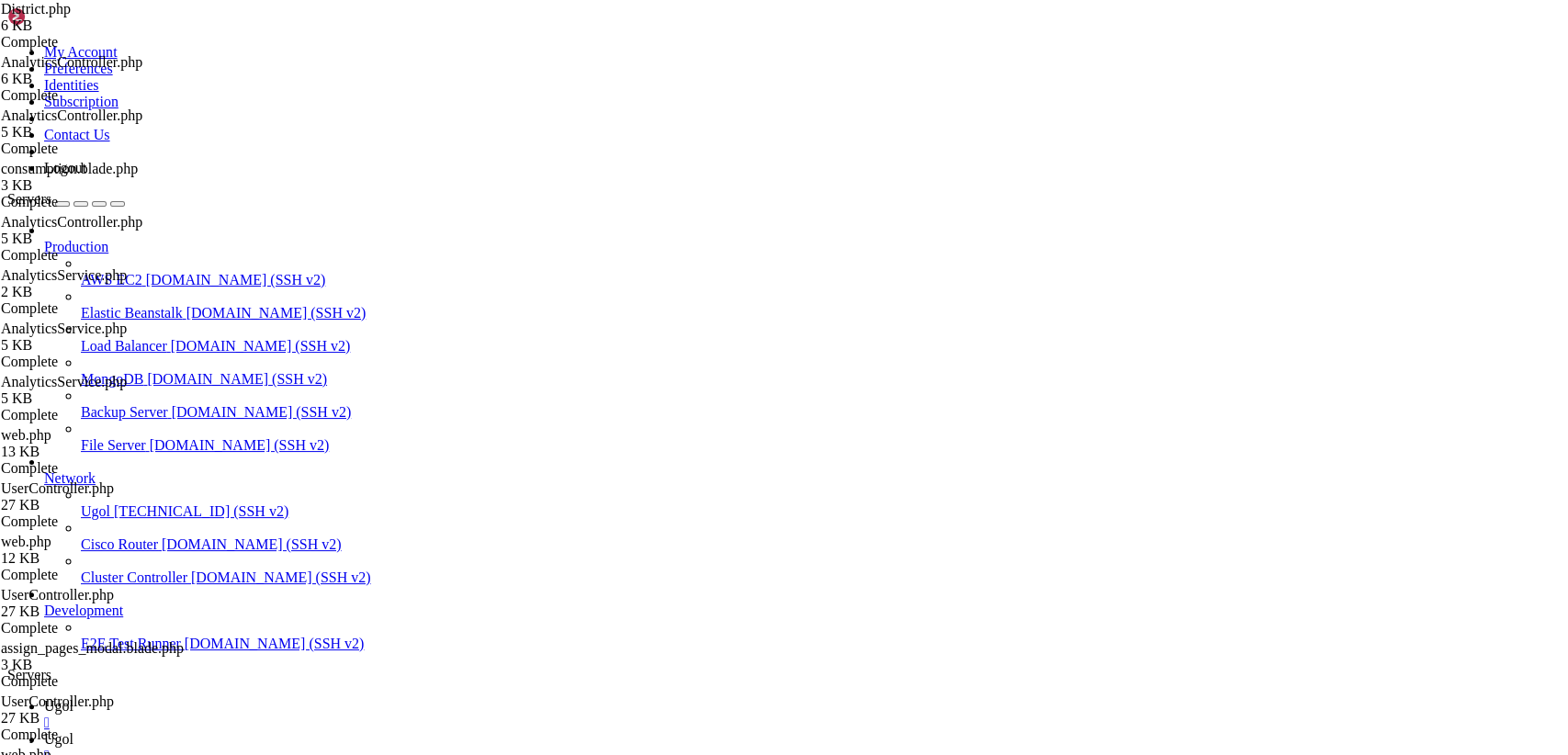
drag, startPoint x: 275, startPoint y: 91, endPoint x: 636, endPoint y: 803, distance: 798.3
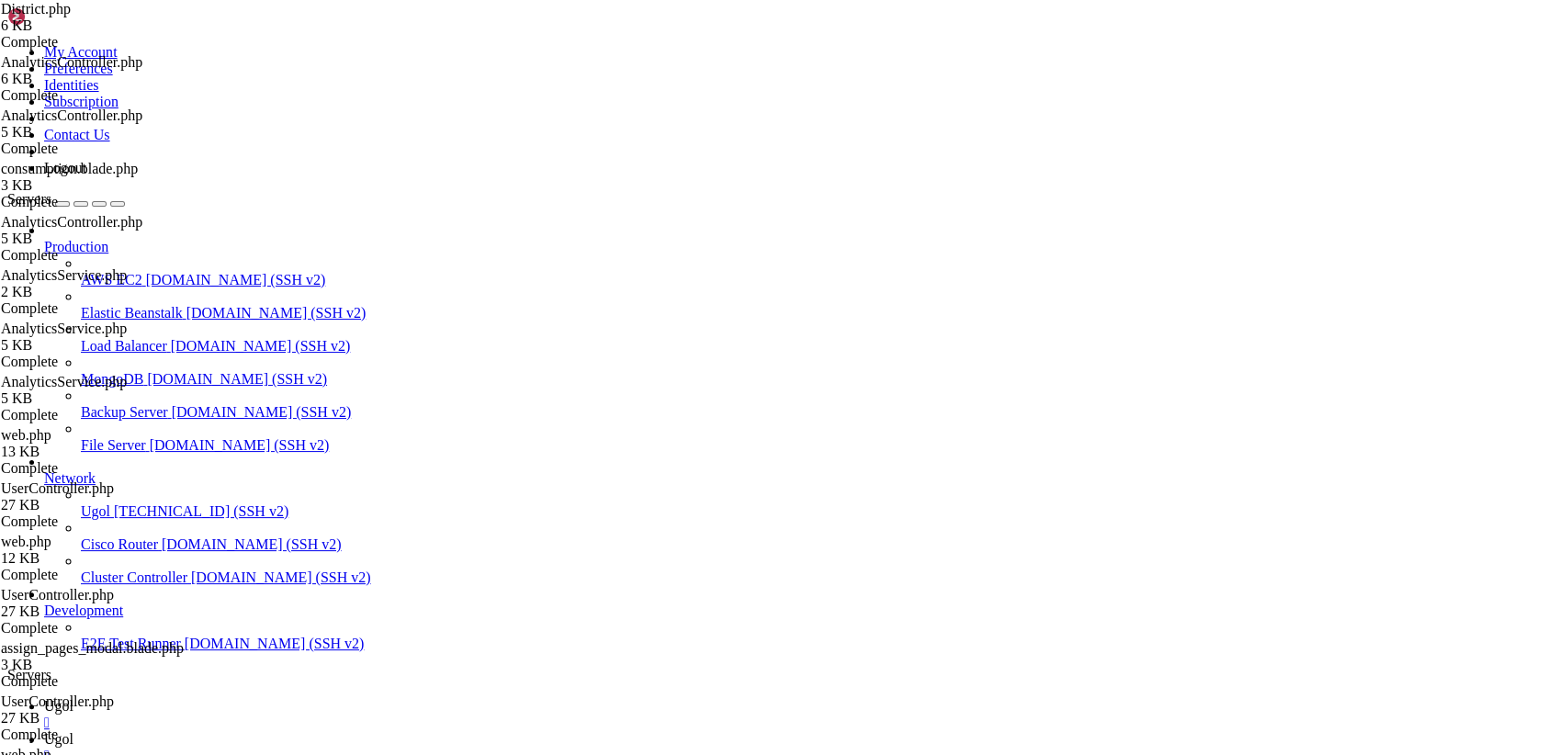
drag, startPoint x: 292, startPoint y: 716, endPoint x: 155, endPoint y: -44, distance: 772.2
paste textarea "}"
type textarea "}"
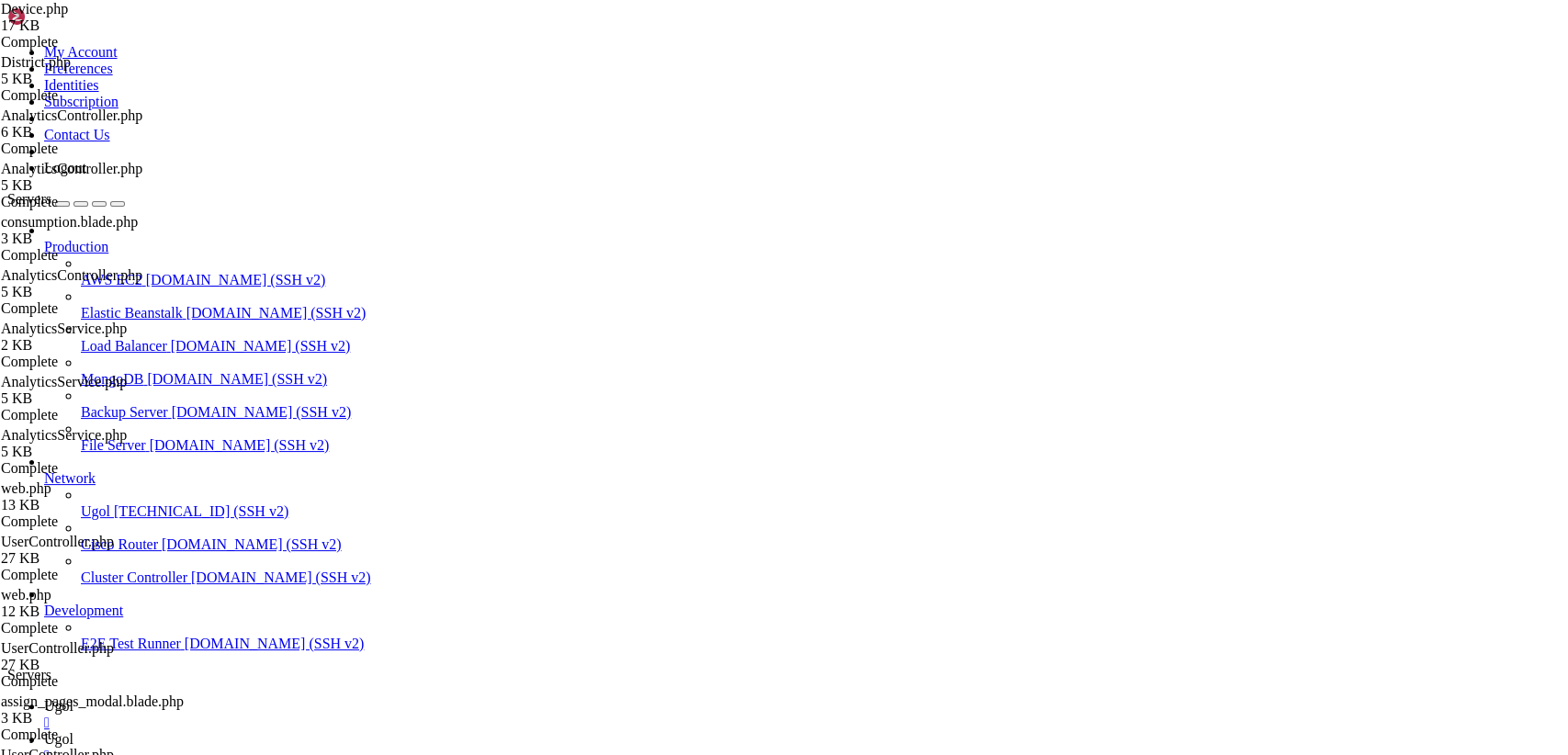
scroll to position [0, 0]
drag, startPoint x: 316, startPoint y: 722, endPoint x: 167, endPoint y: -58, distance: 794.1
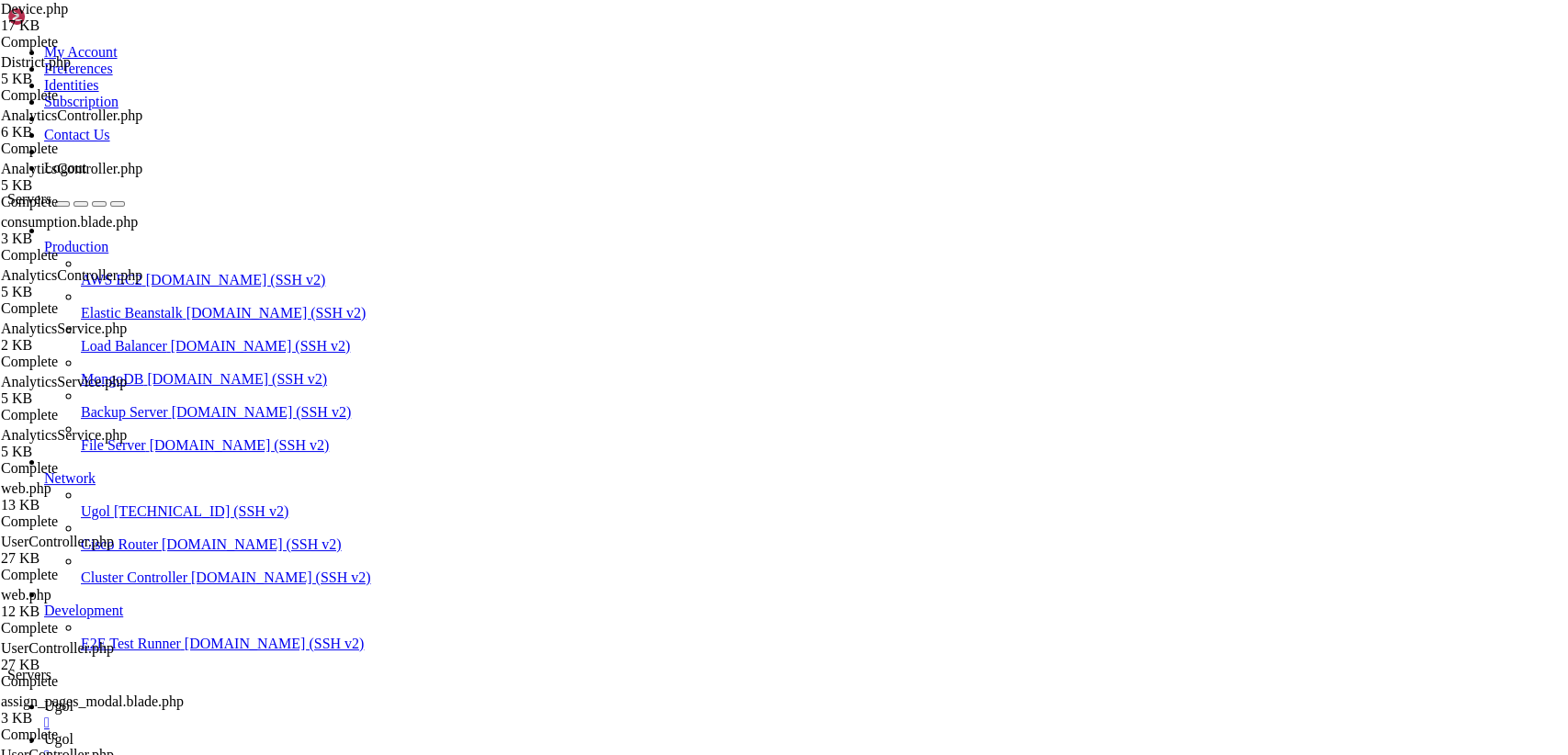
drag, startPoint x: 292, startPoint y: 723, endPoint x: 204, endPoint y: -34, distance: 762.1
paste textarea "}"
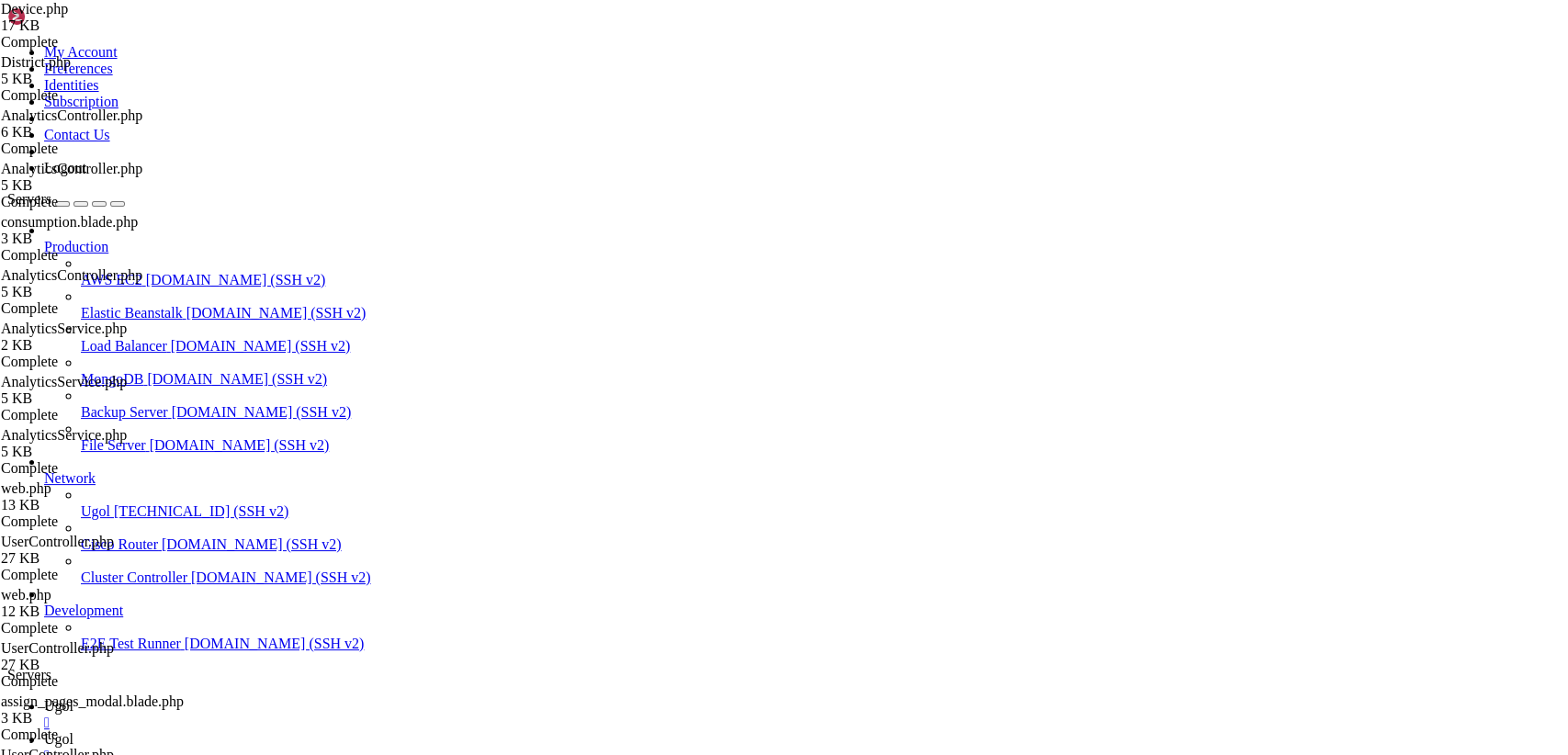
scroll to position [3157, 0]
paste textarea
type textarea "}"
drag, startPoint x: 1519, startPoint y: 66, endPoint x: 1254, endPoint y: 4, distance: 272.2
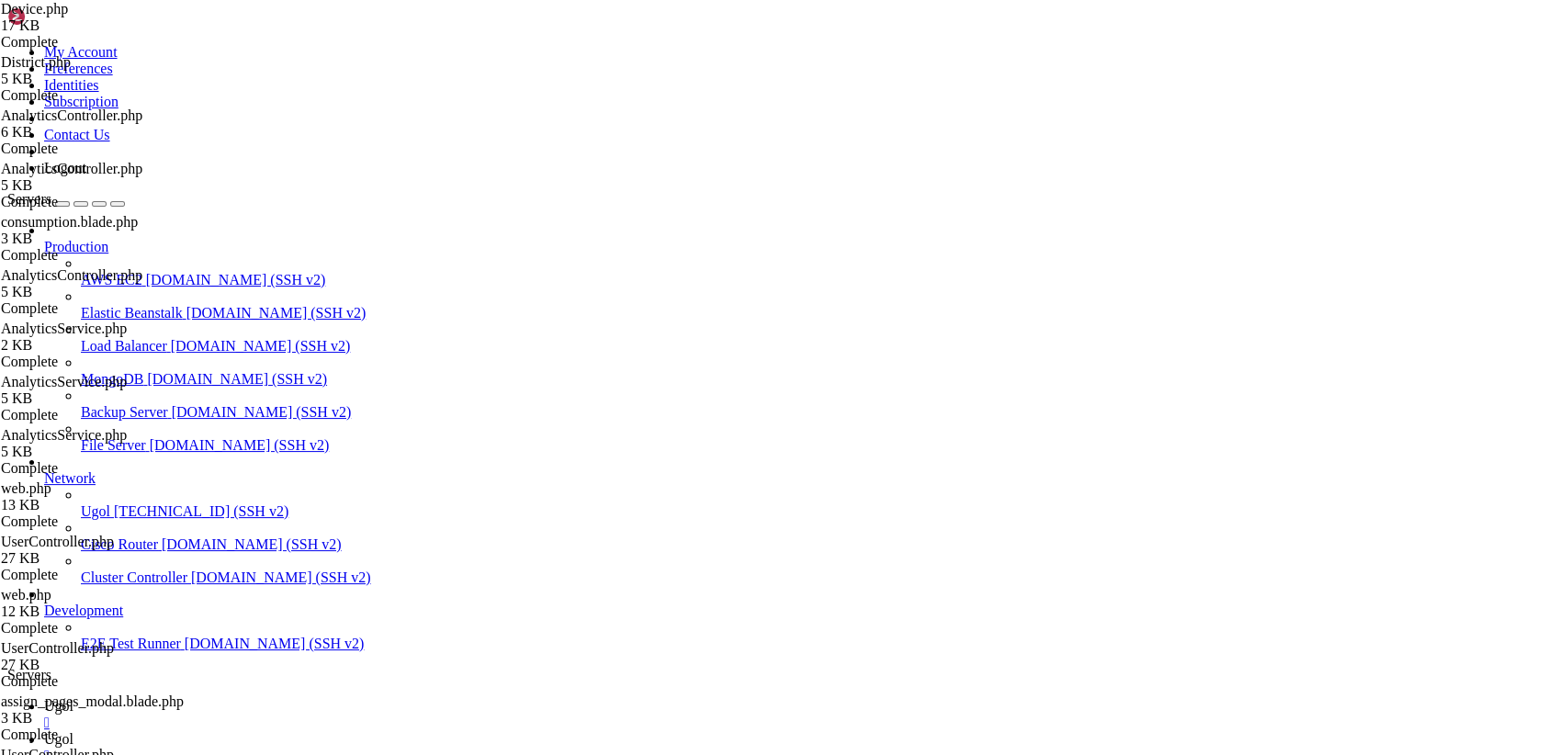
click at [74, 698] on span "Ugol" at bounding box center [59, 705] width 29 height 16
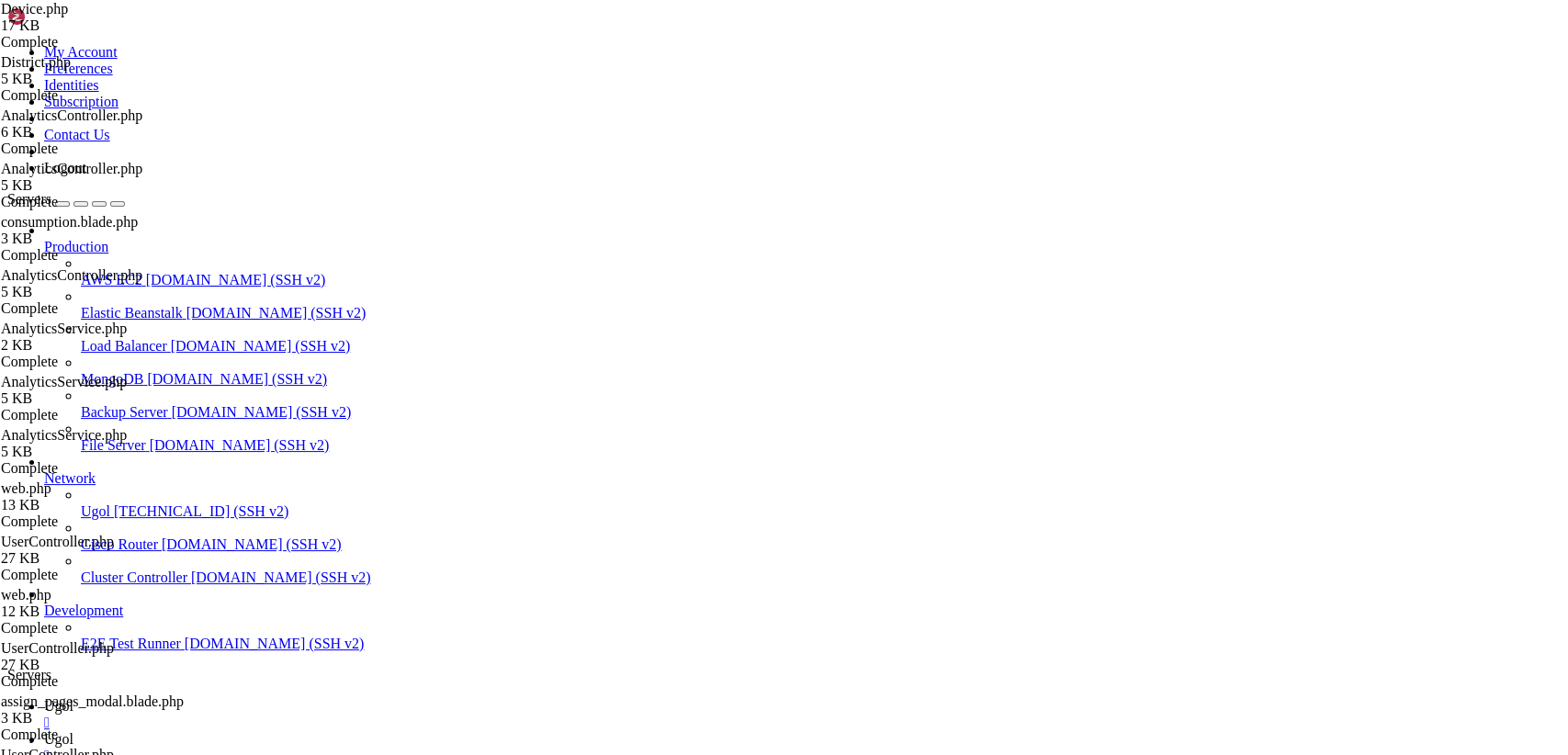
drag, startPoint x: 38, startPoint y: 1615, endPoint x: 14, endPoint y: 1201, distance: 414.7
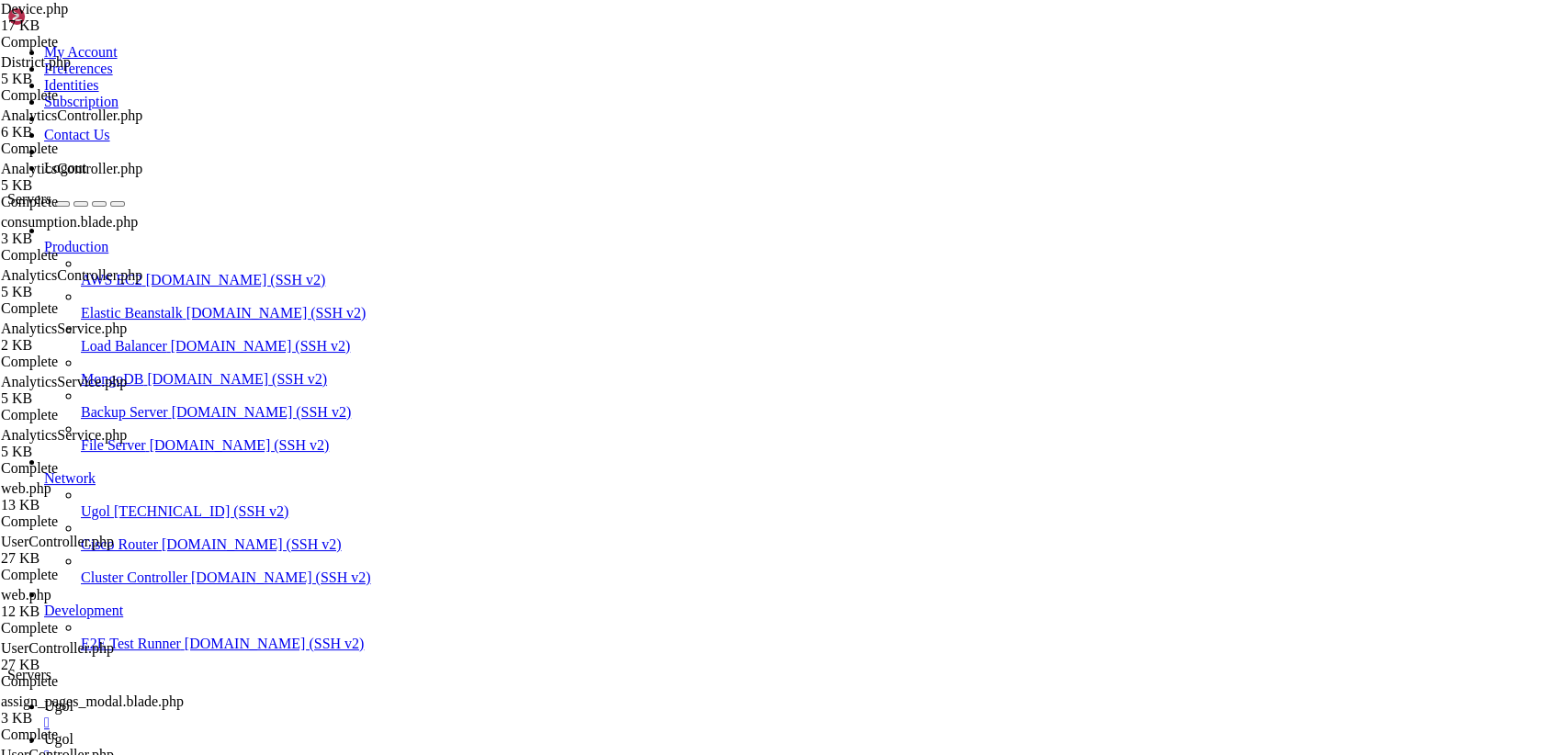
click at [44, 731] on icon at bounding box center [44, 738] width 0 height 16
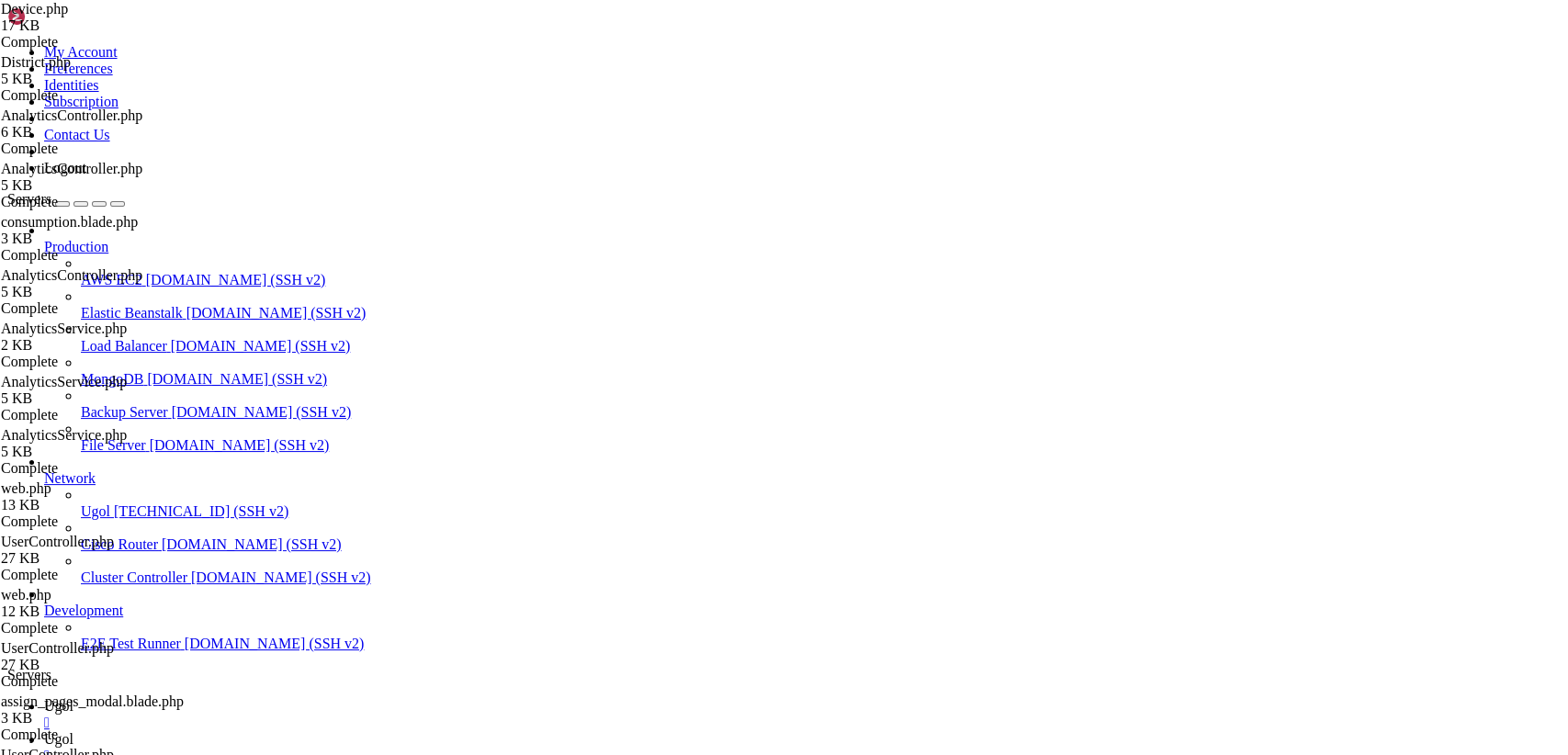
type input "/var/www/my-old-laravel-app/app/Http/Controllers"
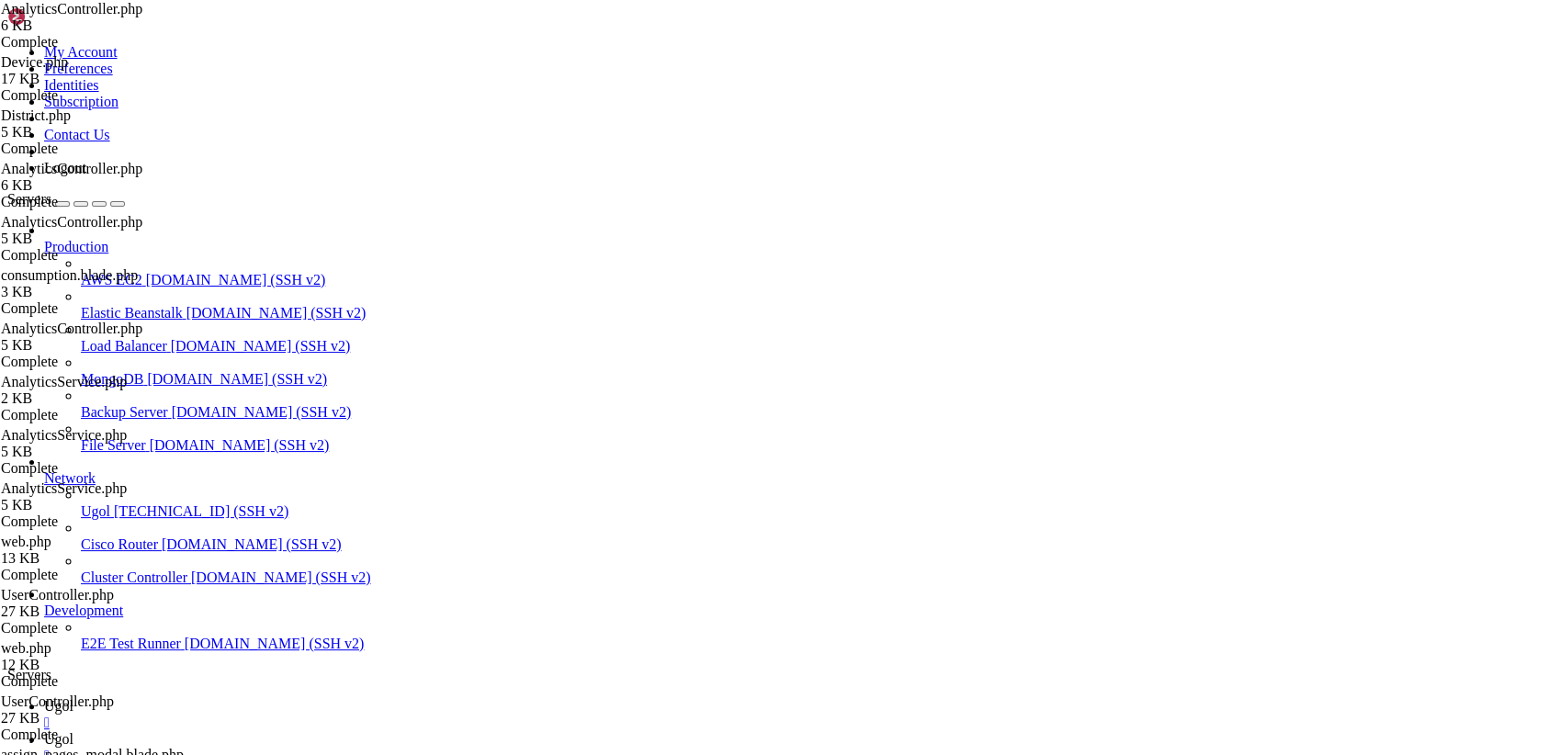
scroll to position [1029, 0]
drag, startPoint x: 275, startPoint y: 88, endPoint x: 734, endPoint y: 803, distance: 849.7
paste textarea
type textarea "}"
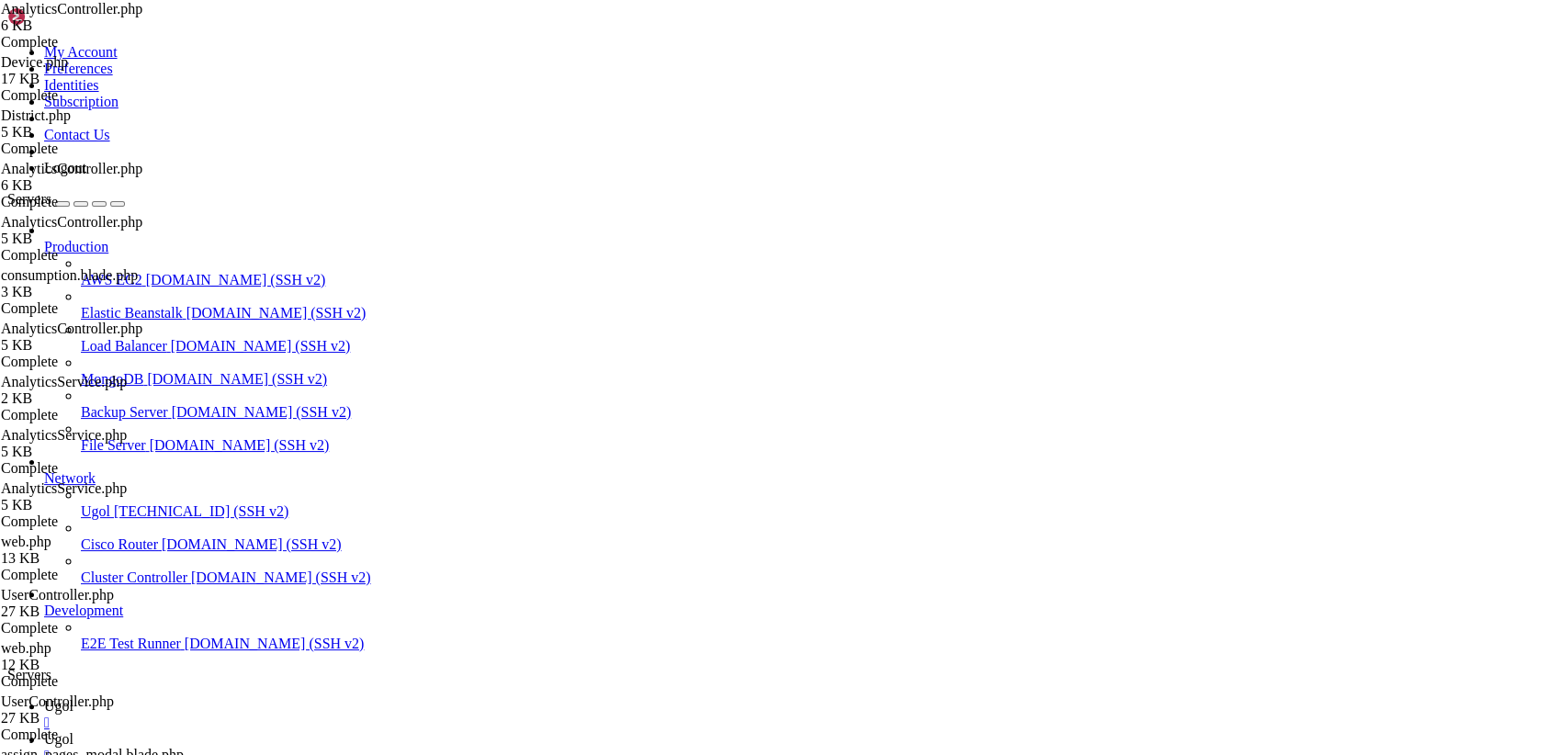
scroll to position [1086, 0]
click at [44, 698] on icon at bounding box center [44, 705] width 0 height 16
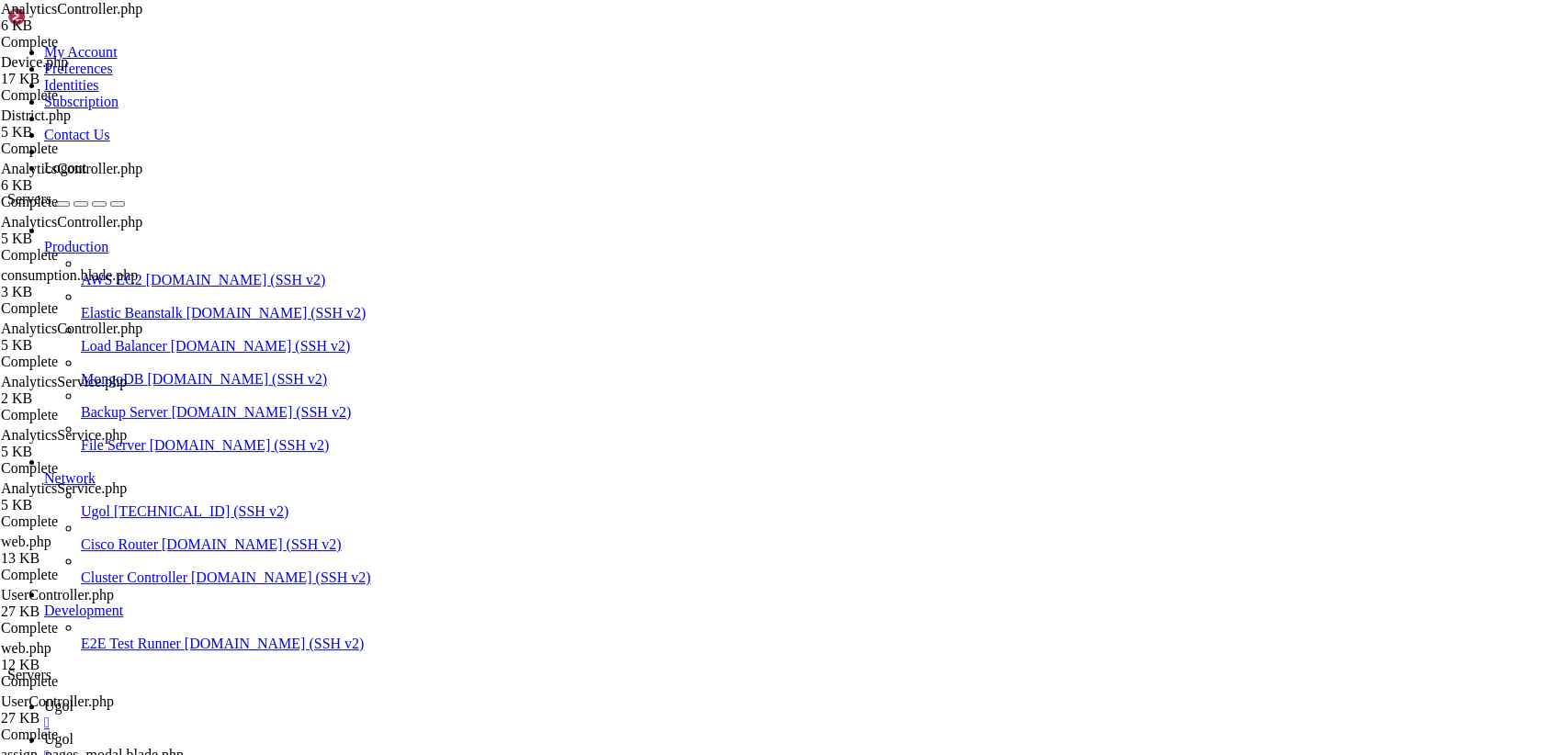
click at [74, 731] on span "Ugol" at bounding box center [59, 738] width 29 height 16
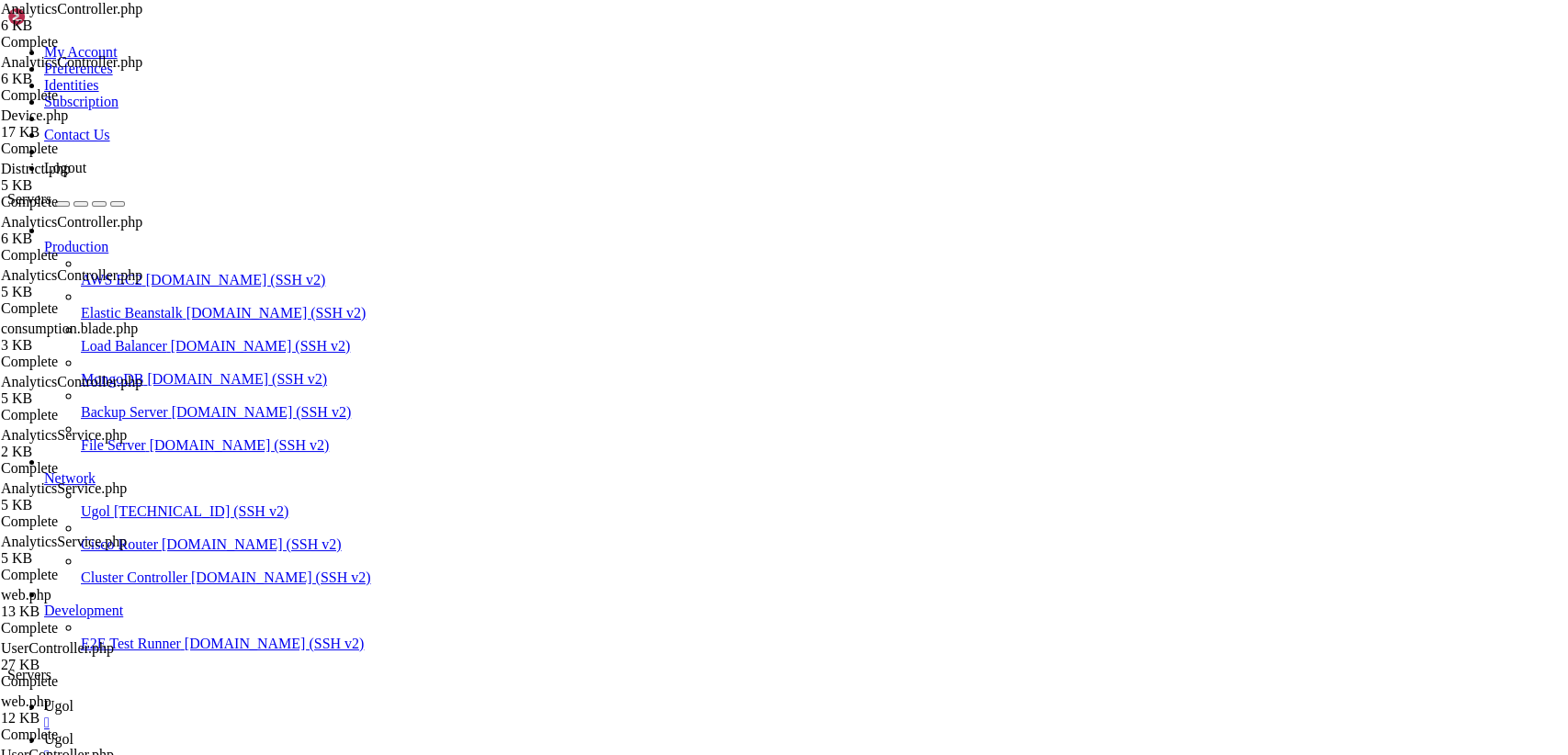
drag, startPoint x: 272, startPoint y: 89, endPoint x: 703, endPoint y: 803, distance: 834.0
type textarea "}"
click at [74, 698] on span "Ugol" at bounding box center [59, 705] width 29 height 16
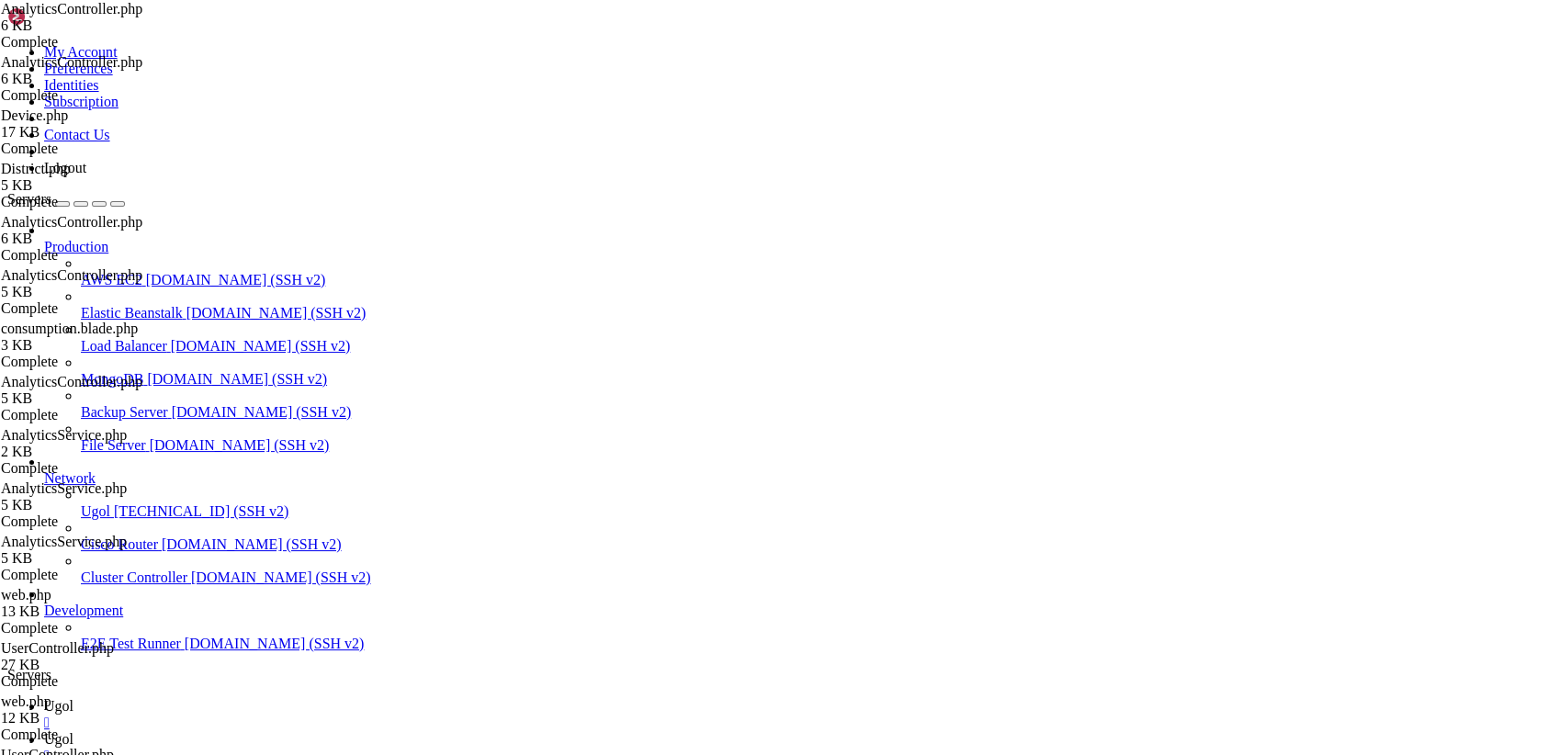
scroll to position [22202, 0]
drag, startPoint x: 30, startPoint y: 1193, endPoint x: 269, endPoint y: 1678, distance: 540.7
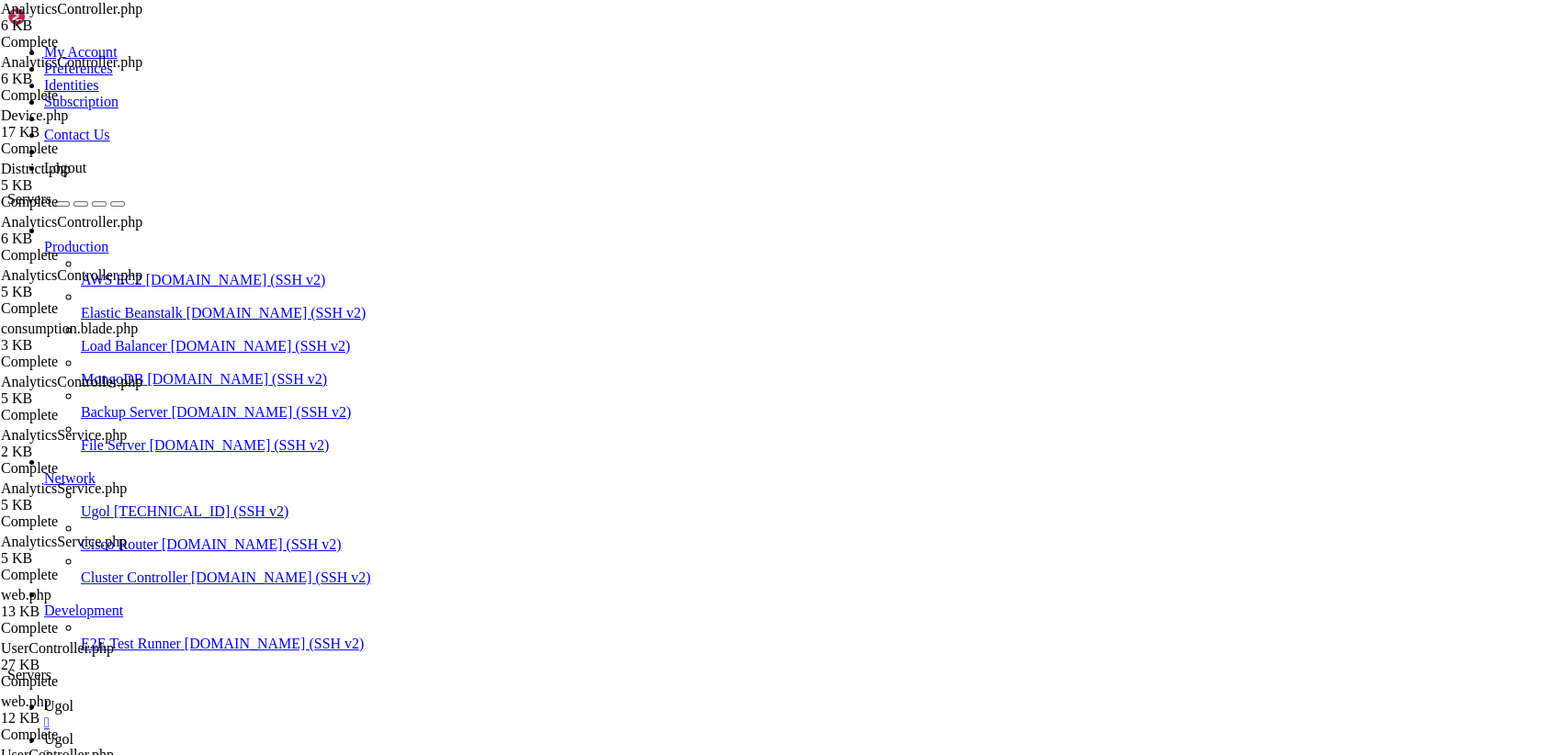
scroll to position [22685, 0]
click at [44, 731] on icon at bounding box center [44, 738] width 0 height 16
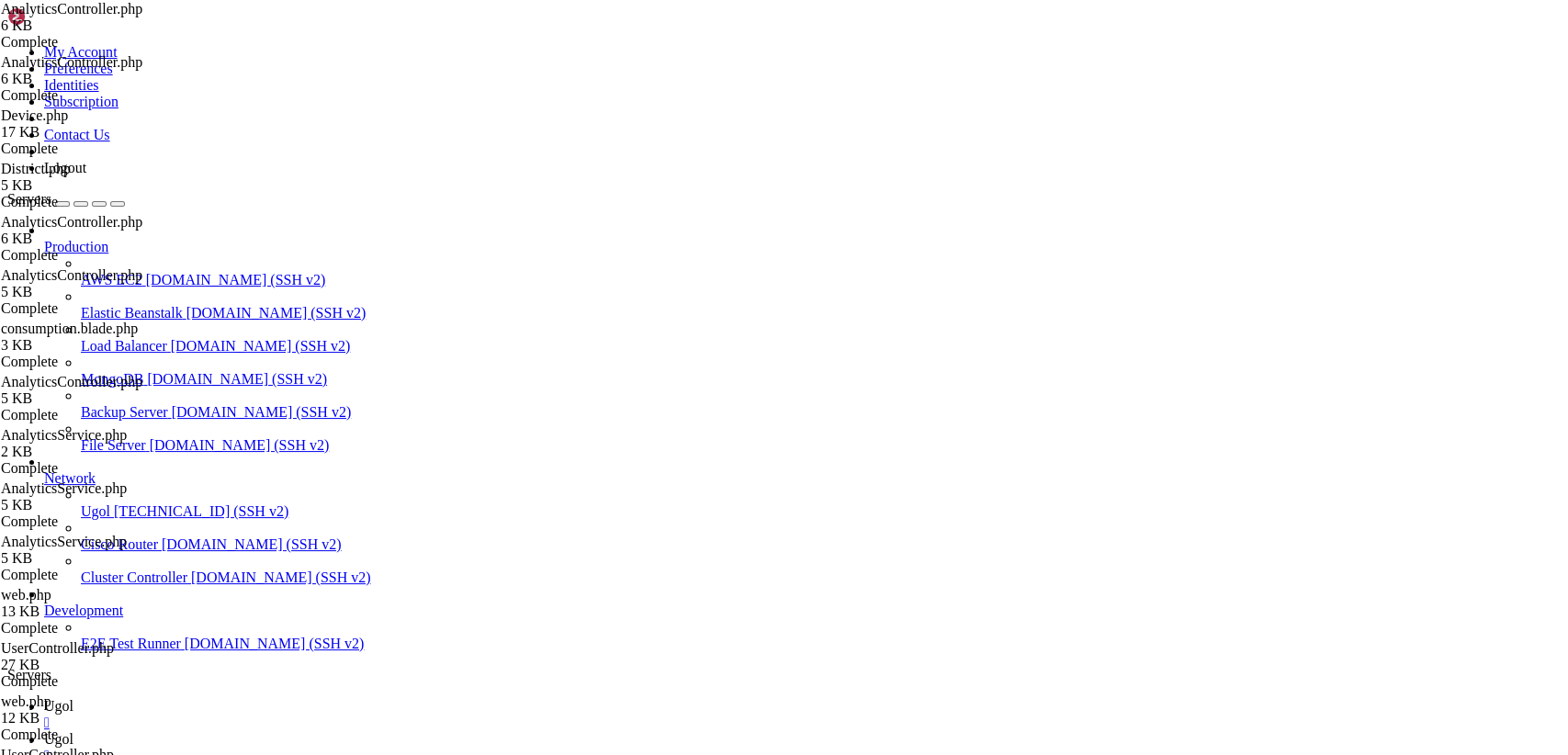
type input "/var/www/my-old-laravel-app/app/Models"
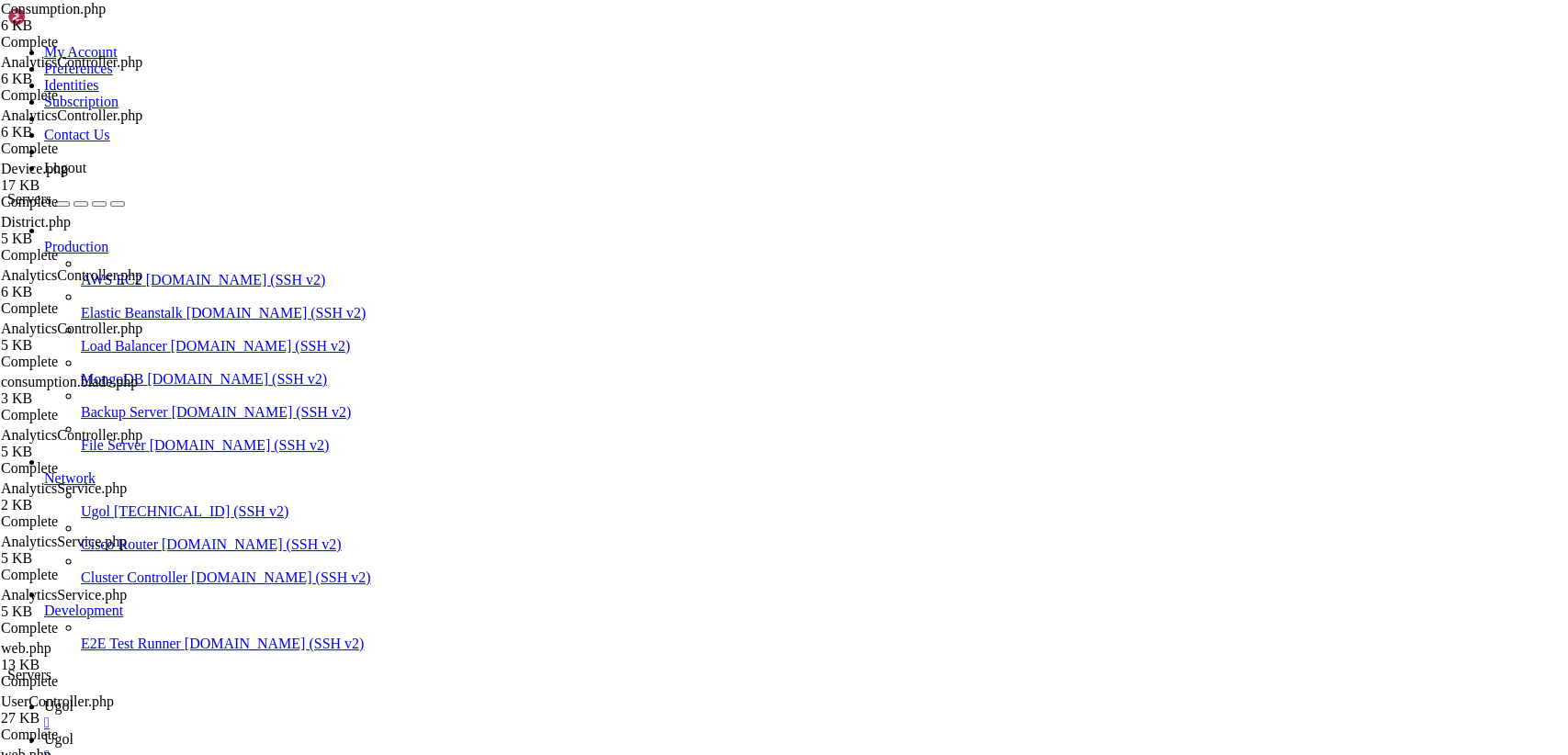
drag, startPoint x: 274, startPoint y: 92, endPoint x: 788, endPoint y: 803, distance: 877.3
paste textarea
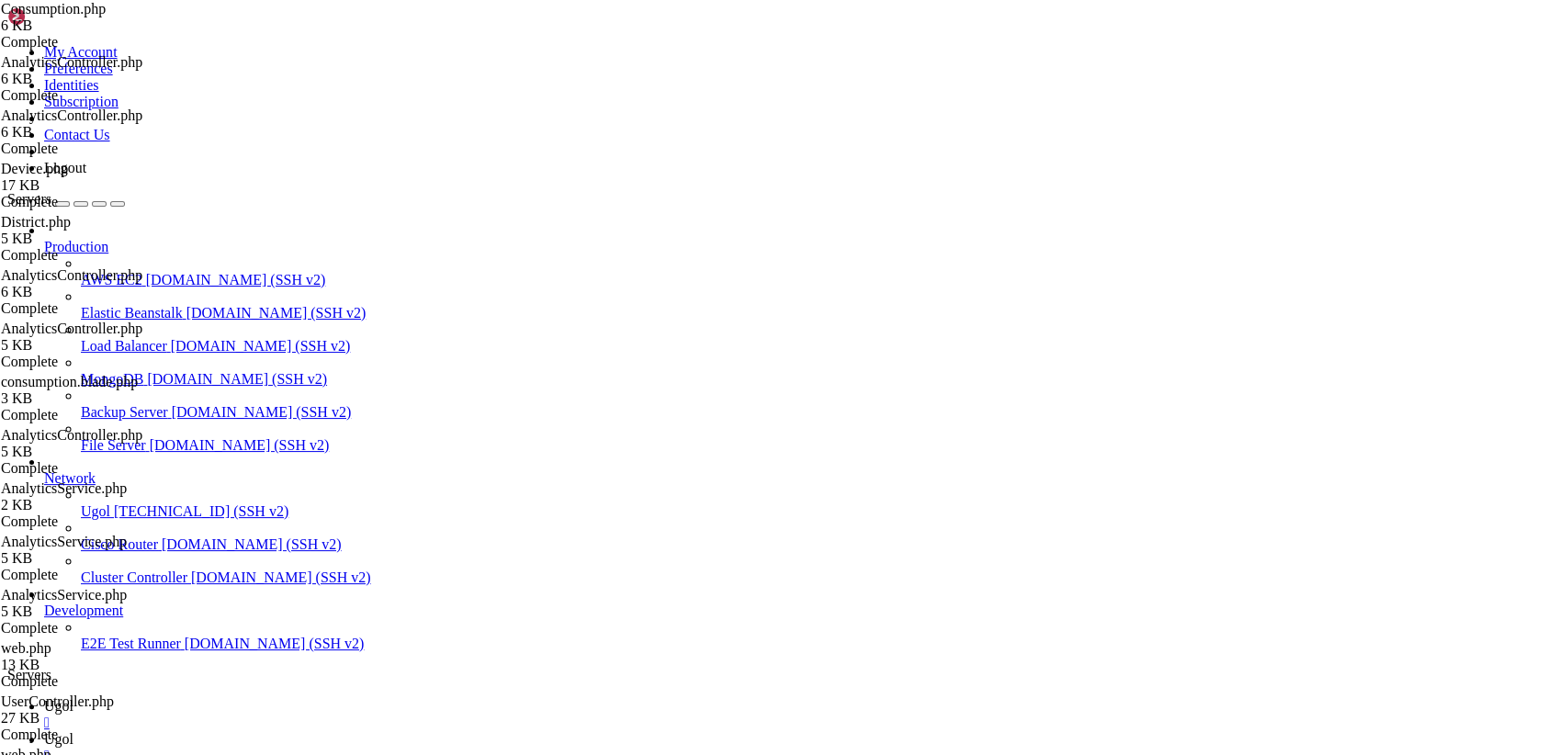
drag, startPoint x: 315, startPoint y: 724, endPoint x: 203, endPoint y: -29, distance: 761.3
paste textarea "}"
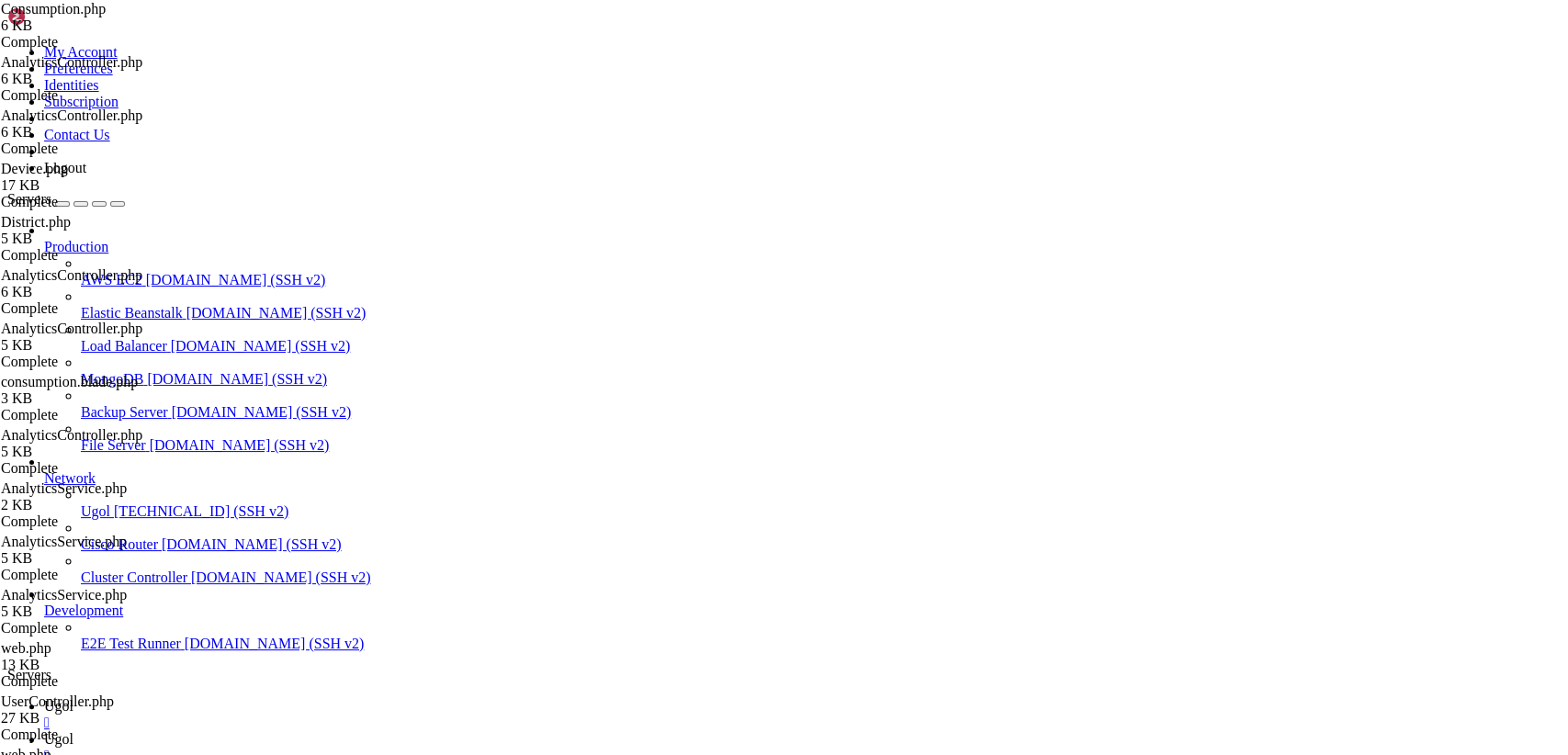
type textarea "}"
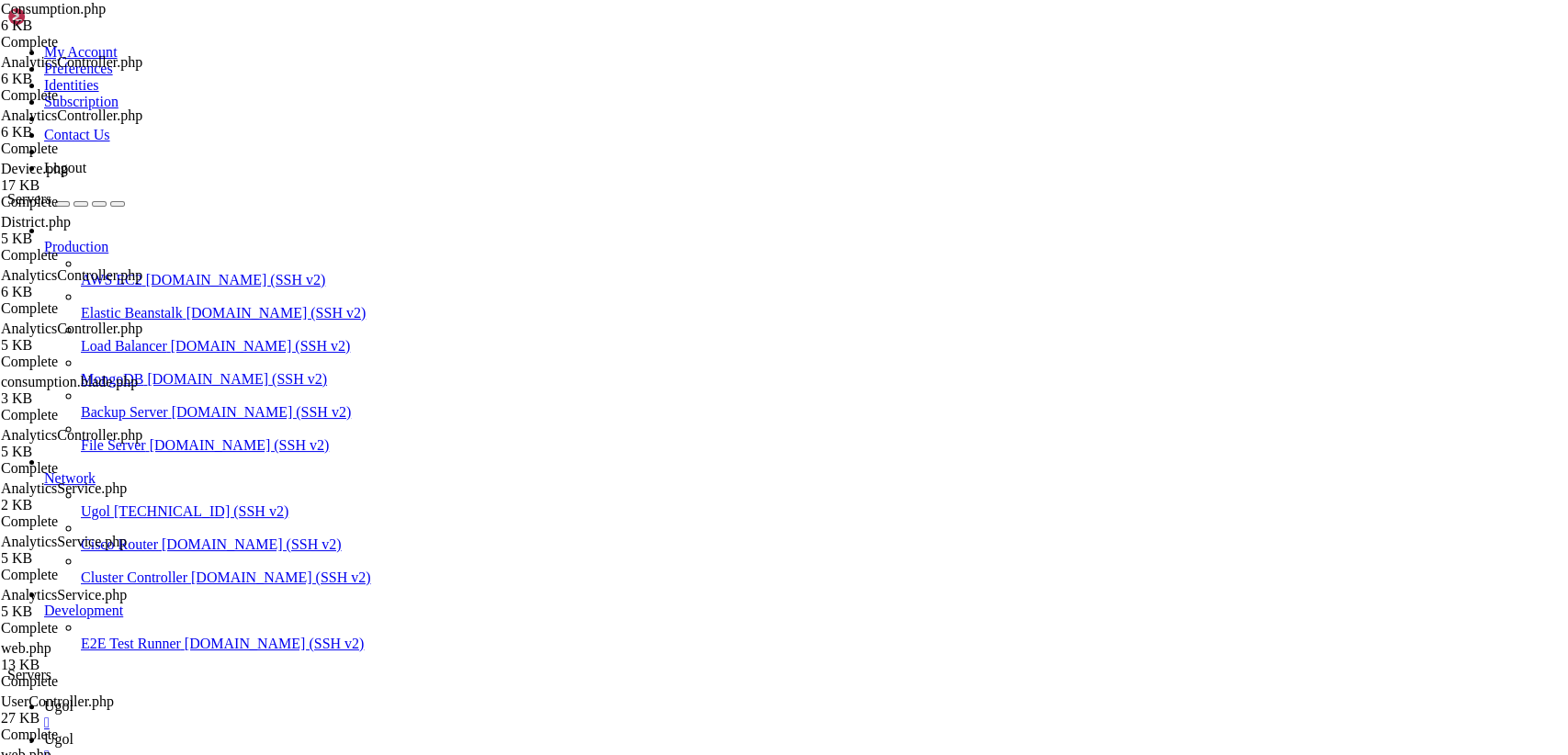
type input "/var/www/my-old-laravel-app/app/Http/Controllers"
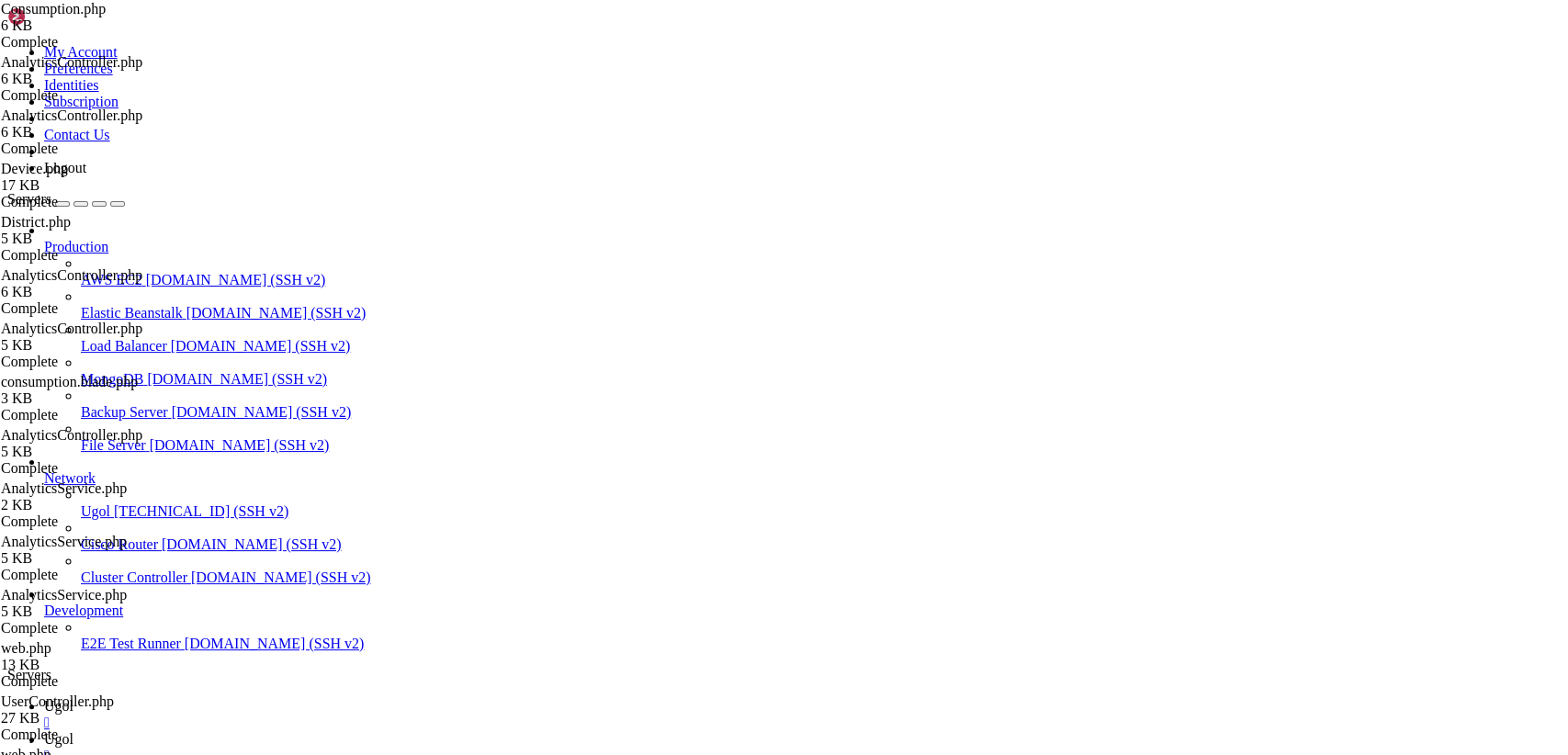
drag, startPoint x: 274, startPoint y: 94, endPoint x: 907, endPoint y: 803, distance: 950.5
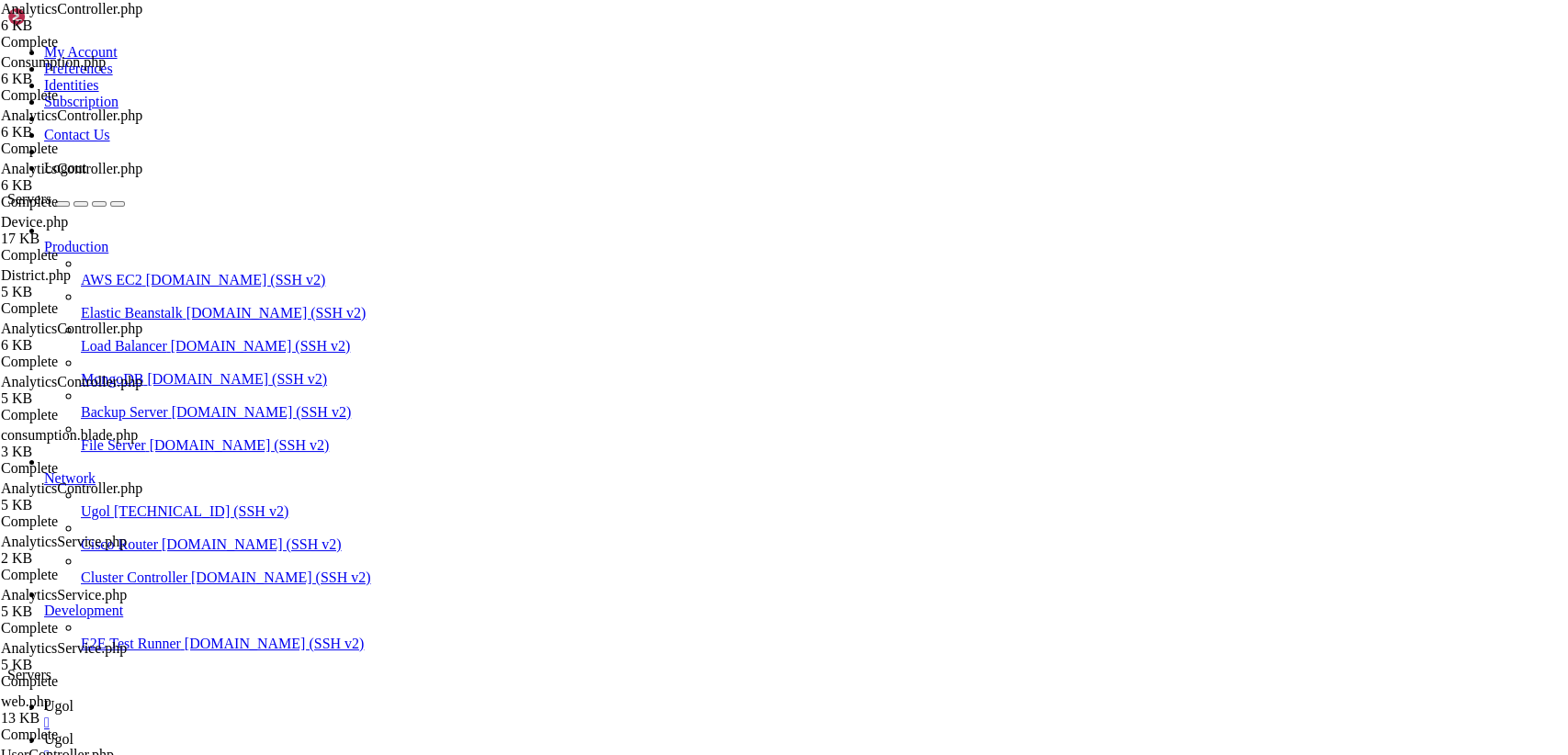
paste textarea
type textarea "}"
click at [7, 44] on icon at bounding box center [7, 44] width 0 height 0
click at [87, 176] on link "Logout" at bounding box center [65, 168] width 42 height 16
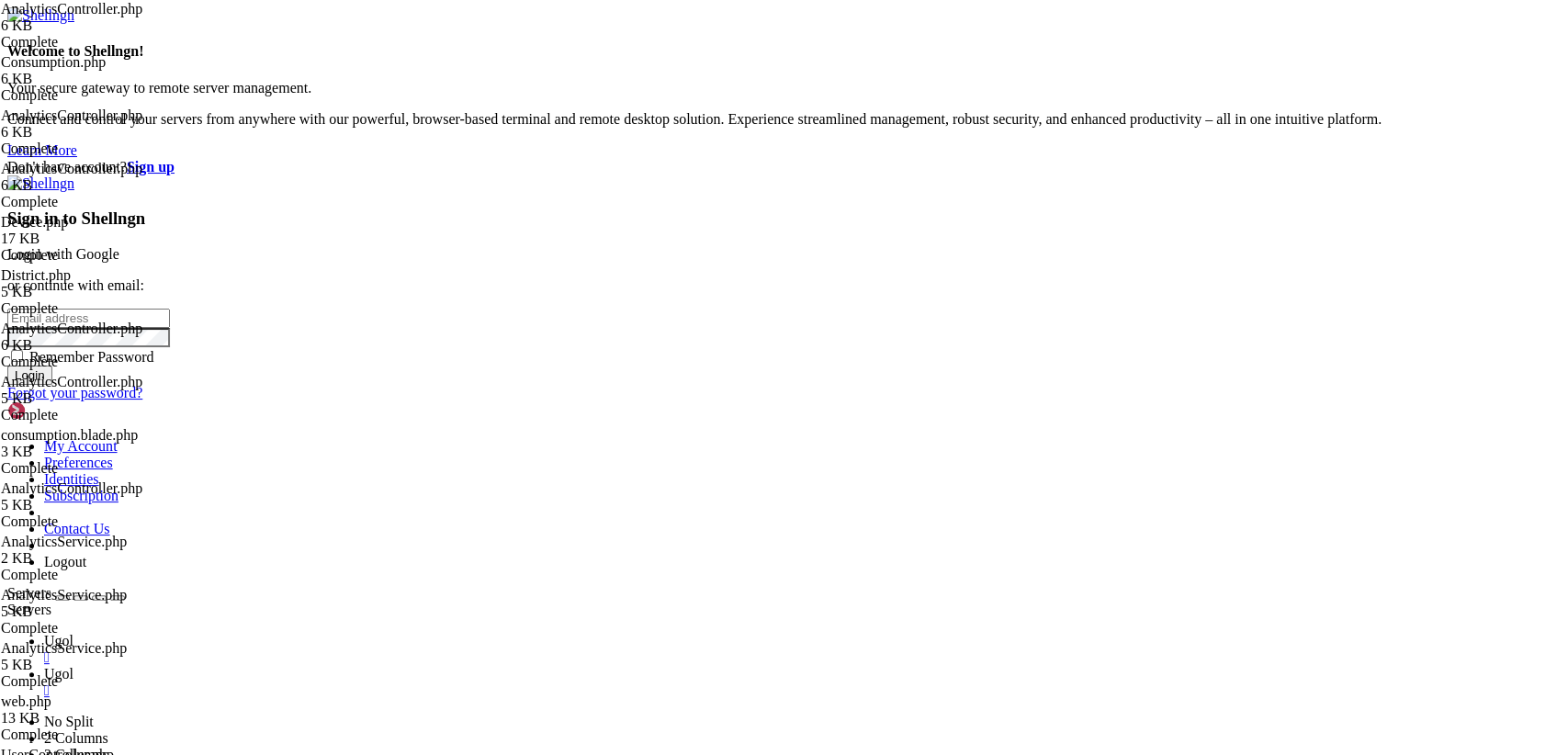
type input "[TECHNICAL_ID]"
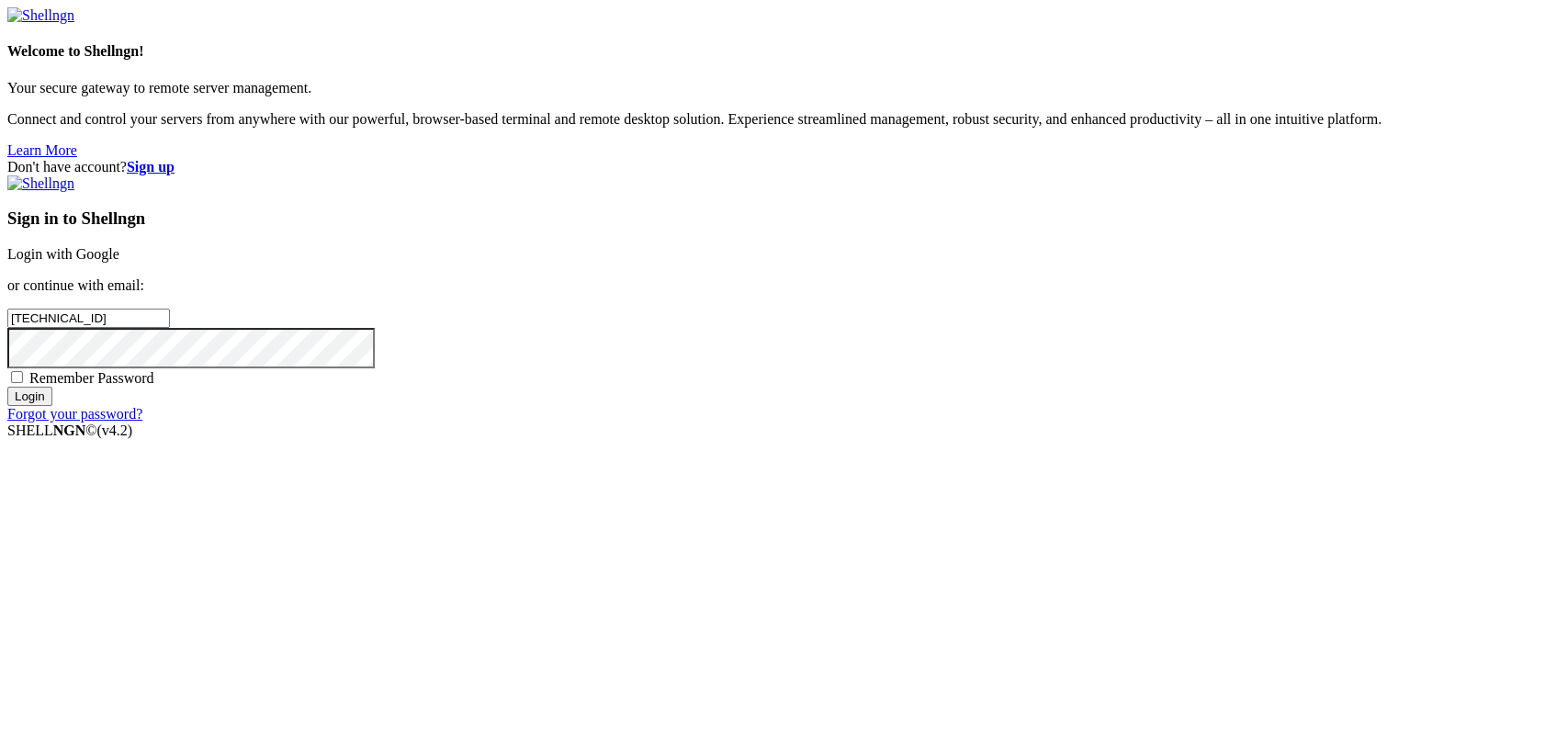
click at [120, 261] on link "Login with Google" at bounding box center [64, 253] width 112 height 16
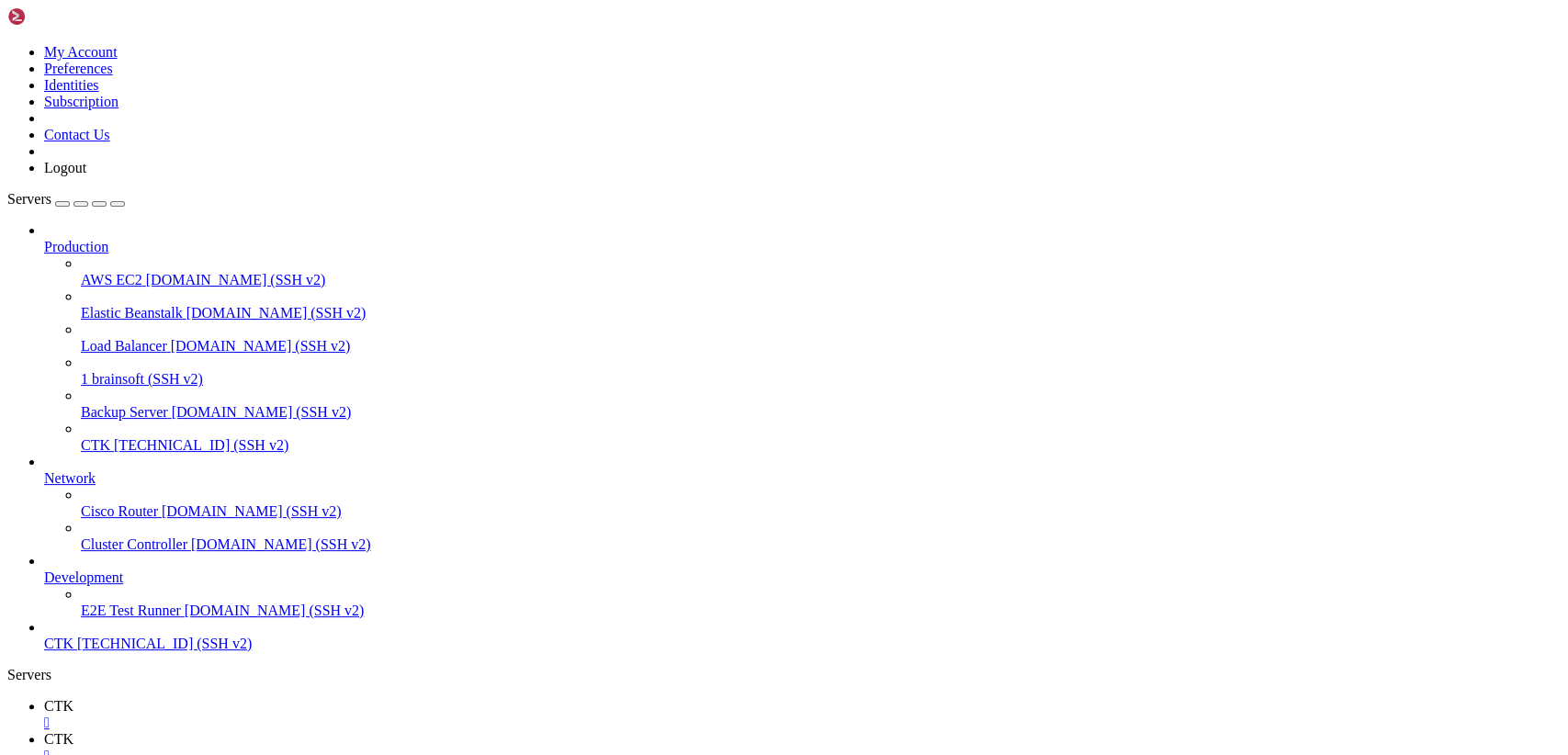
scroll to position [203, 0]
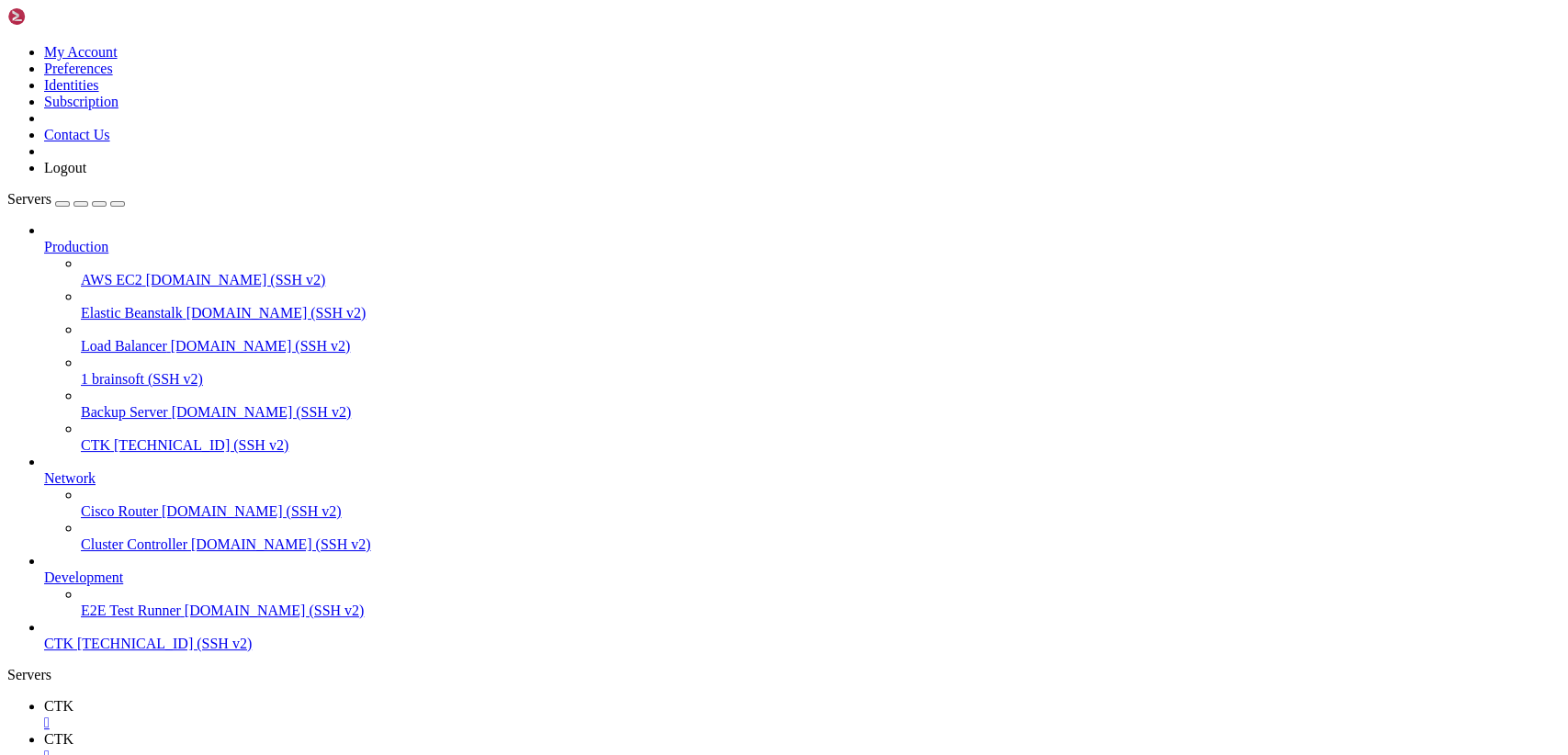
scroll to position [203, 0]
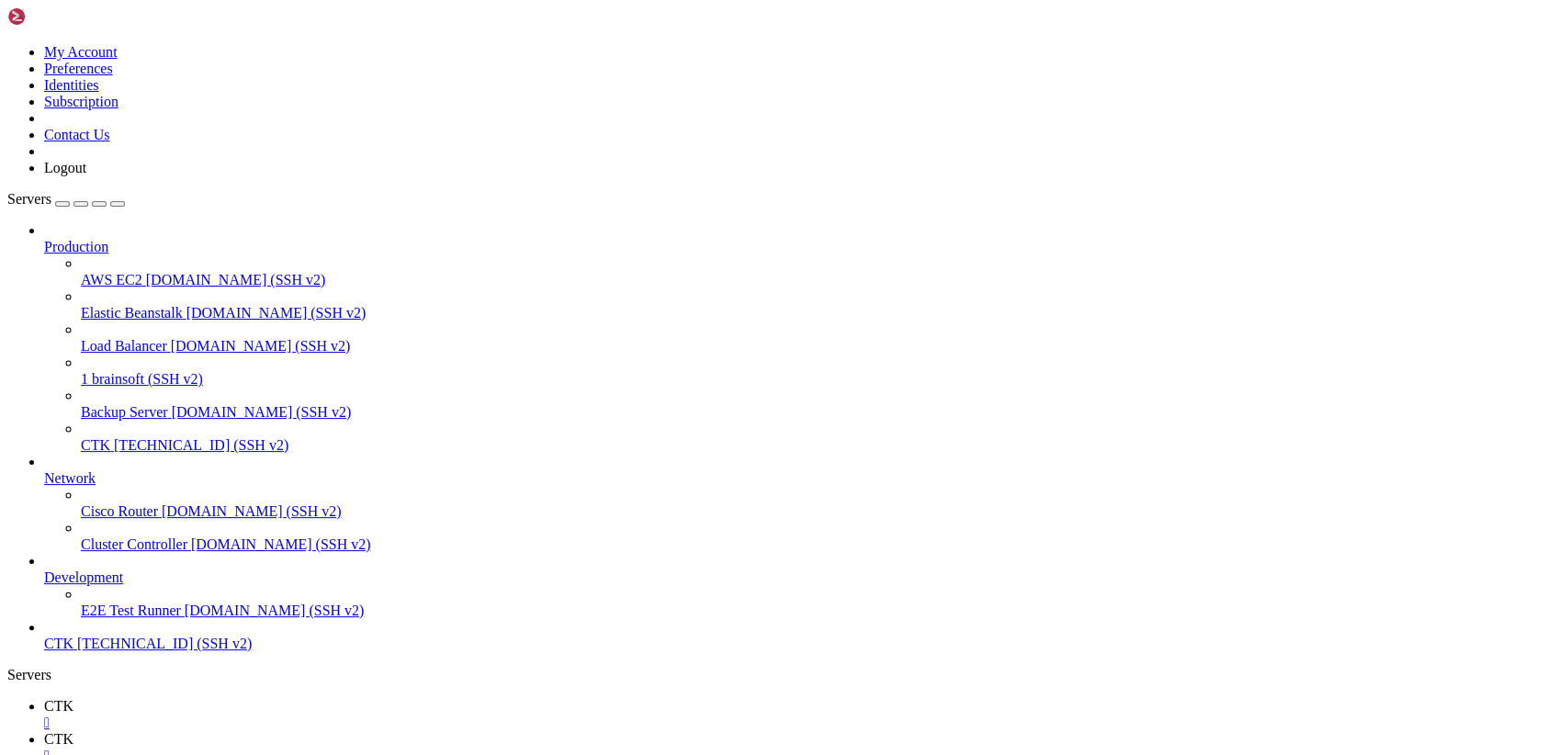
scroll to position [0, 0]
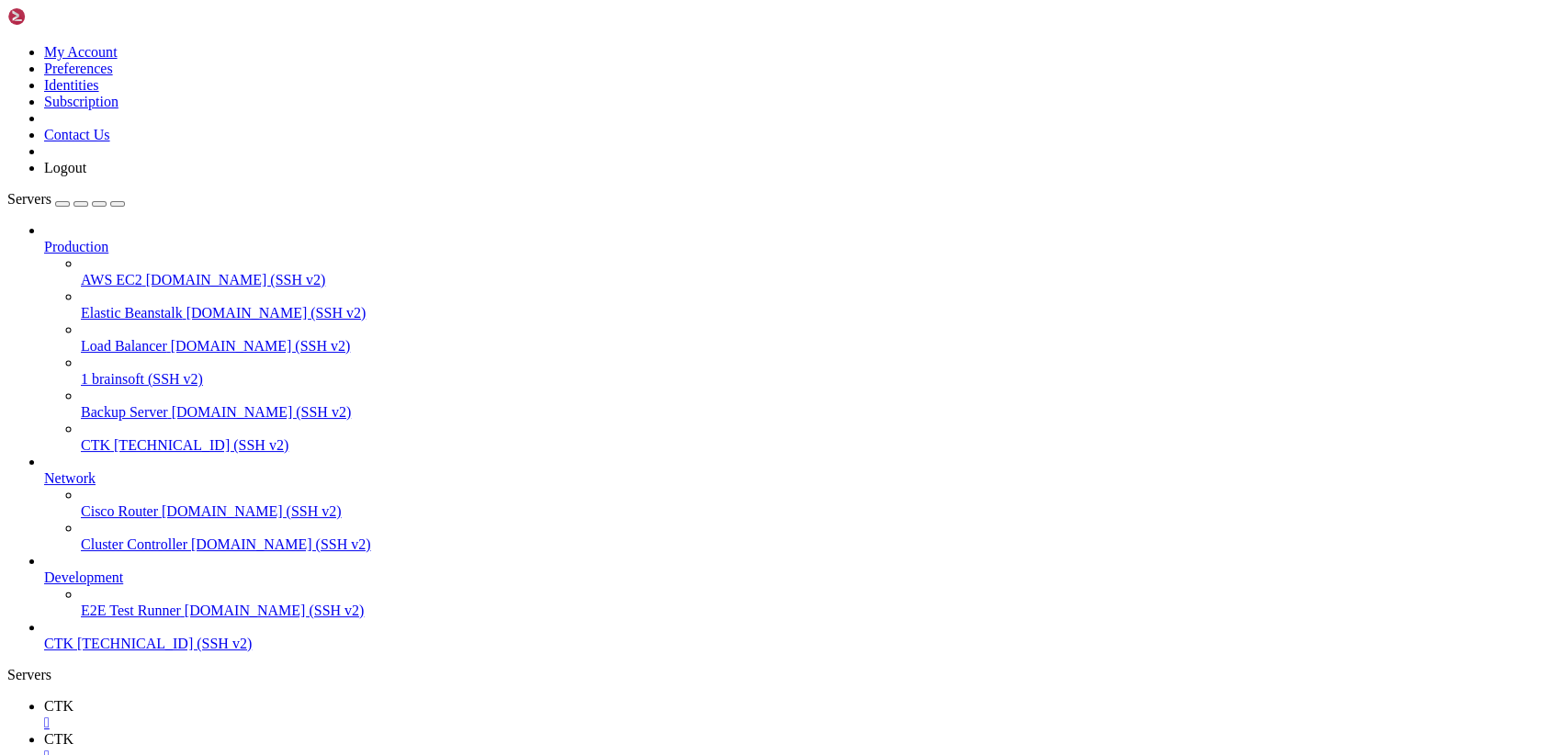
type input "/var/www/brainsoft/resources/views/includes"
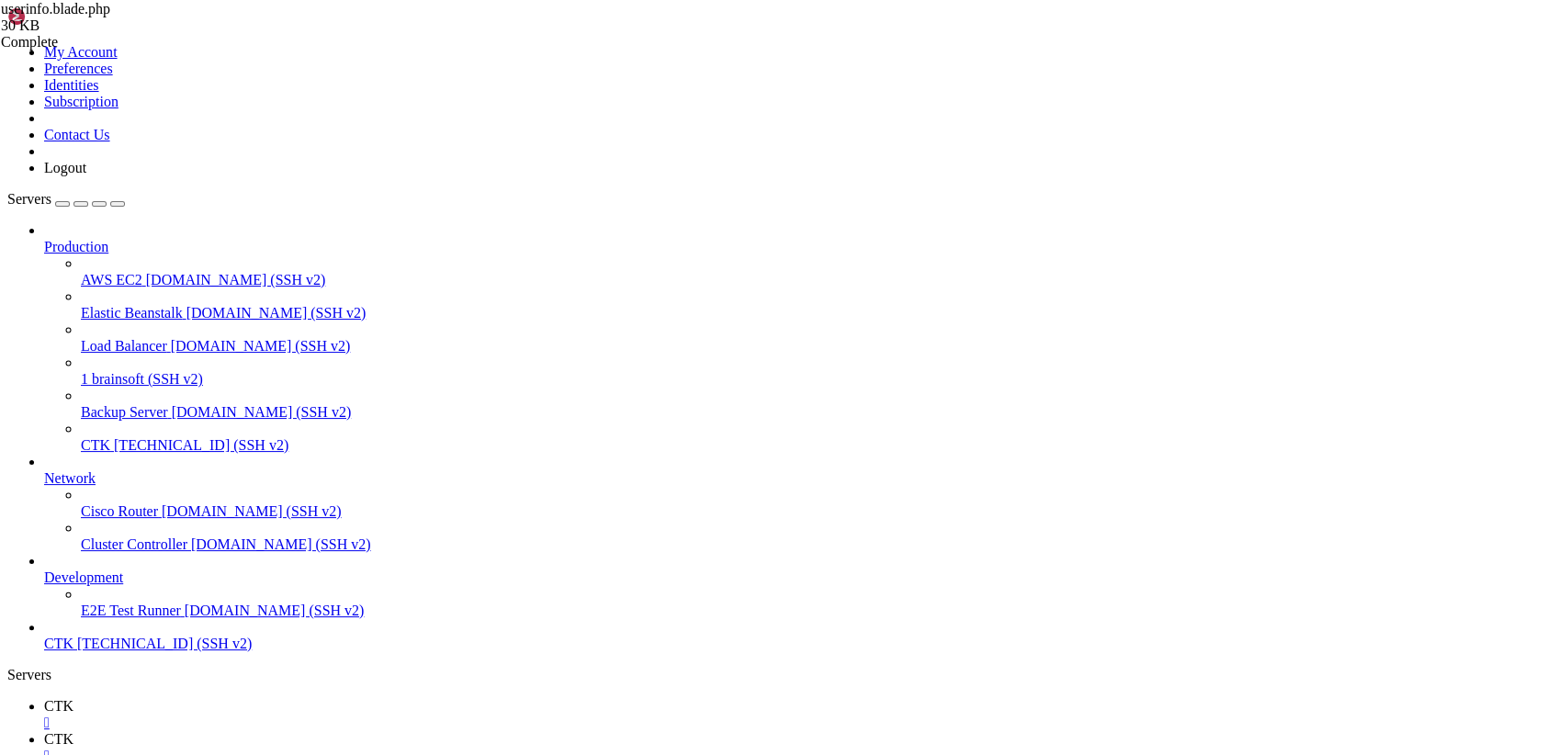
scroll to position [4767, 0]
drag, startPoint x: 273, startPoint y: 90, endPoint x: 735, endPoint y: 803, distance: 849.6
click at [7, 44] on icon at bounding box center [7, 44] width 0 height 0
click at [87, 176] on link "Logout" at bounding box center [65, 168] width 42 height 16
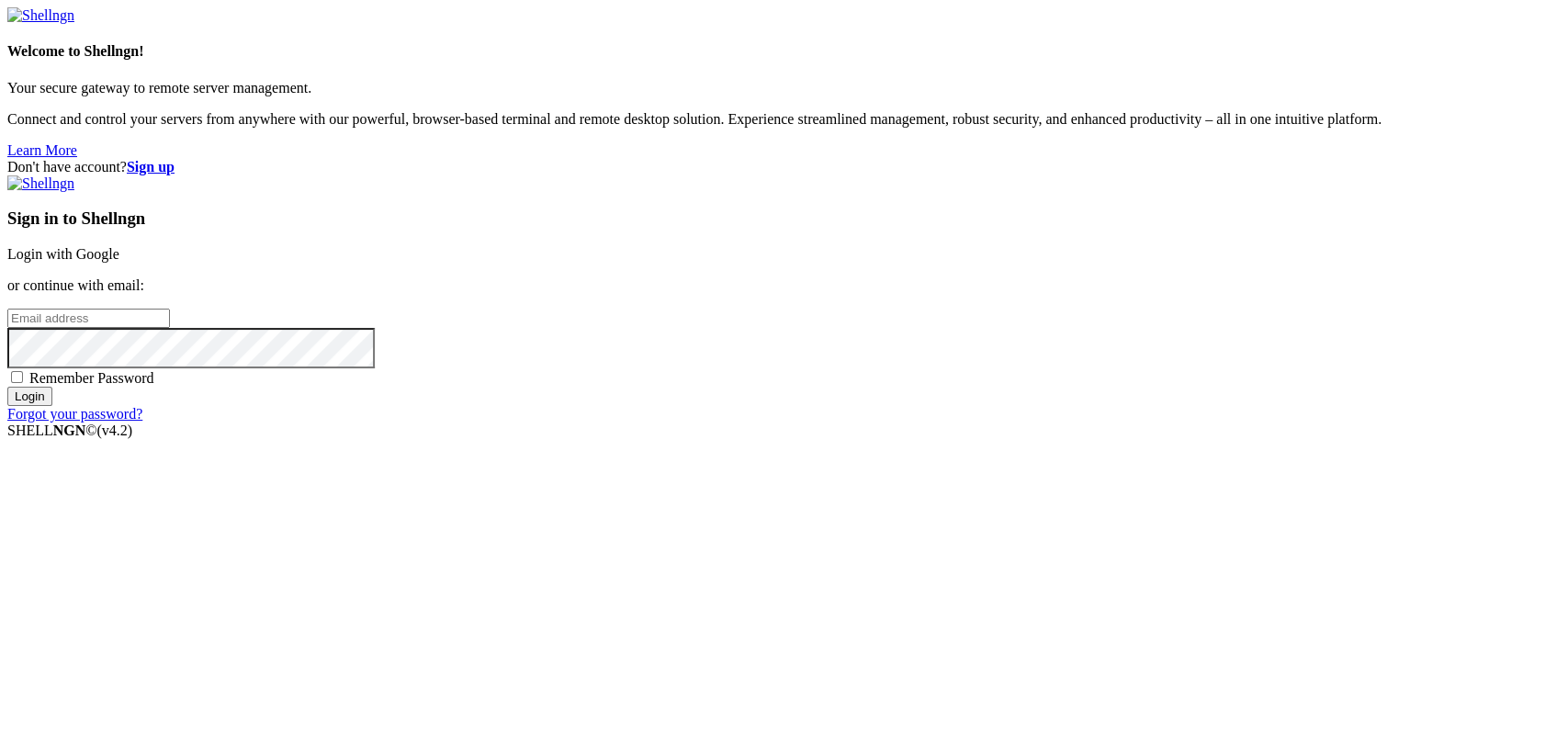
type input "[TECHNICAL_ID]"
click at [120, 261] on link "Login with Google" at bounding box center [64, 253] width 112 height 16
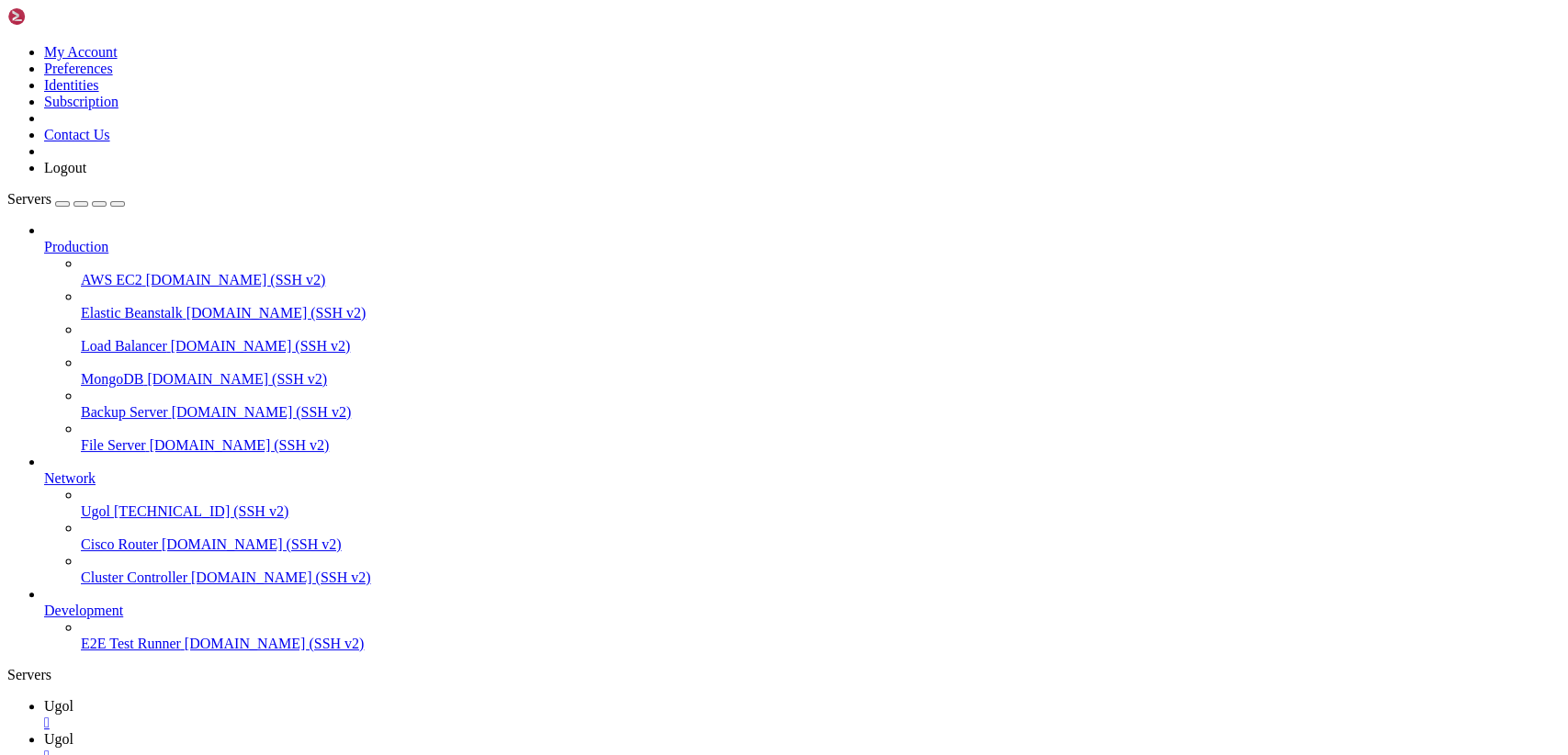
scroll to position [0, 0]
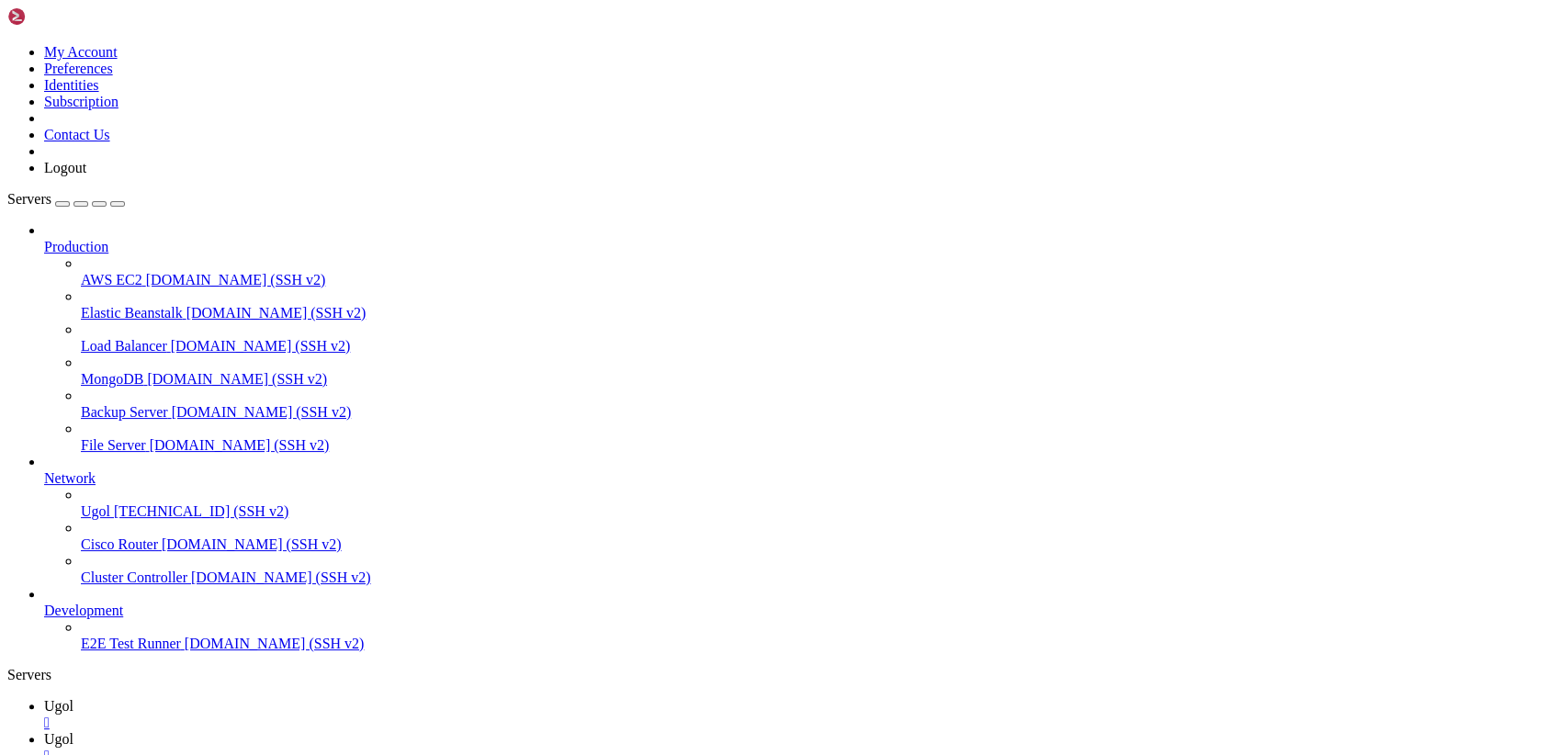
type input "/var/www/my-old-laravel-app/resources/views/includes"
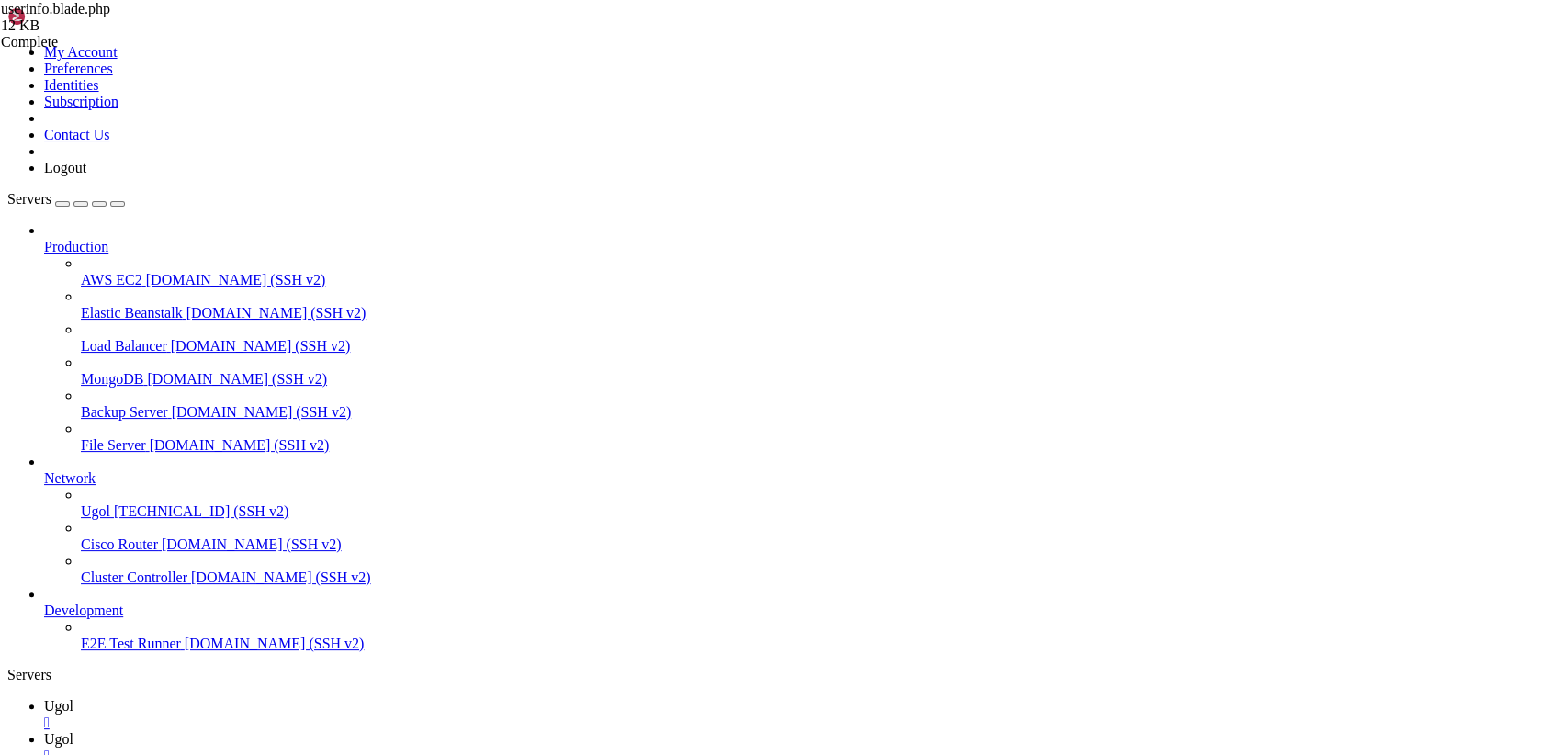
drag, startPoint x: 273, startPoint y: 87, endPoint x: 723, endPoint y: 803, distance: 845.7
paste textarea
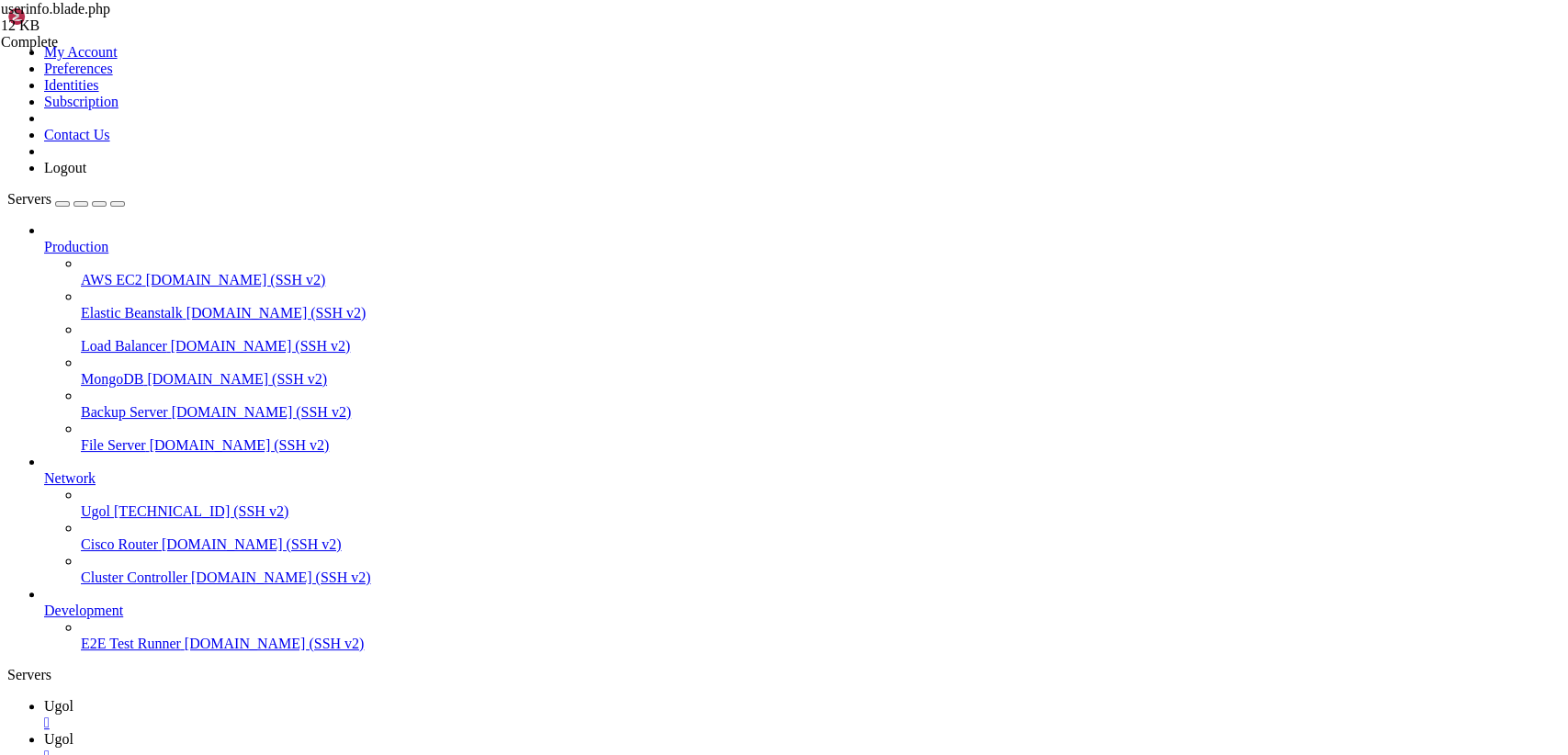
scroll to position [4767, 0]
click at [7, 44] on icon at bounding box center [7, 44] width 0 height 0
click at [87, 176] on link "Logout" at bounding box center [65, 168] width 42 height 16
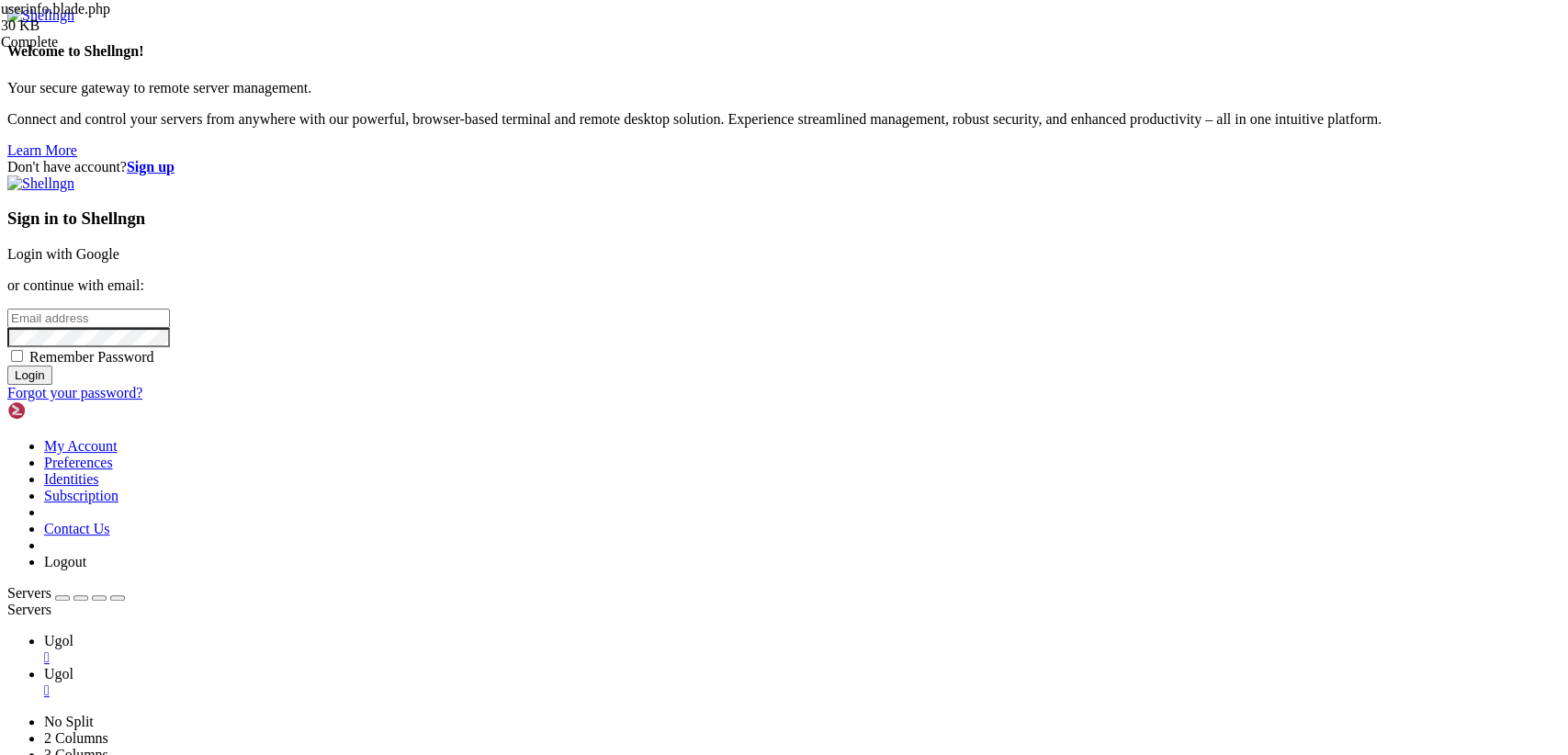
type input "[TECHNICAL_ID]"
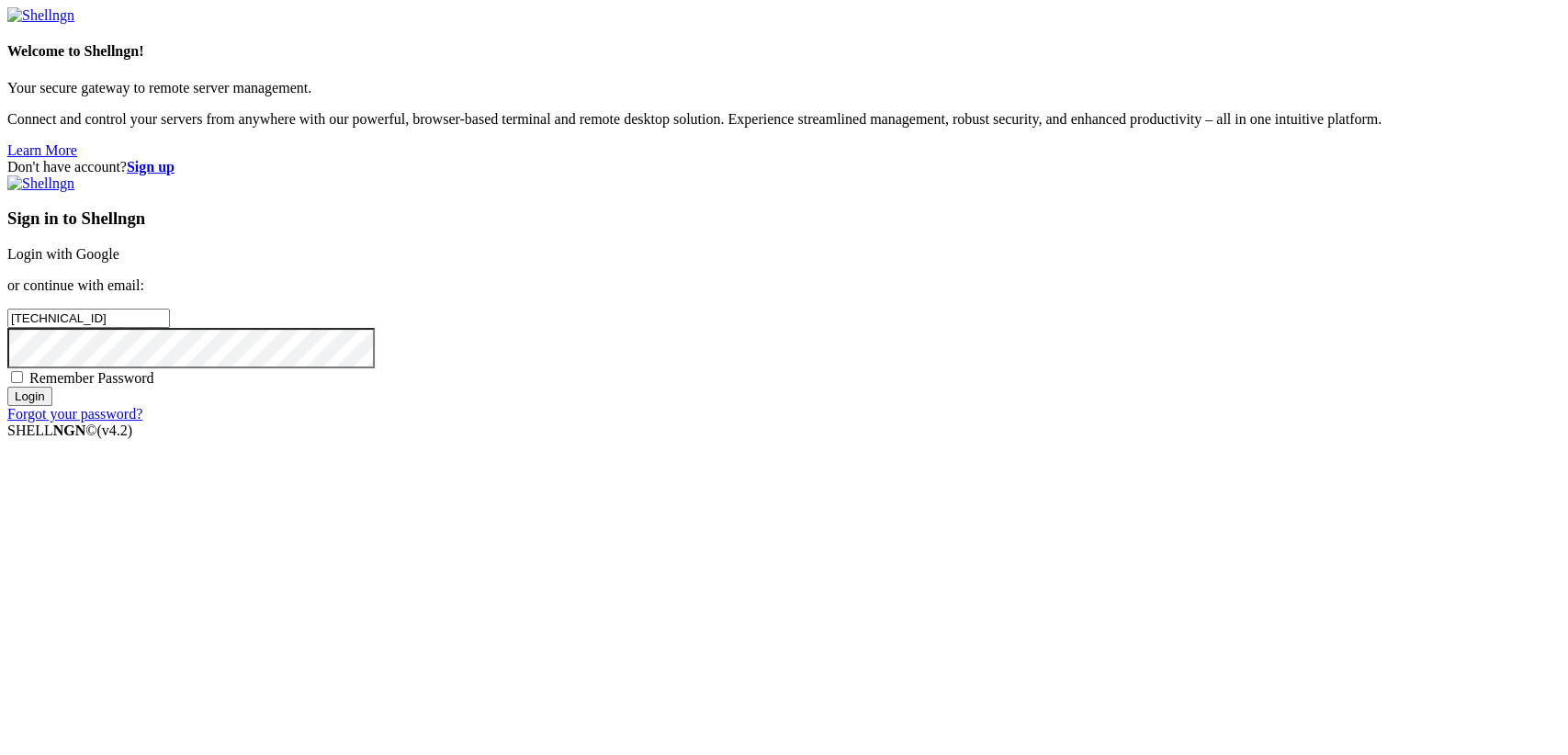
click at [120, 261] on link "Login with Google" at bounding box center [64, 253] width 112 height 16
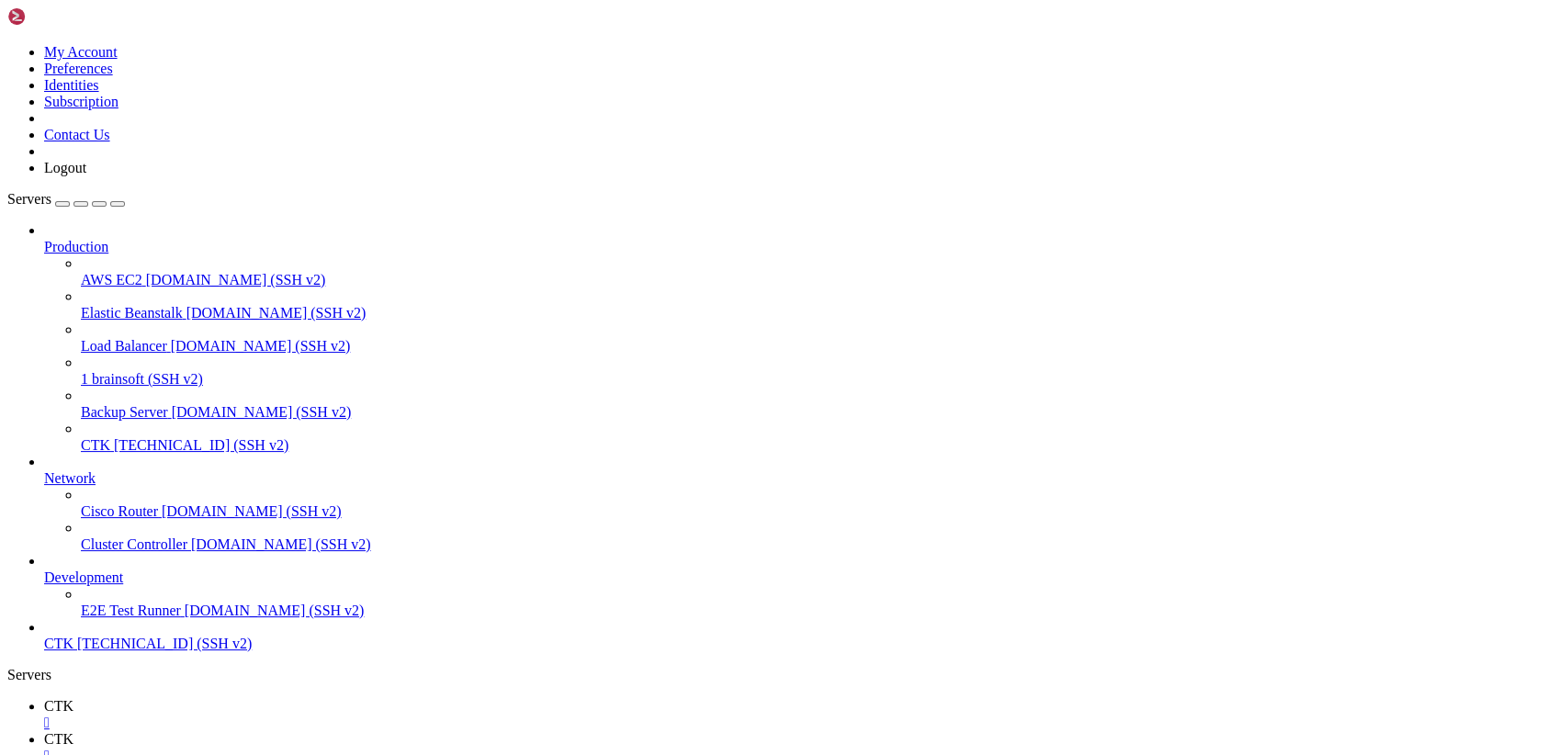
scroll to position [0, 0]
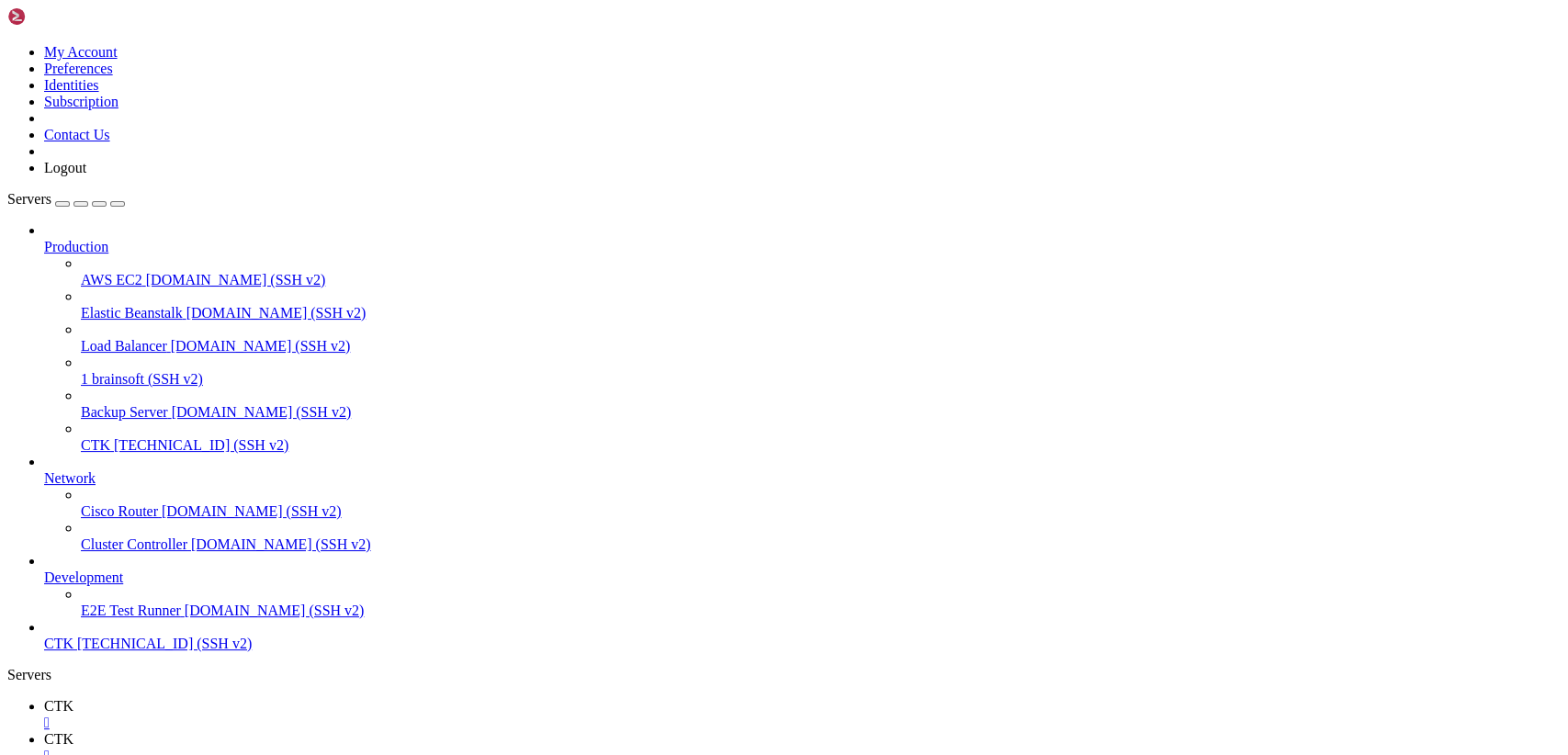
type input "/var/www/brainsoft/app/Models"
drag, startPoint x: 310, startPoint y: 649, endPoint x: 262, endPoint y: 55, distance: 595.9
type textarea "<?php"
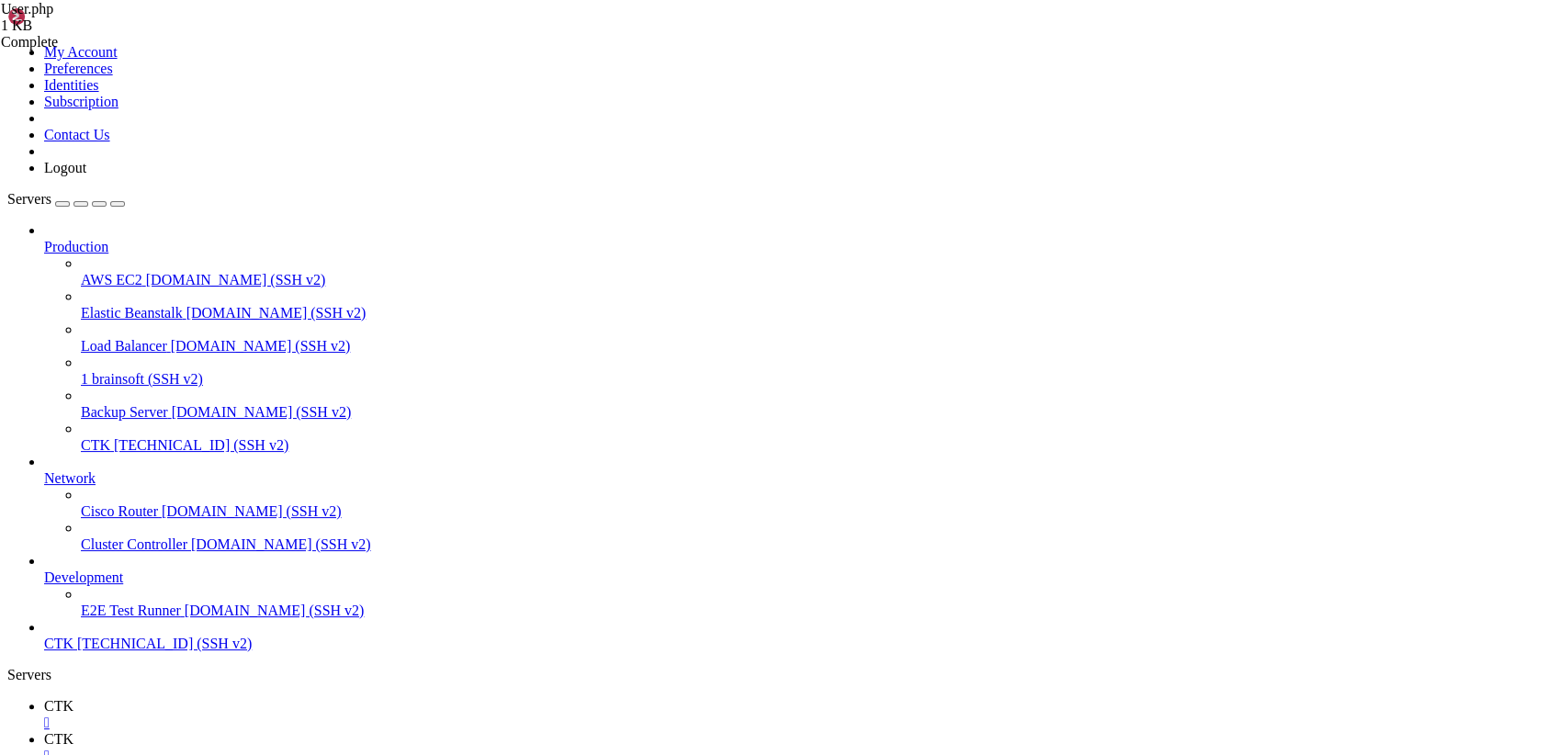
click at [7, 44] on link at bounding box center [7, 44] width 0 height 0
click at [87, 176] on link "Logout" at bounding box center [65, 168] width 42 height 16
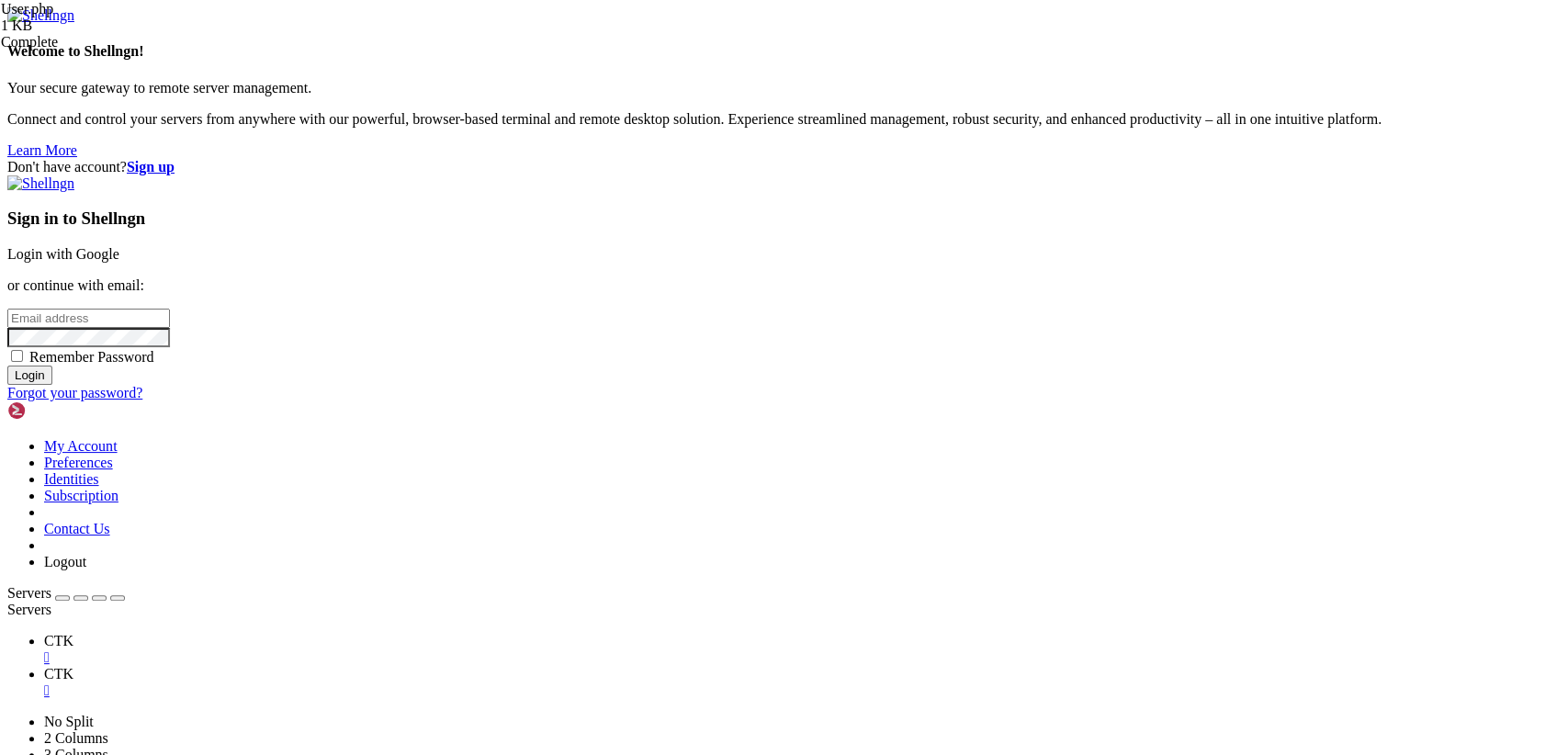
type input "[TECHNICAL_ID]"
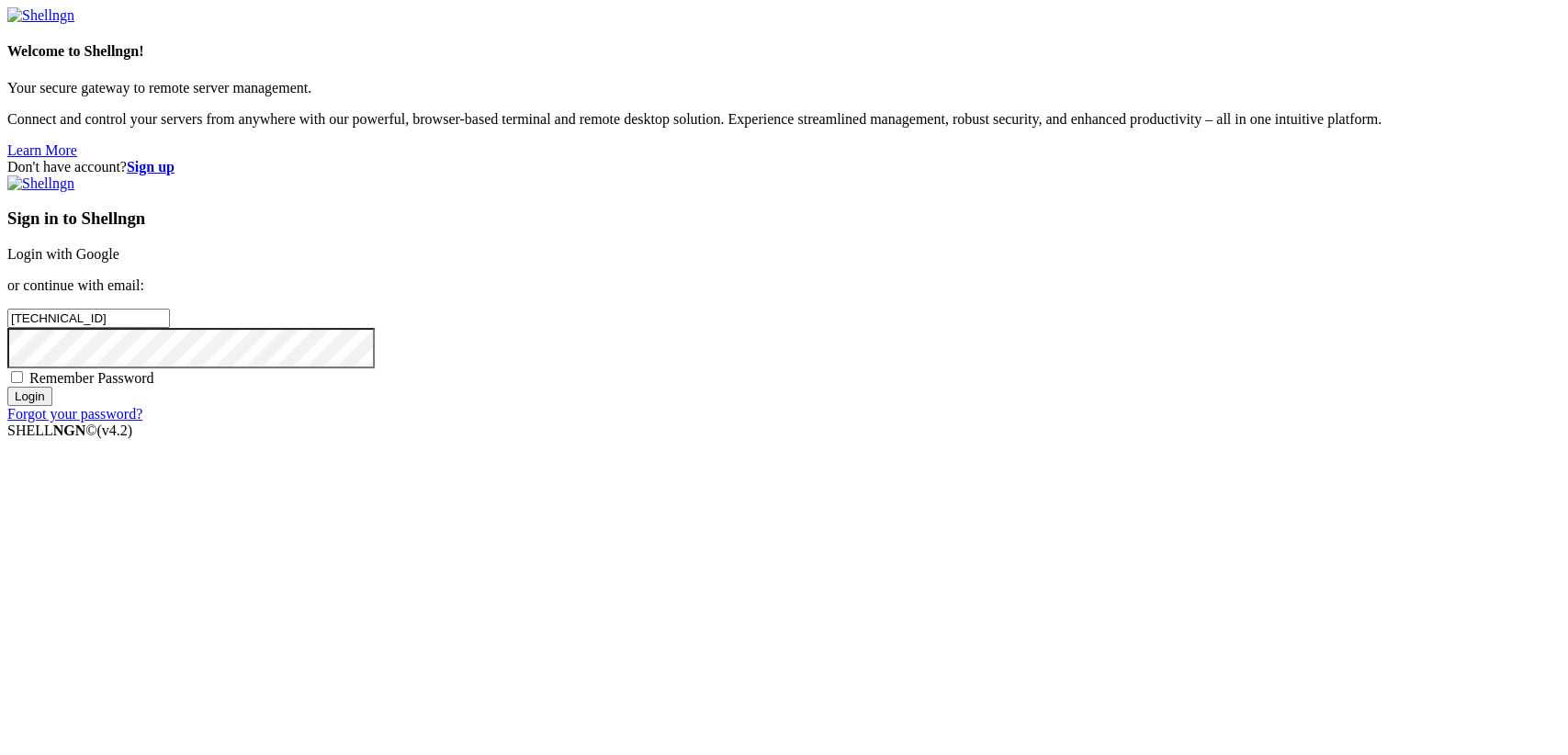
click at [120, 261] on link "Login with Google" at bounding box center [64, 253] width 112 height 16
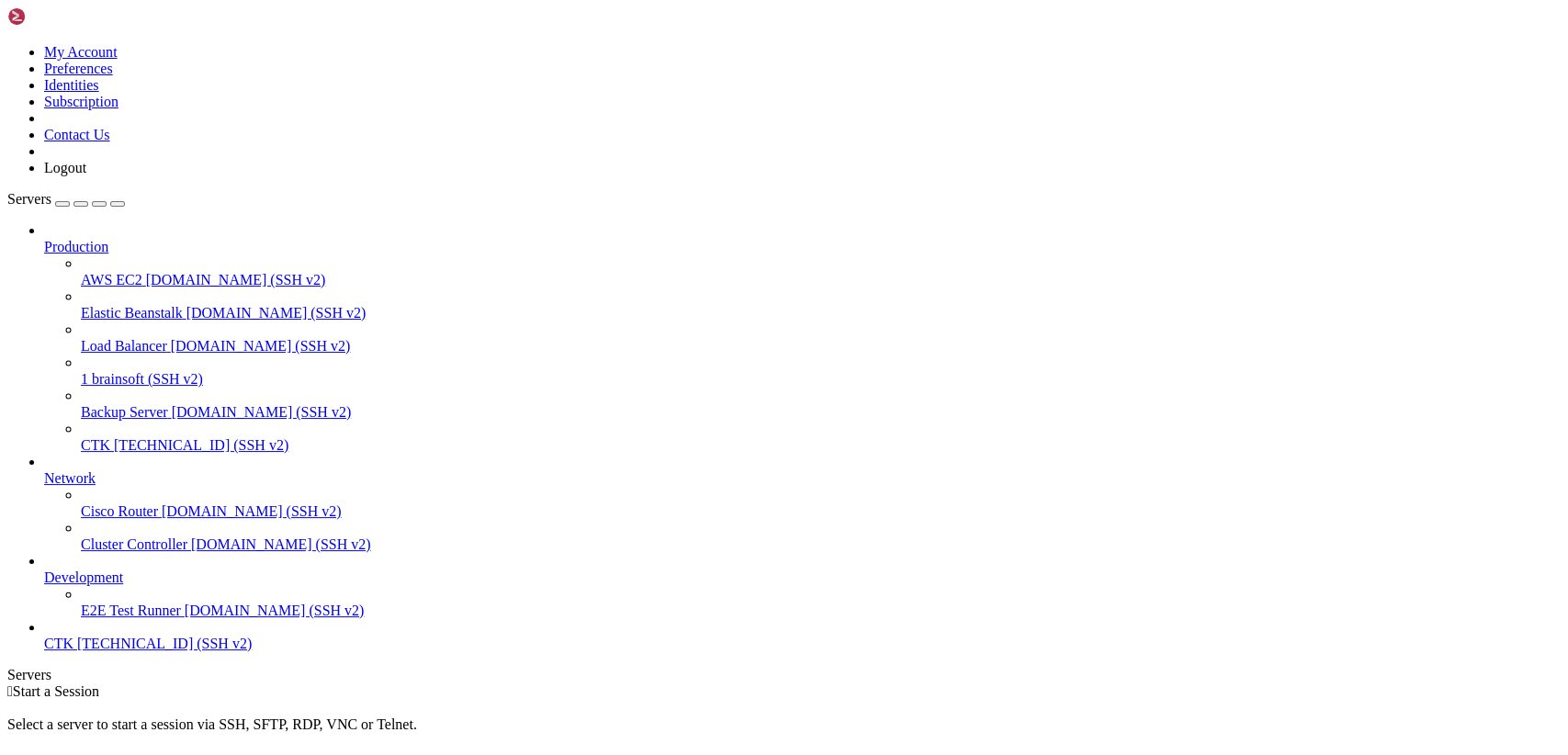
click at [7, 44] on link at bounding box center [7, 44] width 0 height 0
click at [87, 176] on link "Logout" at bounding box center [65, 168] width 42 height 16
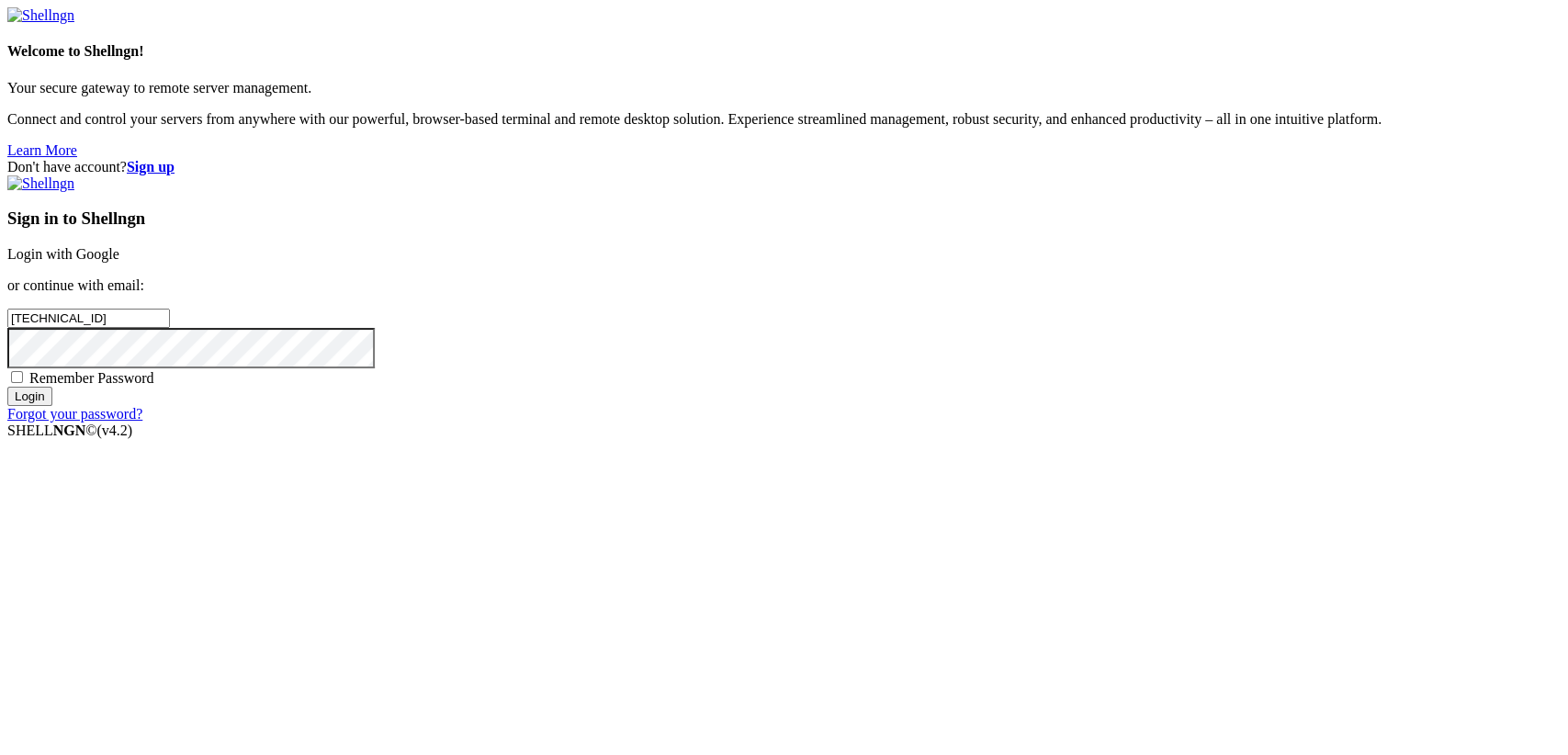
click at [120, 261] on link "Login with Google" at bounding box center [64, 253] width 112 height 16
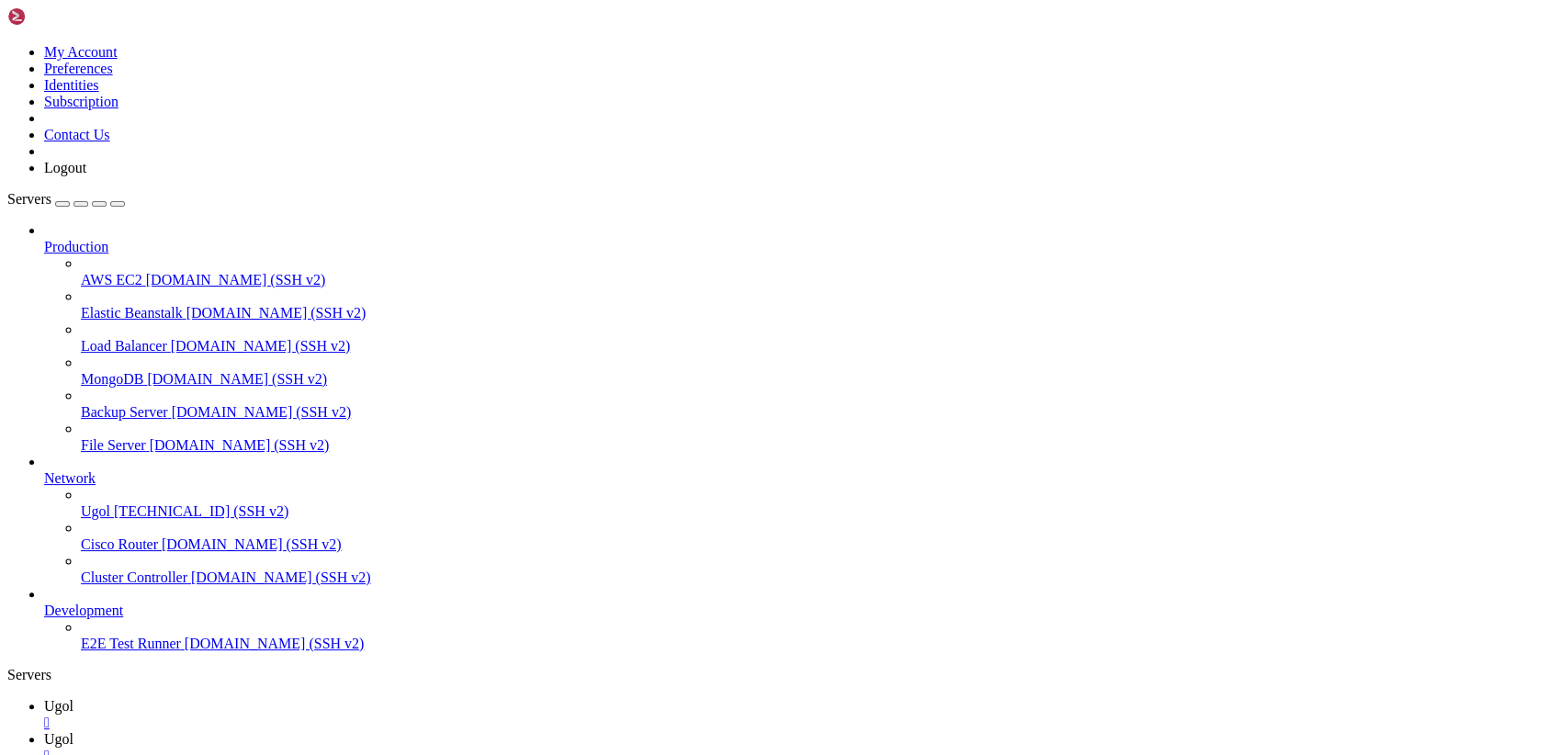
scroll to position [0, 0]
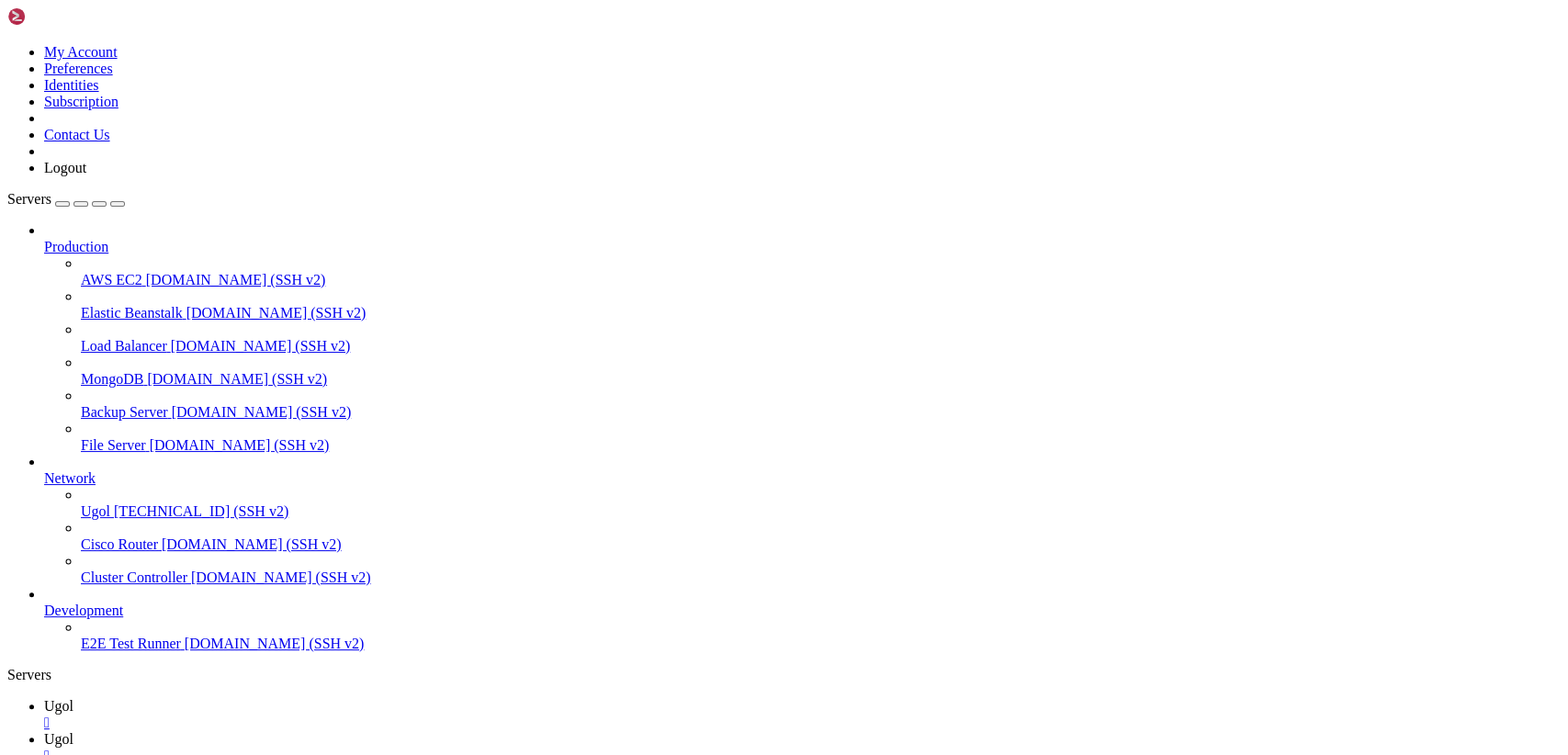
type input "/var/www/my-old-laravel-app/app/Models"
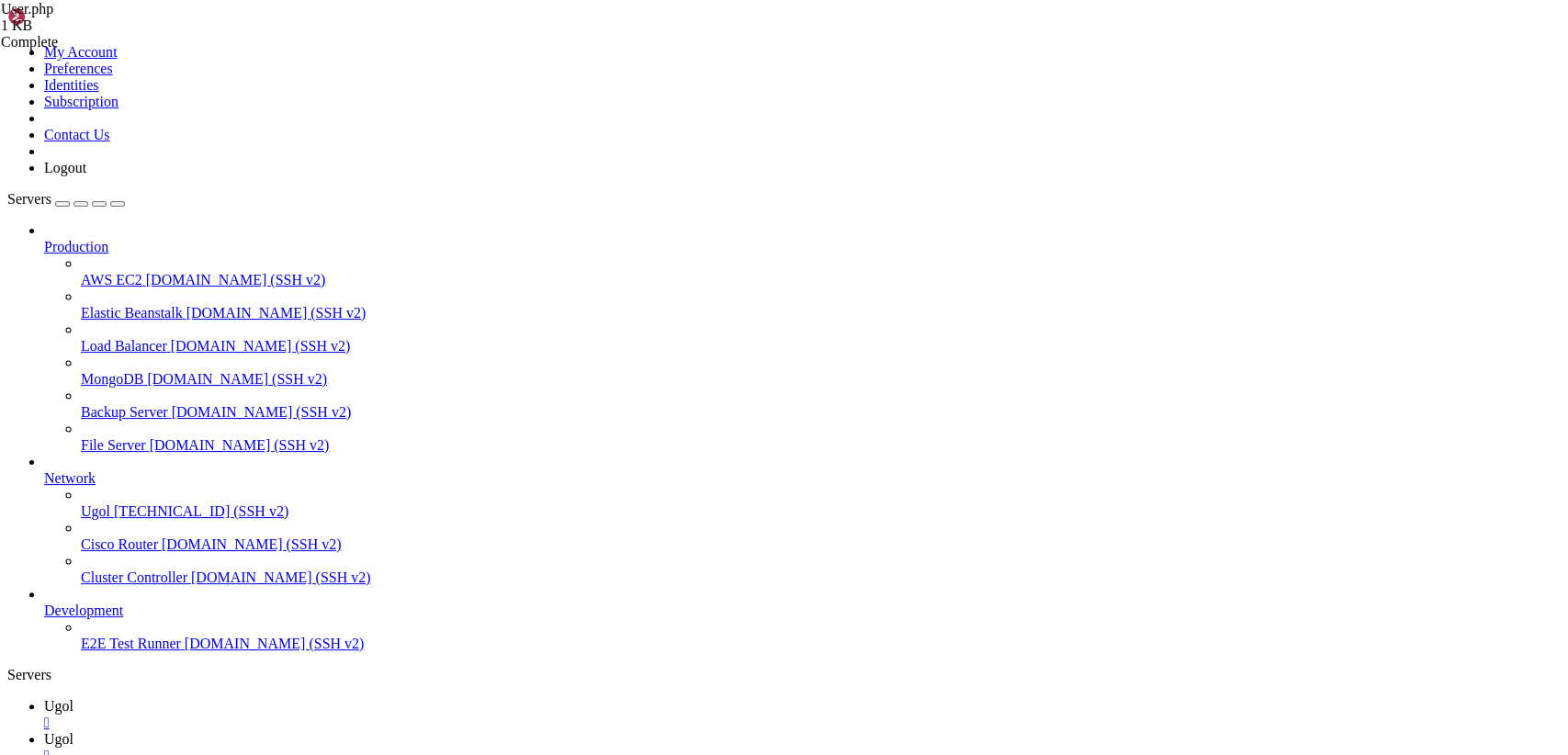
scroll to position [16, 0]
drag, startPoint x: 273, startPoint y: 92, endPoint x: 712, endPoint y: 803, distance: 835.6
type textarea "} }"
paste textarea
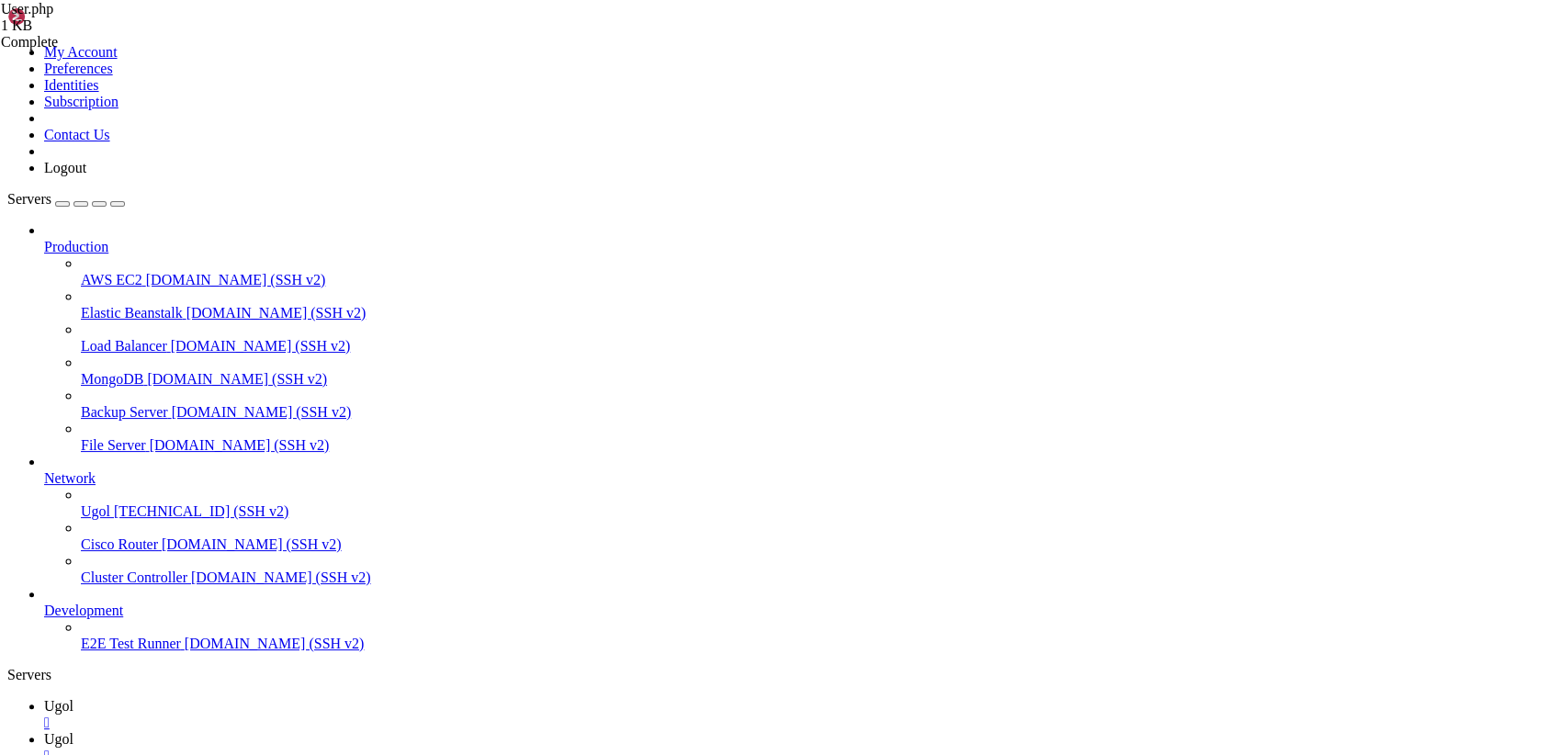
drag, startPoint x: 273, startPoint y: 88, endPoint x: 654, endPoint y: 661, distance: 688.1
type textarea "}"
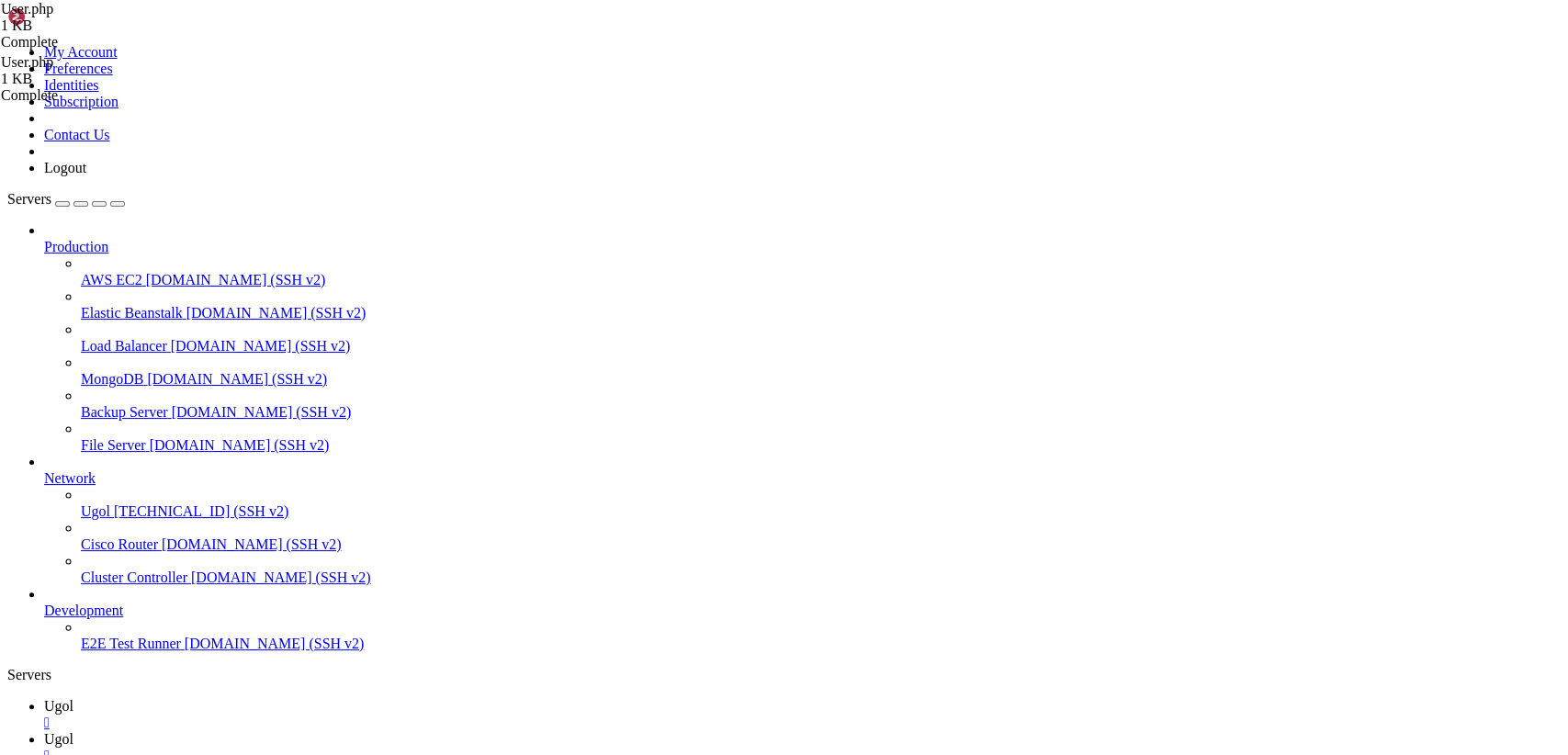
click at [7, 44] on icon at bounding box center [7, 44] width 0 height 0
click at [87, 176] on link "Logout" at bounding box center [65, 168] width 42 height 16
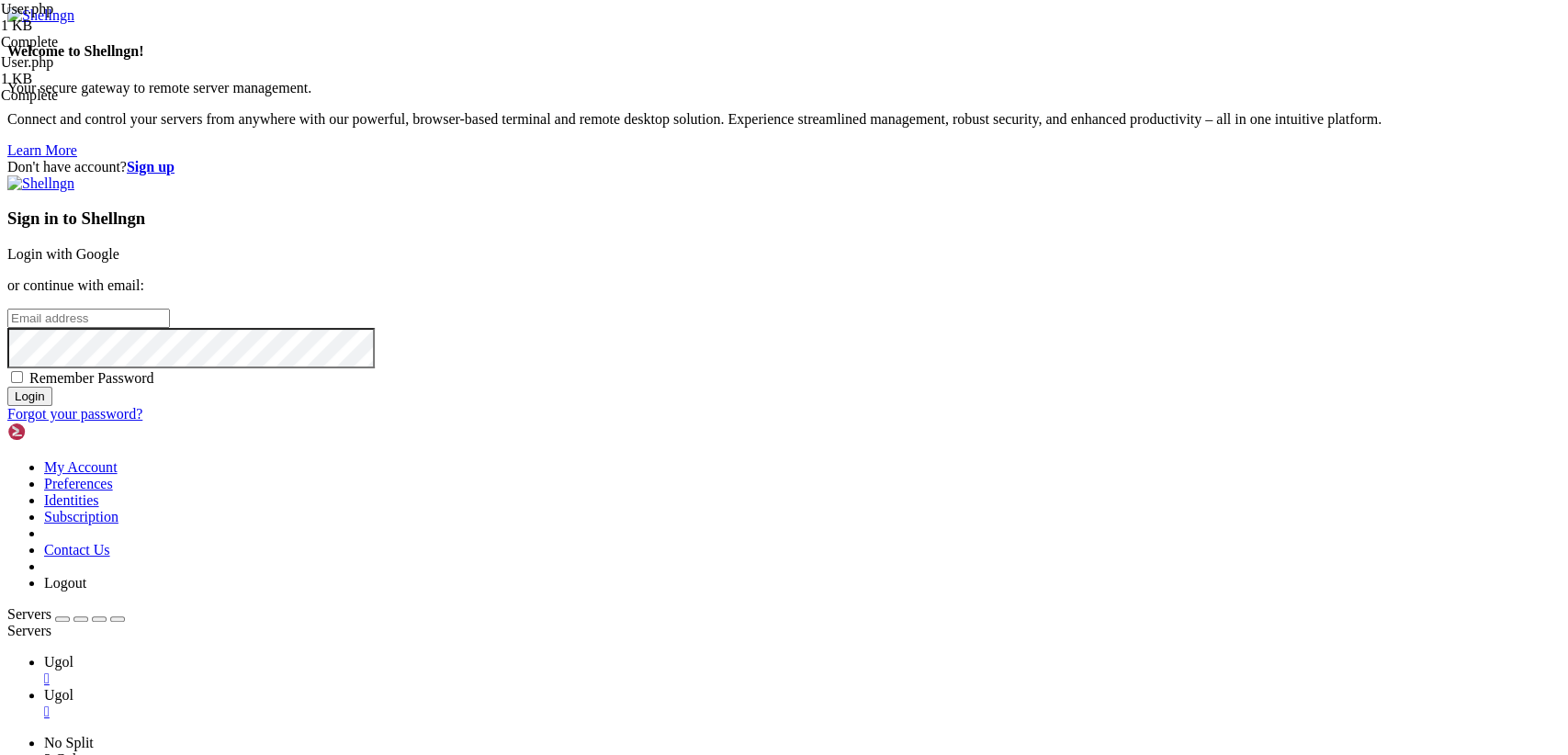
type input "[TECHNICAL_ID]"
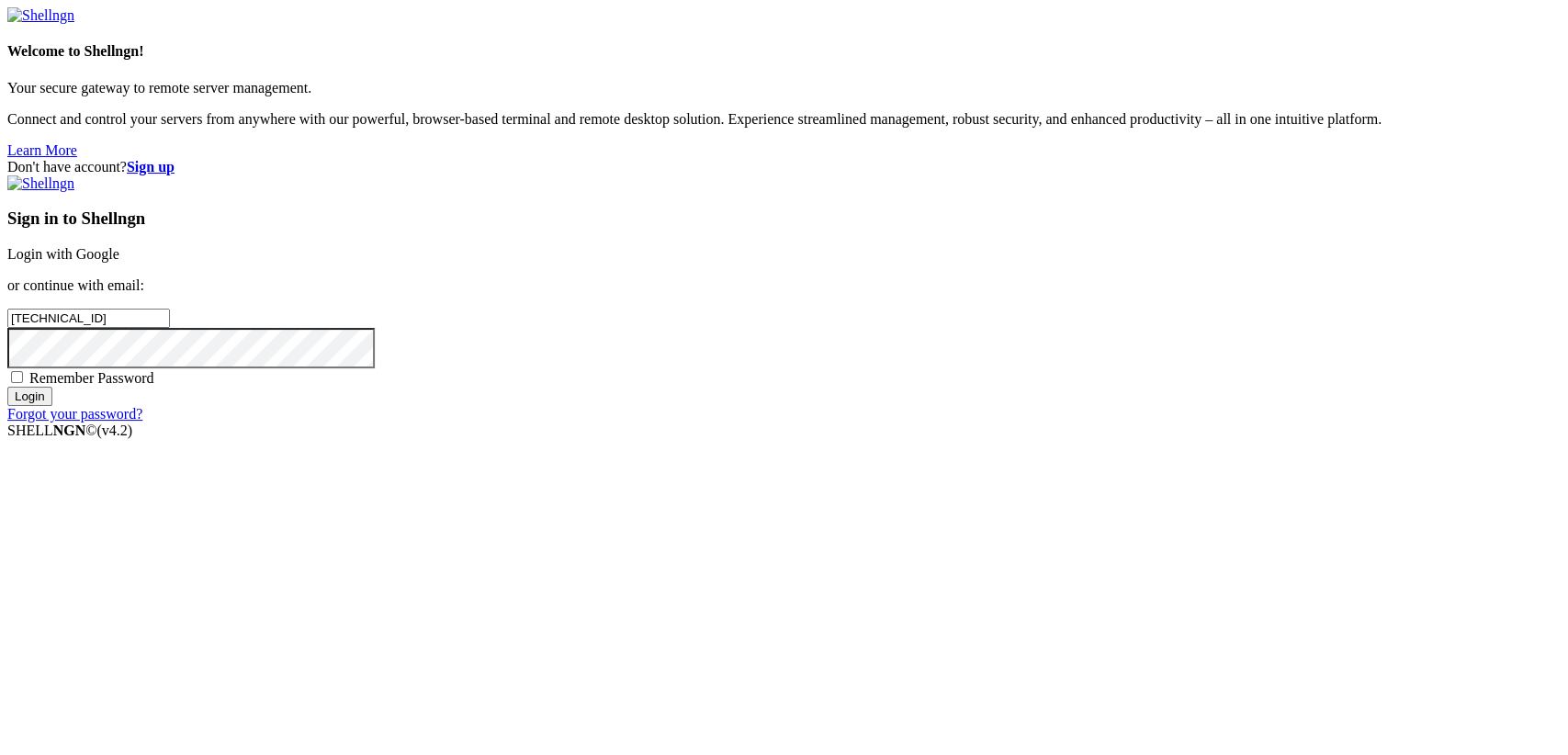
click at [120, 261] on link "Login with Google" at bounding box center [64, 253] width 112 height 16
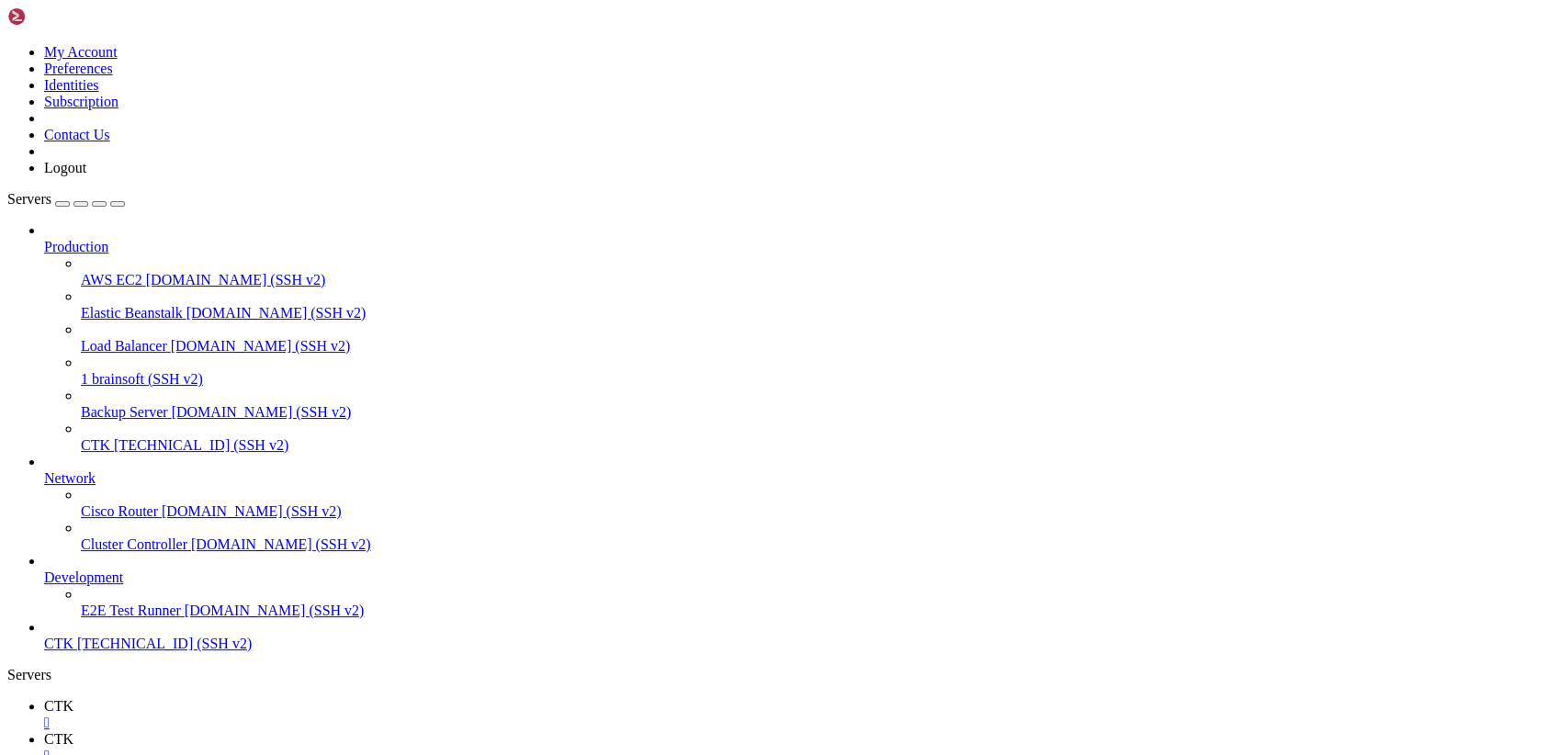
scroll to position [47, 0]
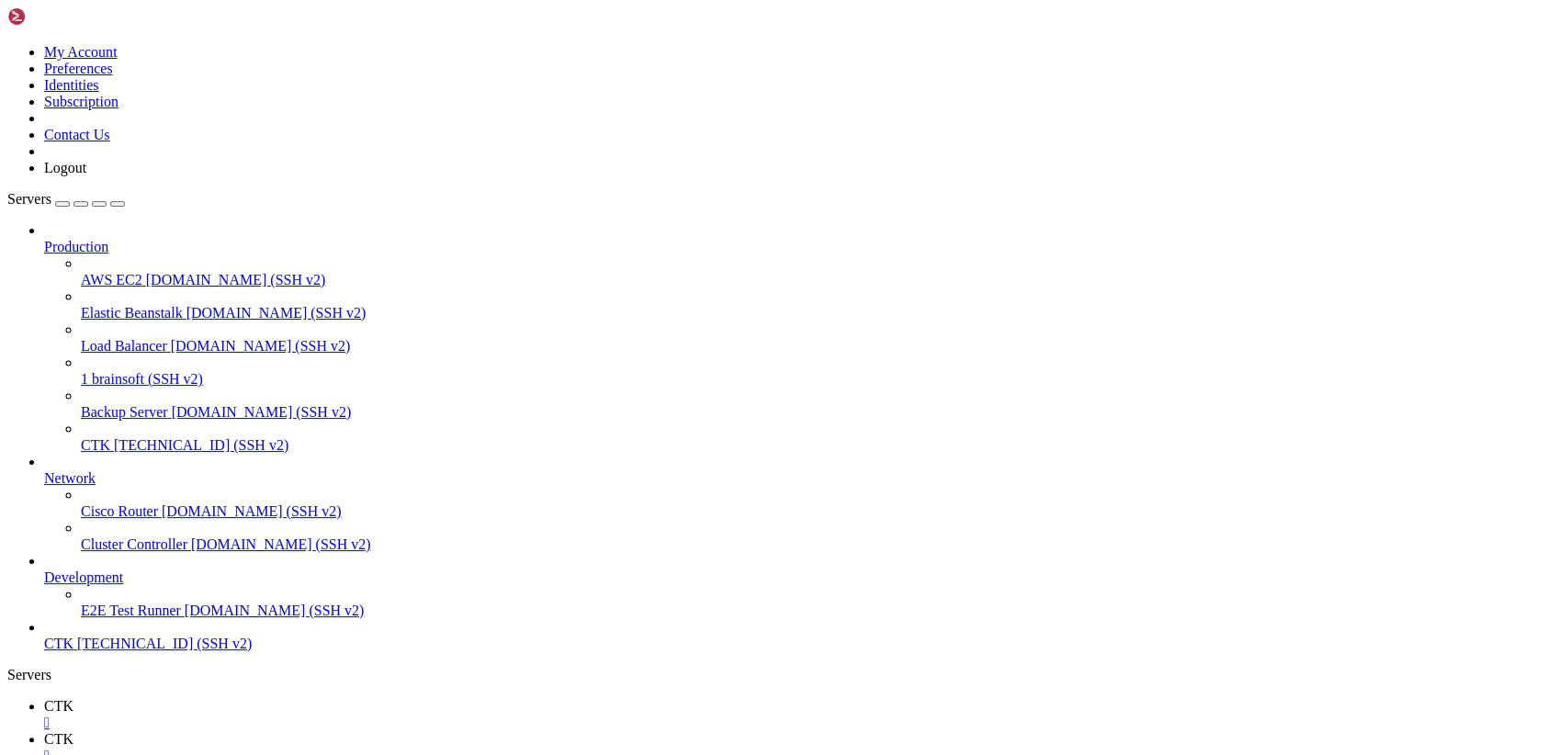
type input "/var/www/brainsoft/app/Http/Controllers"
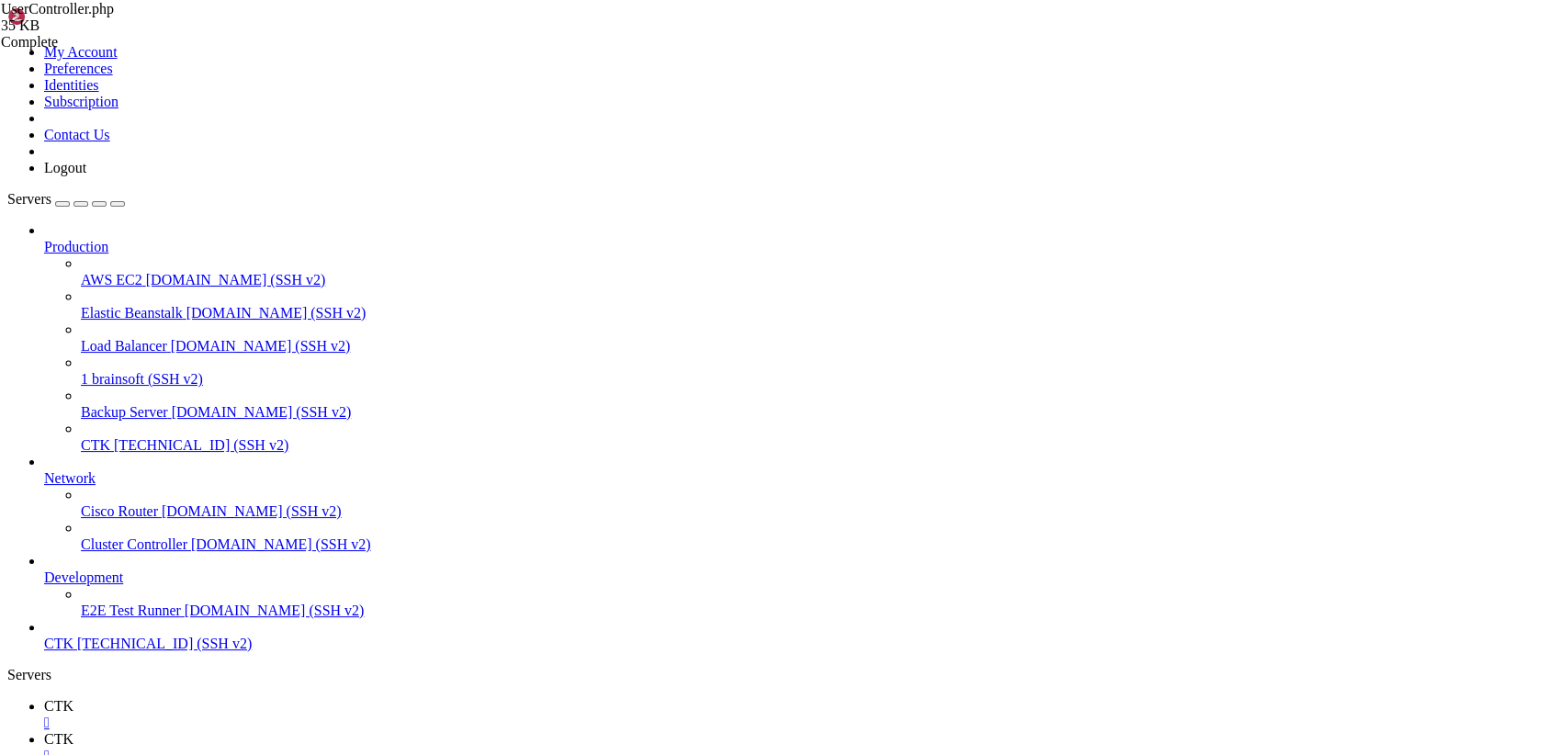
drag, startPoint x: 274, startPoint y: 91, endPoint x: 839, endPoint y: 803, distance: 908.9
type textarea "}"
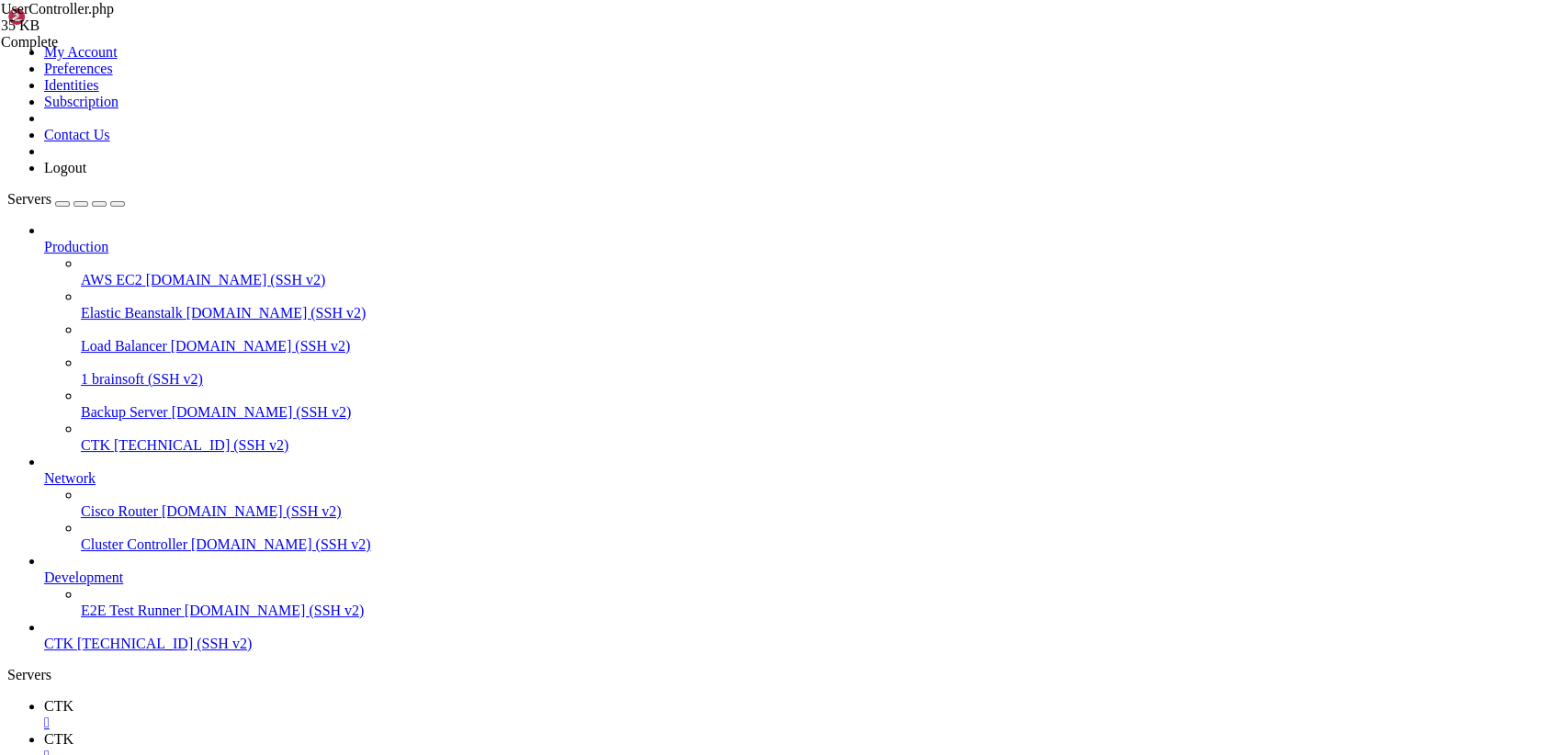
click at [7, 44] on icon at bounding box center [7, 44] width 0 height 0
click at [87, 176] on link "Logout" at bounding box center [65, 168] width 42 height 16
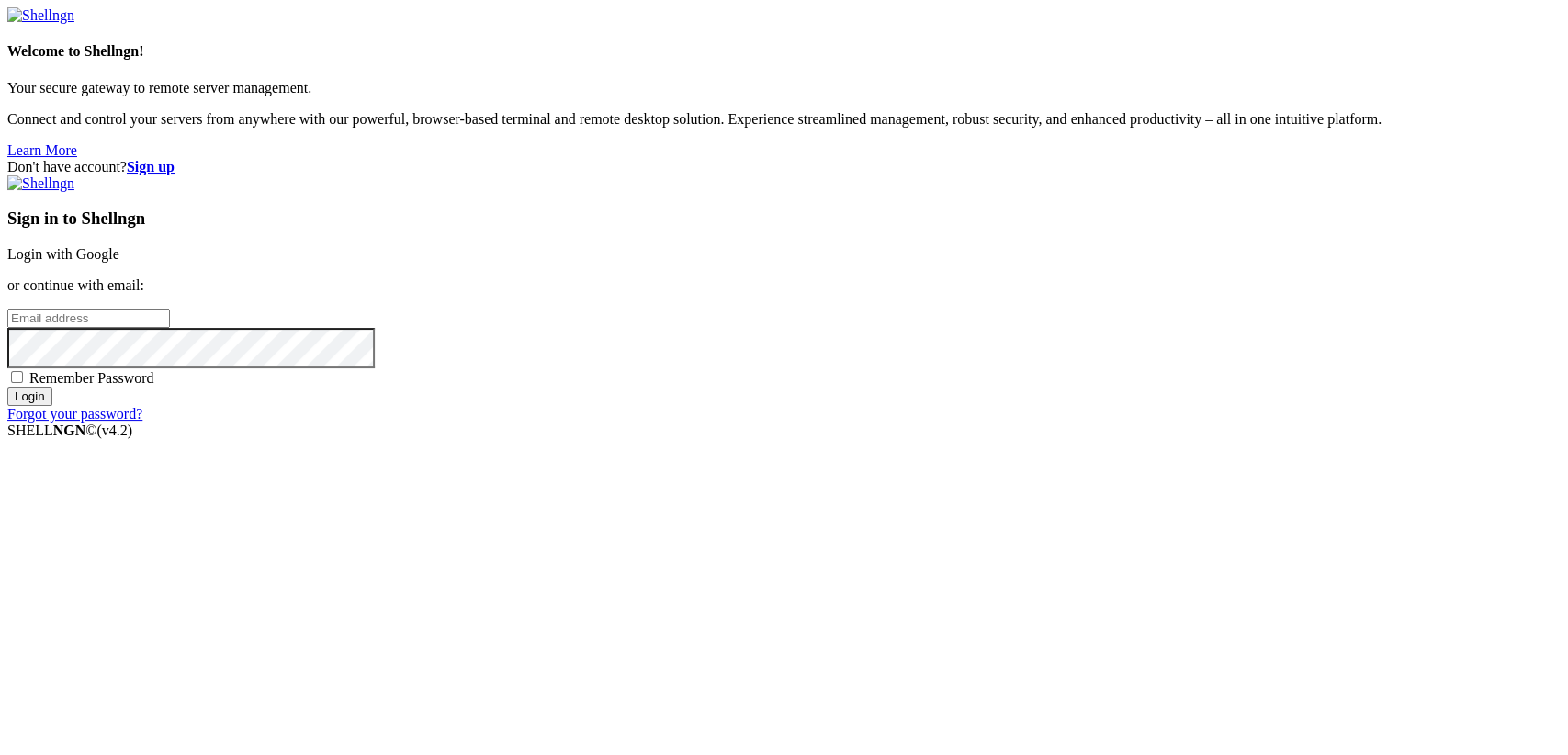
type input "[TECHNICAL_ID]"
click at [120, 261] on link "Login with Google" at bounding box center [64, 253] width 112 height 16
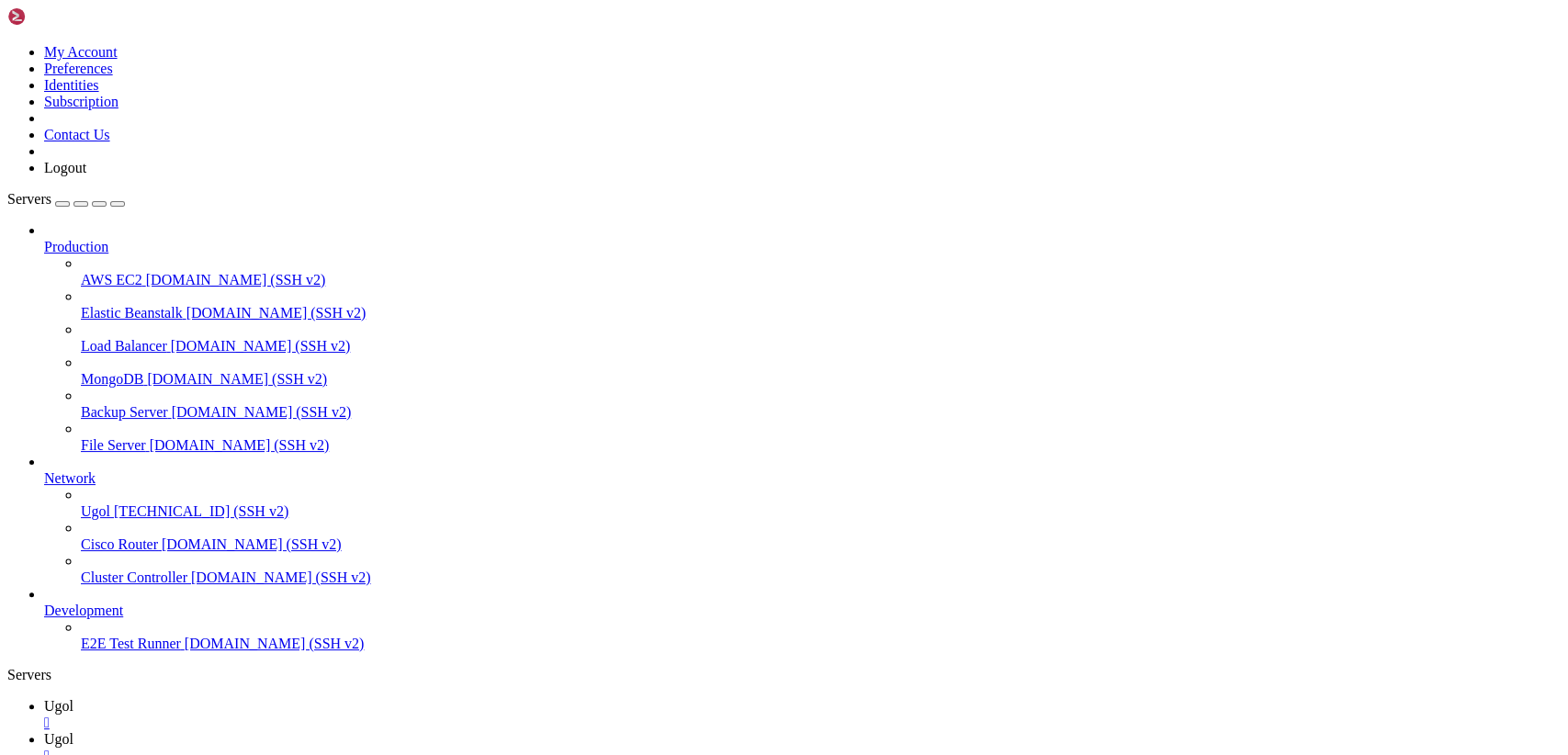
scroll to position [0, 0]
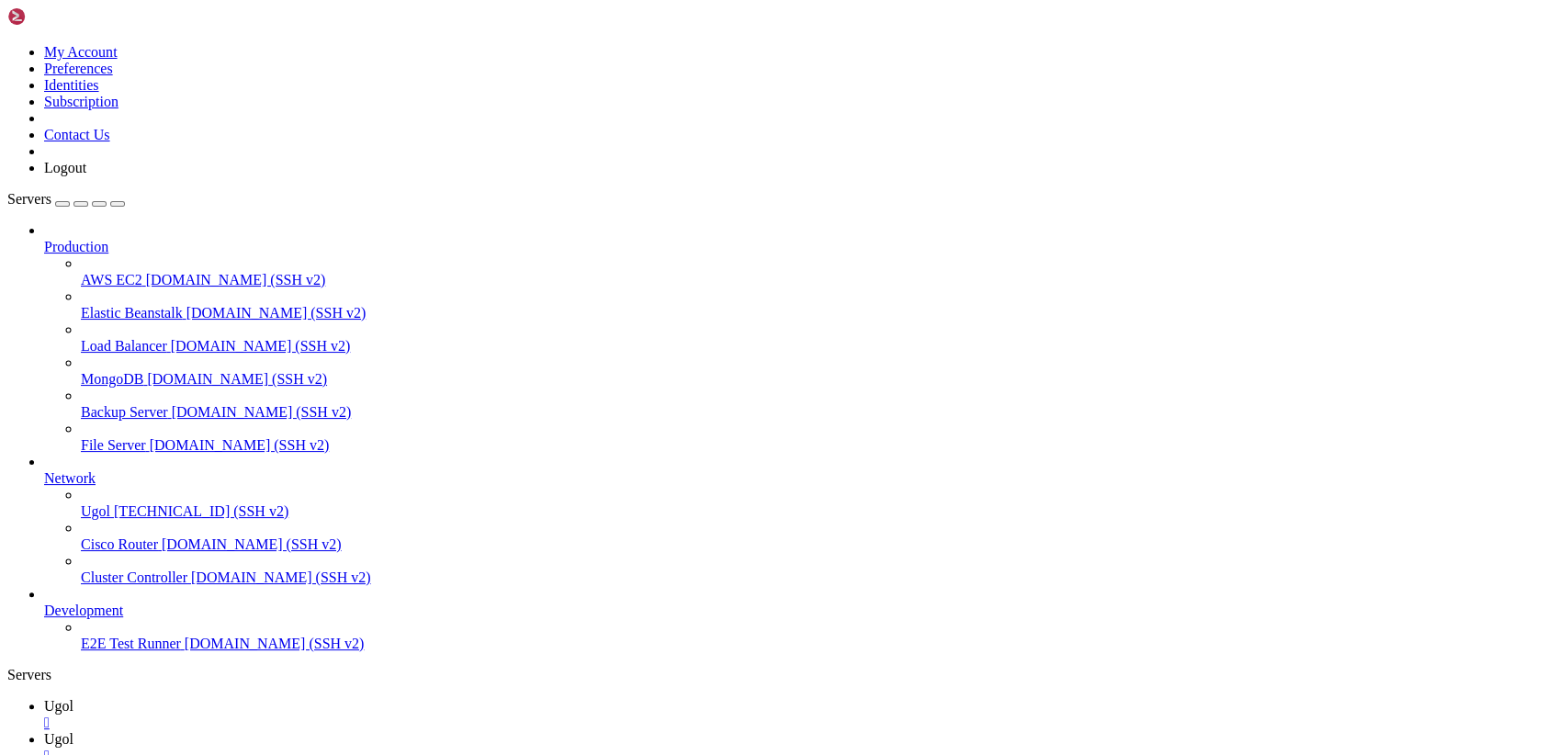
type input "/var/www/my-old-laravel-app/app/Http/Controllers"
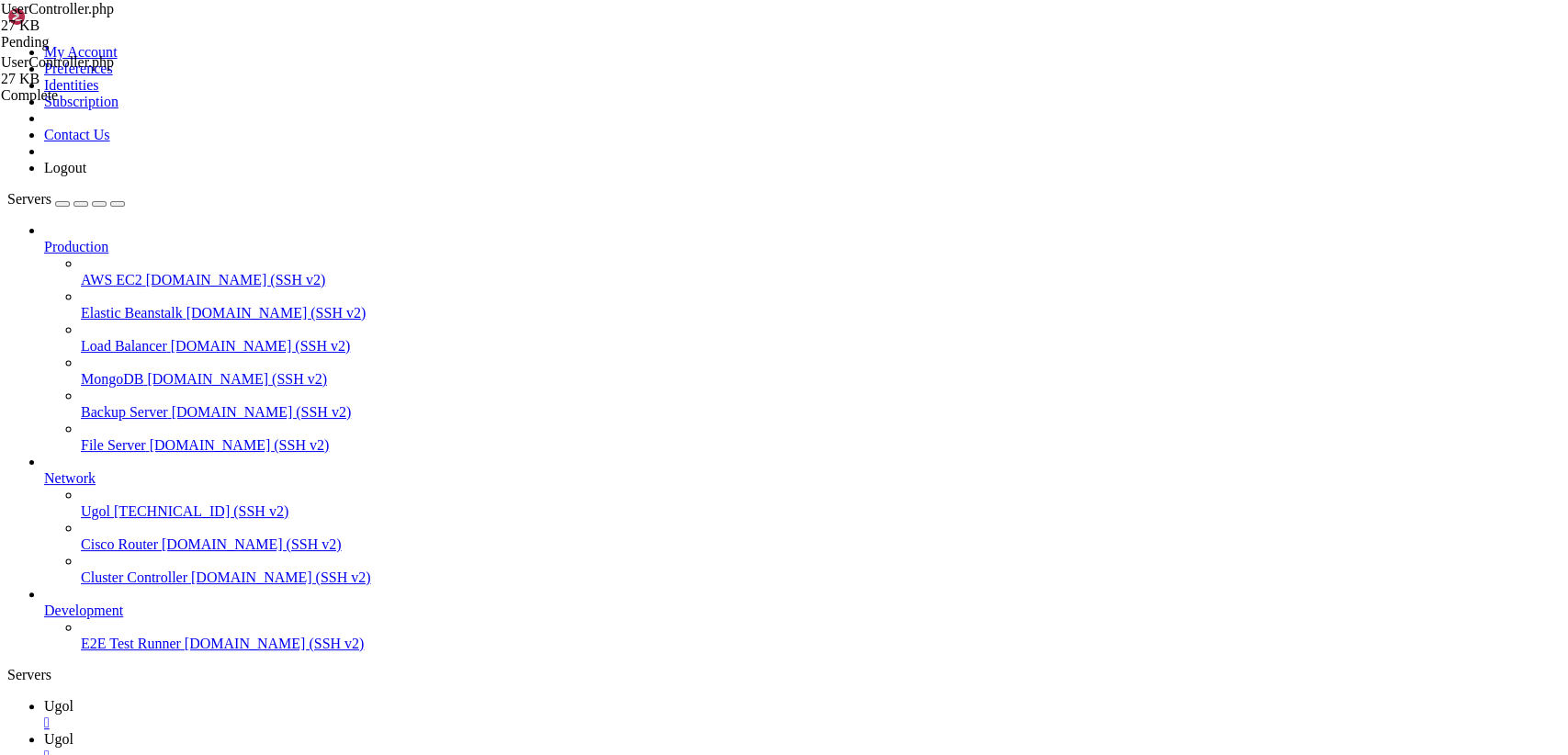
scroll to position [6518, 0]
drag, startPoint x: 276, startPoint y: 89, endPoint x: 862, endPoint y: 803, distance: 923.7
type textarea "} }"
paste textarea
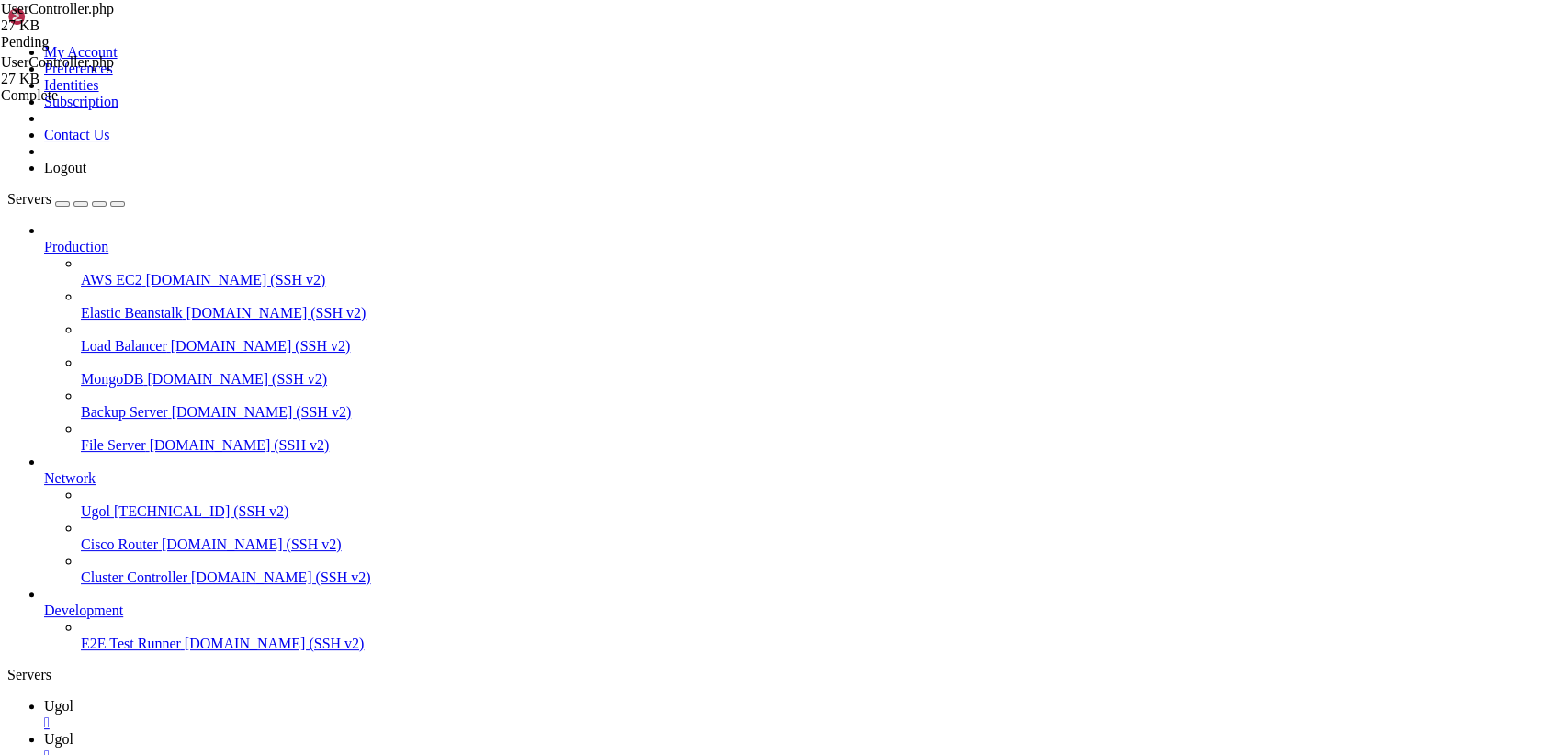
scroll to position [7058, 0]
type textarea "<?php"
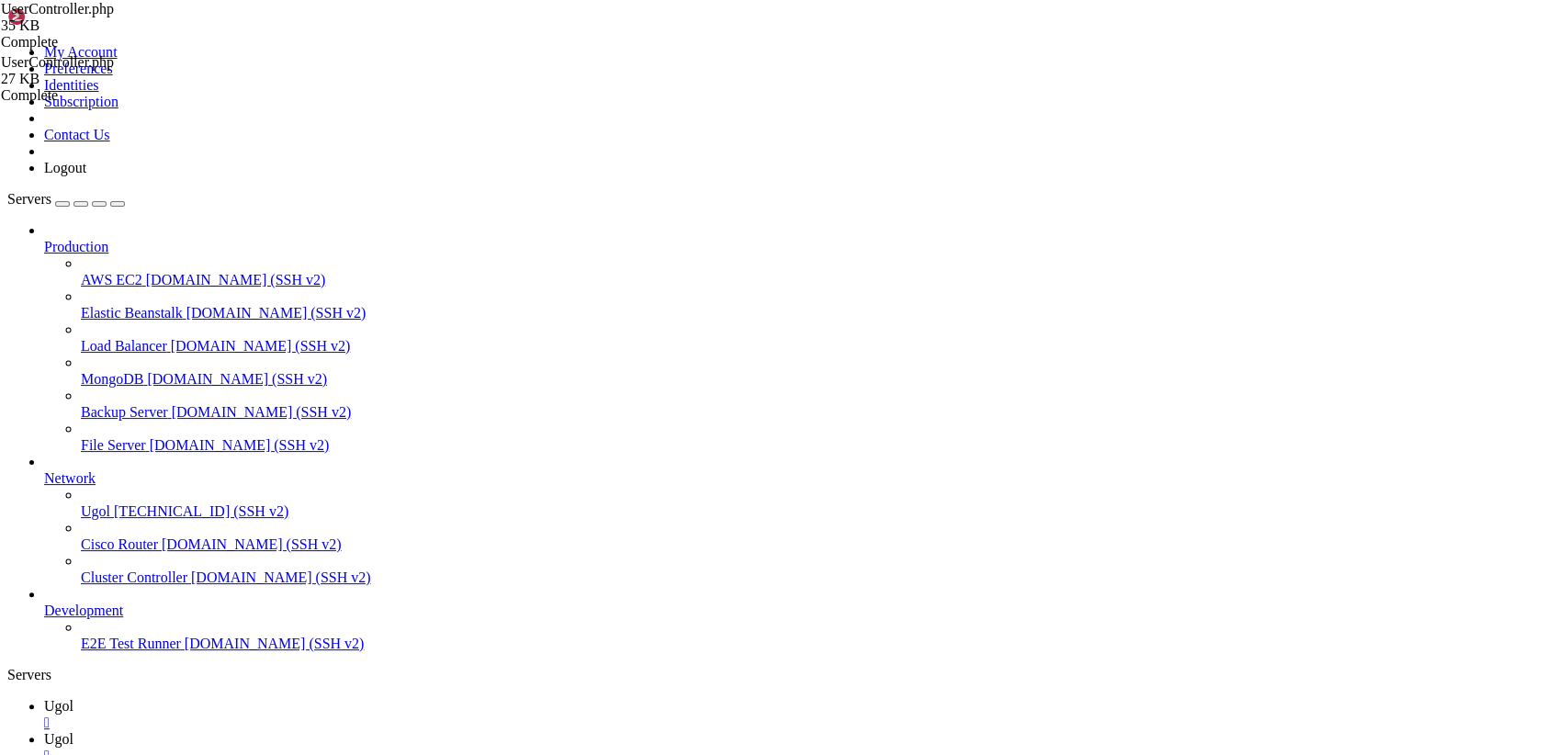
type input "/var/www/my-old-laravel-app/app/Models"
drag, startPoint x: 278, startPoint y: 88, endPoint x: 505, endPoint y: 651, distance: 607.0
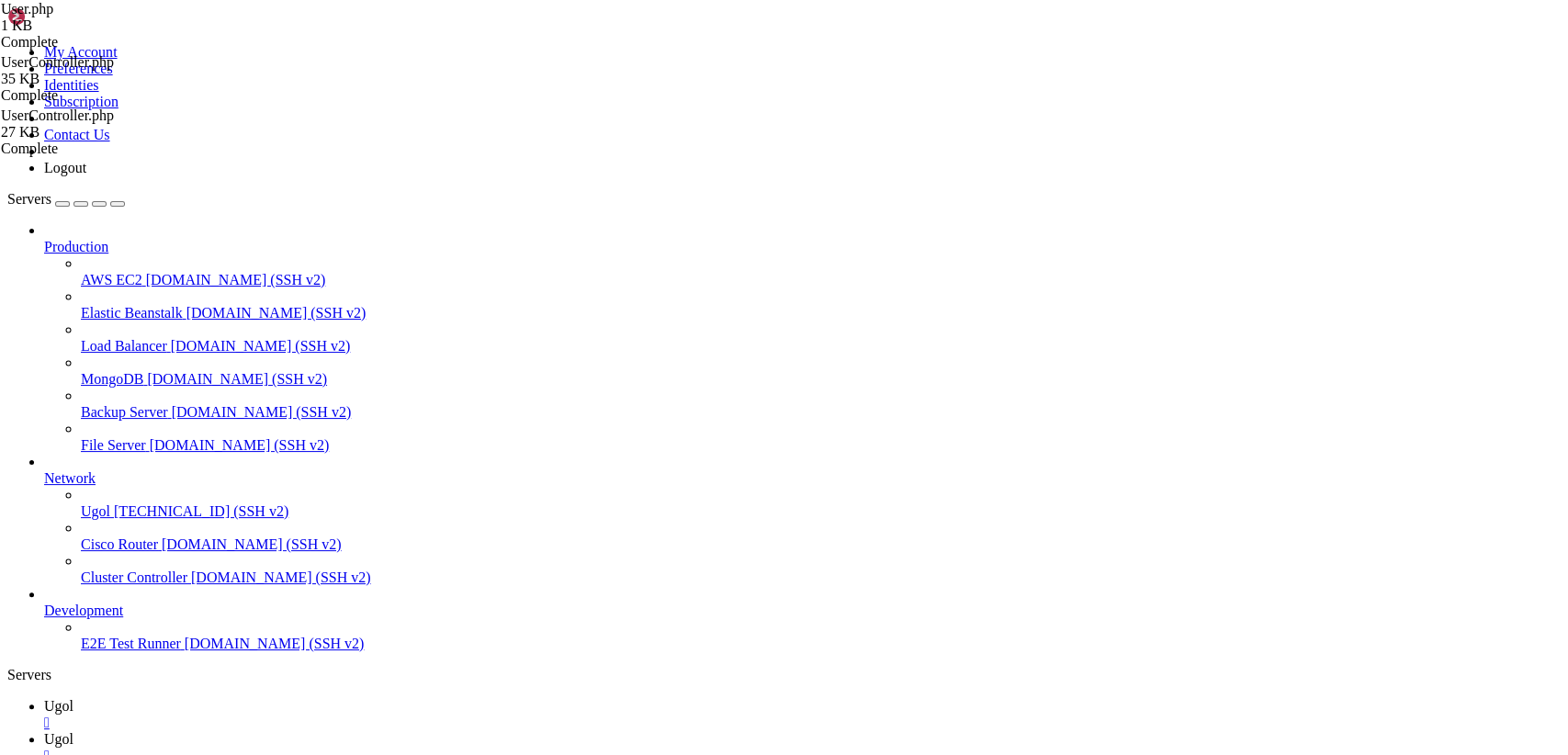
type textarea "}"
paste textarea
type textarea "}"
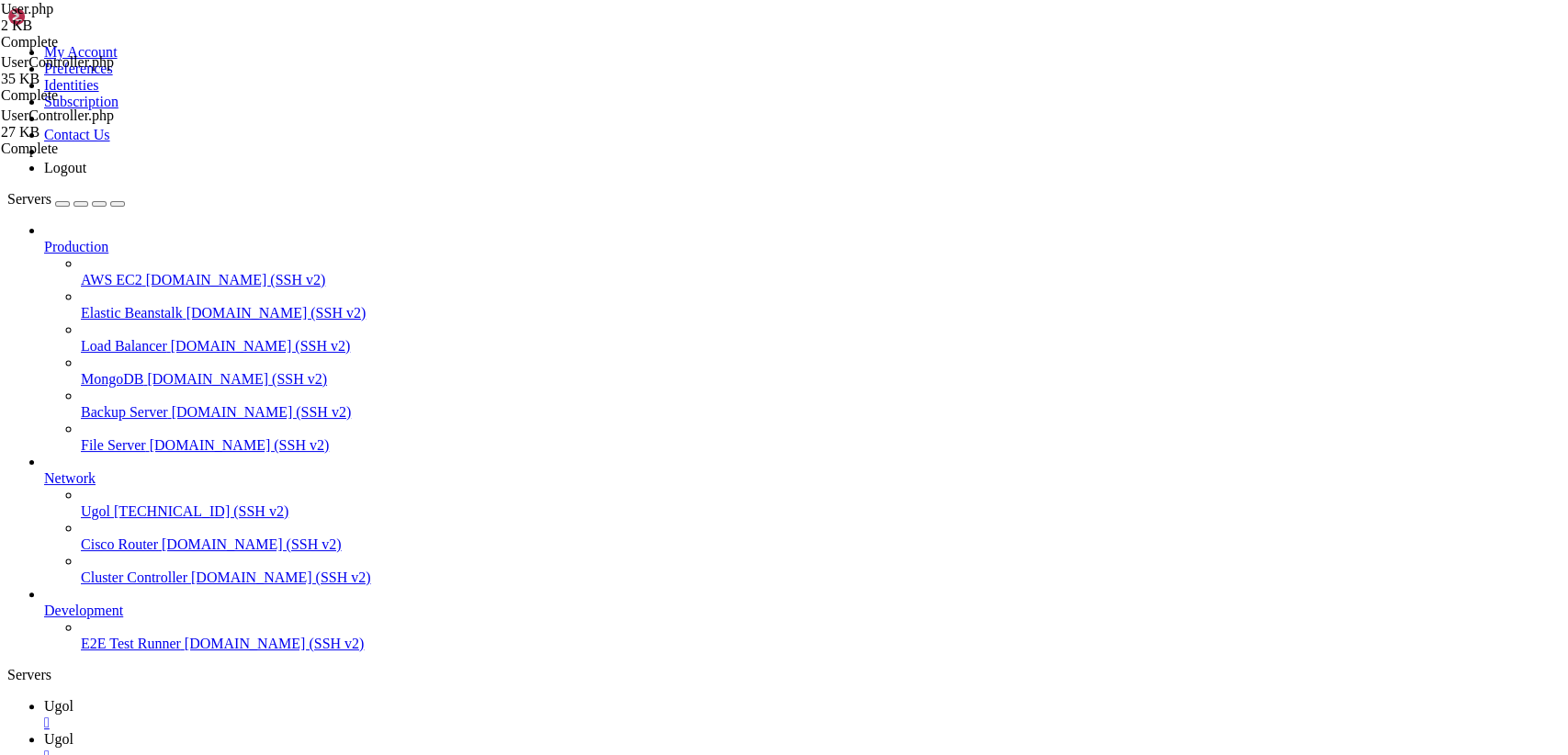
type input "/var/www/my-old-laravel-app/app/Http/Controllers"
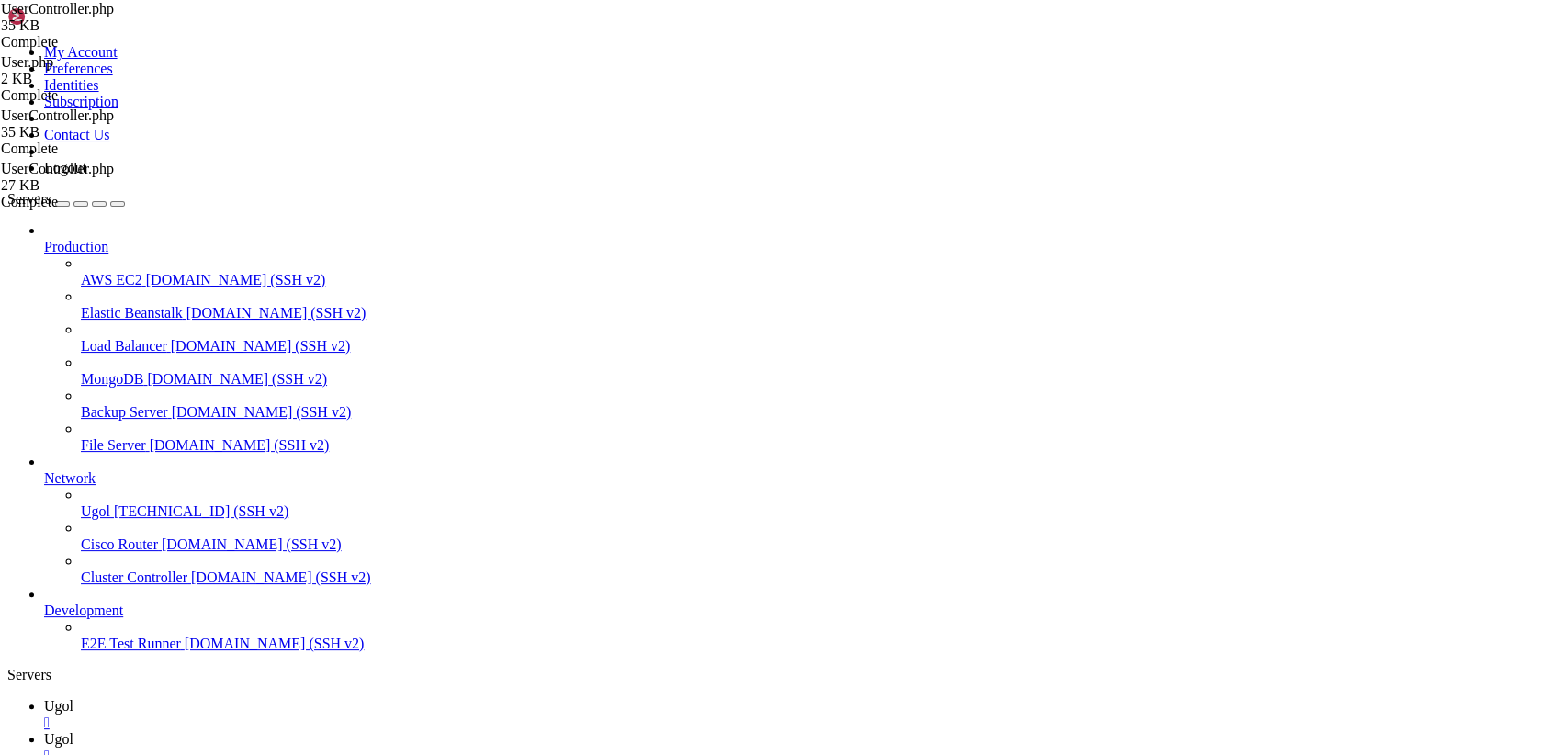
paste textarea "use App\Models\User;"
type textarea "use App\Models\User;"
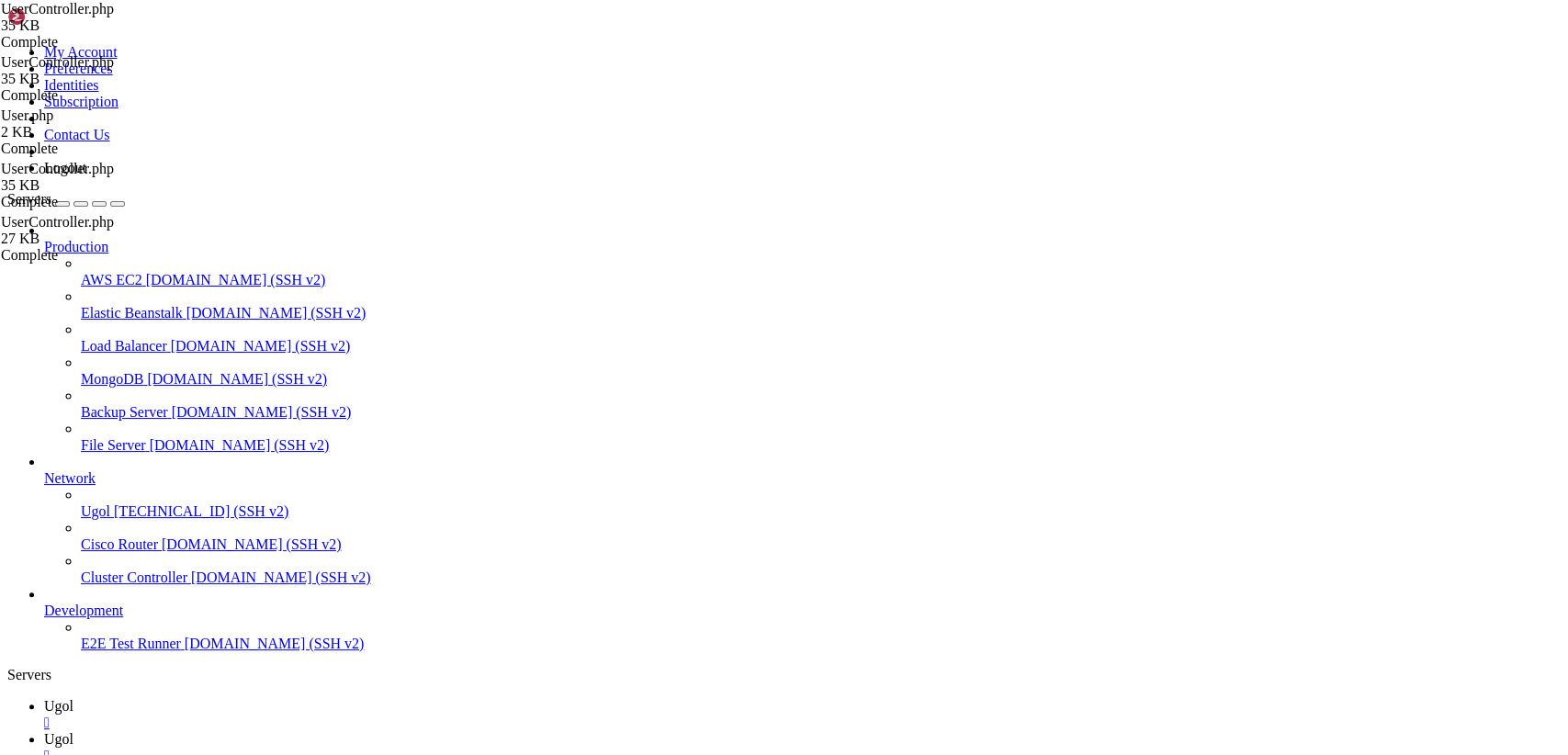
drag, startPoint x: 274, startPoint y: 87, endPoint x: 658, endPoint y: 803, distance: 812.5
paste textarea
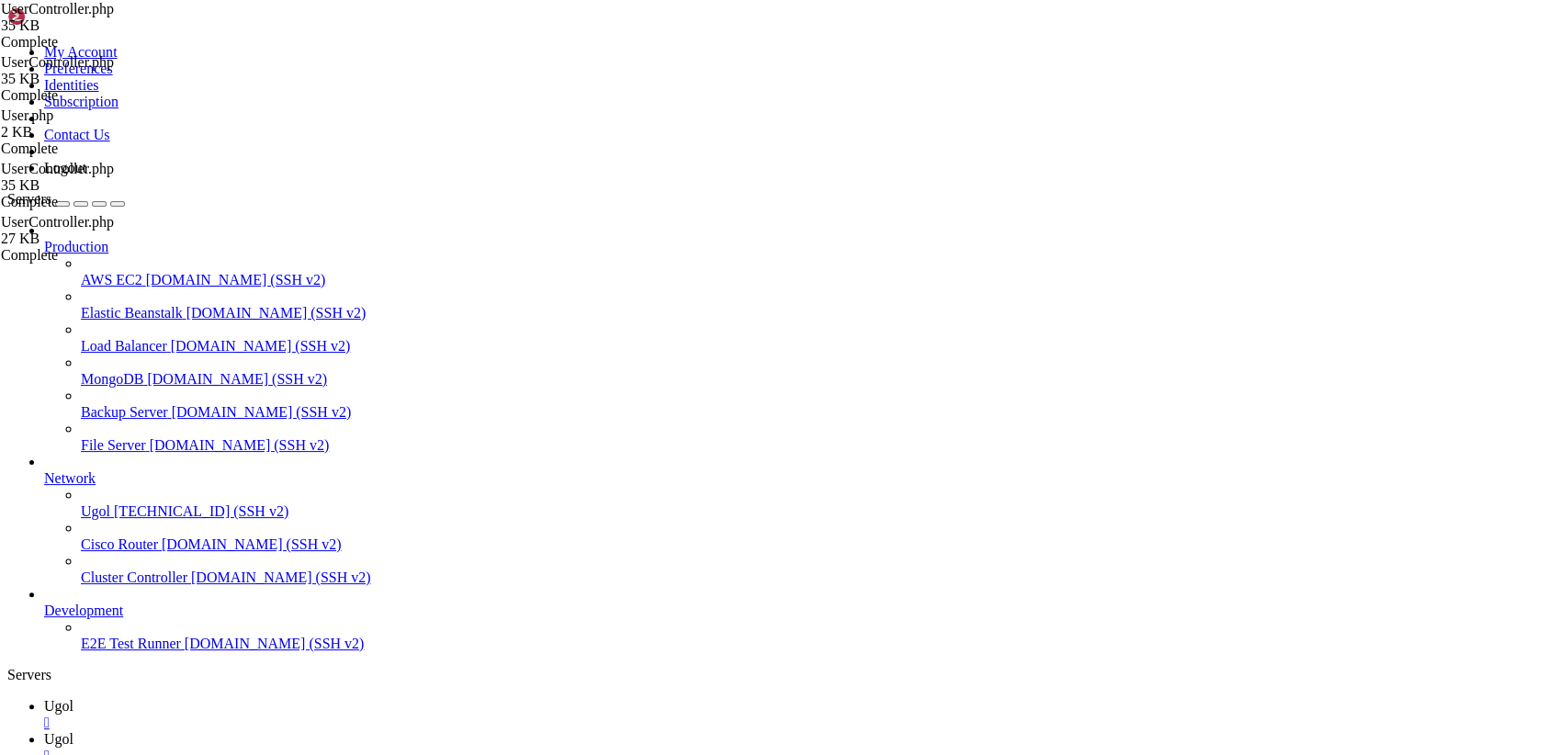
type textarea "}"
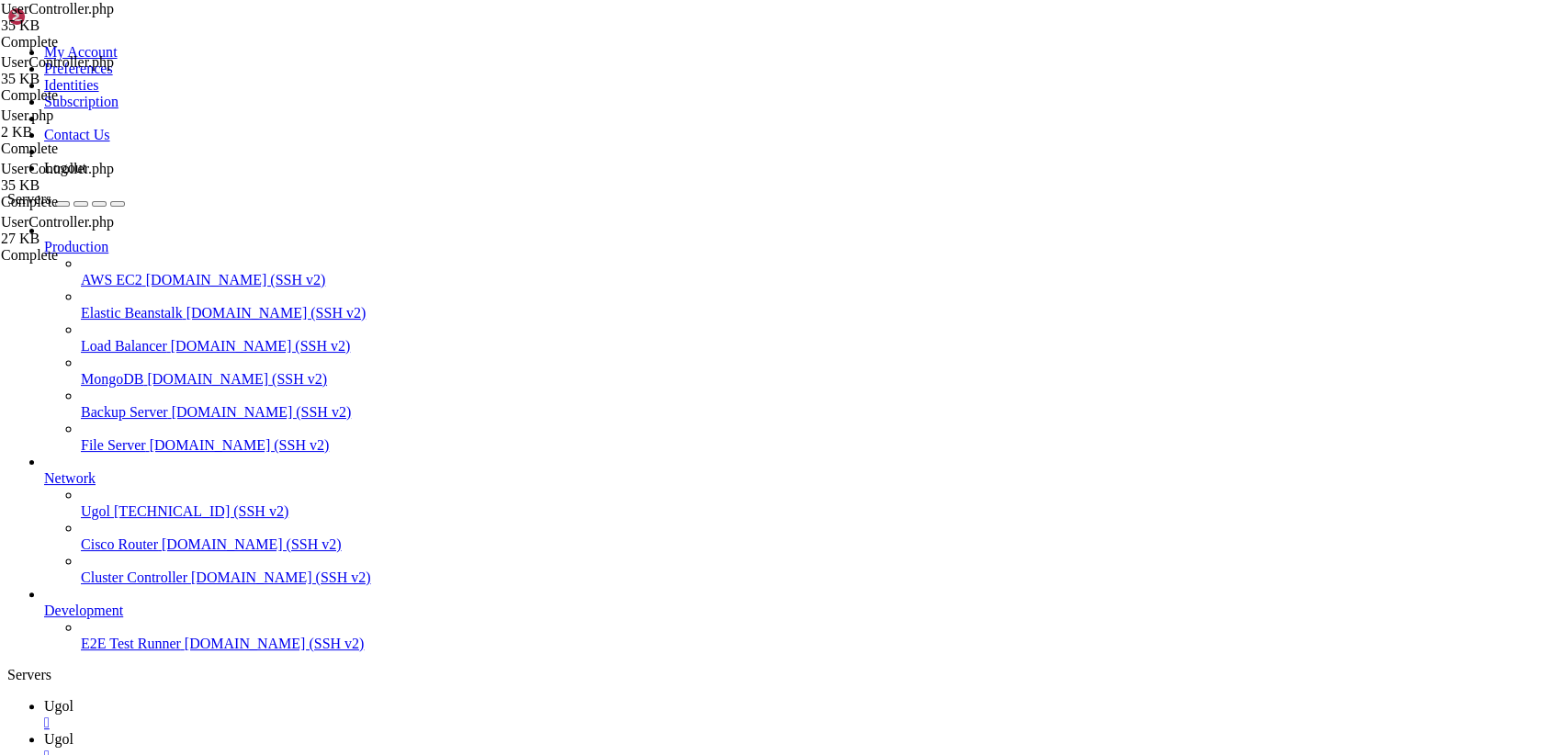
type textarea "use App\Models\User;"
paste textarea "use App\Models\User as ModelsUser;"
type textarea "use App\Models\User as ModelsUser;"
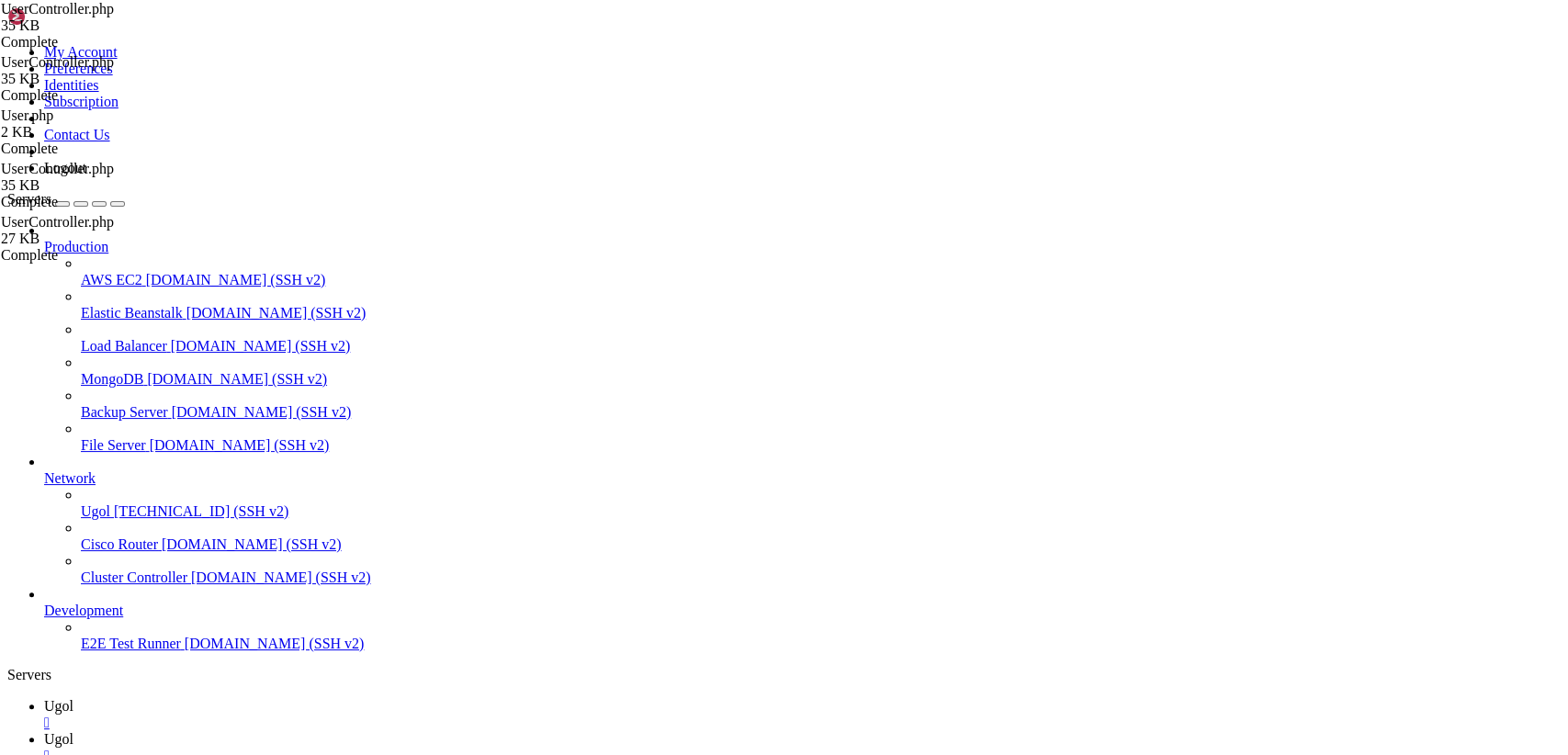
drag, startPoint x: 275, startPoint y: 89, endPoint x: 797, endPoint y: 803, distance: 884.5
paste textarea
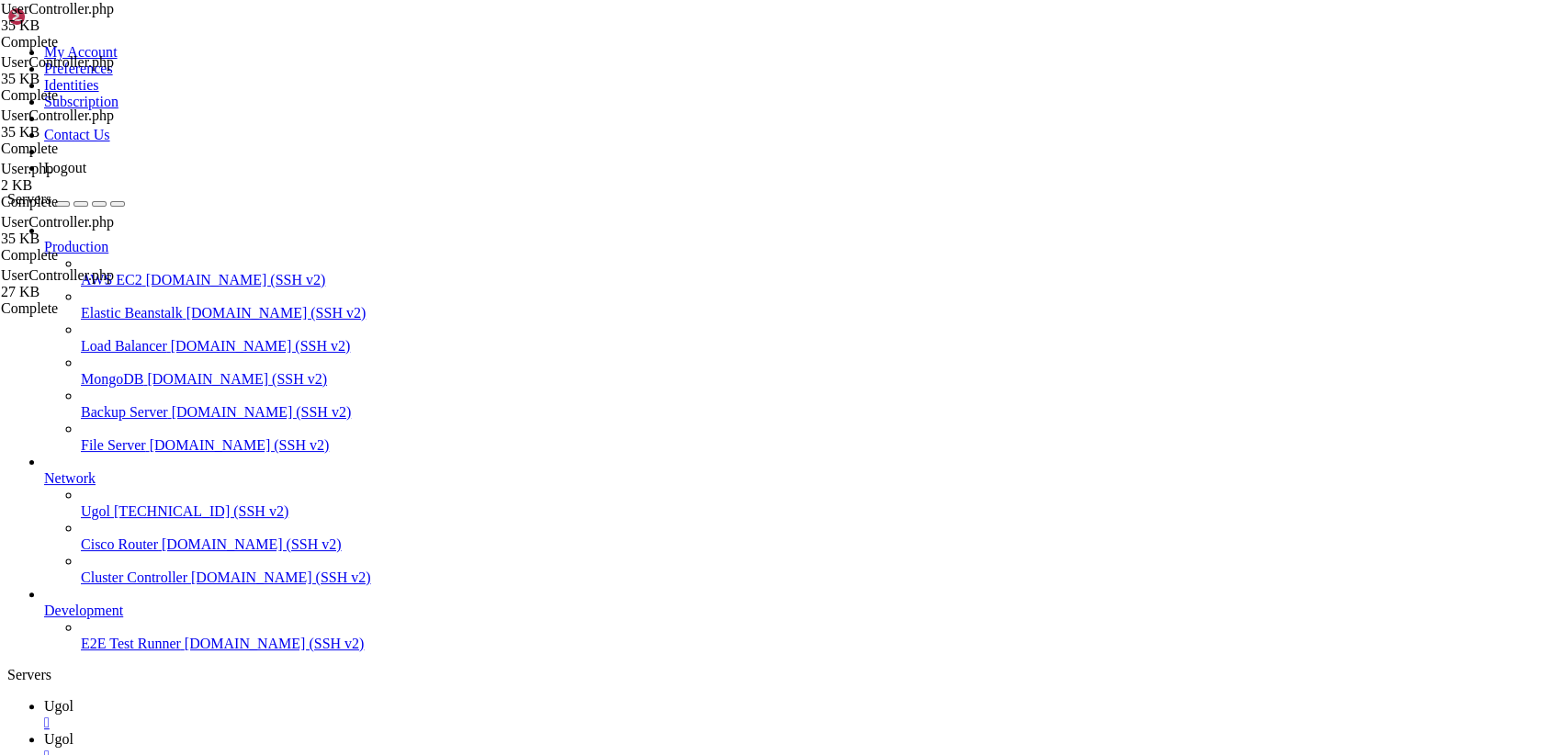
type textarea "}"
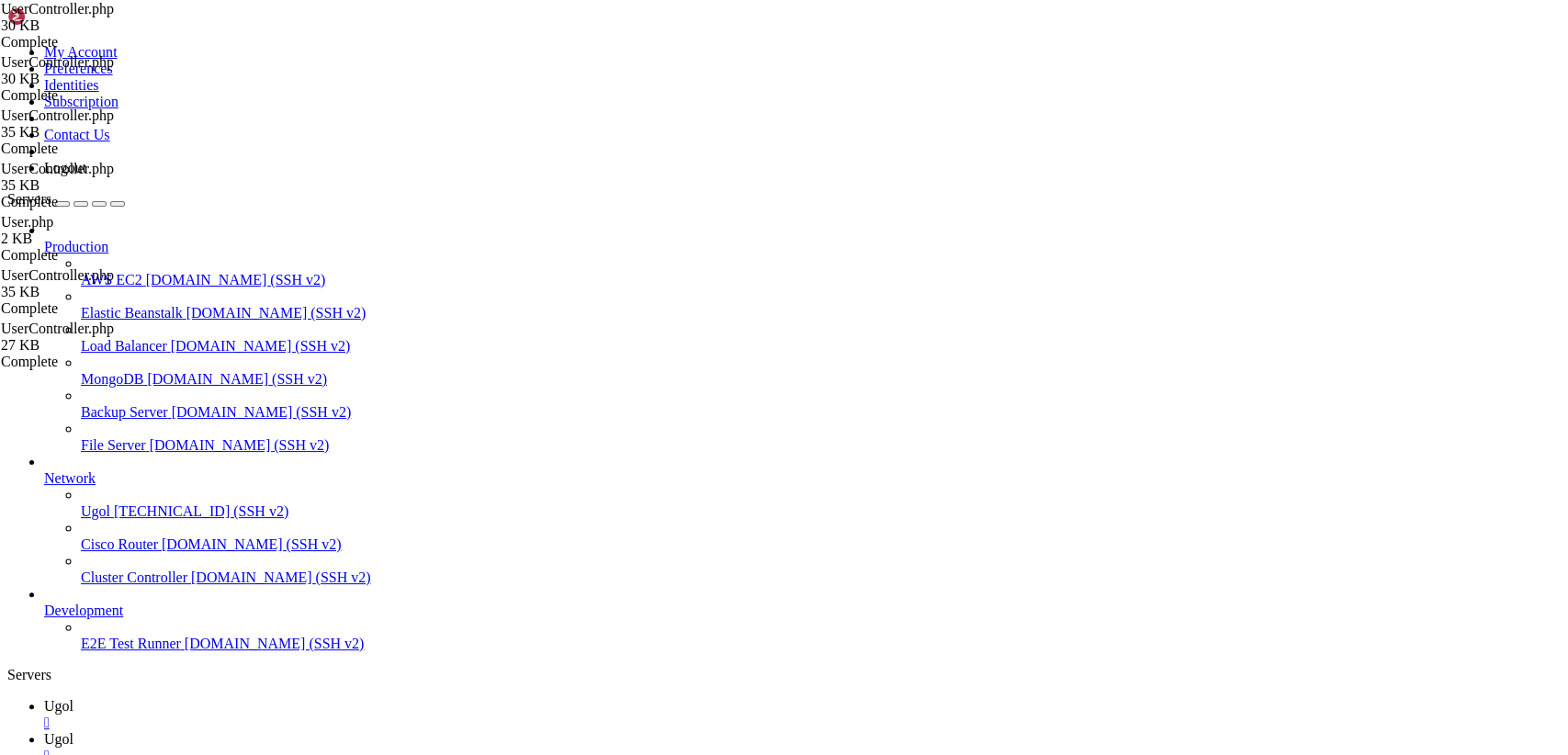
drag, startPoint x: 275, startPoint y: 93, endPoint x: 698, endPoint y: 803, distance: 826.5
type textarea "}"
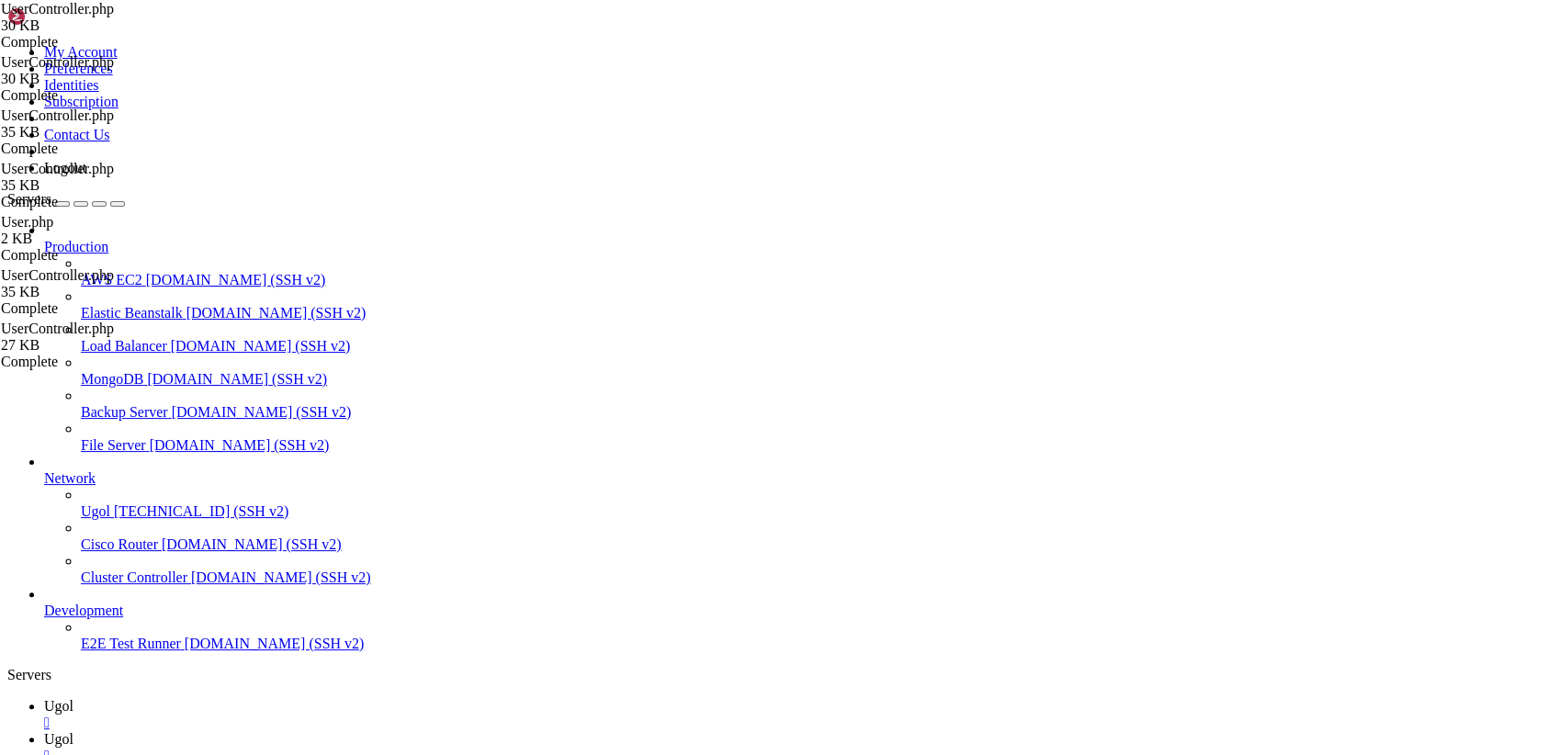
scroll to position [0, 0]
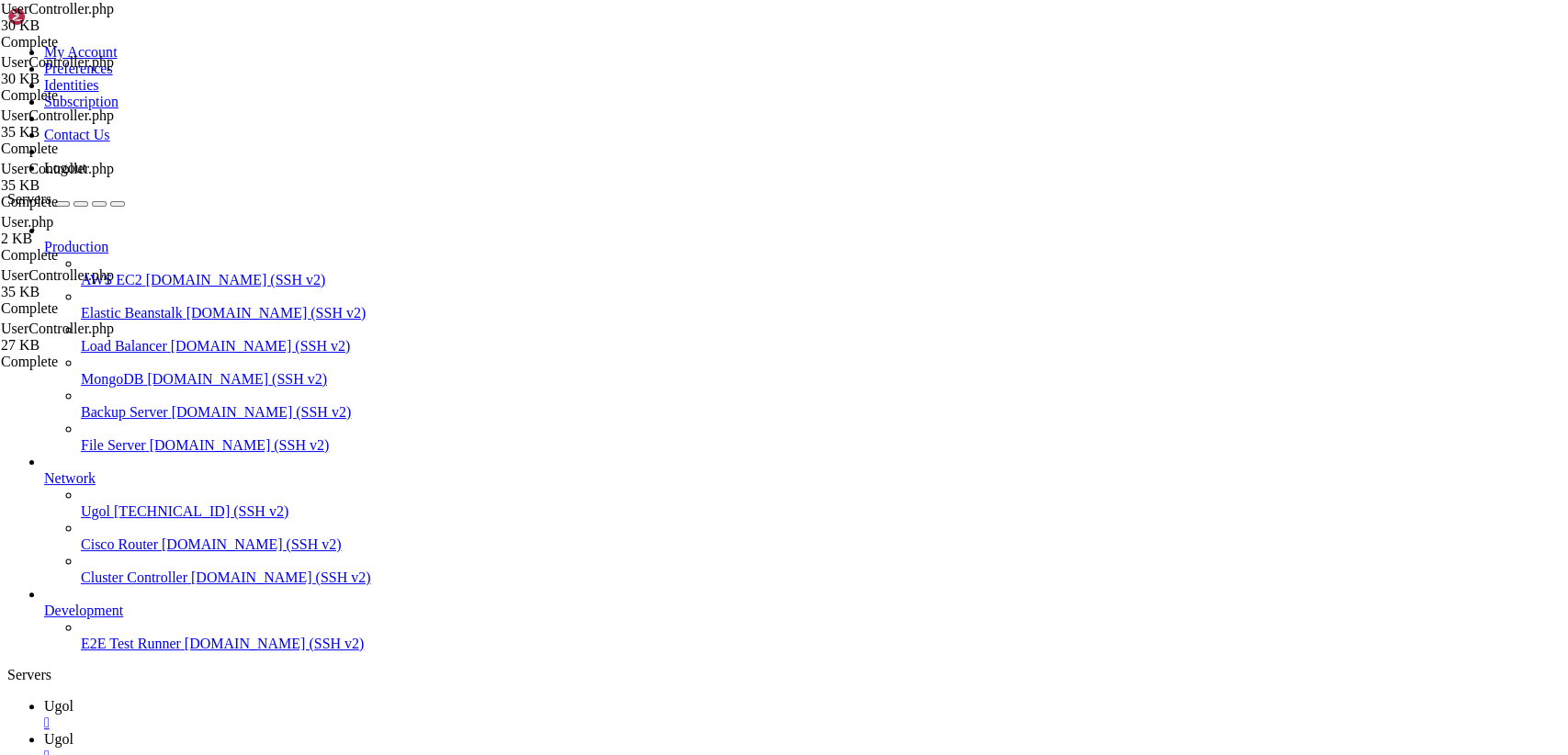
type input "/var/www/my-old-laravel-app/app/Models"
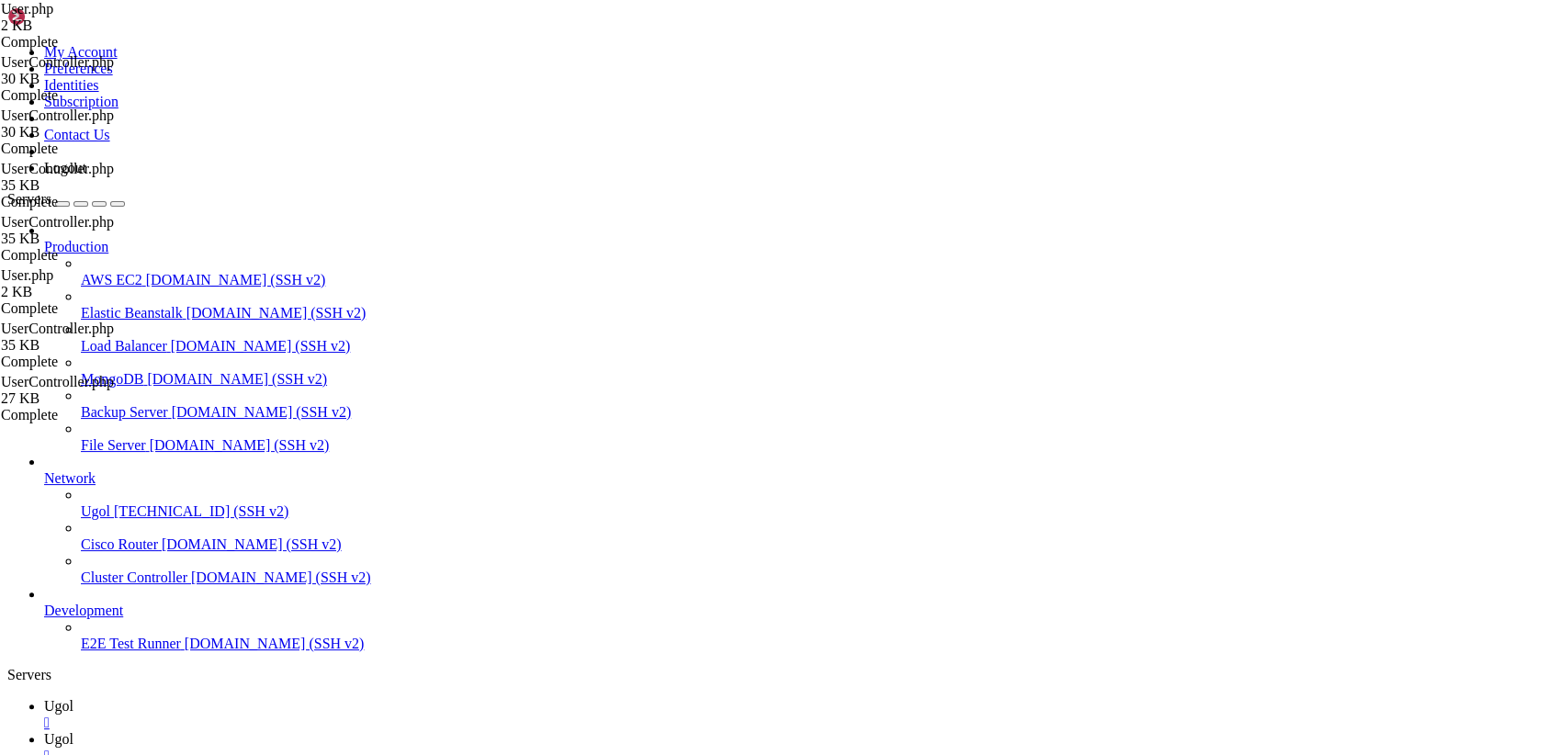
drag, startPoint x: 329, startPoint y: 681, endPoint x: 180, endPoint y: 41, distance: 657.1
drag, startPoint x: 298, startPoint y: 676, endPoint x: 177, endPoint y: -8, distance: 694.6
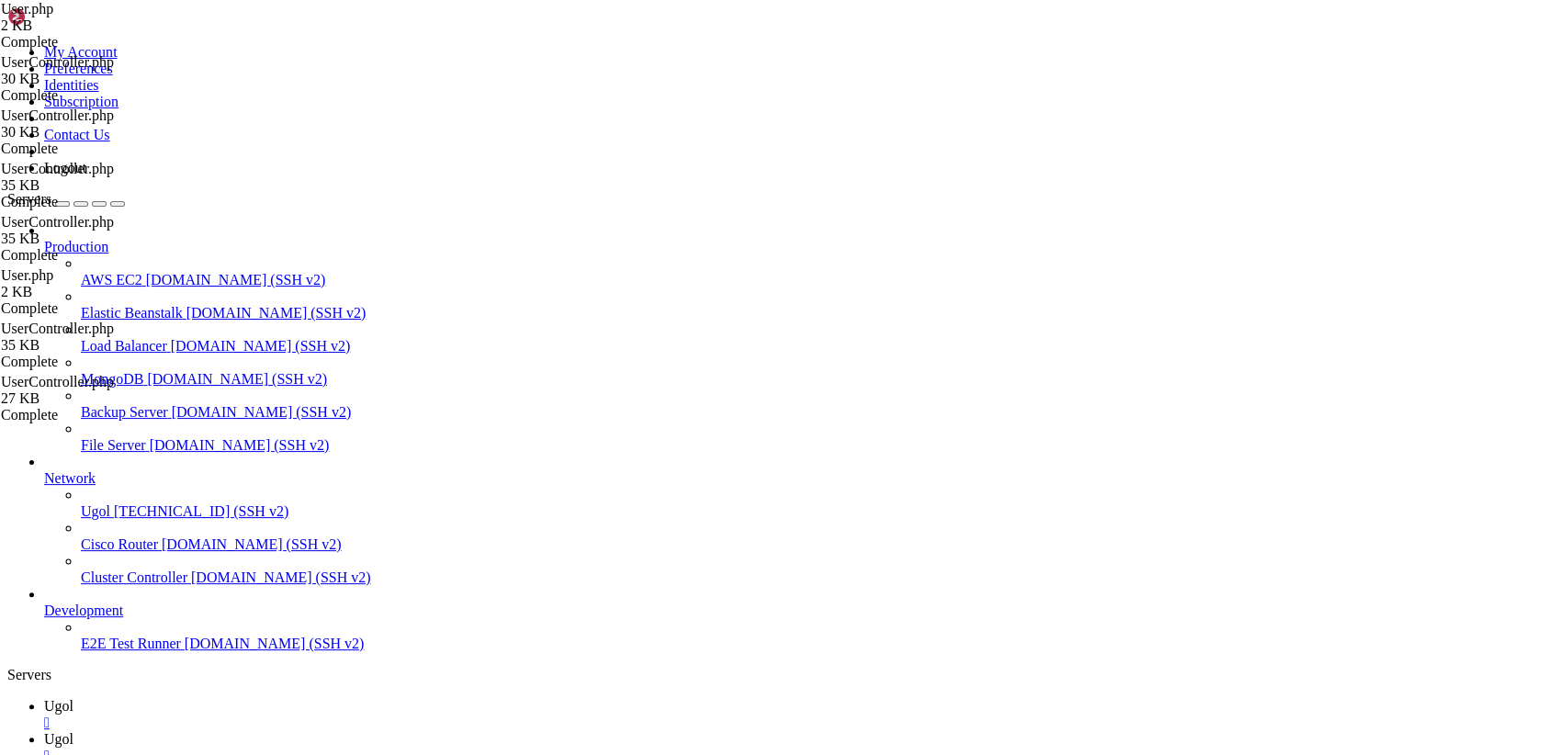
paste textarea "}"
type textarea "}"
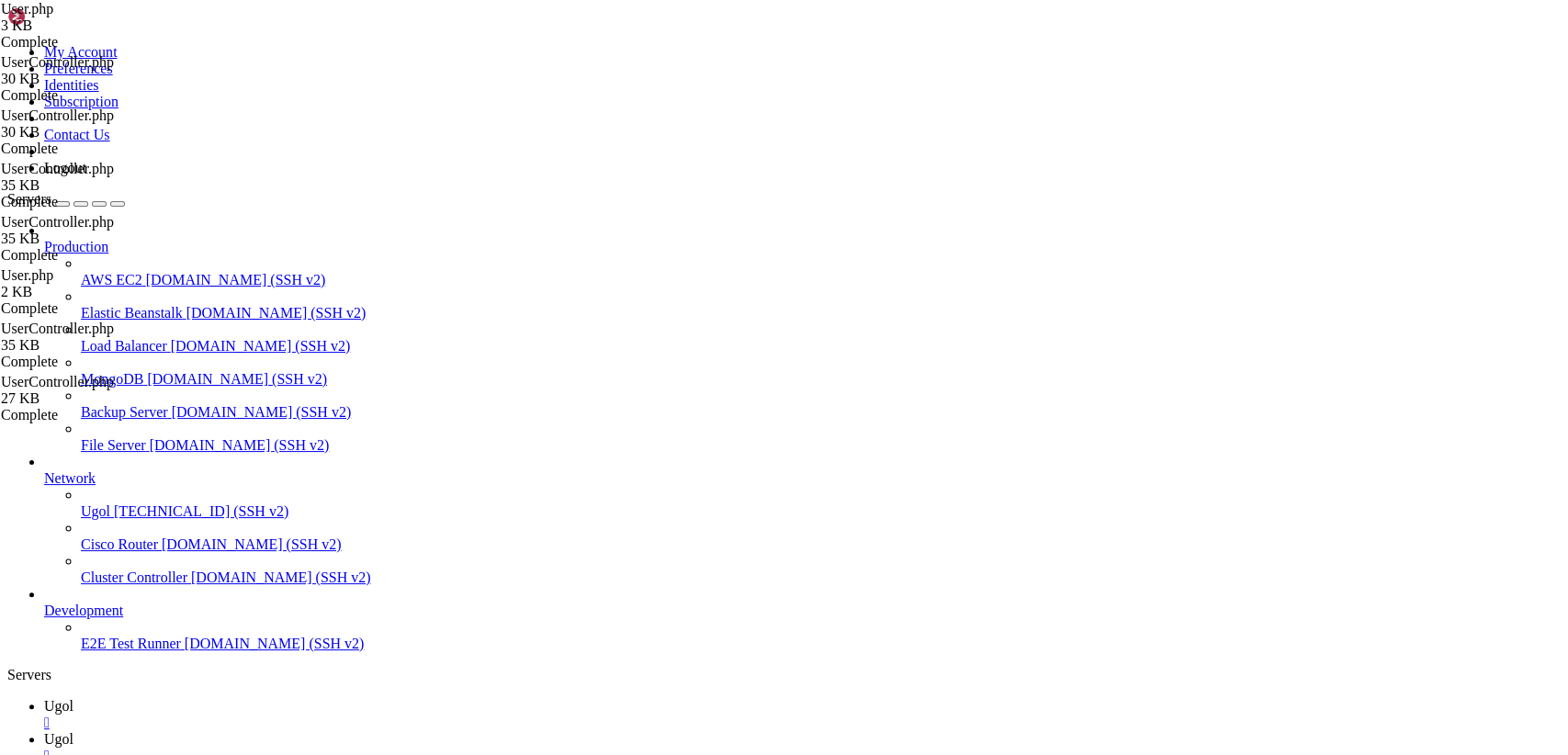
click at [74, 698] on span "Ugol" at bounding box center [59, 705] width 29 height 16
click at [44, 731] on icon at bounding box center [44, 738] width 0 height 16
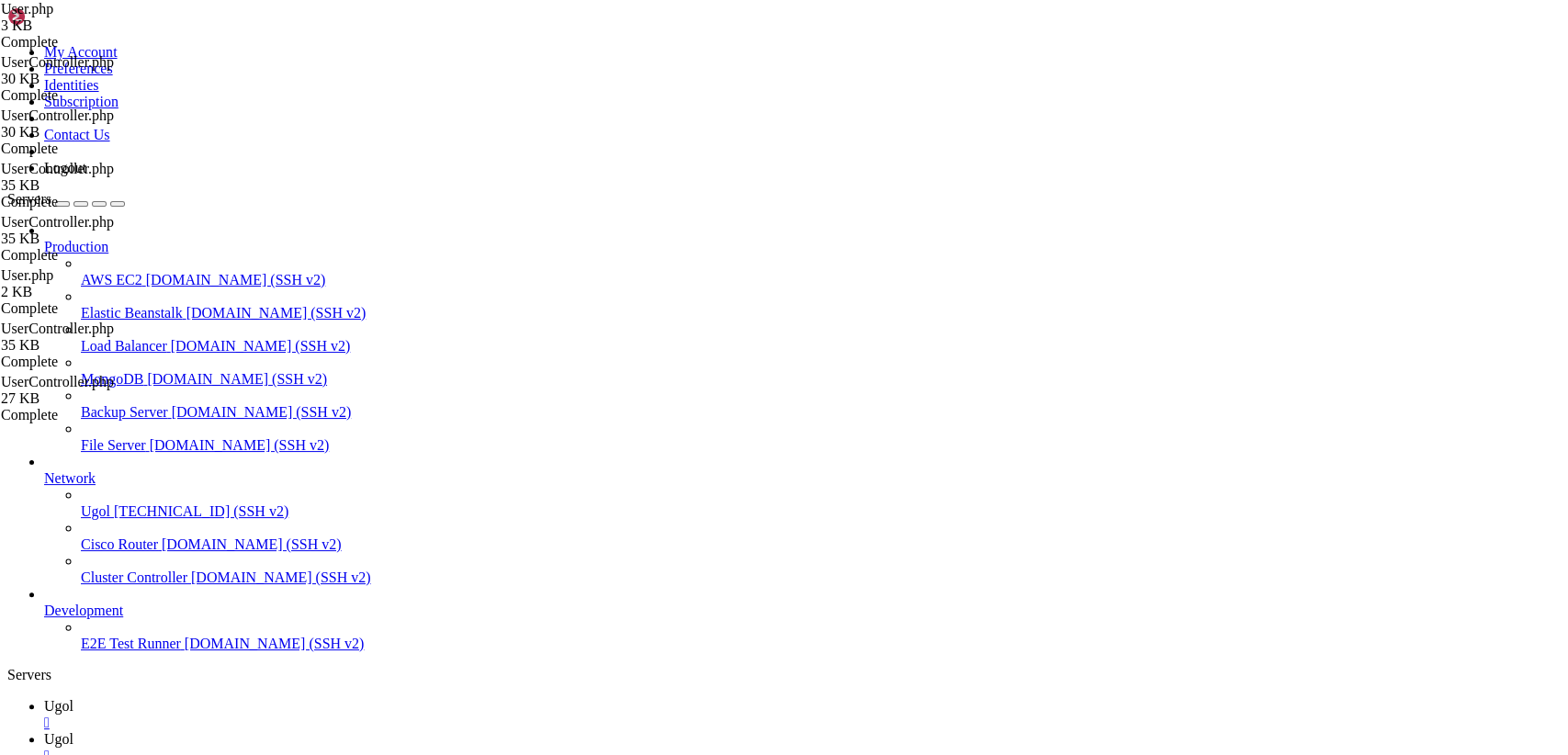
type input "/var/www/my-old-laravel-app/app/Http/Controllers"
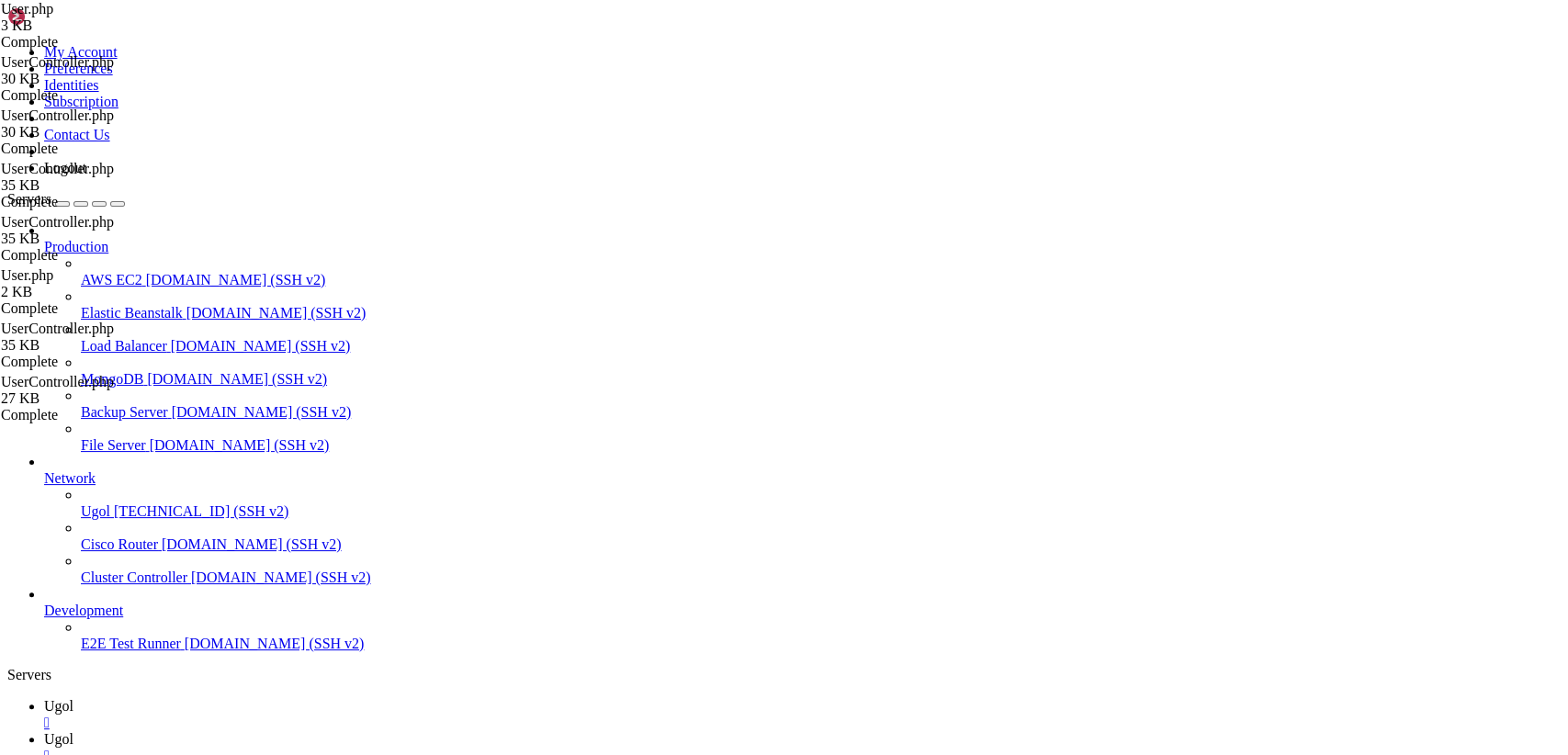
drag, startPoint x: 273, startPoint y: 87, endPoint x: 779, endPoint y: 803, distance: 876.8
paste textarea
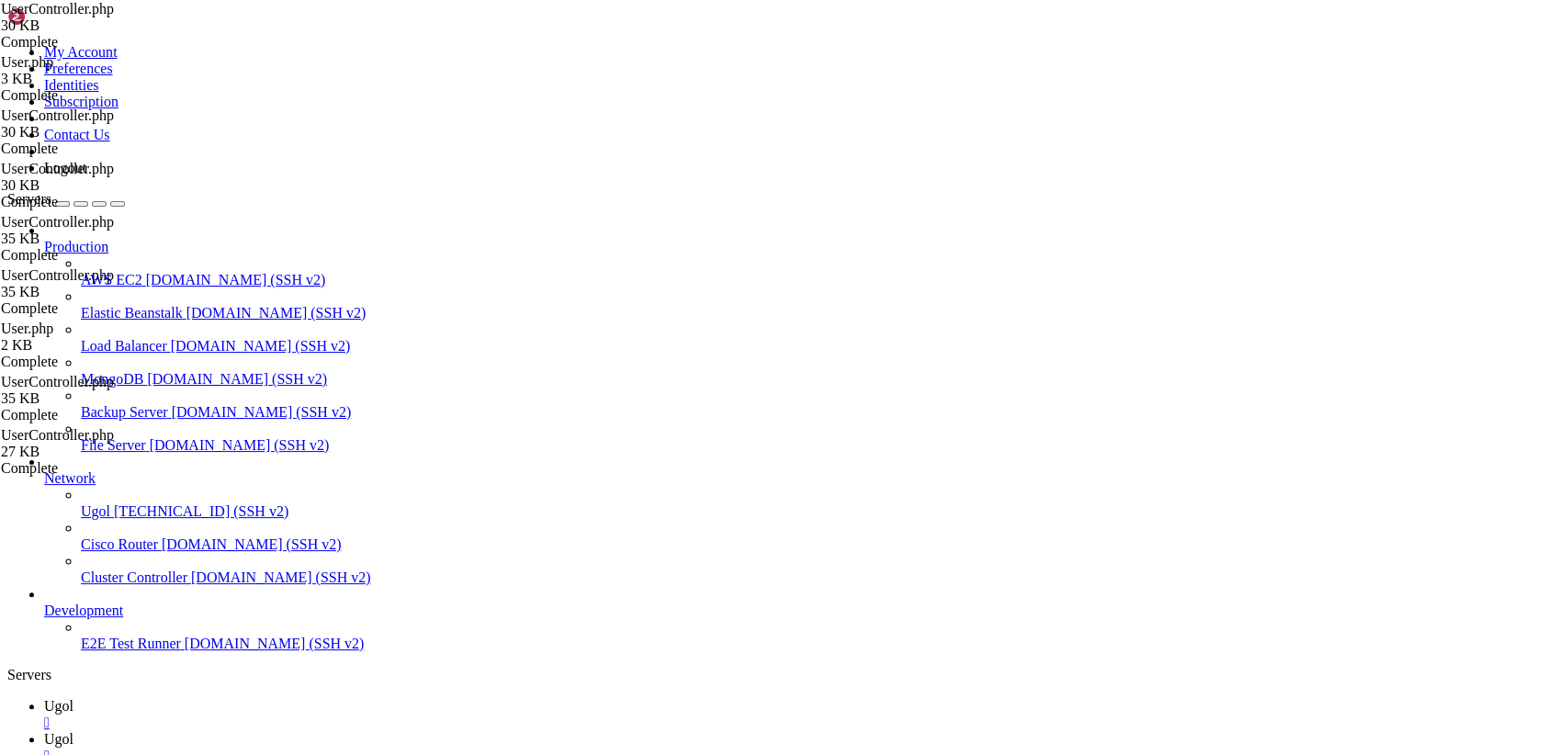
type textarea "}"
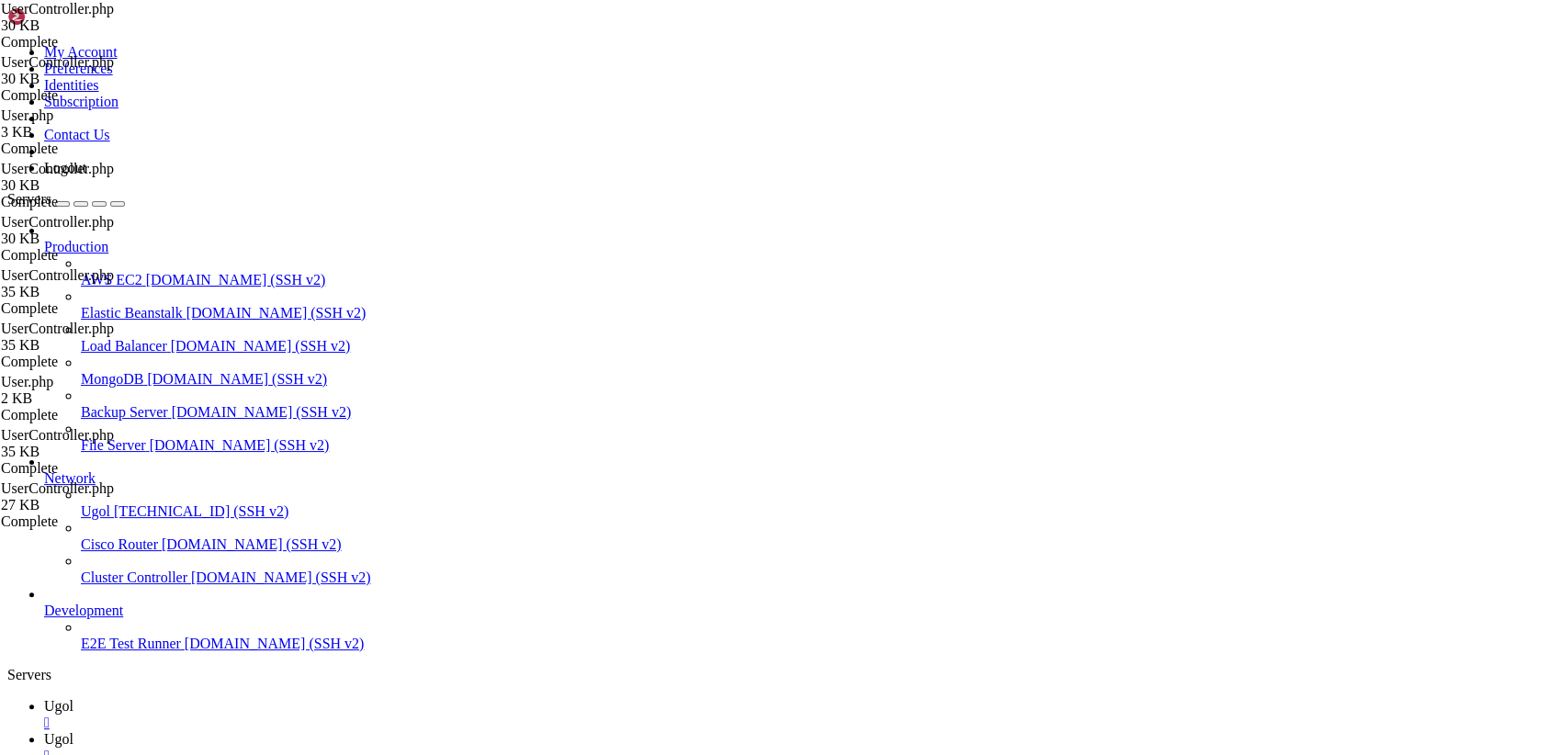
drag, startPoint x: 275, startPoint y: 87, endPoint x: 746, endPoint y: 803, distance: 857.0
type textarea "} }"
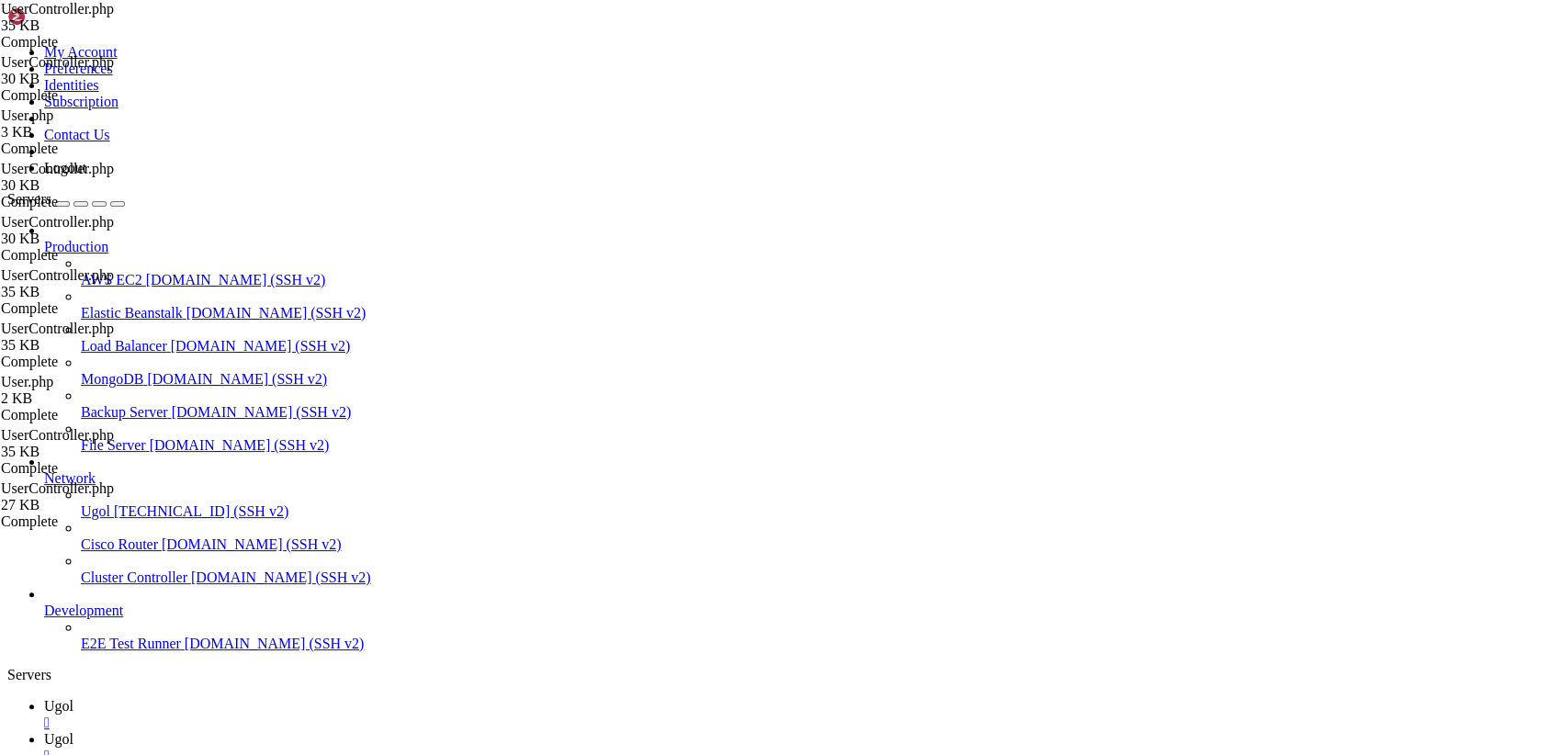
scroll to position [0, 0]
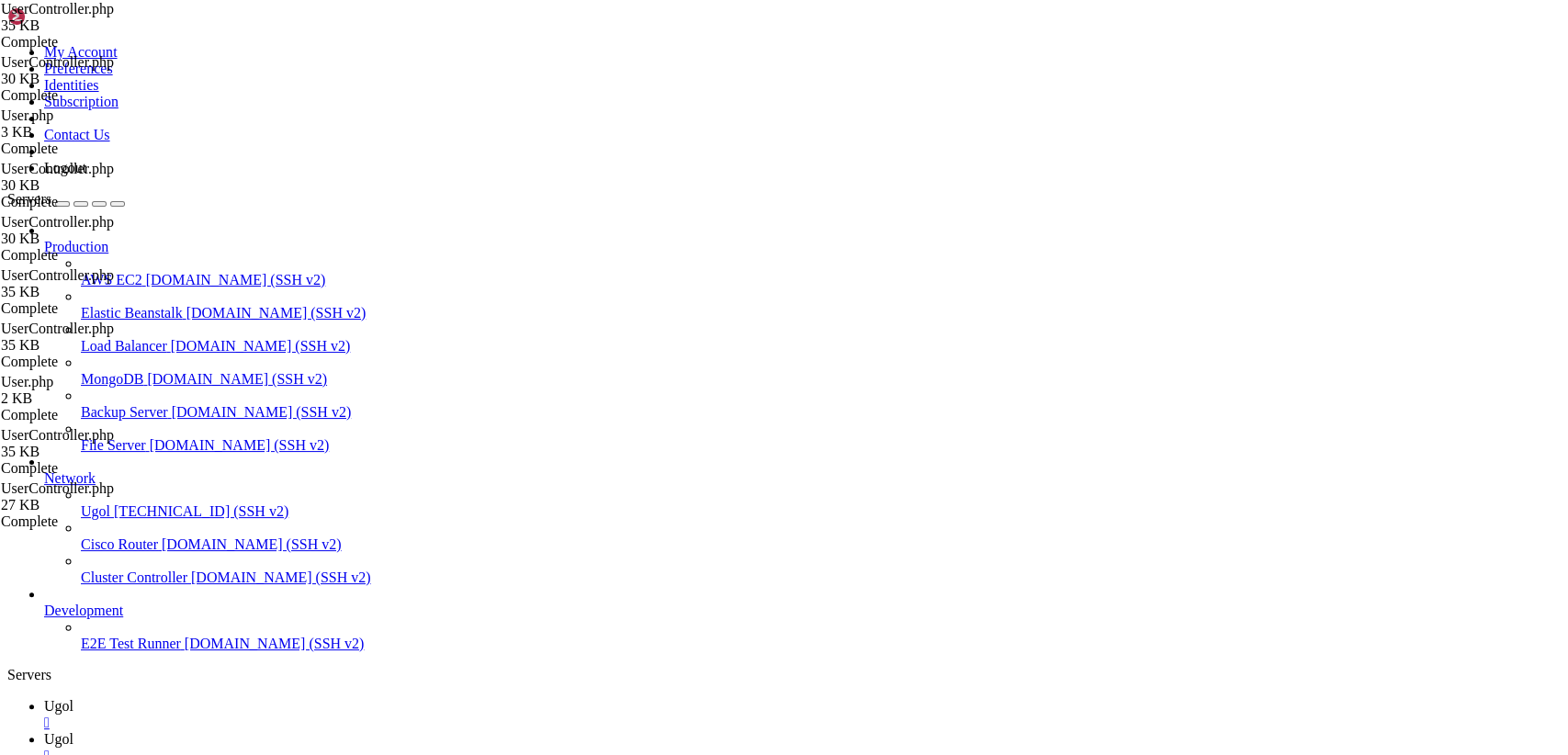
type input "/var/www/my-old-laravel-app/app"
